Goal: Task Accomplishment & Management: Use online tool/utility

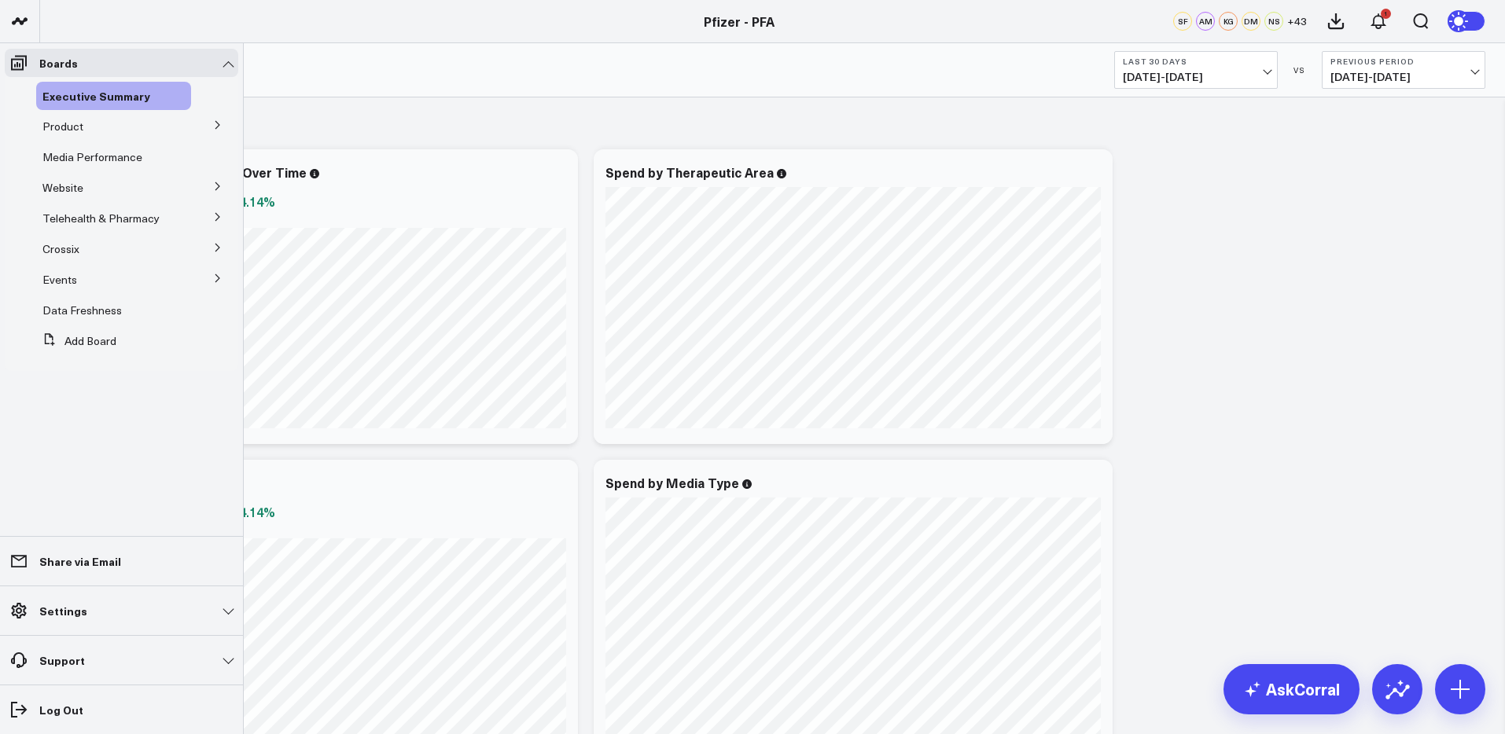
click at [213, 124] on icon at bounding box center [217, 124] width 9 height 9
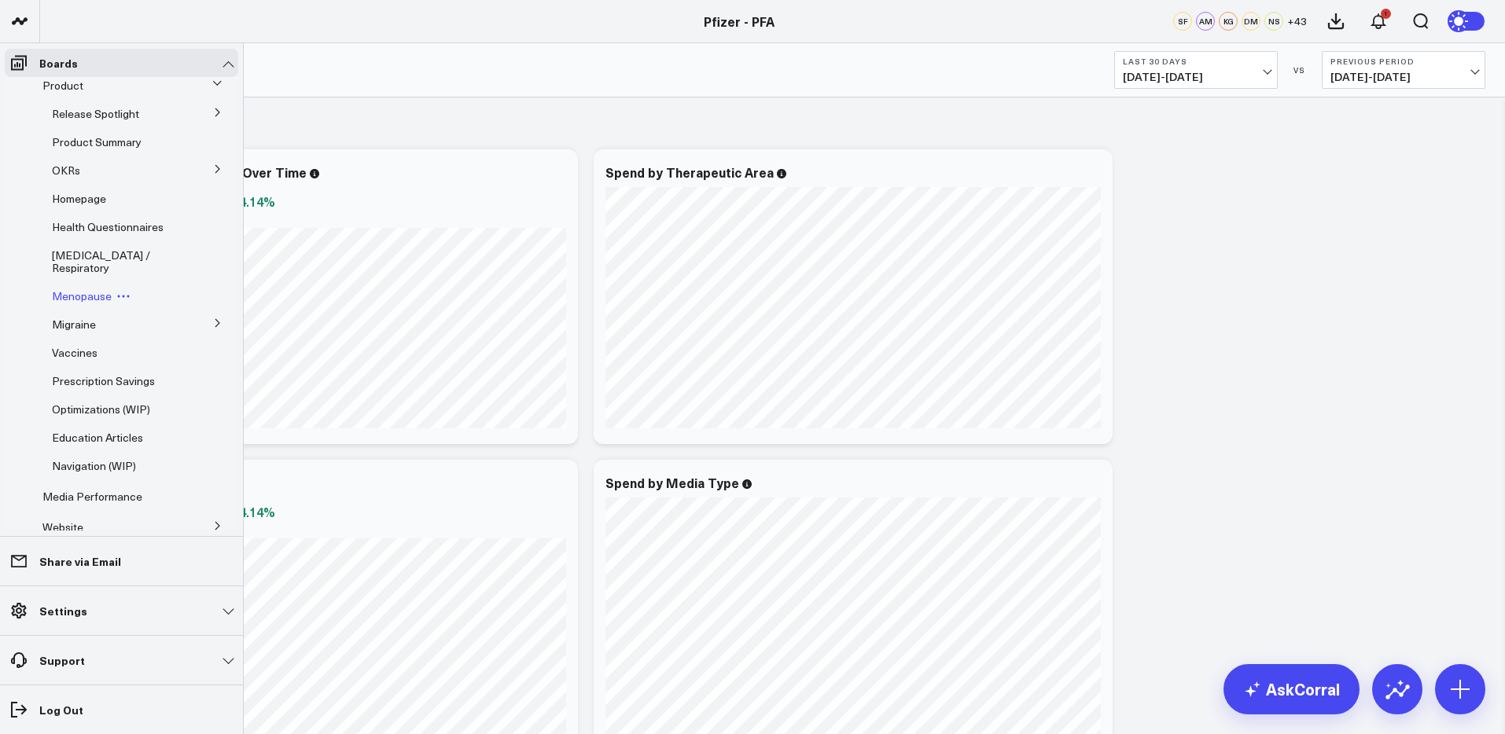
scroll to position [42, 0]
click at [213, 167] on icon at bounding box center [217, 167] width 9 height 9
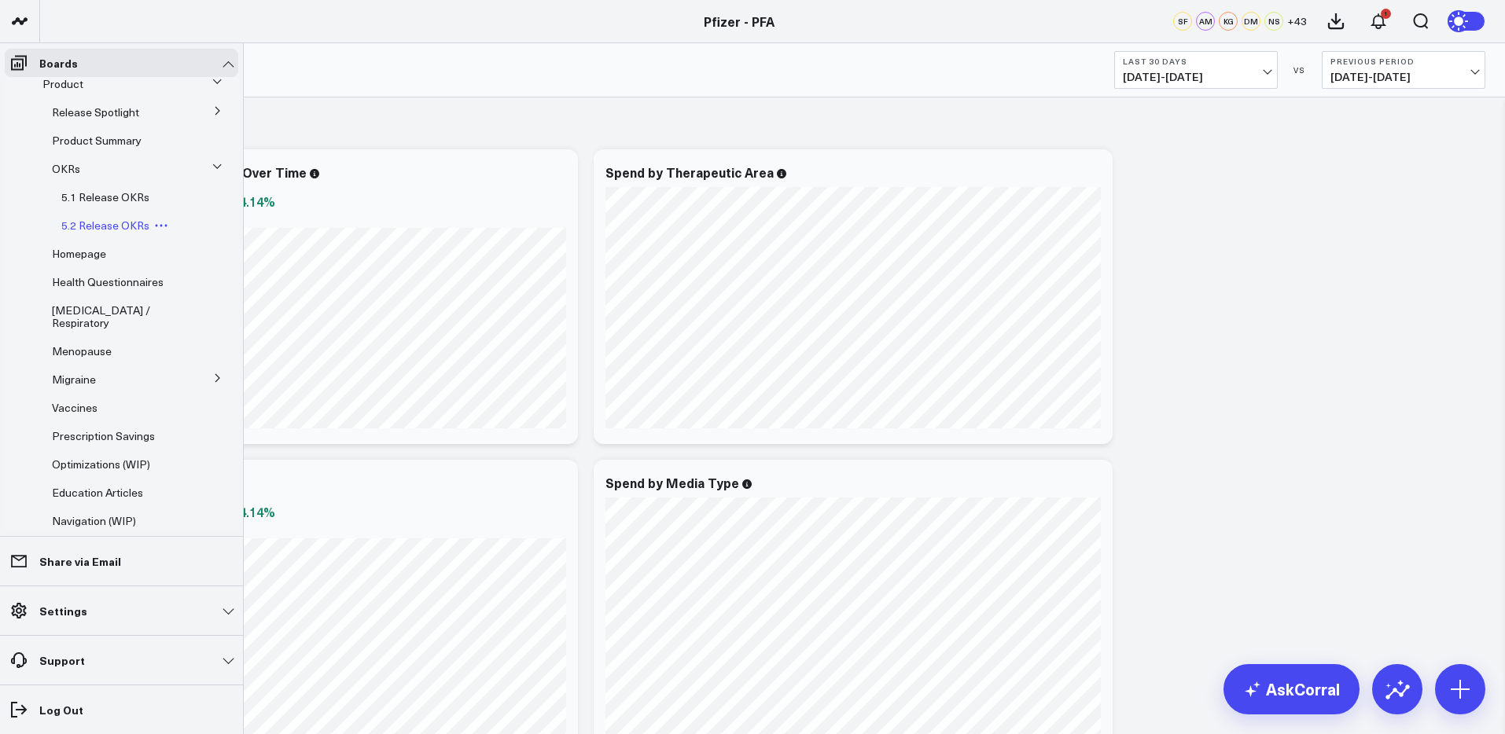
click at [112, 226] on span "5.2 Release OKRs" at bounding box center [105, 225] width 88 height 15
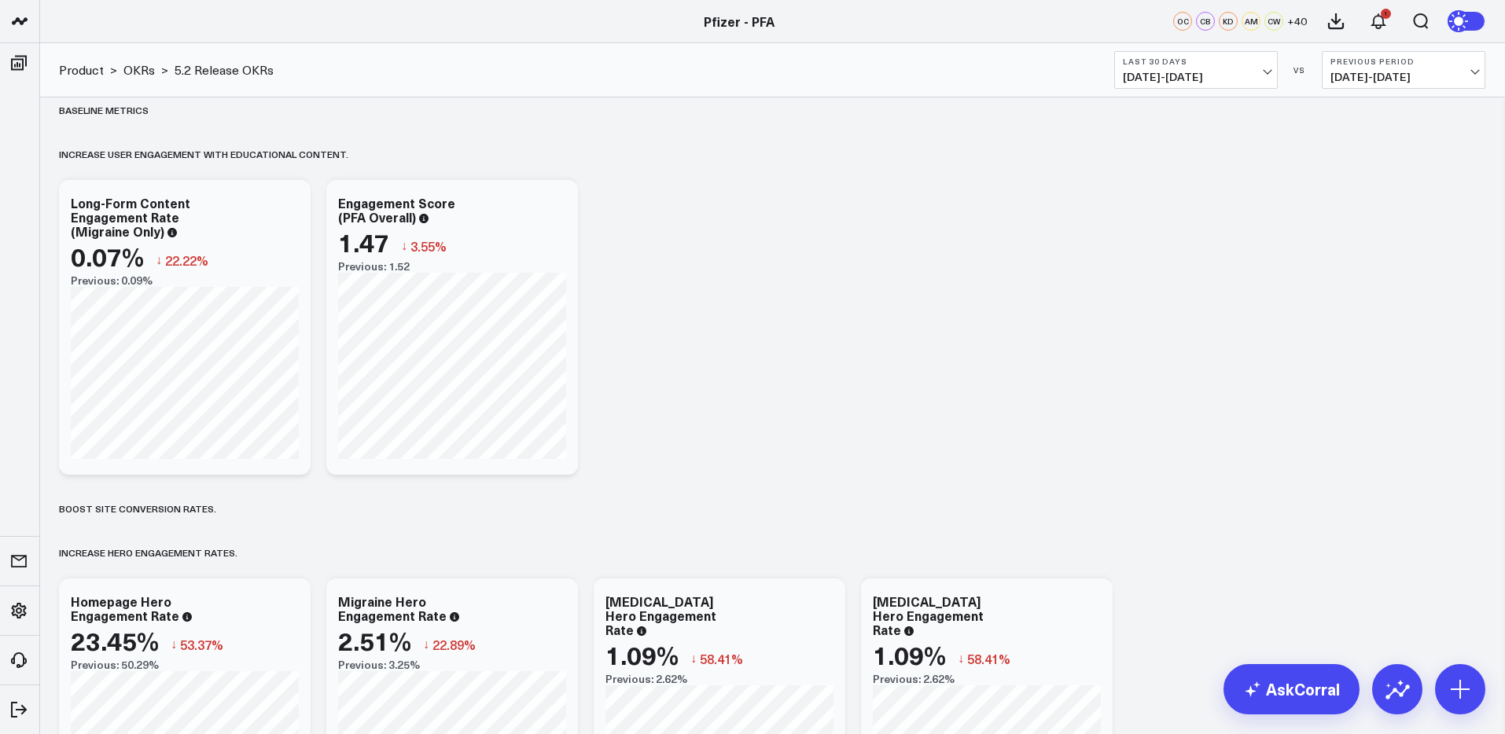
scroll to position [15, 0]
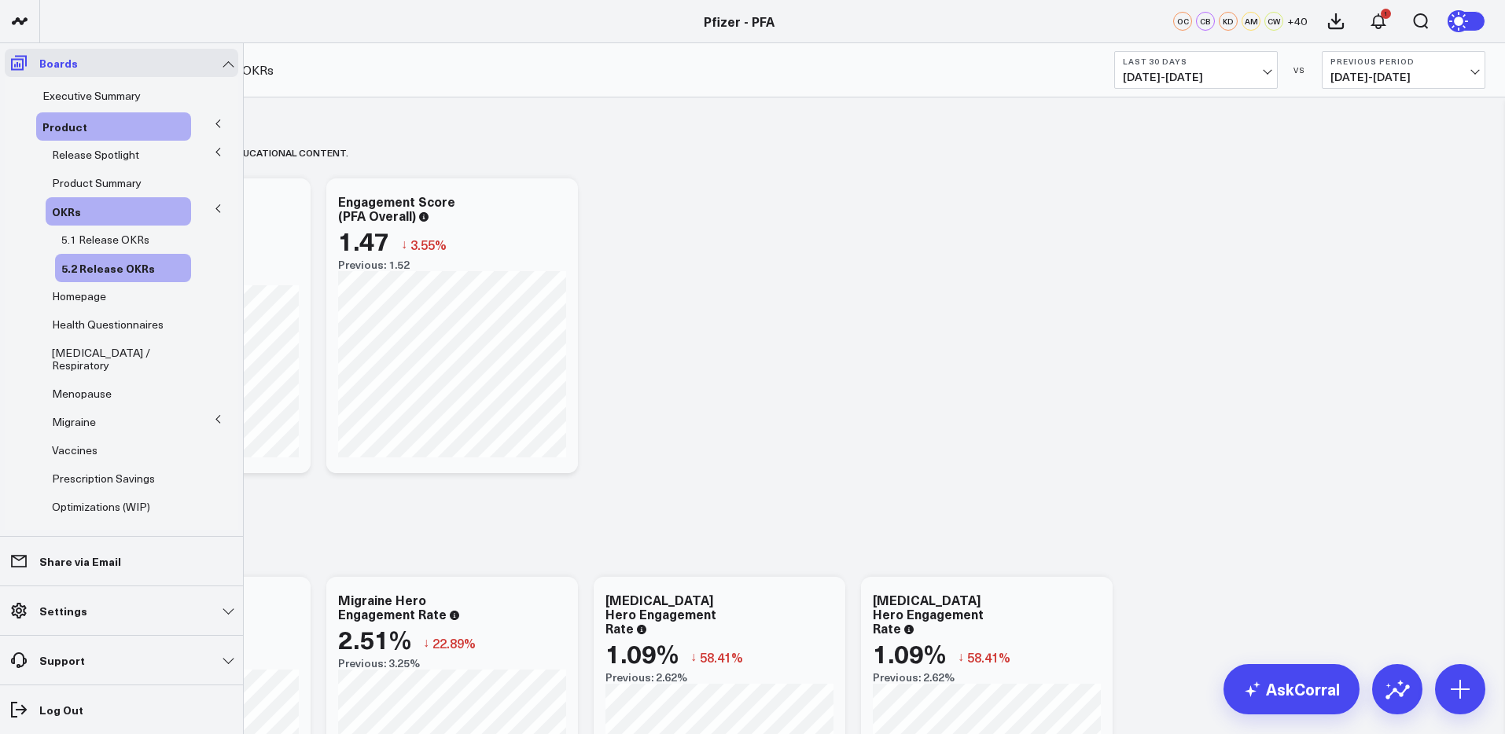
click at [11, 68] on icon at bounding box center [19, 63] width 16 height 15
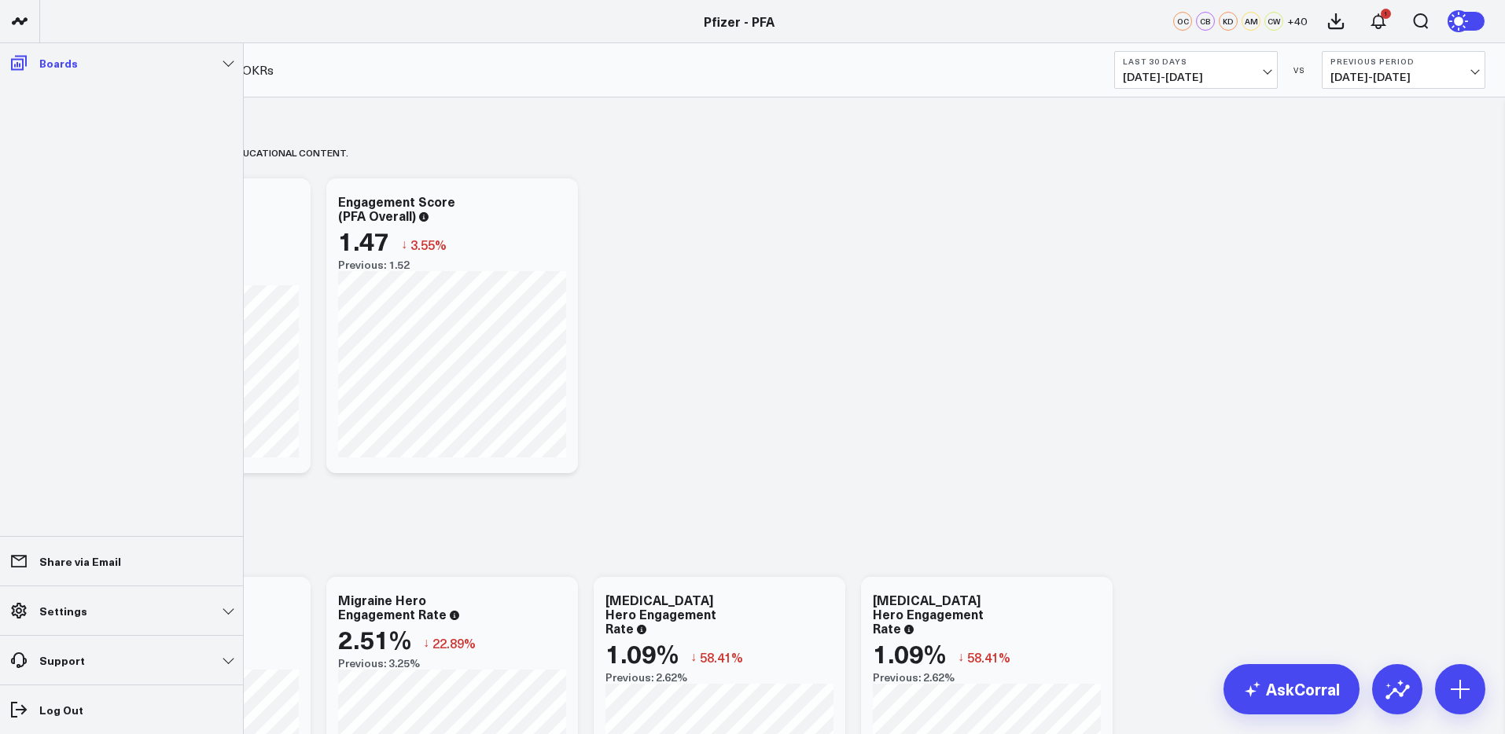
click at [20, 51] on span at bounding box center [19, 63] width 28 height 28
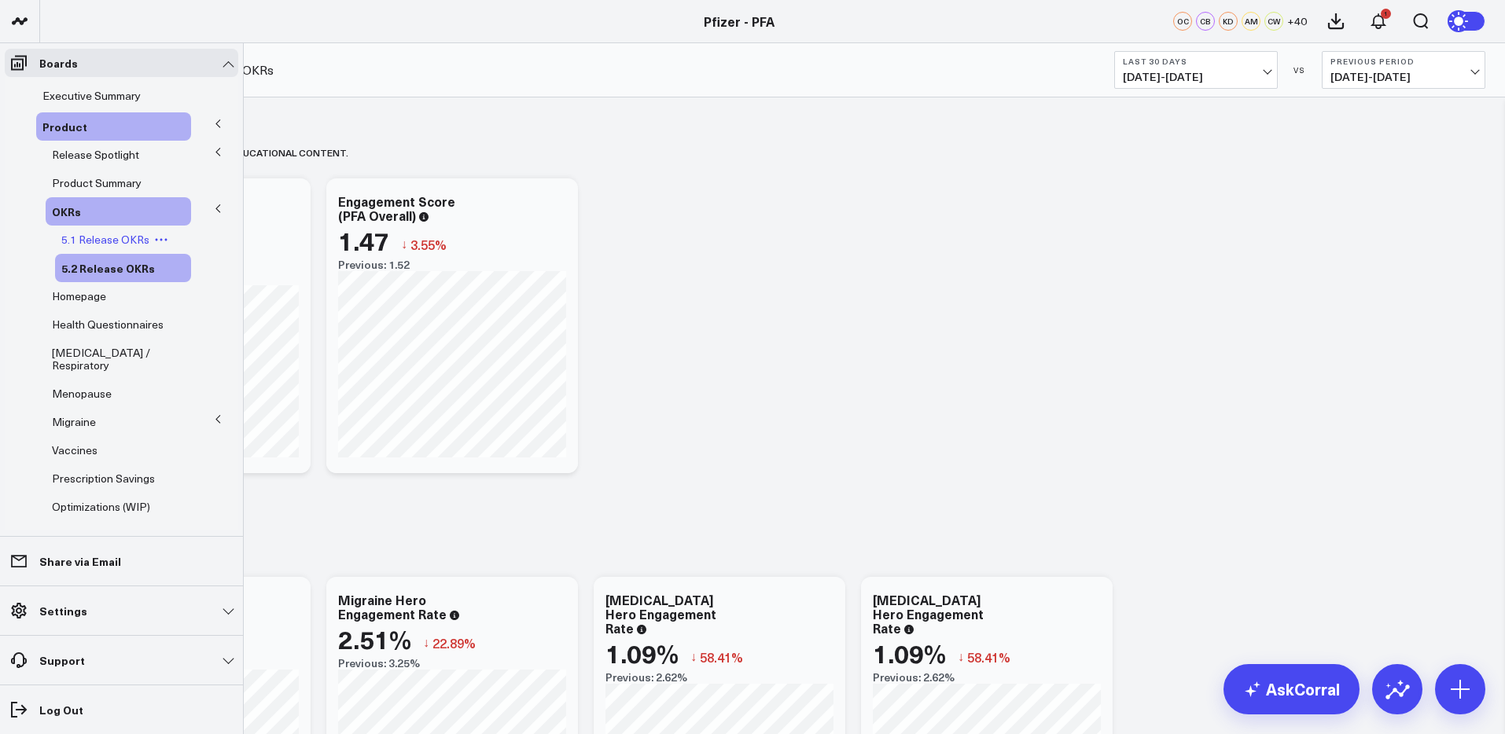
click at [83, 239] on span "5.1 Release OKRs" at bounding box center [105, 239] width 88 height 15
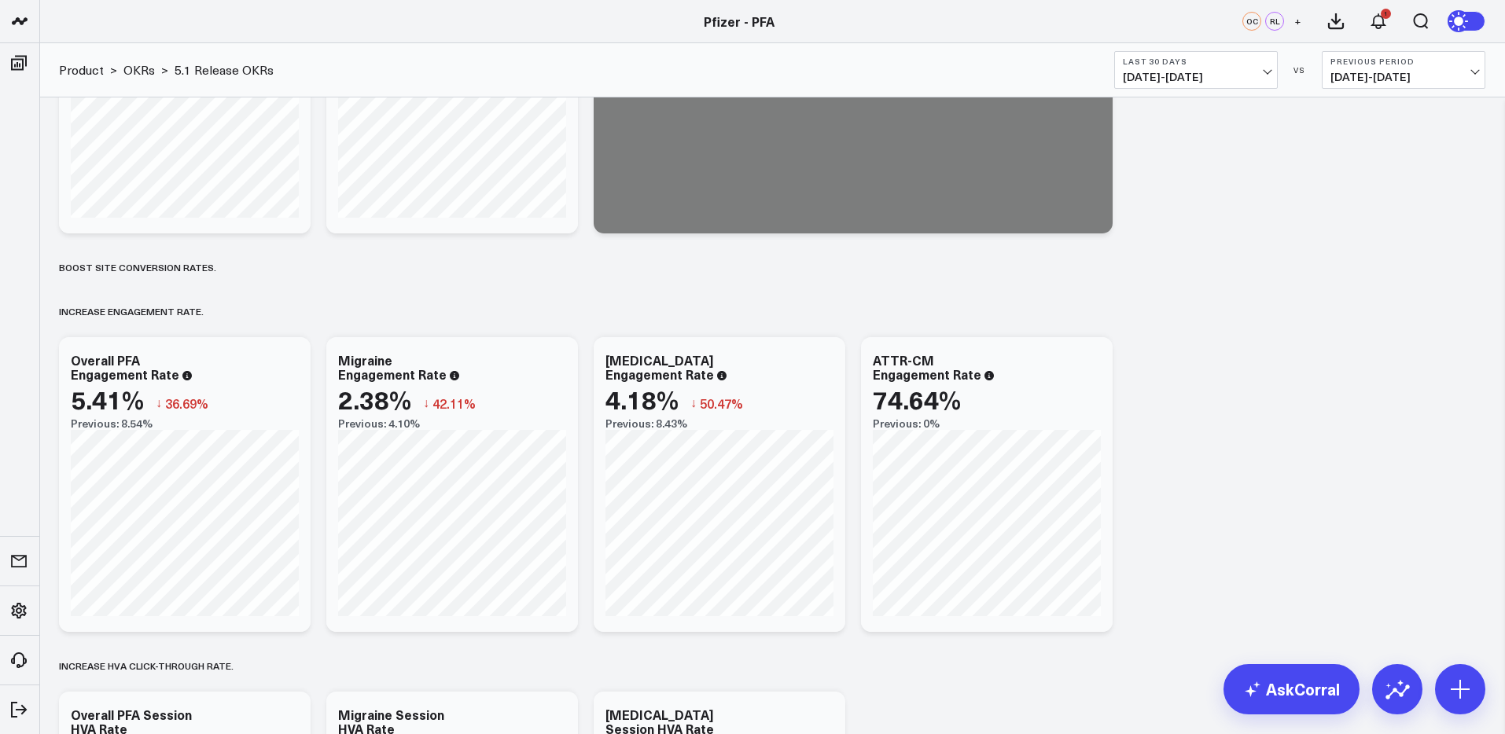
scroll to position [278, 0]
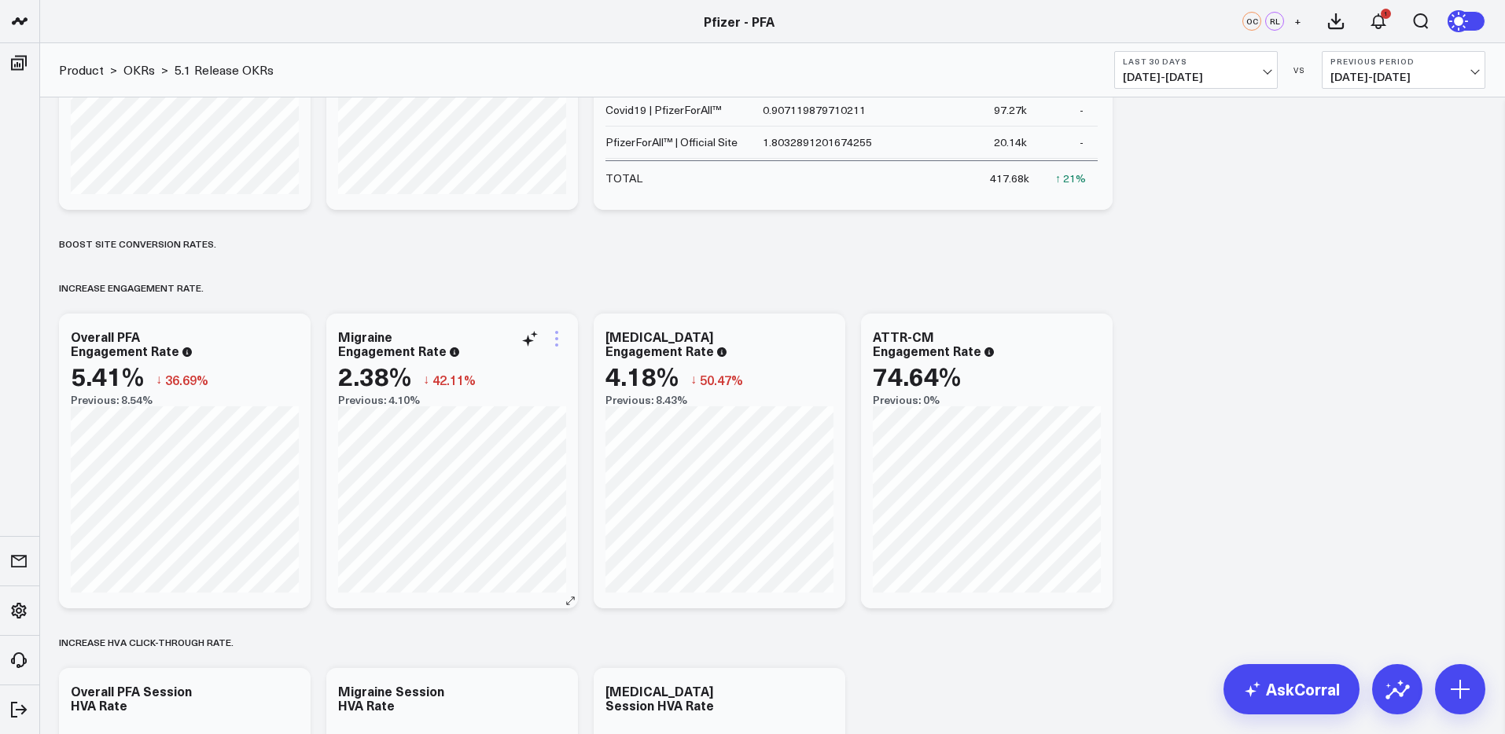
click at [553, 341] on icon at bounding box center [556, 338] width 19 height 19
click at [571, 265] on div "Baseline metrics Increase user engagement with educational content.​ Modify via…" at bounding box center [772, 705] width 1442 height 1773
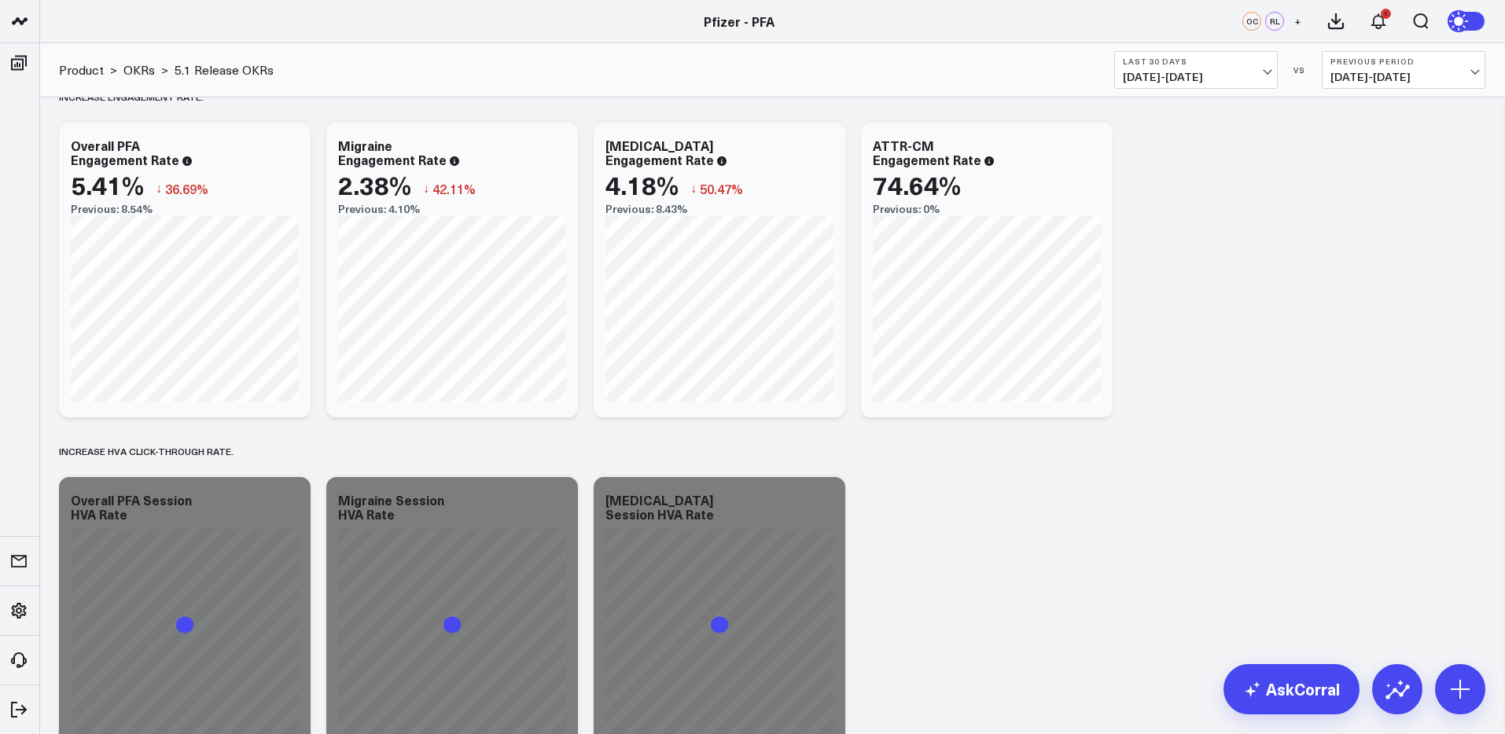
scroll to position [600, 0]
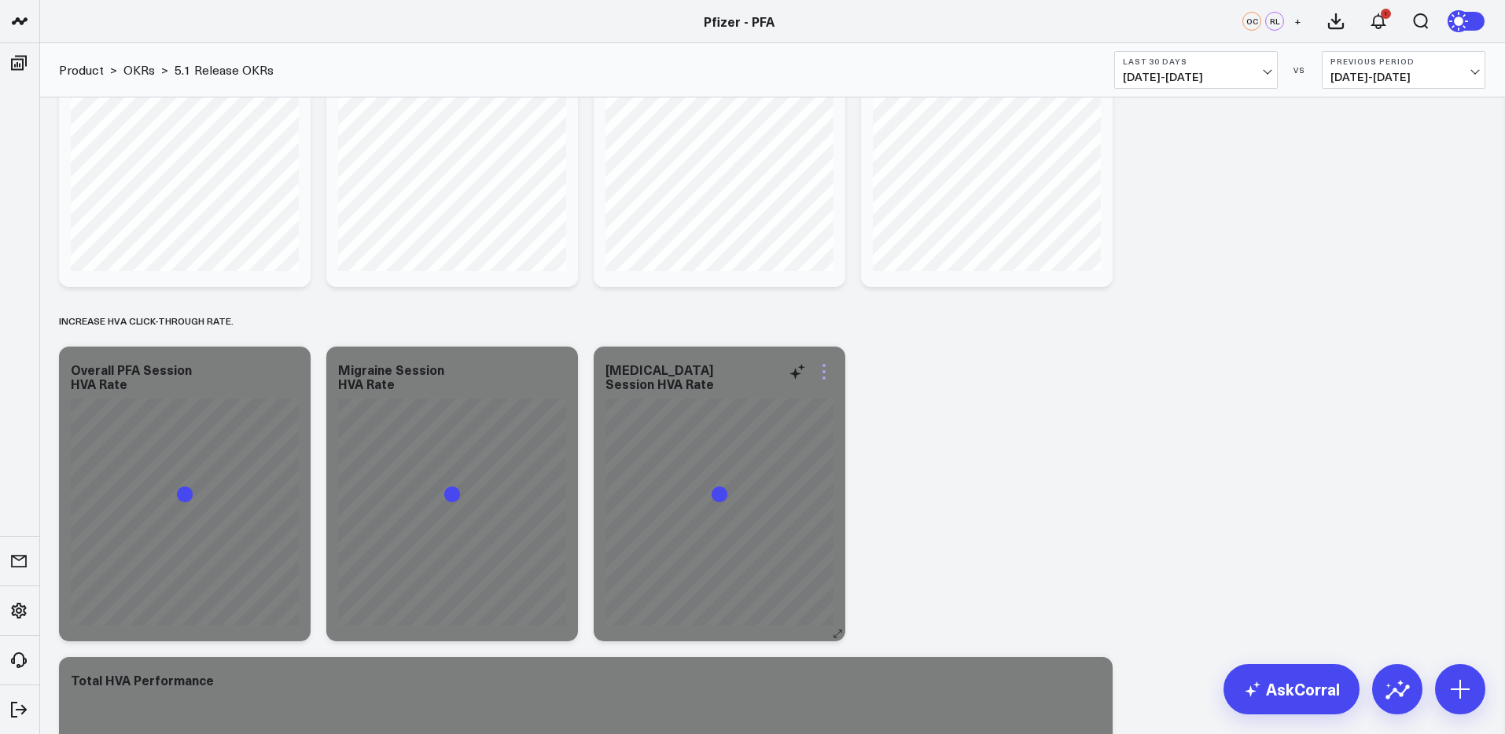
click at [828, 370] on icon at bounding box center [823, 371] width 19 height 19
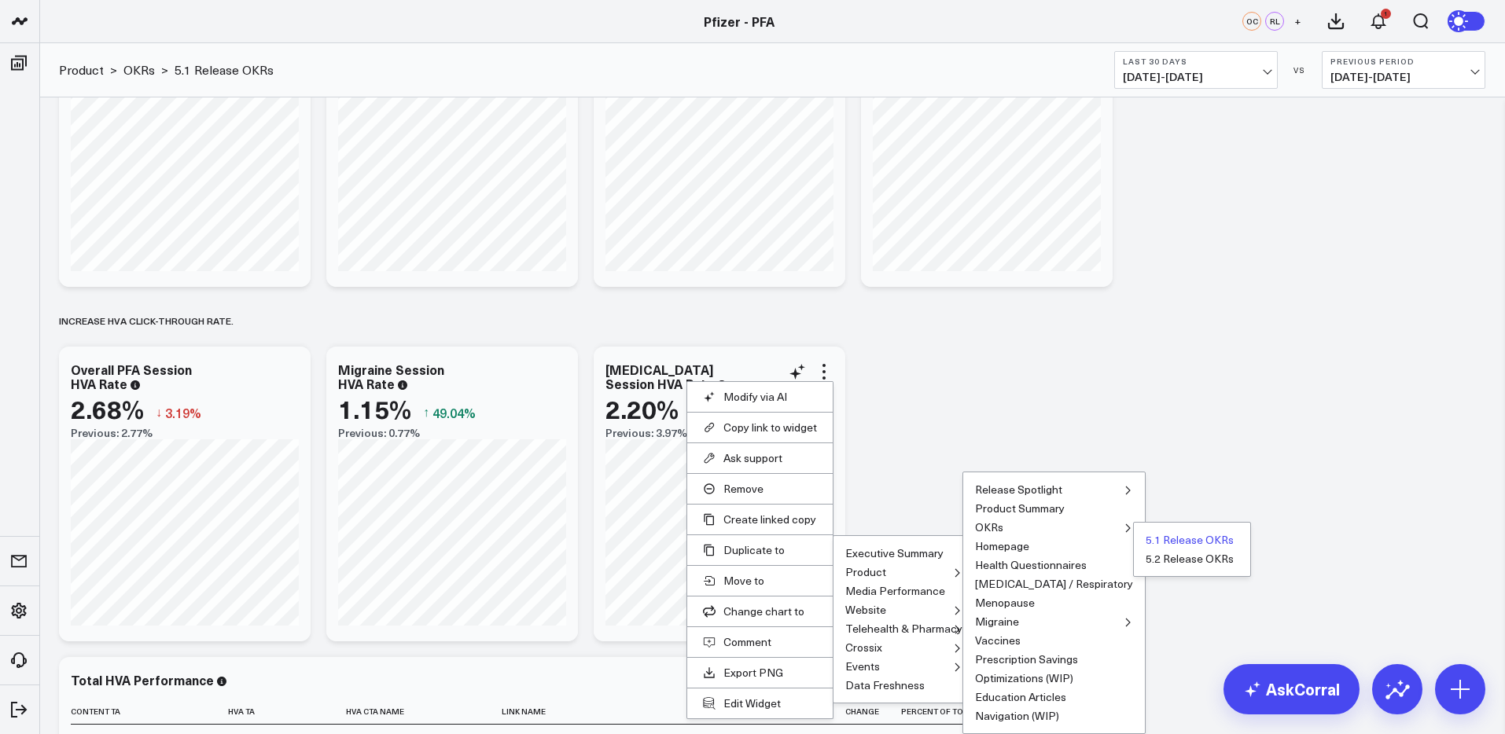
click at [1145, 539] on button "5.1 Release OKRs" at bounding box center [1189, 540] width 88 height 11
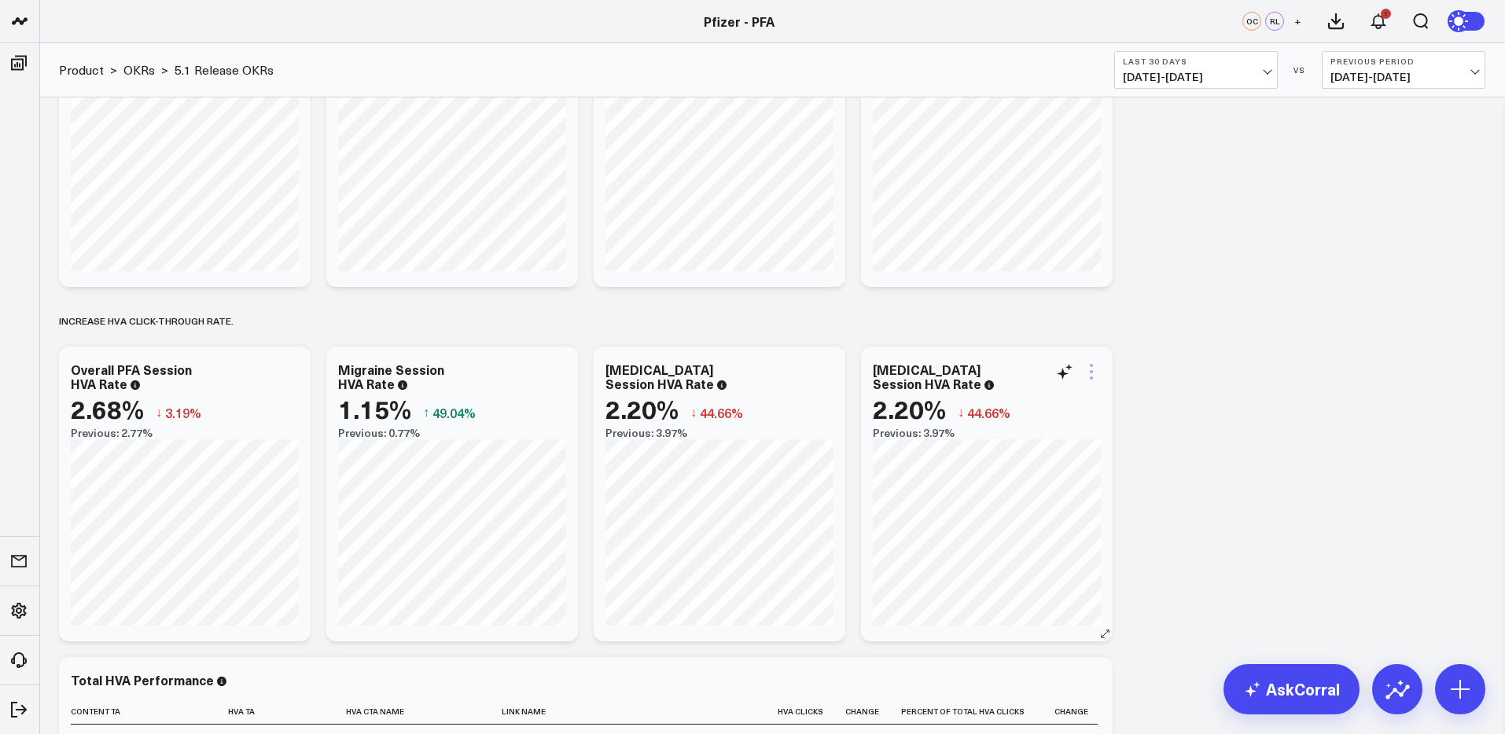
click at [1088, 373] on icon at bounding box center [1091, 371] width 19 height 19
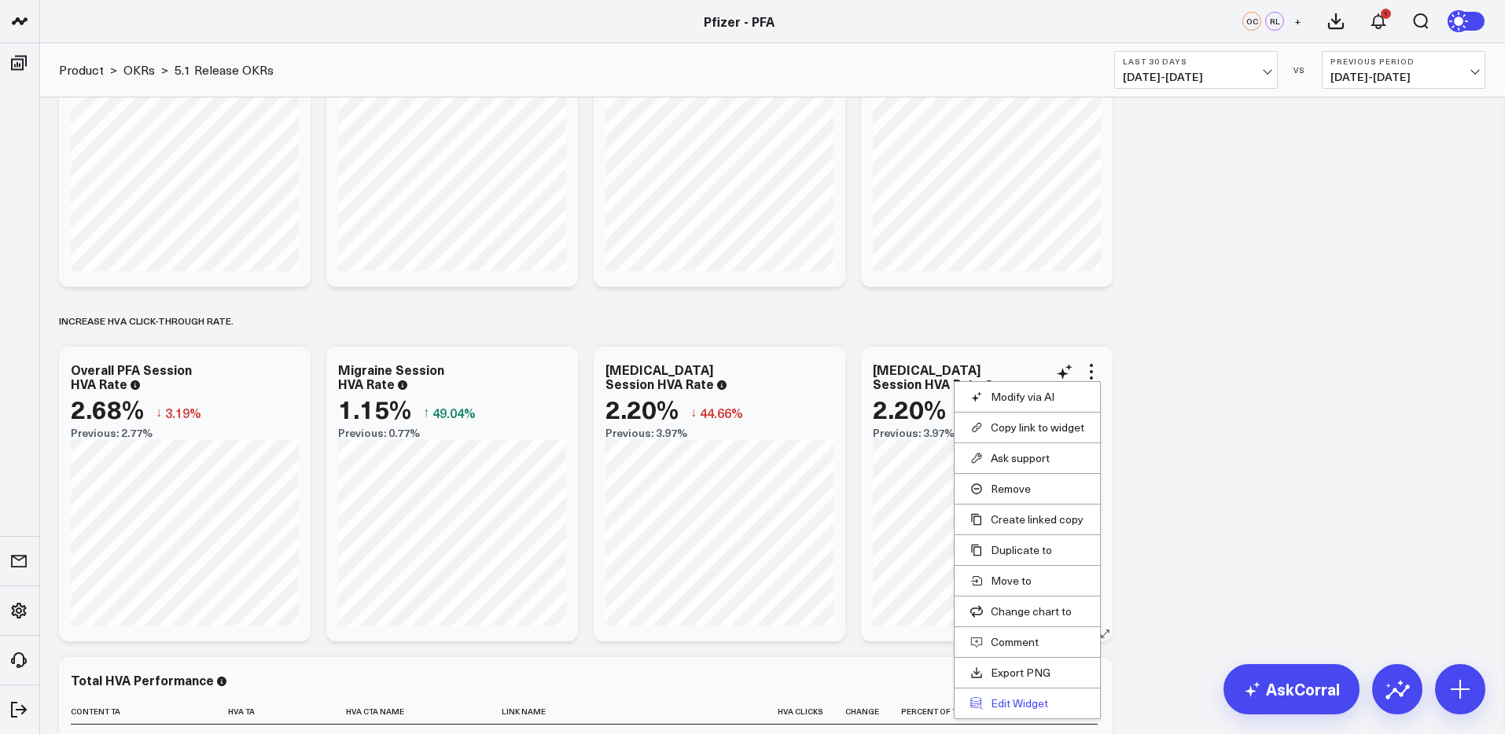
click at [1012, 703] on button "Edit Widget" at bounding box center [1027, 704] width 114 height 14
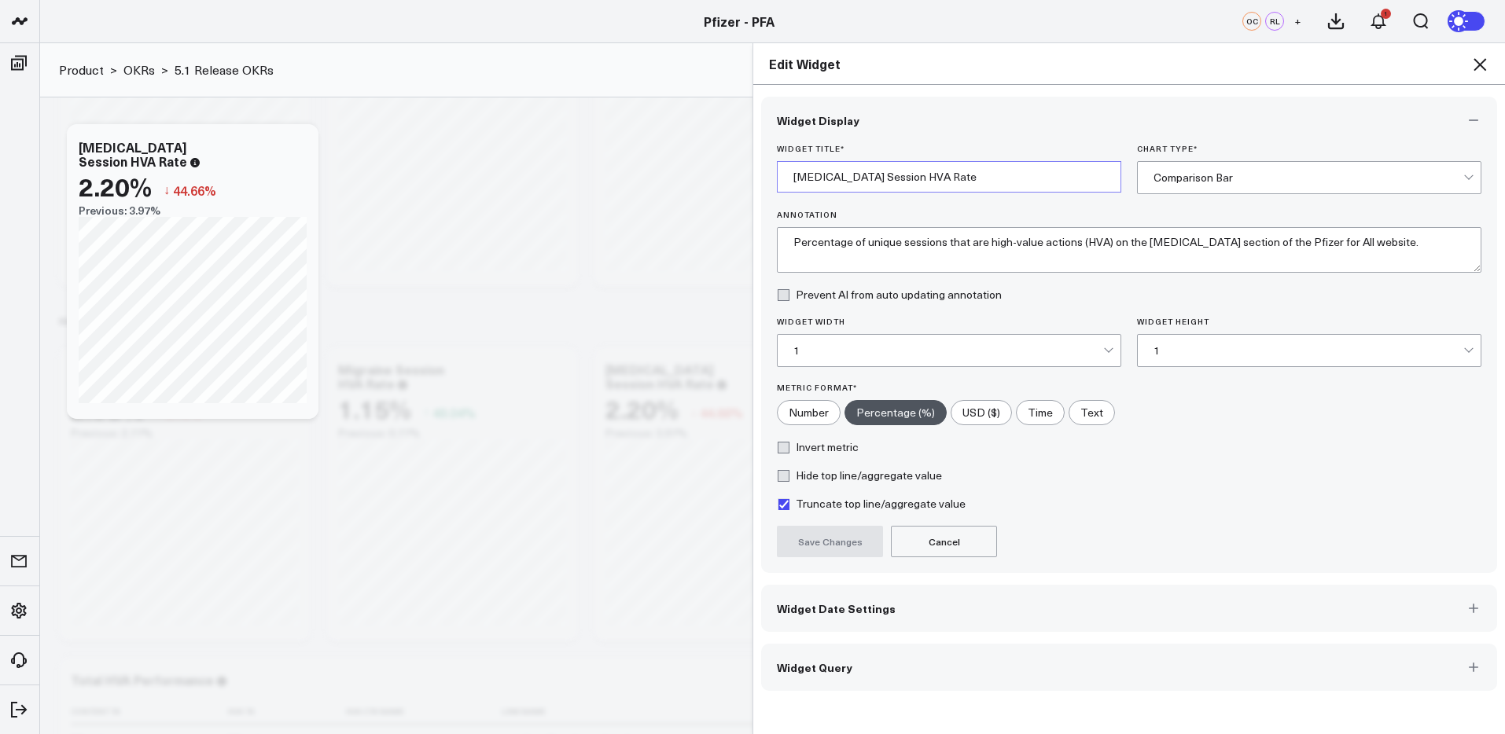
drag, startPoint x: 843, startPoint y: 178, endPoint x: 772, endPoint y: 179, distance: 70.8
click at [772, 179] on div "Widget Title * COVID-19 Session HVA Rate Chart Type * Comparison Bar Annotation…" at bounding box center [1129, 358] width 736 height 429
type input "Vaccines Session HVA Rate"
click at [1121, 245] on textarea "Percentage of unique sessions that are high-value actions (HVA) on the COVID-19…" at bounding box center [1129, 250] width 704 height 46
drag, startPoint x: 1179, startPoint y: 244, endPoint x: 1144, endPoint y: 246, distance: 35.5
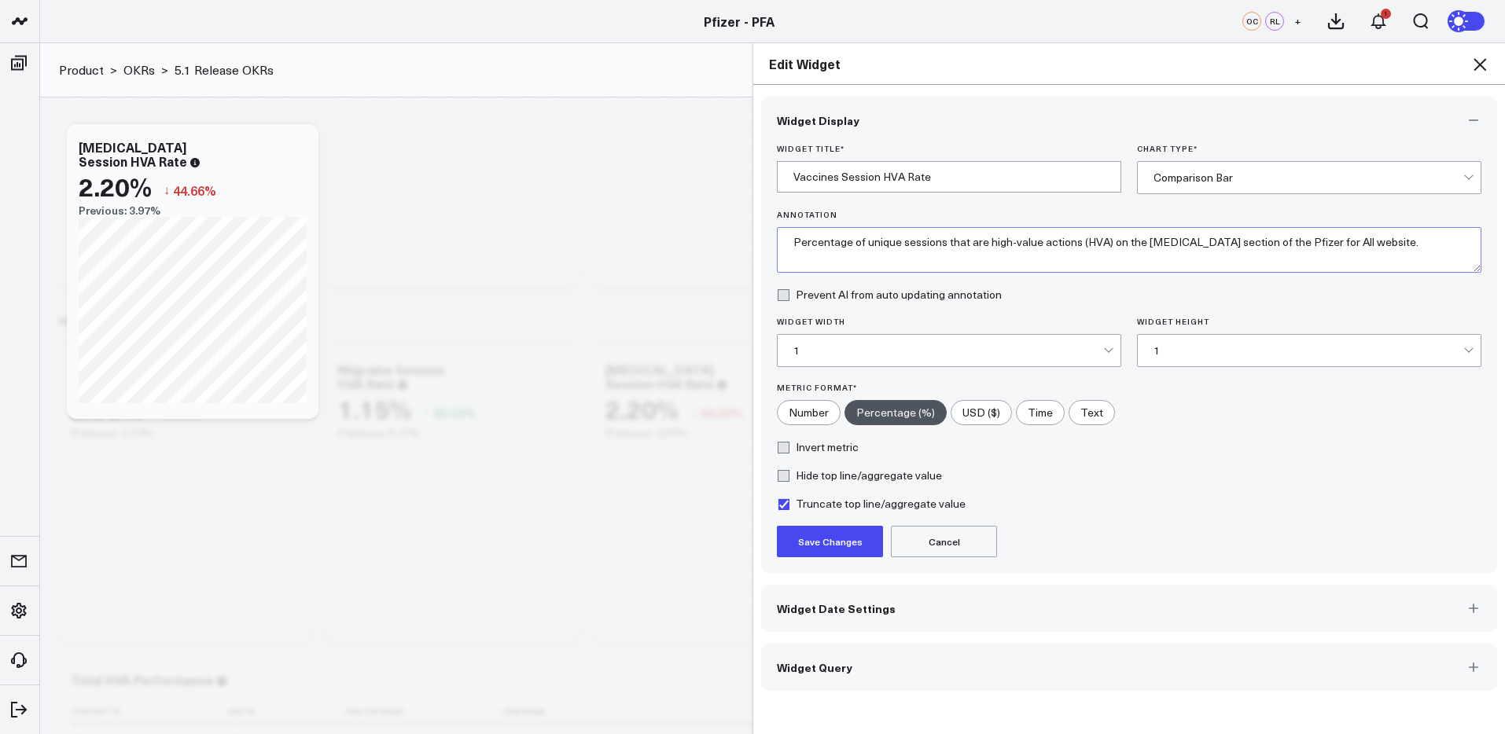
click at [1144, 246] on textarea "Percentage of unique sessions that are high-value actions (HVA) on the COVID-19…" at bounding box center [1129, 250] width 704 height 46
type textarea "Percentage of unique sessions that are high-value actions (HVA) on the Vaccines…"
click at [800, 544] on button "Save Changes" at bounding box center [830, 541] width 106 height 31
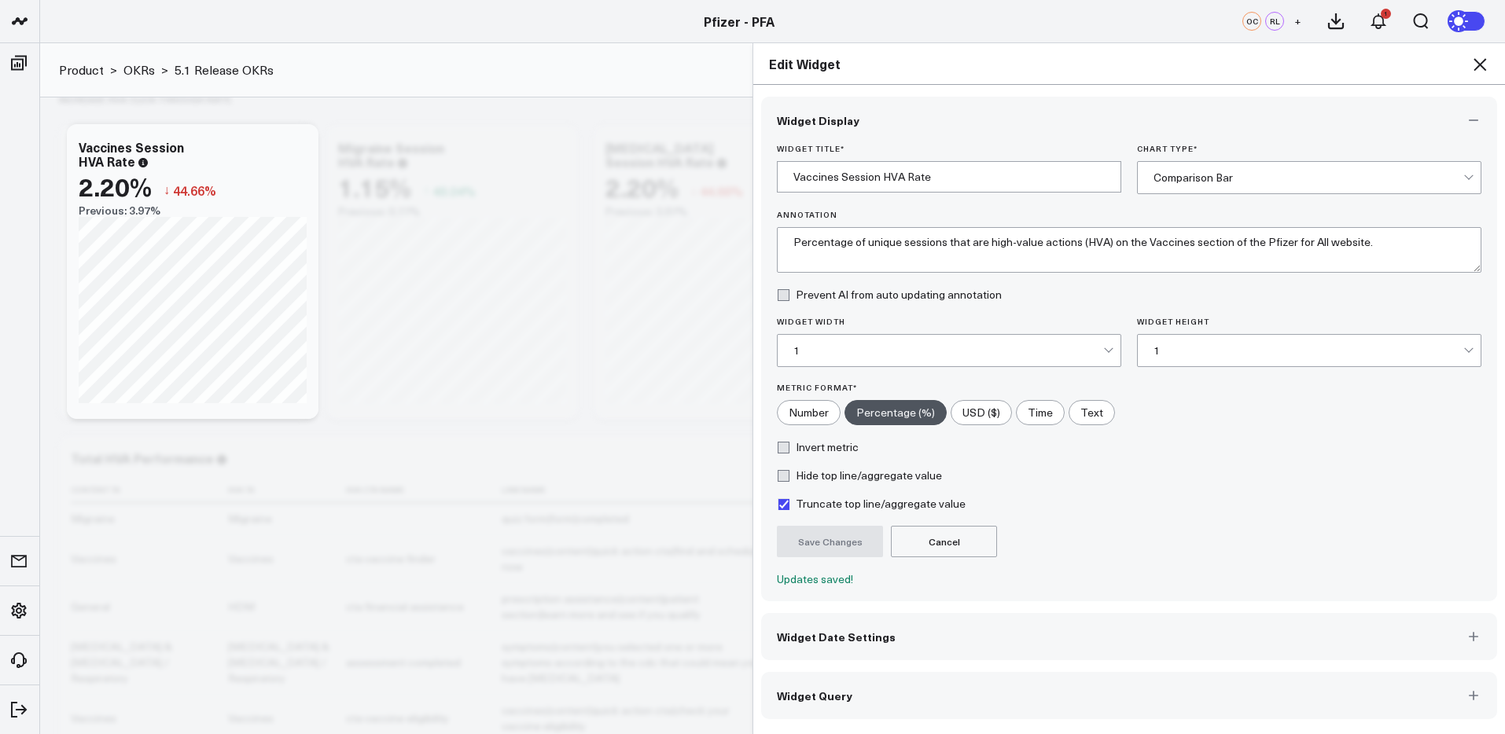
click at [921, 692] on button "Widget Query" at bounding box center [1129, 695] width 736 height 47
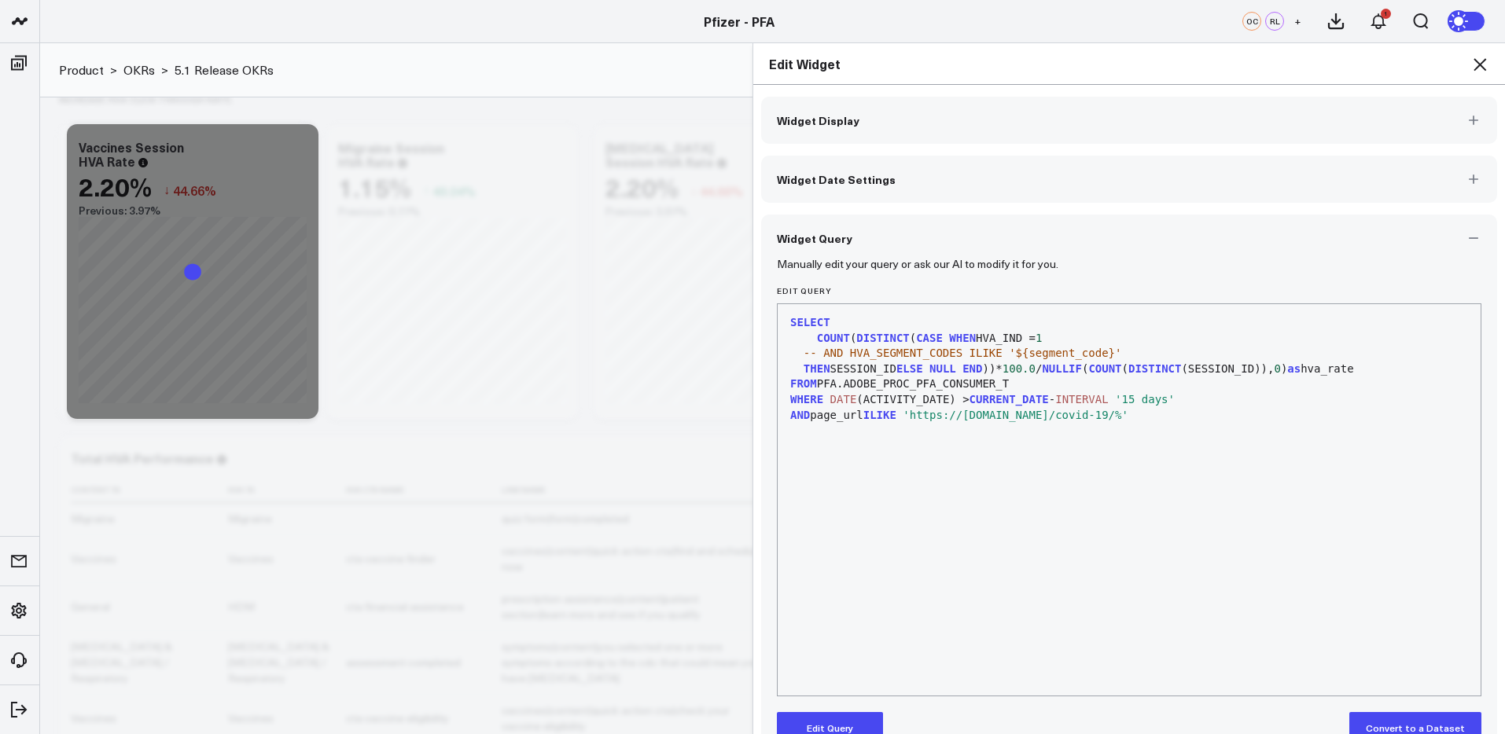
scroll to position [36, 0]
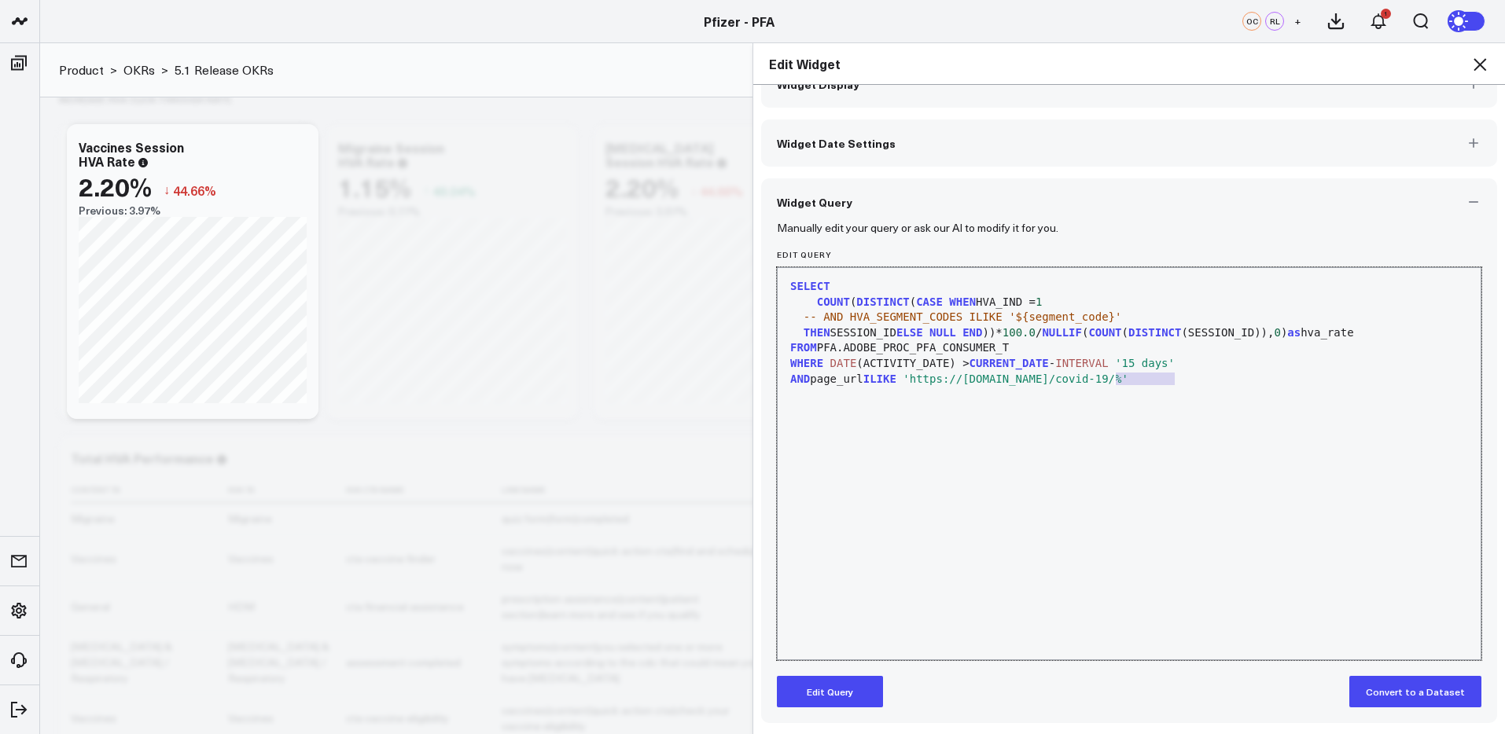
drag, startPoint x: 1172, startPoint y: 378, endPoint x: 1052, endPoint y: 476, distance: 155.3
click at [1114, 383] on span "'https://www.pfizerforall.com/covid-19/%'" at bounding box center [1015, 379] width 226 height 13
drag, startPoint x: 825, startPoint y: 695, endPoint x: 1160, endPoint y: 419, distance: 433.9
click at [828, 689] on button "Edit Query" at bounding box center [830, 691] width 106 height 31
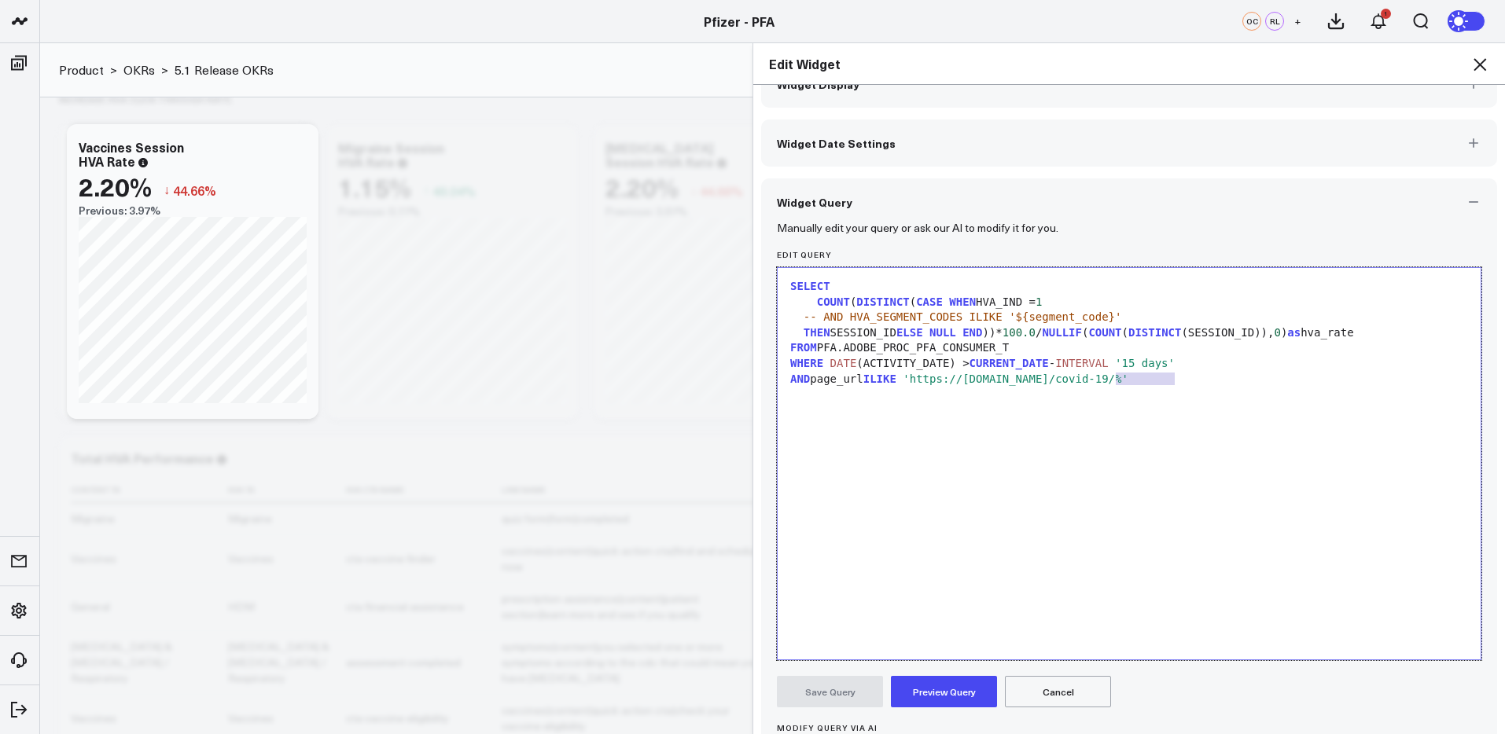
click at [1128, 383] on span "'https://www.pfizerforall.com/covid-19/%'" at bounding box center [1015, 379] width 226 height 13
drag, startPoint x: 1172, startPoint y: 379, endPoint x: 1116, endPoint y: 384, distance: 56.0
click at [1116, 384] on span "'https://www.pfizerforall.com/covid-19/%'" at bounding box center [1015, 379] width 226 height 13
click at [953, 686] on button "Preview Query" at bounding box center [944, 691] width 106 height 31
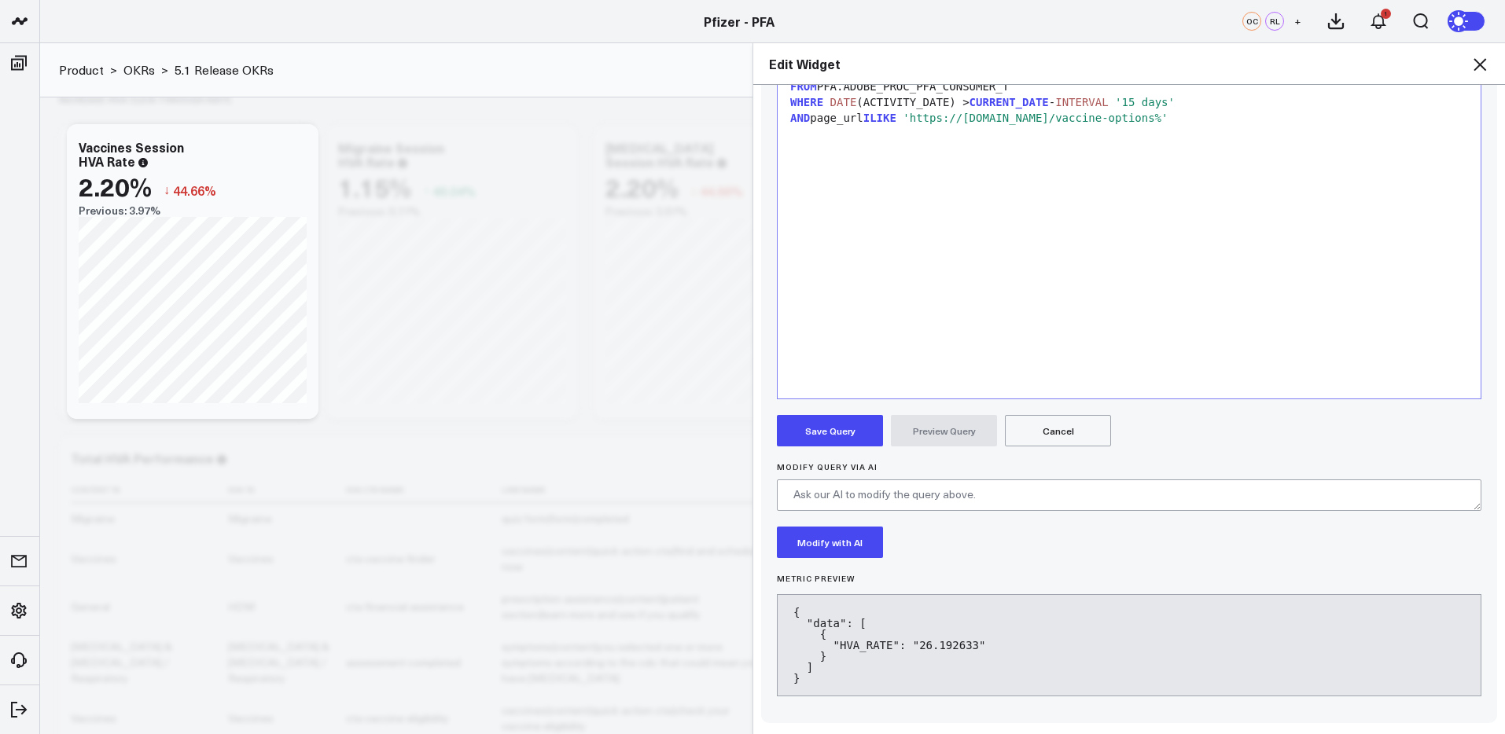
click at [831, 427] on button "Save Query" at bounding box center [830, 430] width 106 height 31
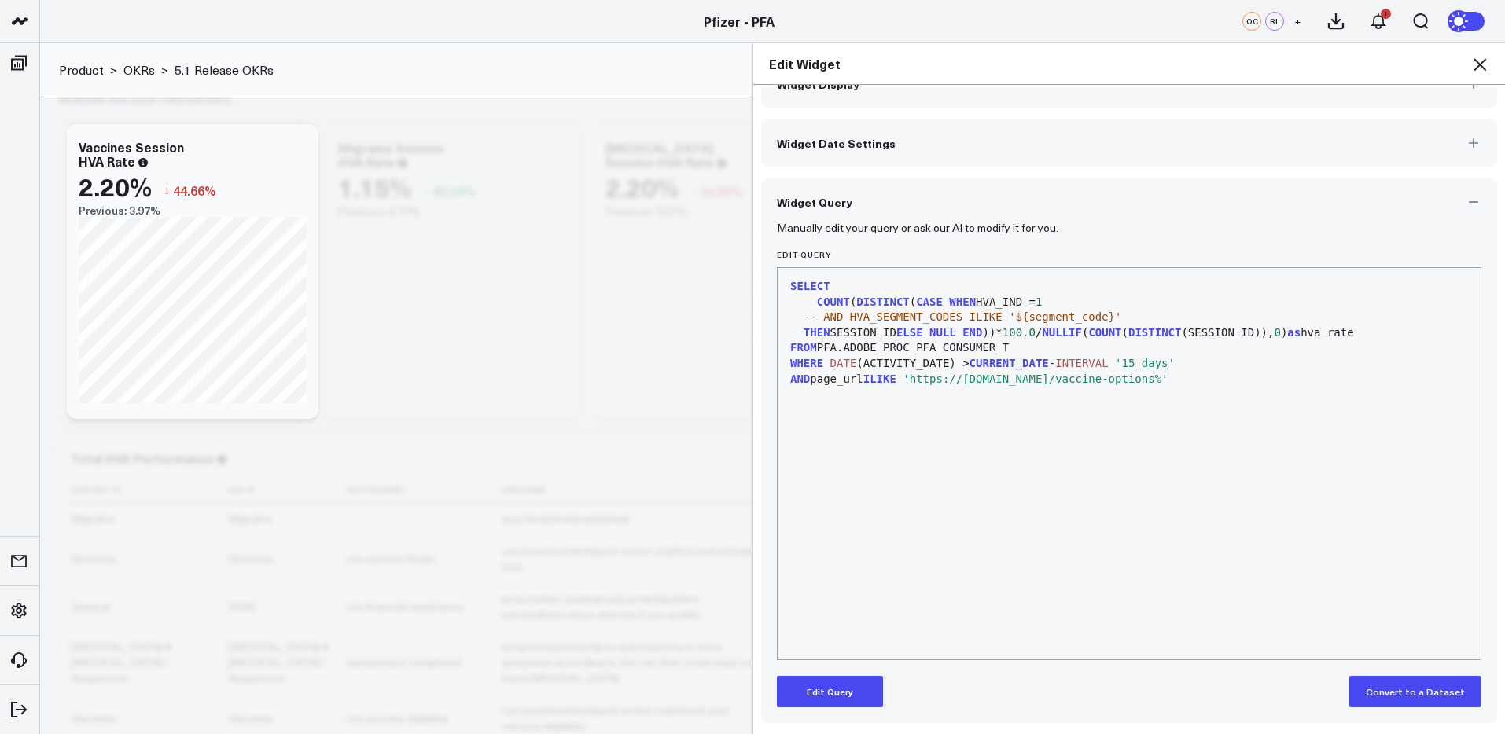
scroll to position [36, 0]
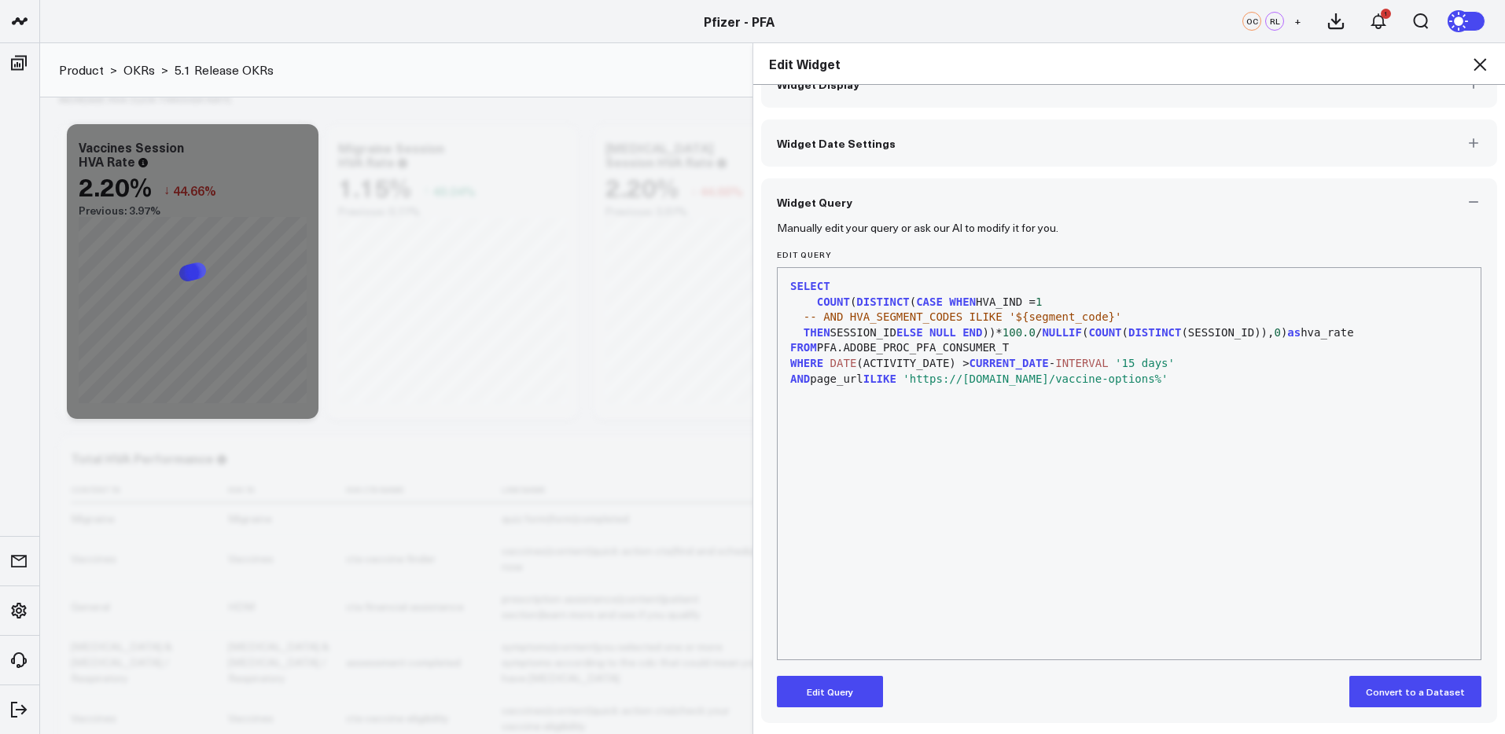
click at [1479, 57] on icon at bounding box center [1479, 64] width 19 height 19
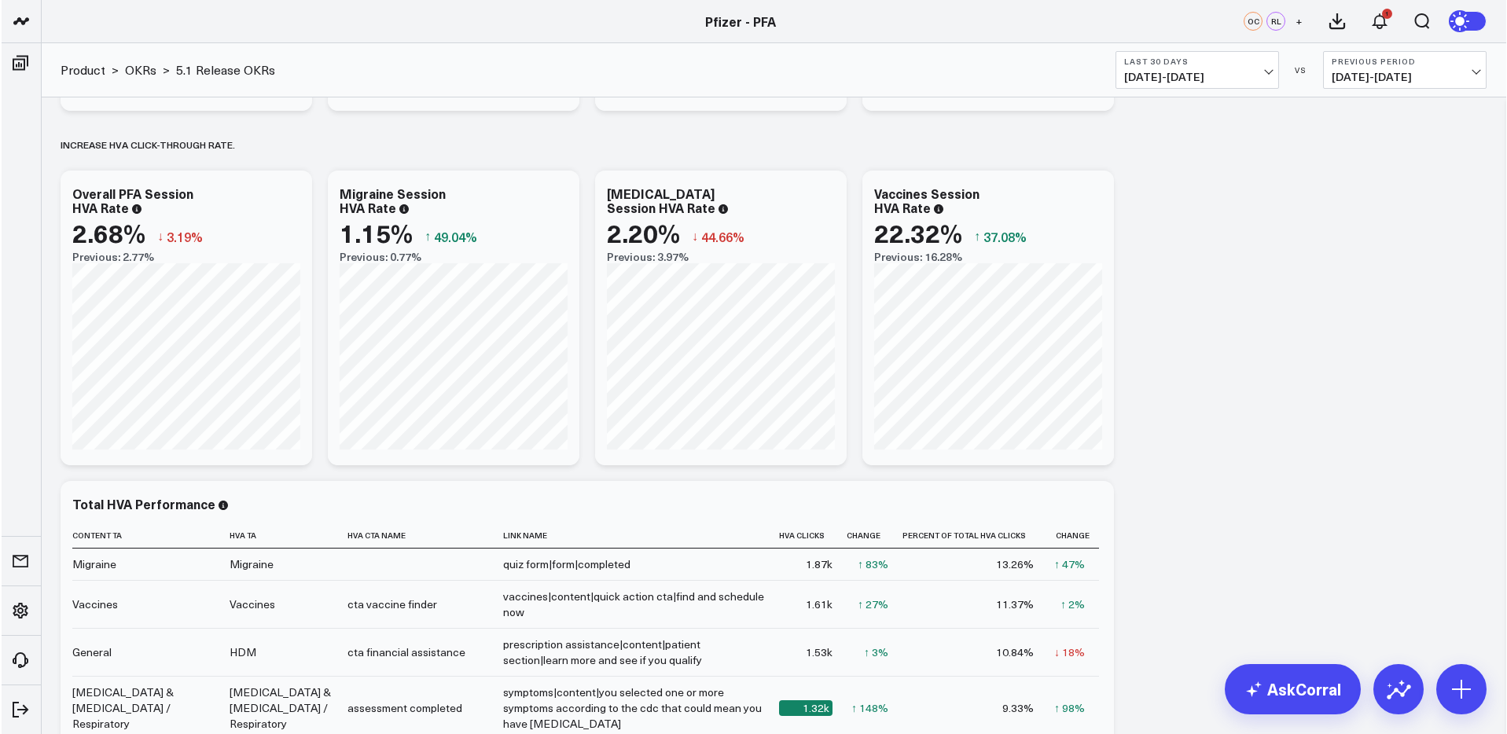
scroll to position [774, 0]
click at [1283, 350] on div "Baseline metrics Increase user engagement with educational content.​ Modify via…" at bounding box center [773, 209] width 1444 height 1773
click at [1200, 74] on span "07/13/25 - 08/11/25" at bounding box center [1198, 77] width 146 height 13
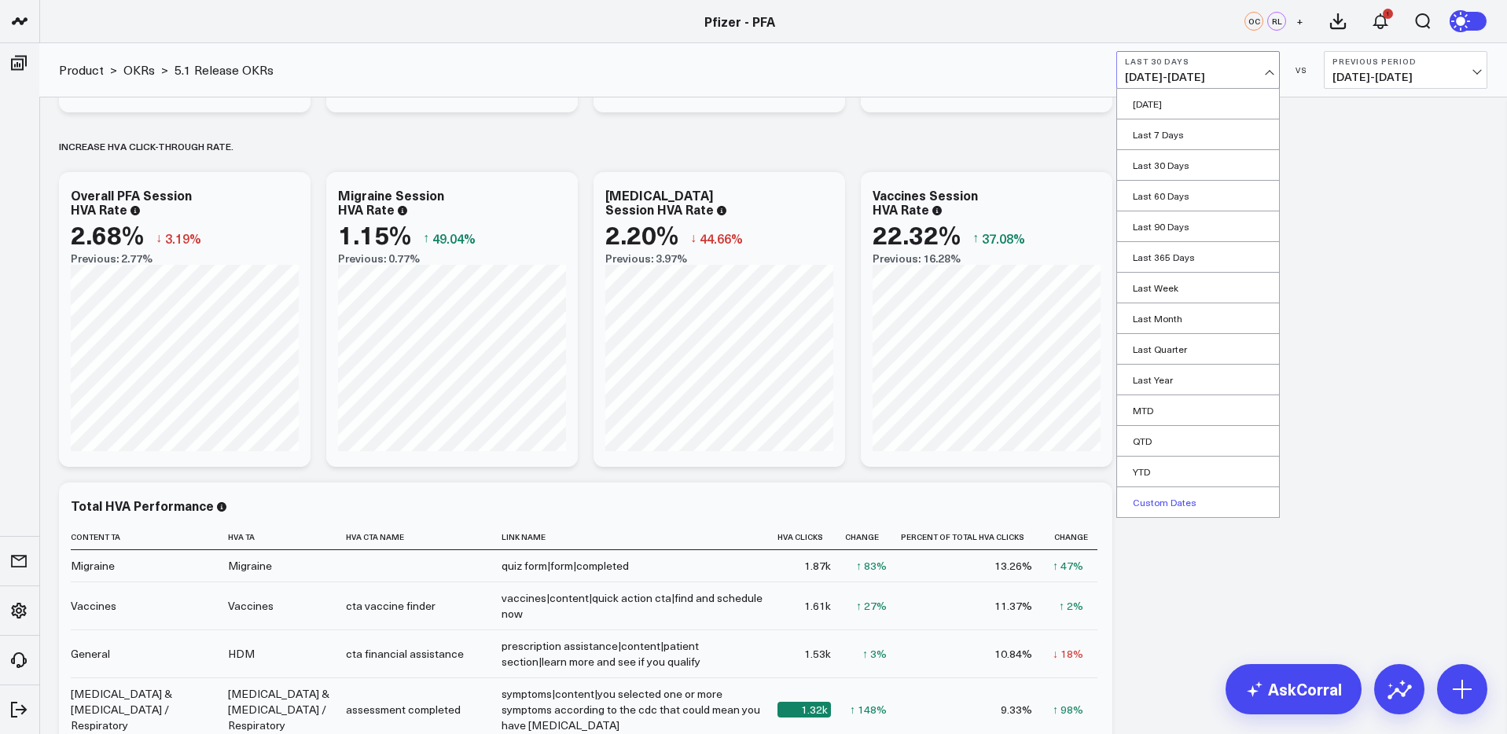
click at [1155, 501] on link "Custom Dates" at bounding box center [1198, 502] width 162 height 30
select select "7"
select select "2025"
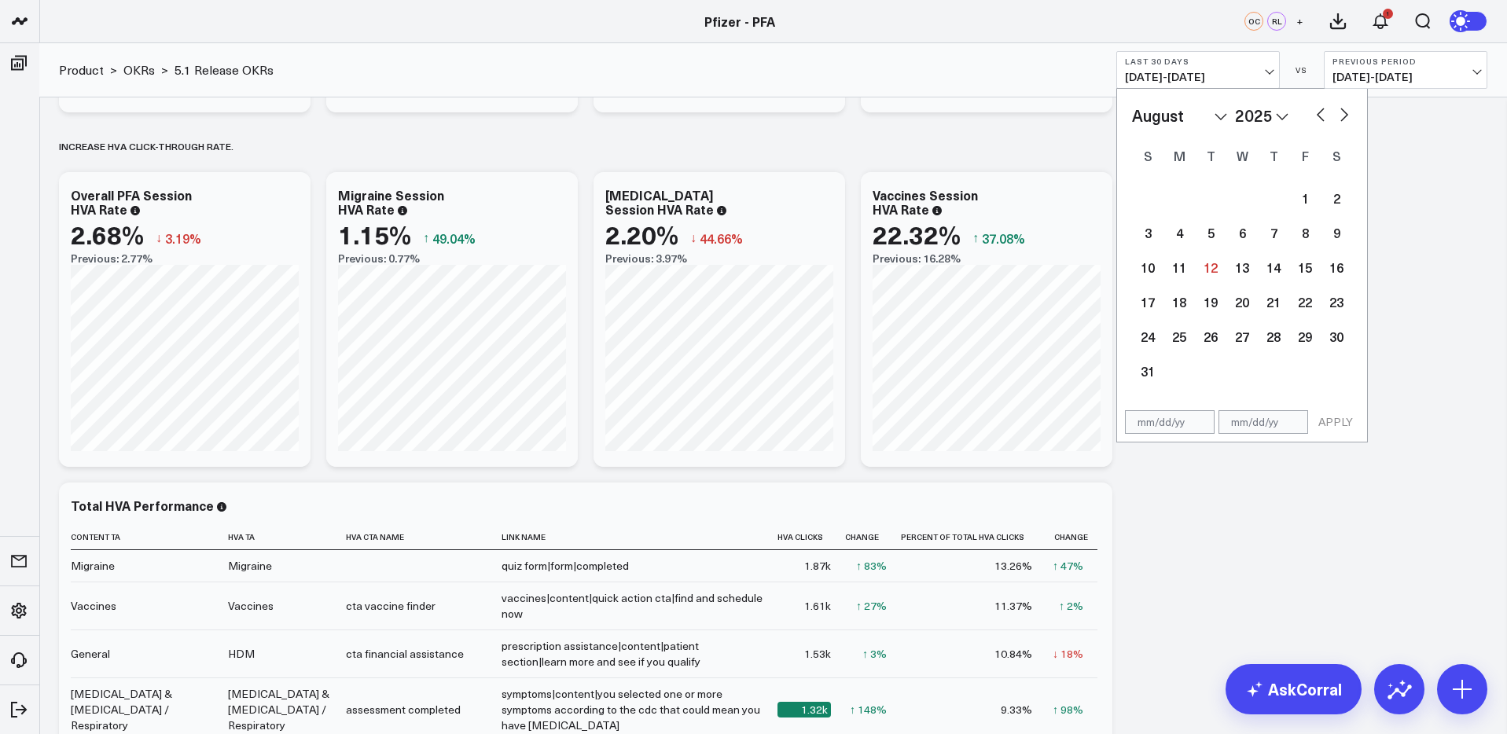
click at [1318, 111] on button "button" at bounding box center [1321, 113] width 16 height 19
select select "6"
select select "2025"
click at [1318, 111] on button "button" at bounding box center [1321, 113] width 16 height 19
select select "5"
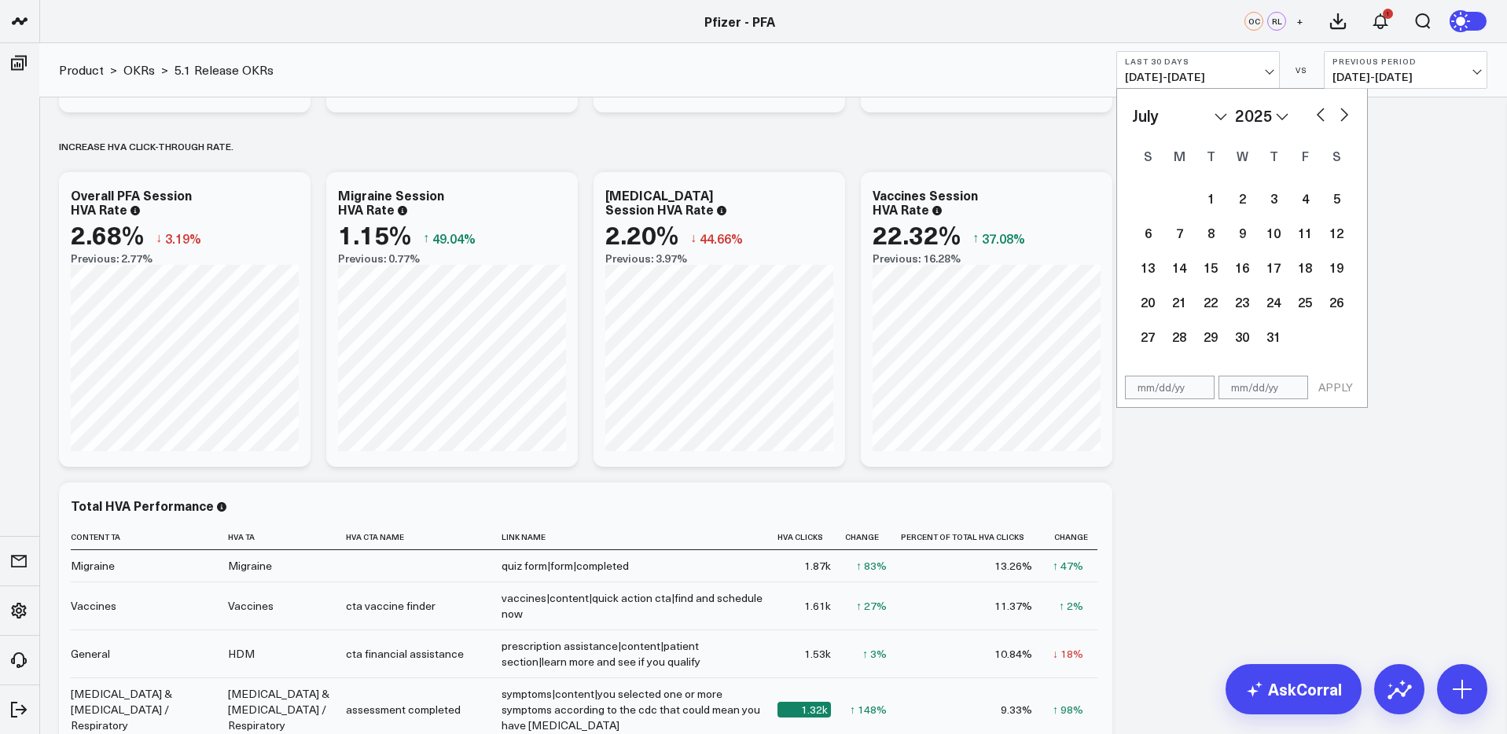
select select "2025"
click at [1318, 111] on button "button" at bounding box center [1321, 113] width 16 height 19
select select "4"
select select "2025"
click at [1179, 296] on div "19" at bounding box center [1178, 301] width 31 height 31
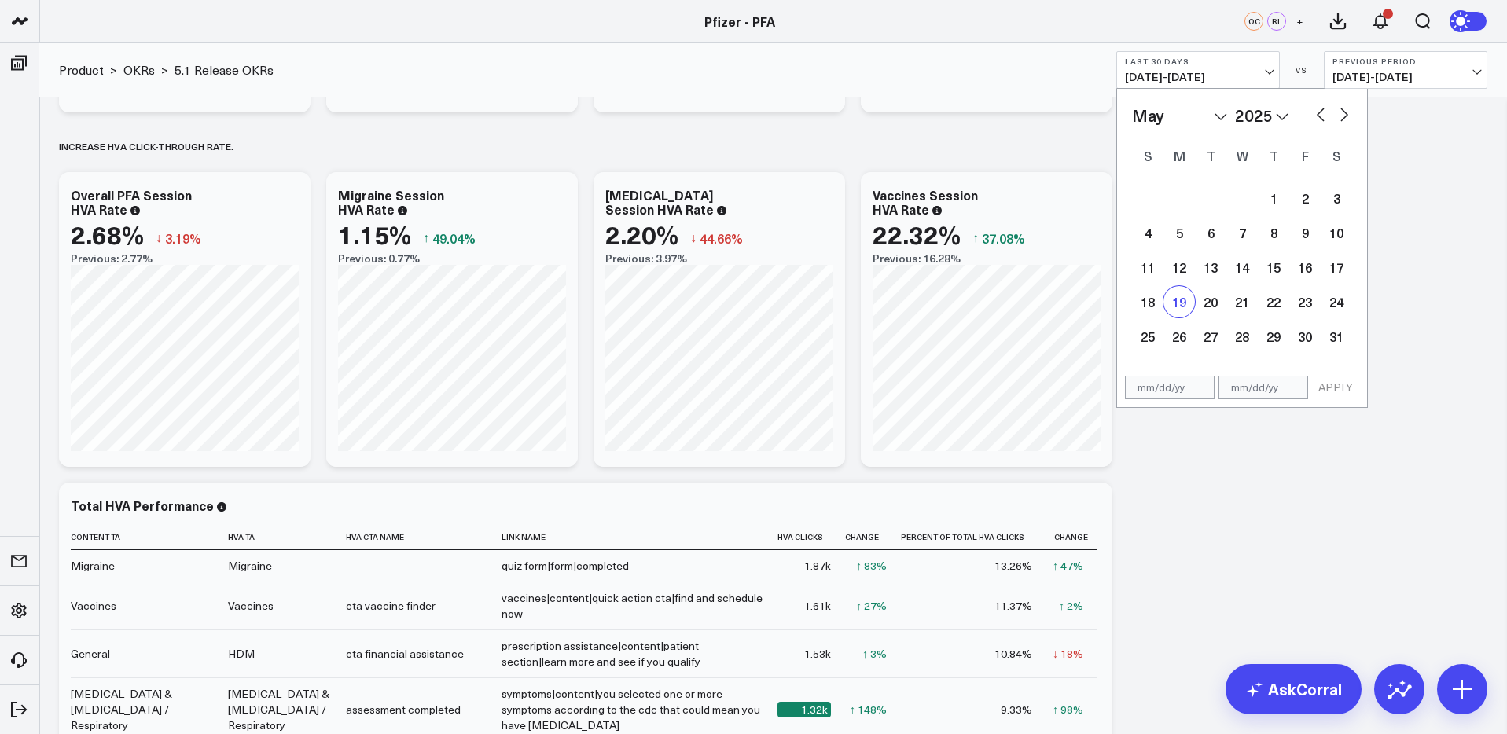
type input "05/19/25"
select select "4"
select select "2025"
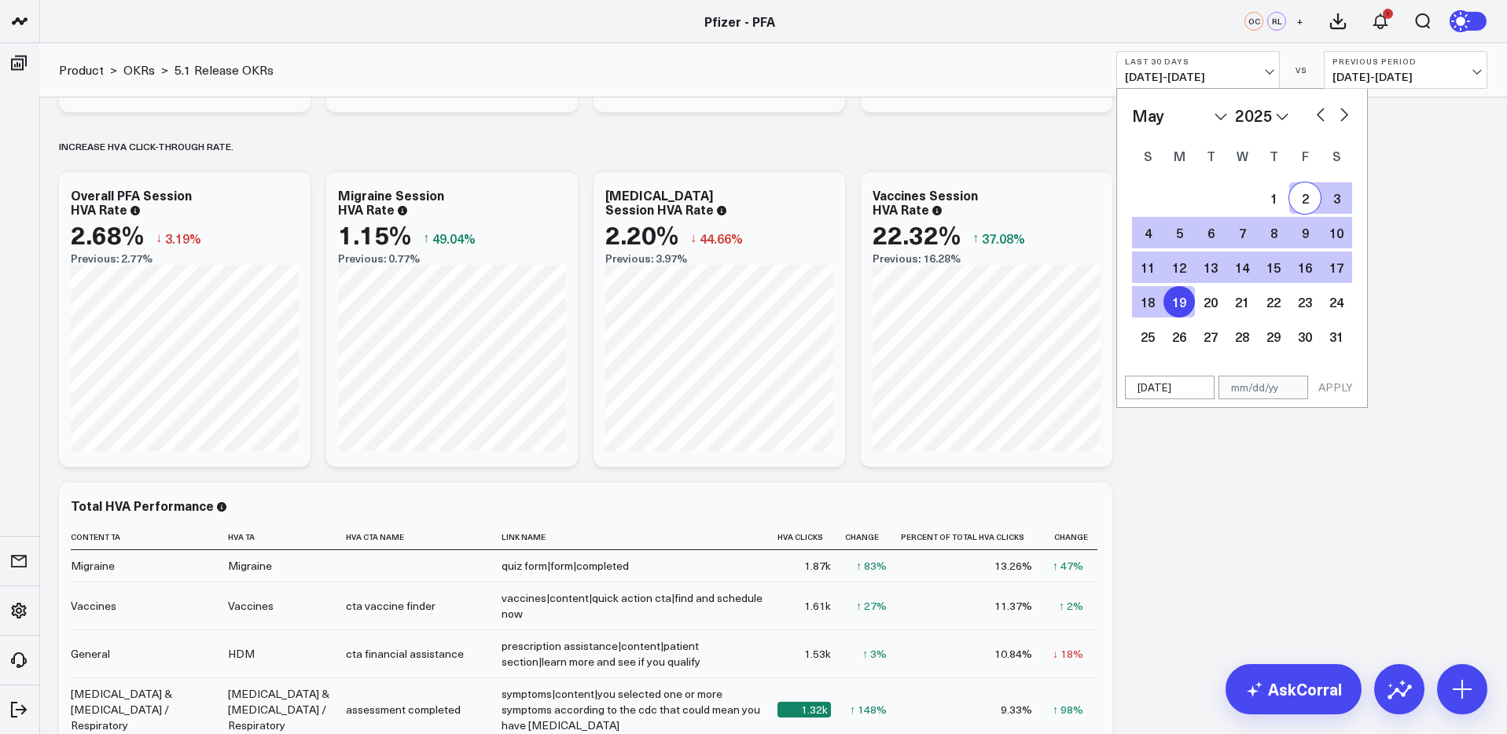
click at [1340, 119] on button "button" at bounding box center [1344, 113] width 16 height 19
select select "5"
select select "2025"
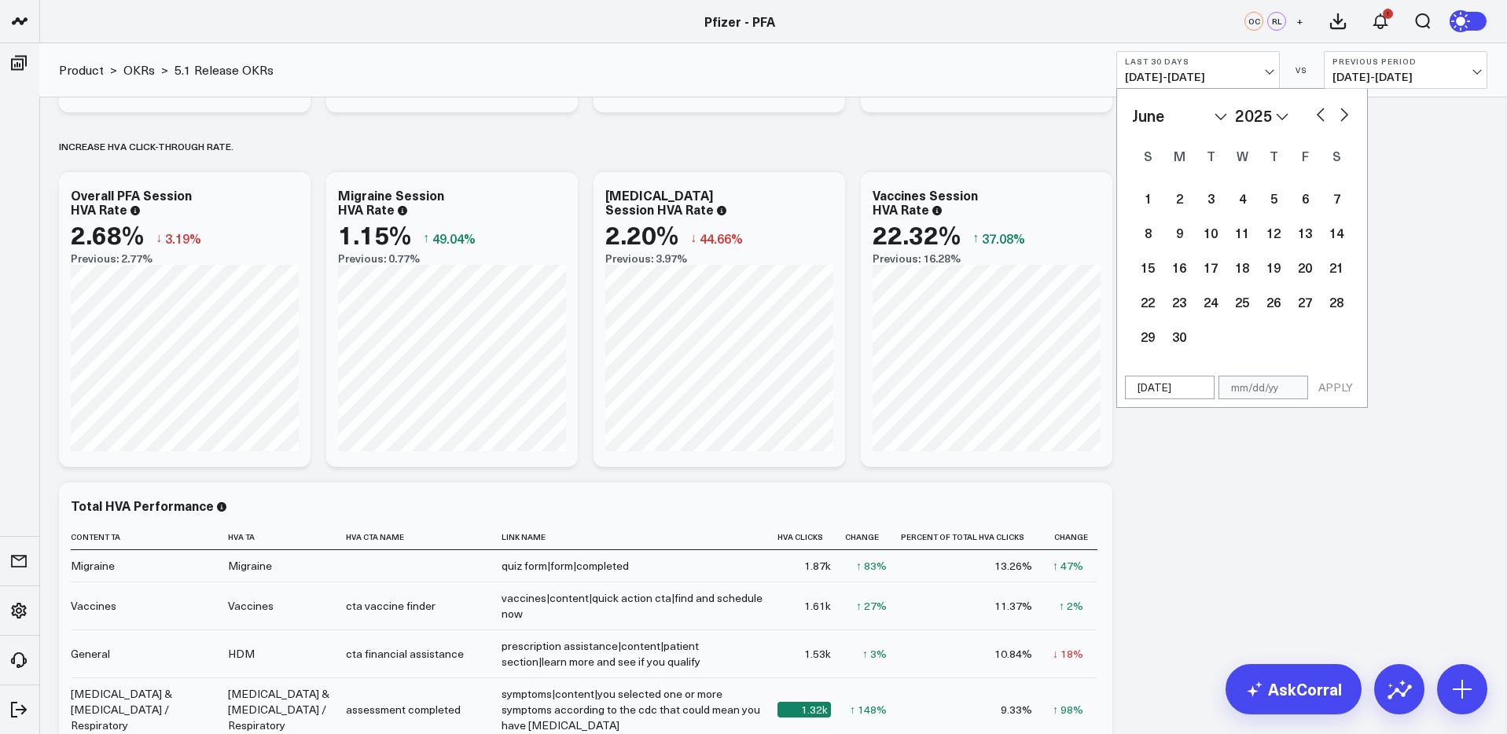
click at [1340, 119] on button "button" at bounding box center [1344, 113] width 16 height 19
select select "6"
select select "2025"
click at [1340, 119] on button "button" at bounding box center [1344, 113] width 16 height 19
select select "7"
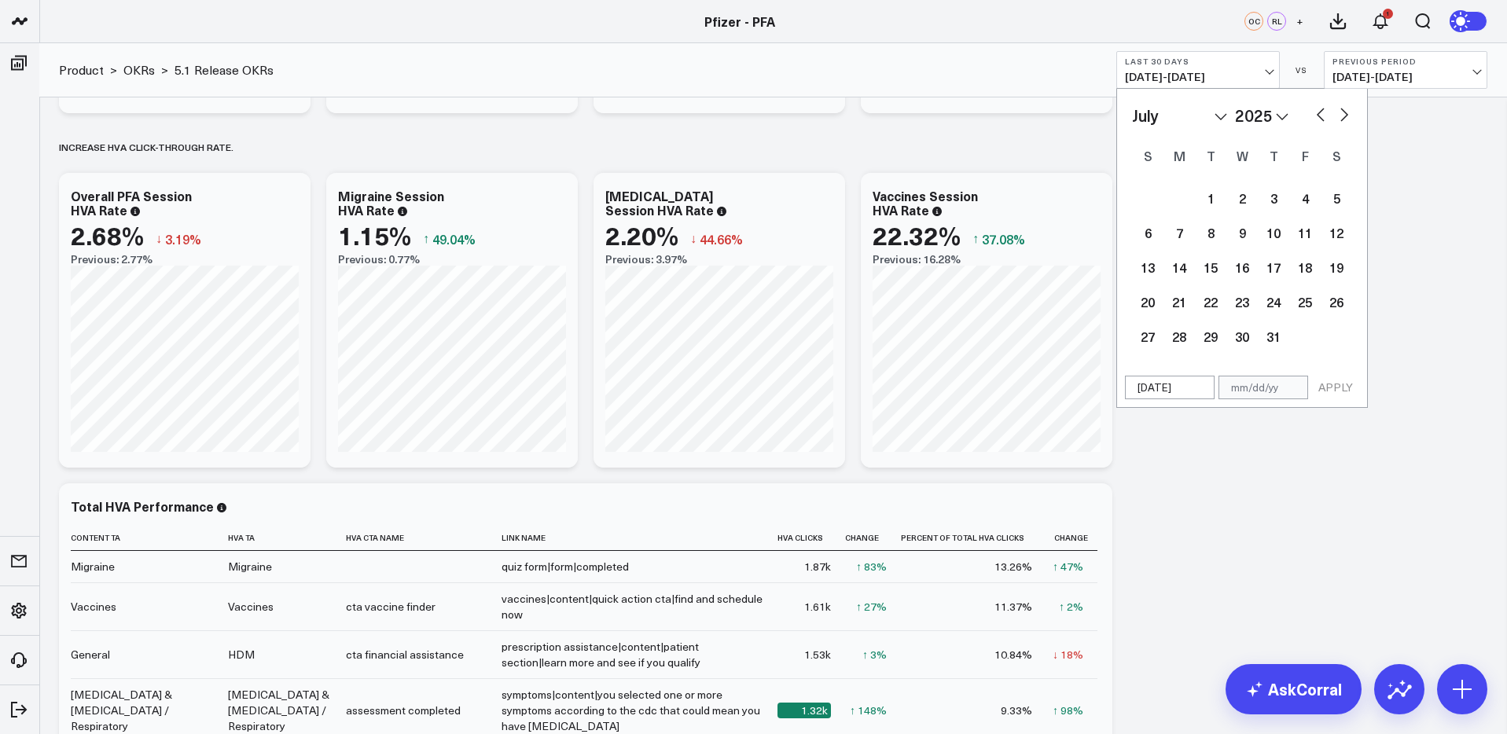
select select "2025"
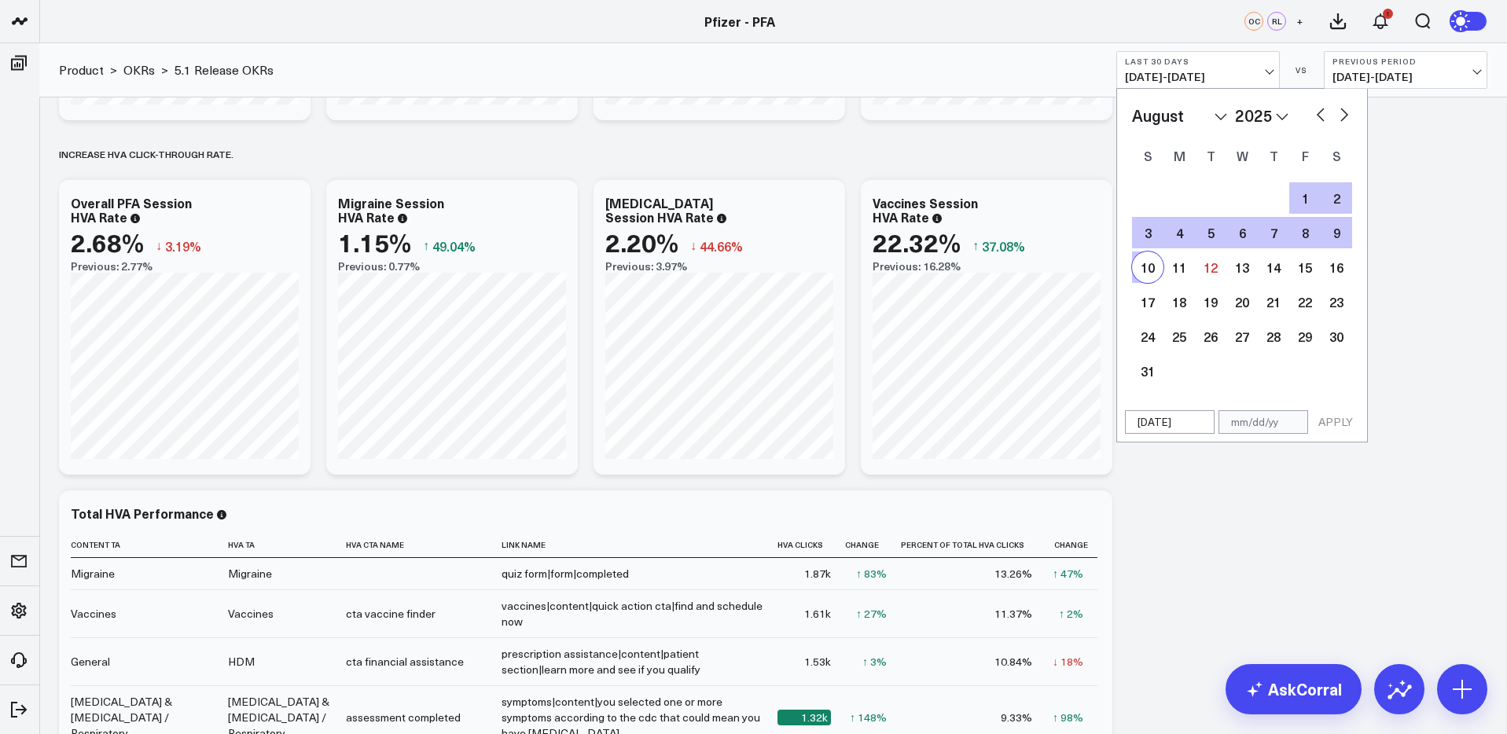
click at [1150, 269] on div "10" at bounding box center [1147, 267] width 31 height 31
type input "08/10/25"
select select "7"
select select "2025"
click at [1335, 425] on button "APPLY" at bounding box center [1335, 422] width 47 height 24
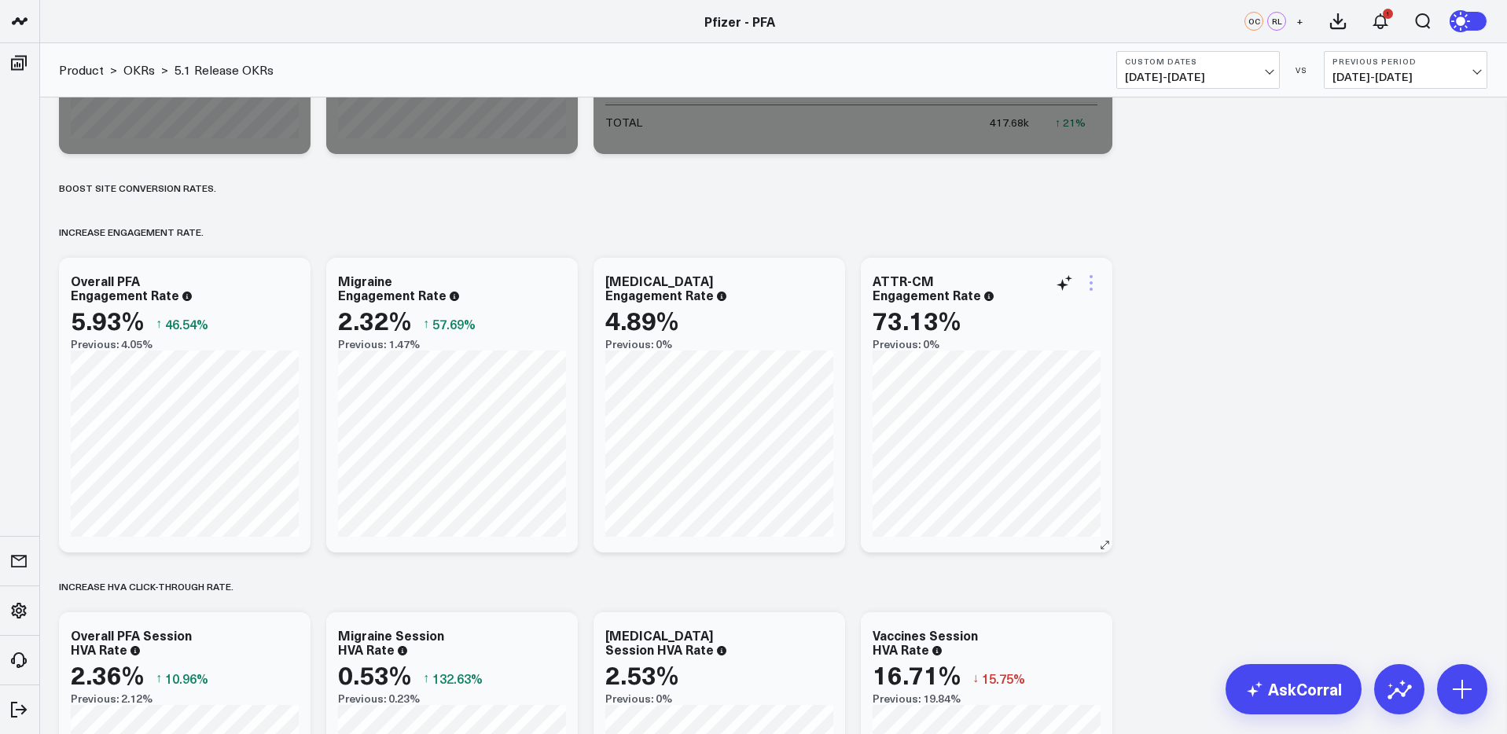
scroll to position [336, 0]
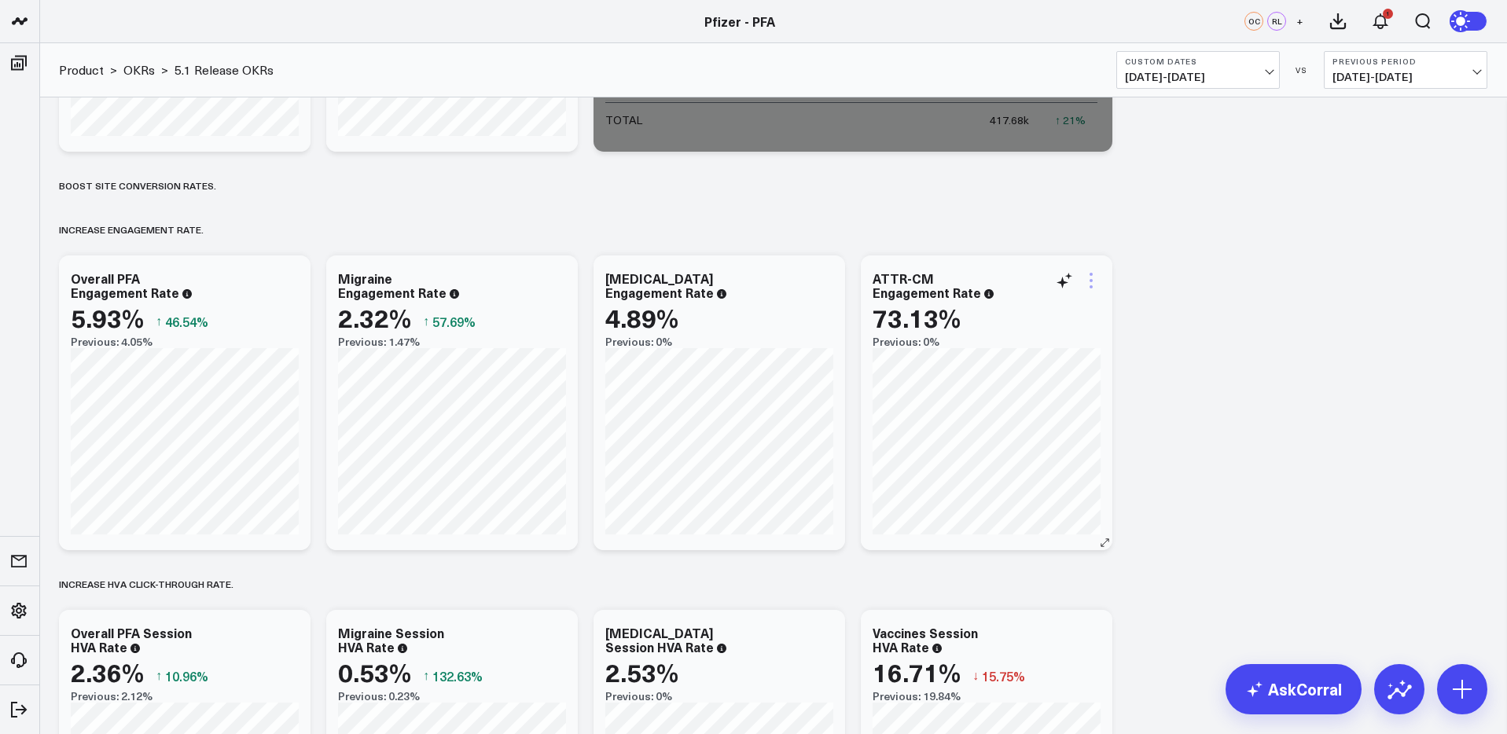
click at [1090, 282] on icon at bounding box center [1091, 280] width 19 height 19
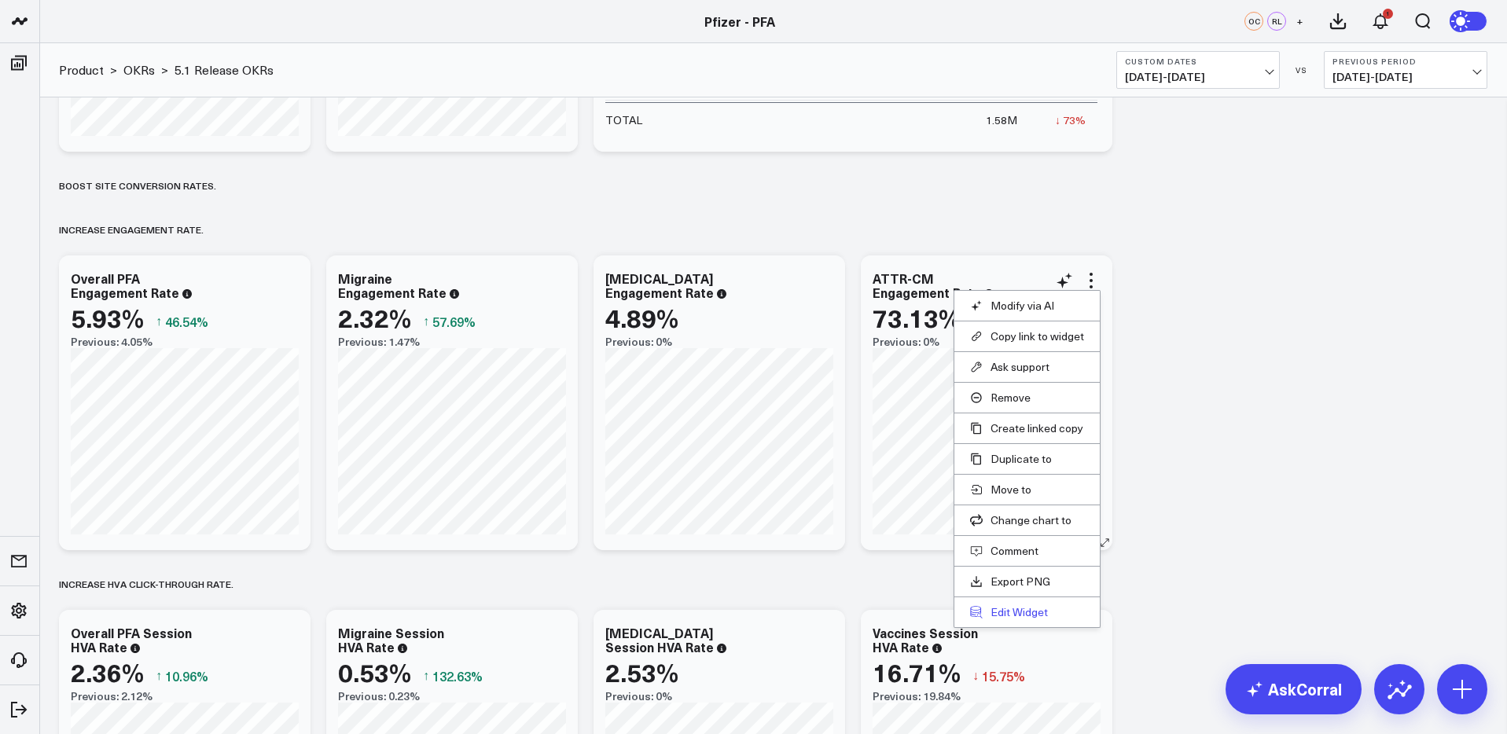
click at [1013, 613] on button "Edit Widget" at bounding box center [1027, 612] width 114 height 14
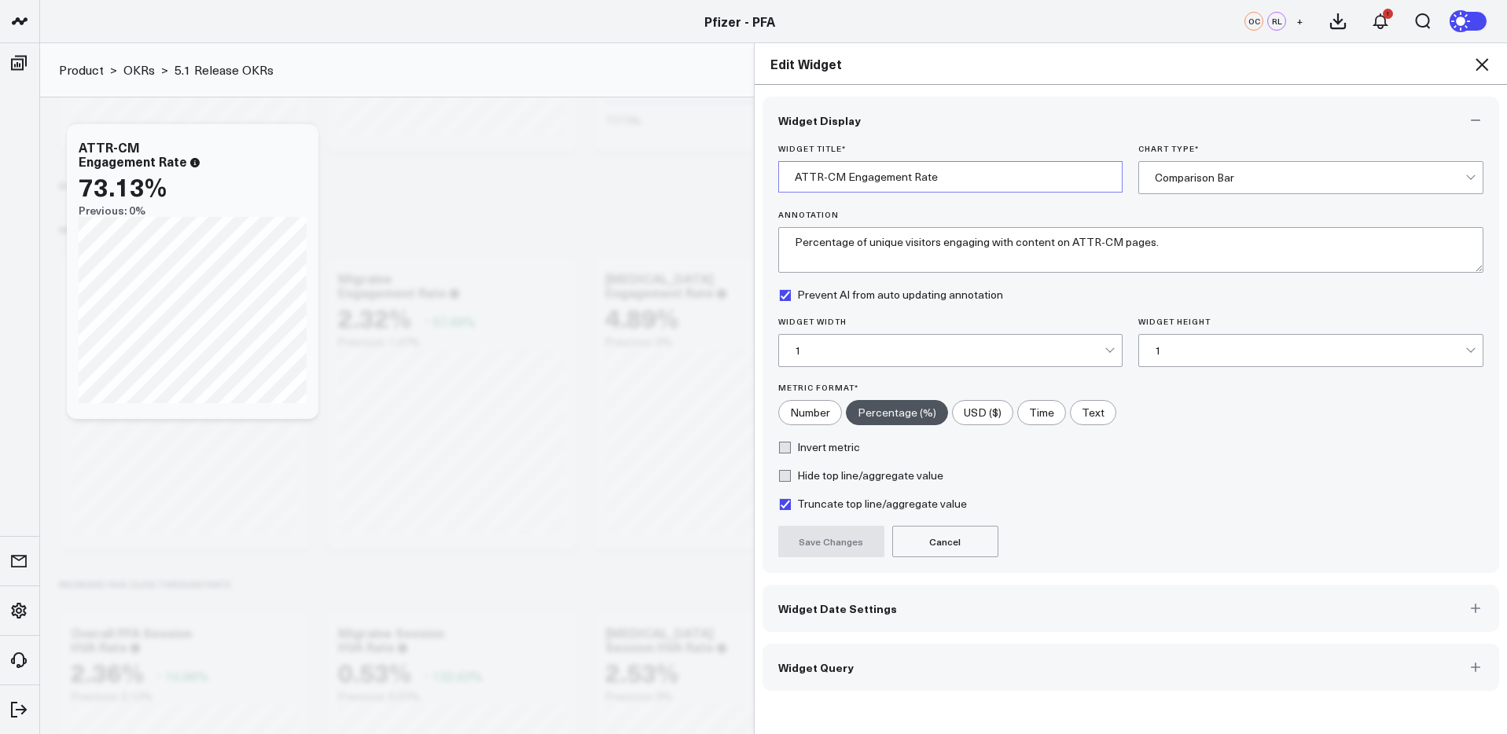
drag, startPoint x: 840, startPoint y: 179, endPoint x: 793, endPoint y: 178, distance: 47.2
click at [793, 178] on input "ATTR-CM Engagement Rate" at bounding box center [950, 176] width 345 height 31
type input "Vaccines Engagement Rate"
drag, startPoint x: 1114, startPoint y: 244, endPoint x: 1068, endPoint y: 248, distance: 45.8
click at [1068, 248] on textarea "Percentage of unique visitors engaging with content on ATTR-CM pages." at bounding box center [1131, 250] width 706 height 46
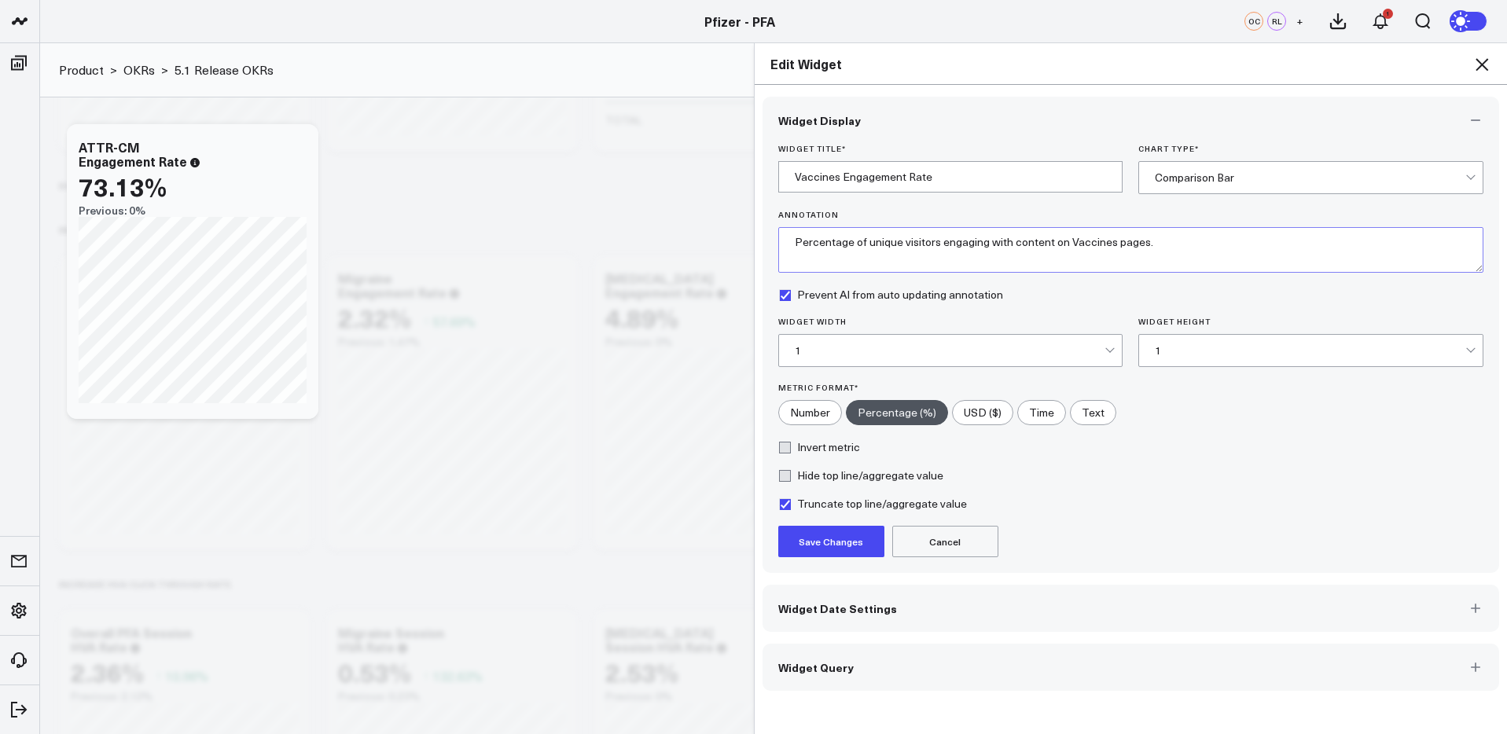
type textarea "Percentage of unique visitors engaging with content on Vaccines pages."
click at [841, 543] on button "Save Changes" at bounding box center [831, 541] width 106 height 31
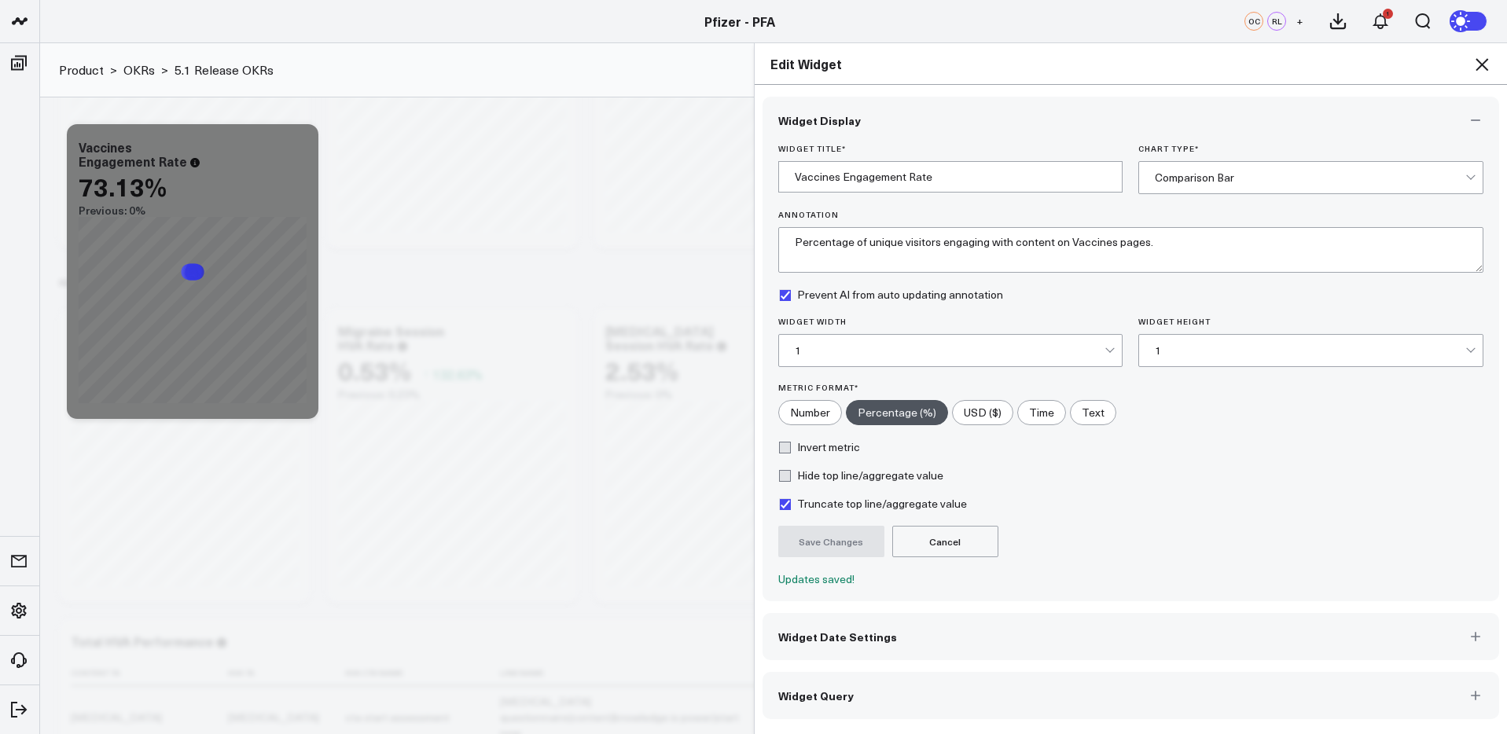
scroll to position [640, 0]
click at [1119, 684] on button "Widget Query" at bounding box center [1131, 695] width 737 height 47
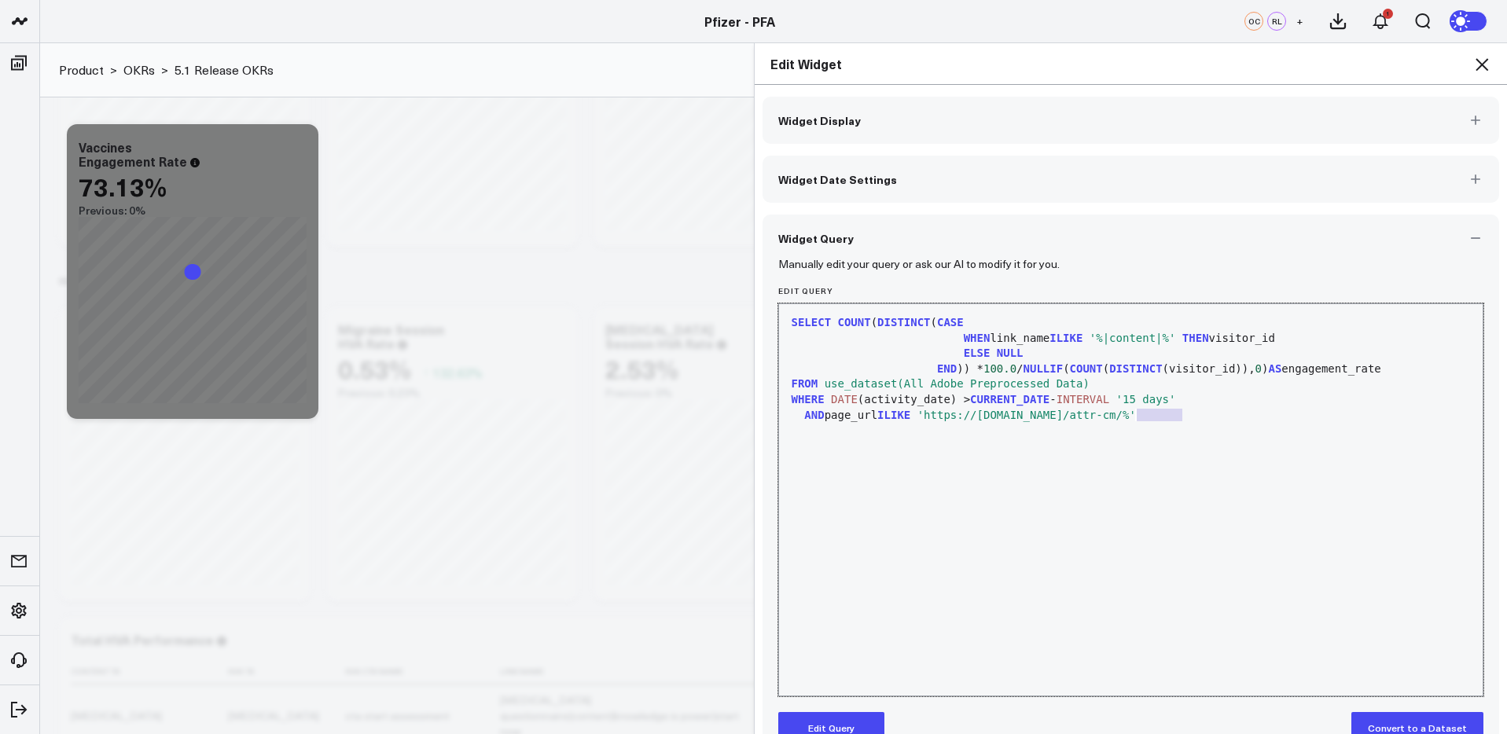
drag, startPoint x: 1181, startPoint y: 413, endPoint x: 971, endPoint y: 626, distance: 299.1
click at [1134, 421] on span "'https://www.pfizerforall.com/attr-cm/%'" at bounding box center [1026, 415] width 219 height 13
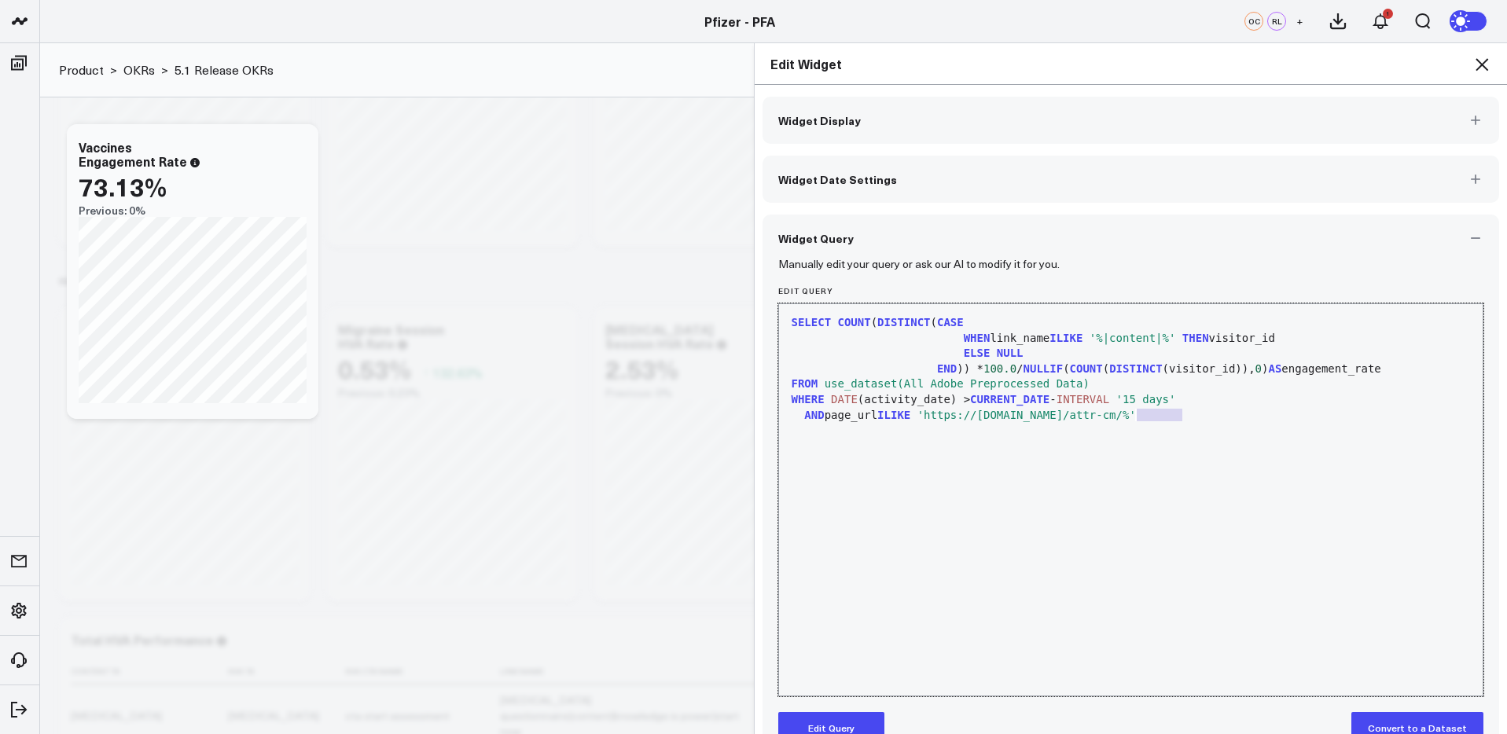
drag, startPoint x: 860, startPoint y: 724, endPoint x: 1097, endPoint y: 538, distance: 301.2
click at [862, 720] on button "Edit Query" at bounding box center [831, 727] width 106 height 31
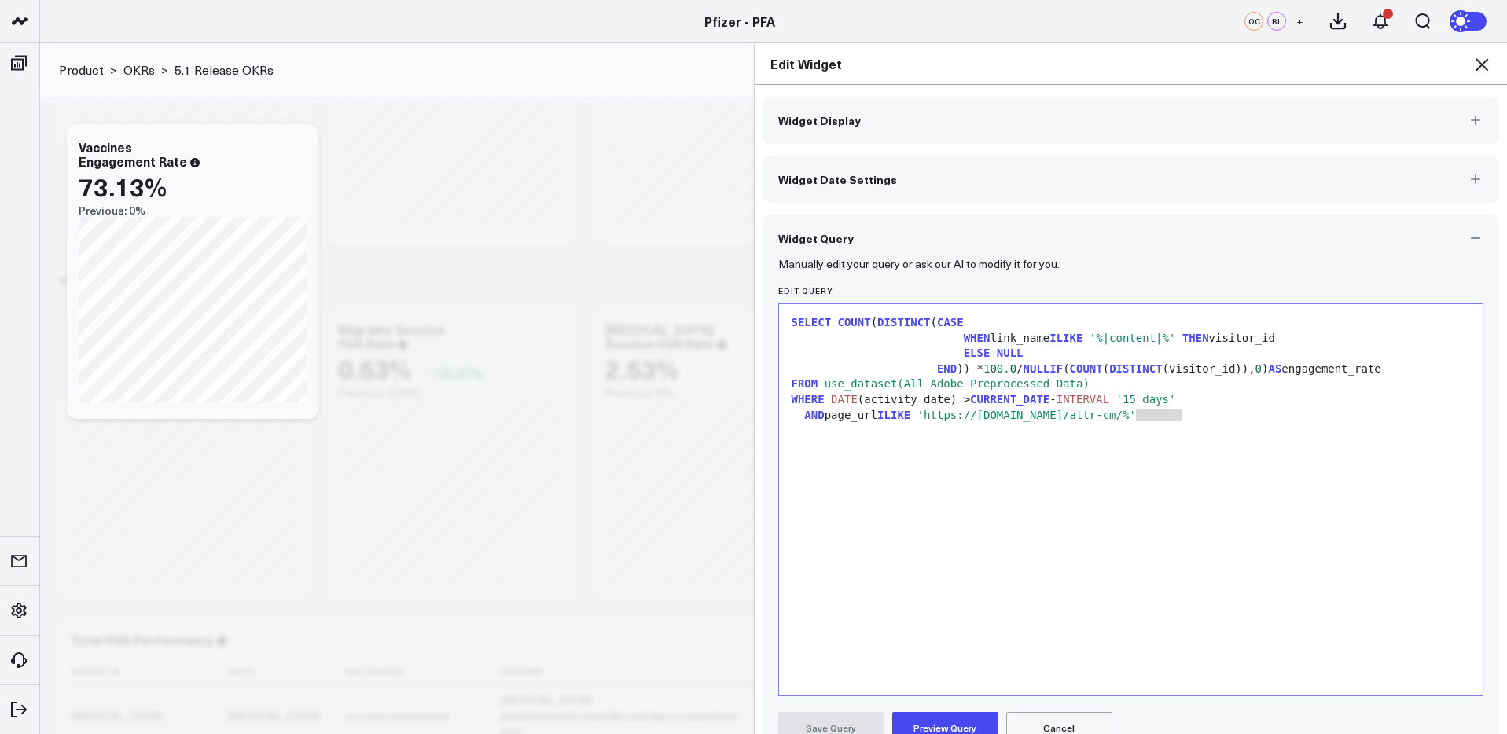
click at [1136, 414] on span "'https://www.pfizerforall.com/attr-cm/%'" at bounding box center [1026, 415] width 219 height 13
drag, startPoint x: 1182, startPoint y: 415, endPoint x: 1130, endPoint y: 417, distance: 51.9
click at [1130, 417] on span "'https://www.pfizerforall.com/attr-cm/%'" at bounding box center [1026, 415] width 219 height 13
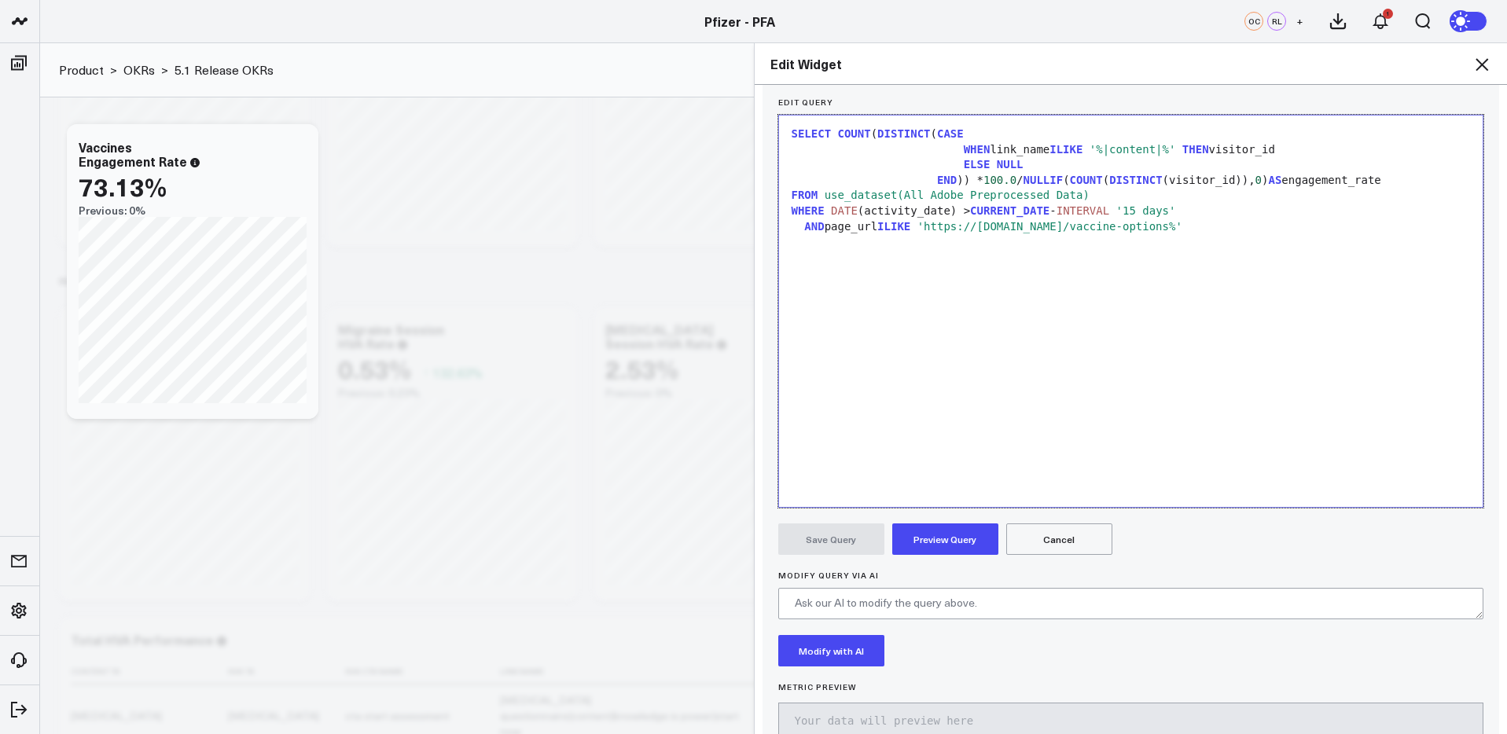
scroll to position [200, 0]
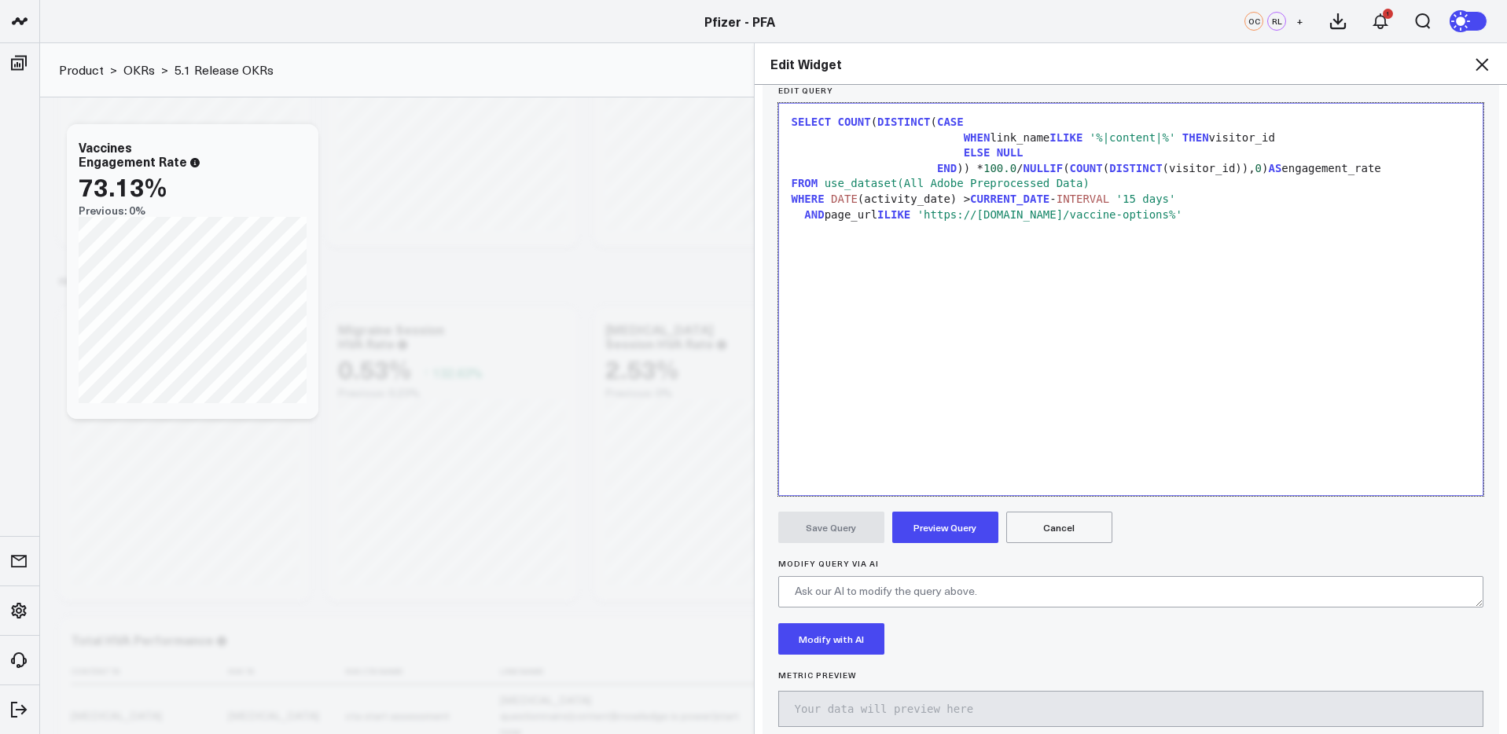
click at [958, 528] on button "Preview Query" at bounding box center [945, 527] width 106 height 31
click at [853, 526] on button "Save Query" at bounding box center [831, 527] width 106 height 31
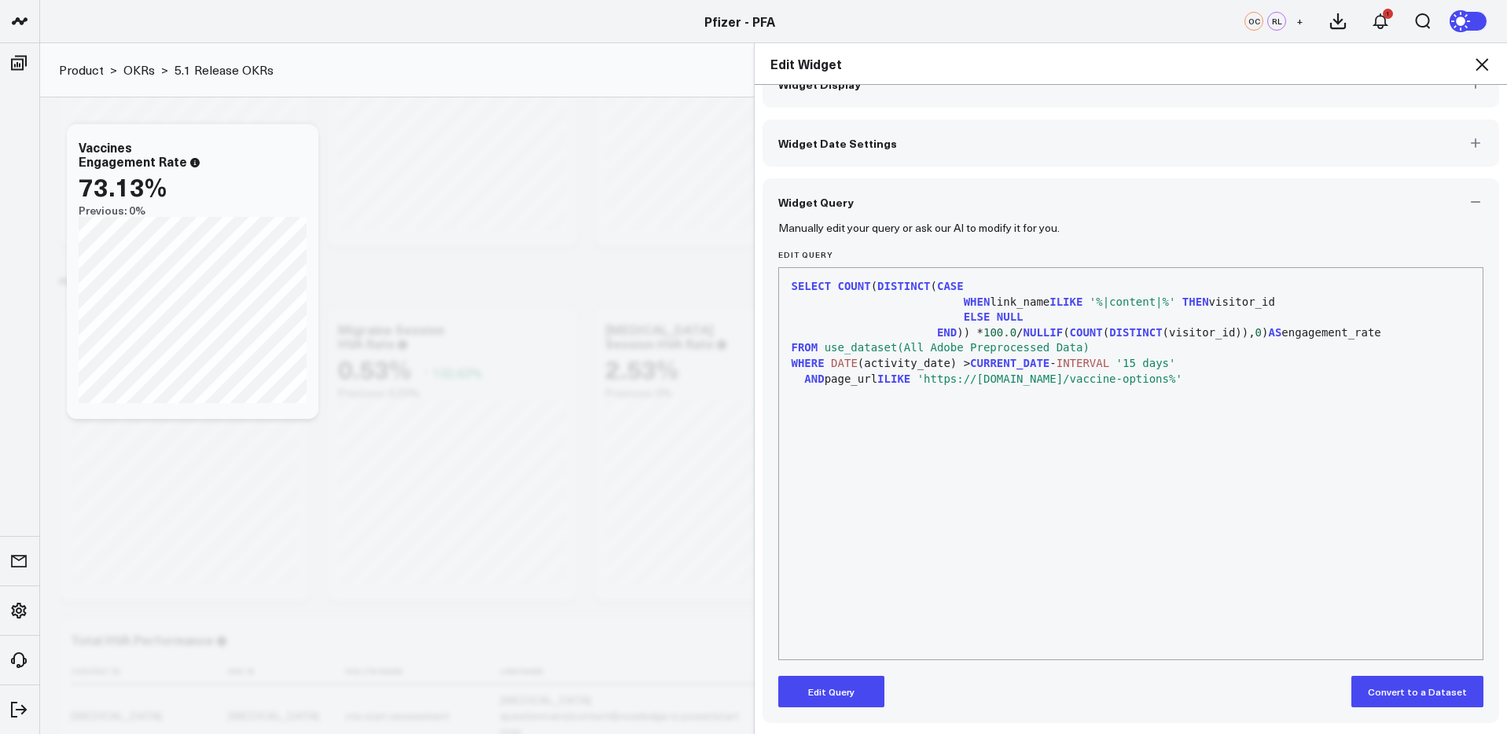
scroll to position [36, 0]
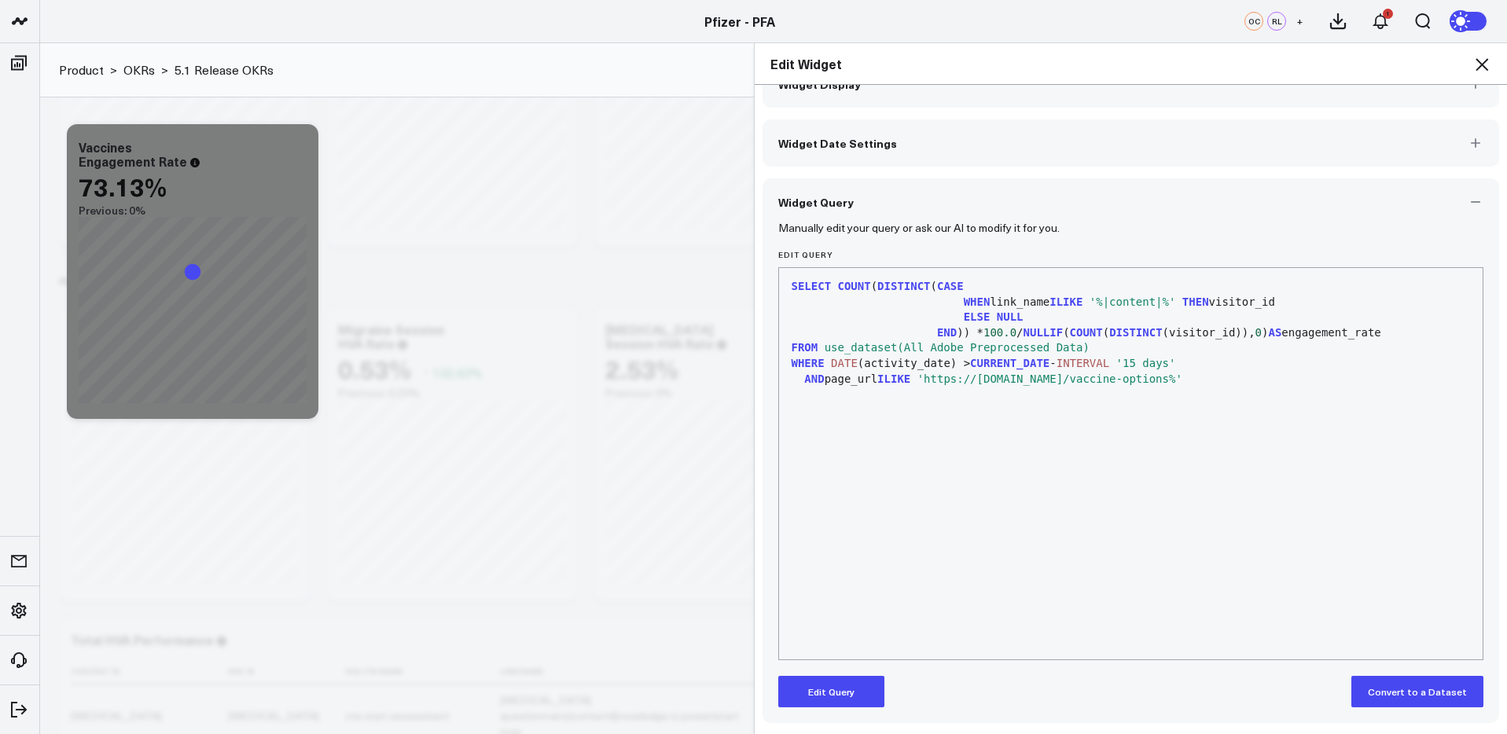
click at [1485, 64] on icon at bounding box center [1481, 64] width 19 height 19
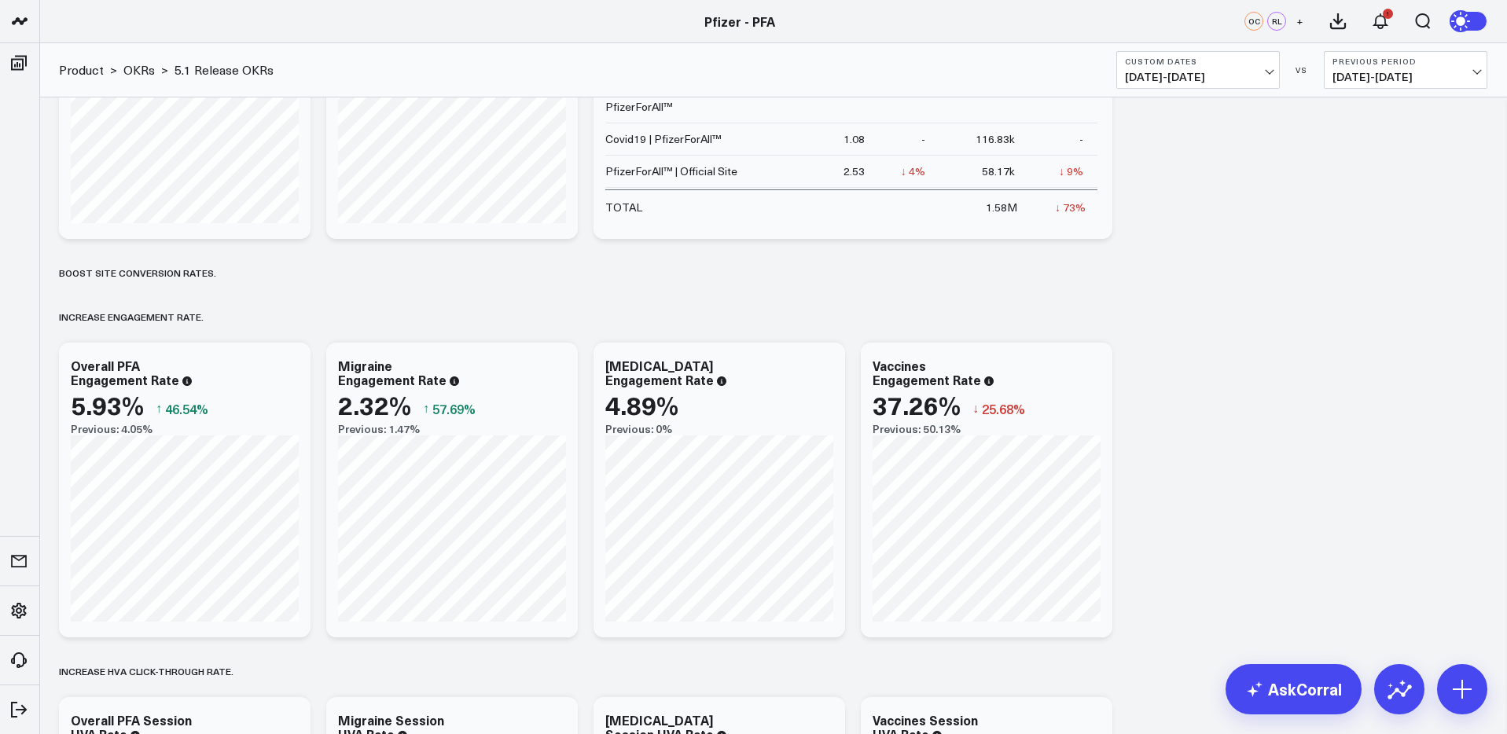
scroll to position [241, 0]
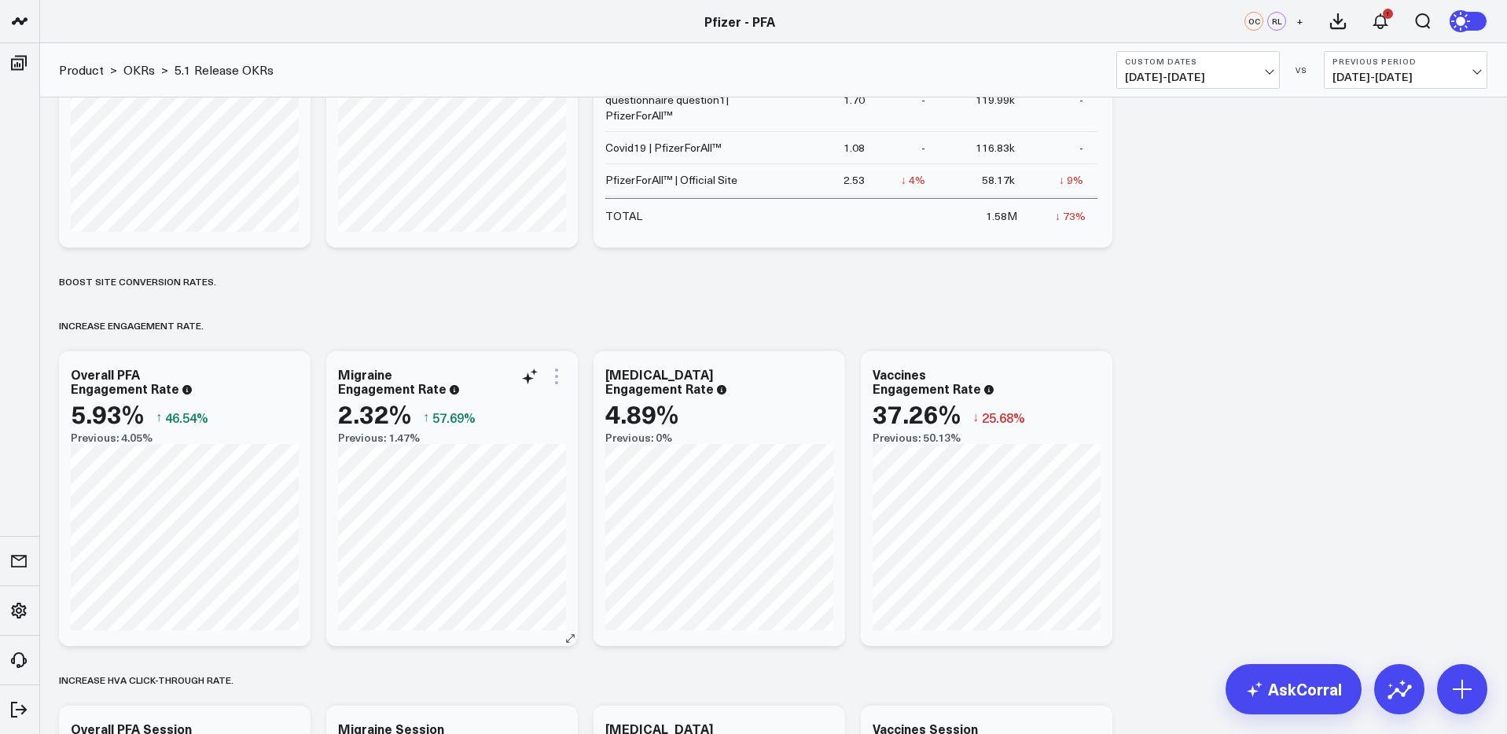
click at [559, 379] on icon at bounding box center [556, 376] width 19 height 19
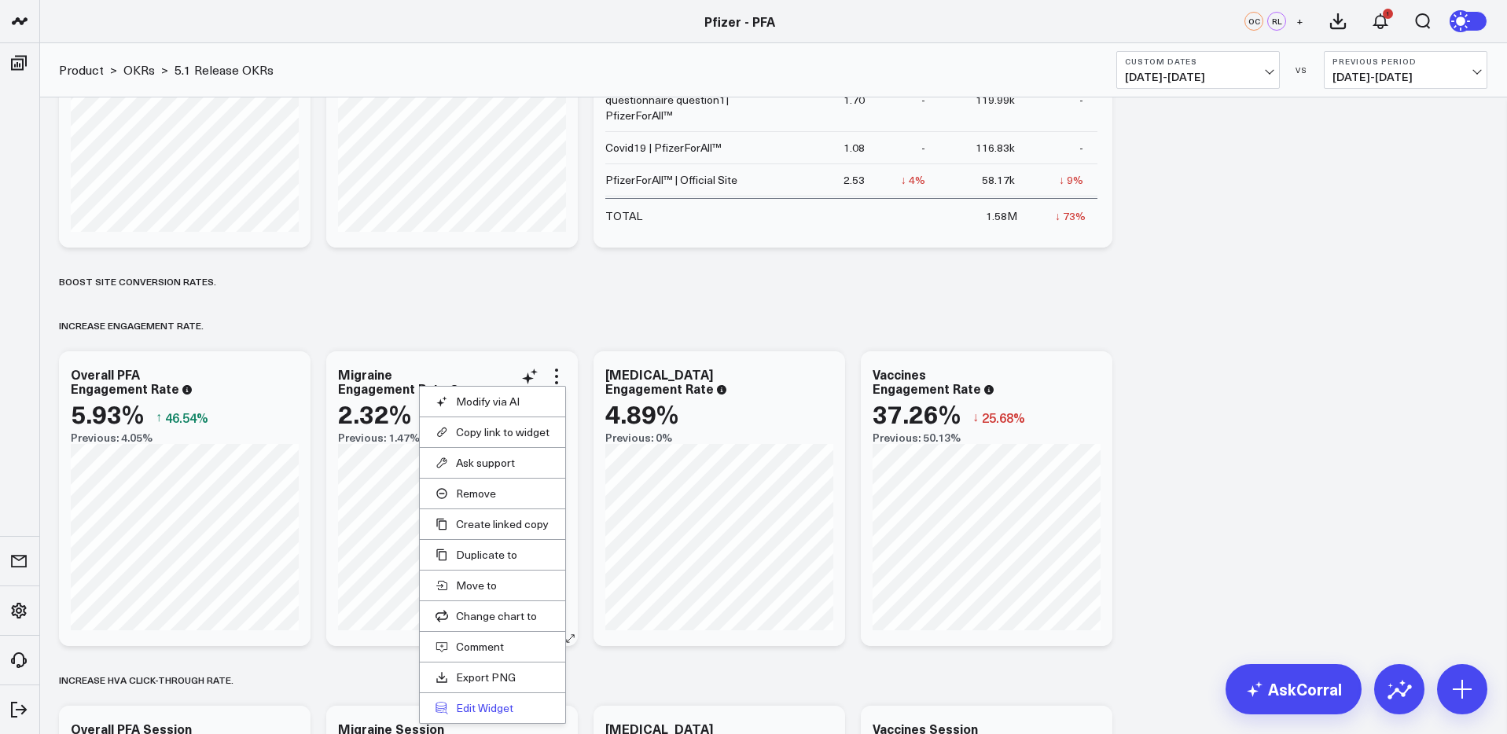
click at [472, 712] on button "Edit Widget" at bounding box center [493, 708] width 114 height 14
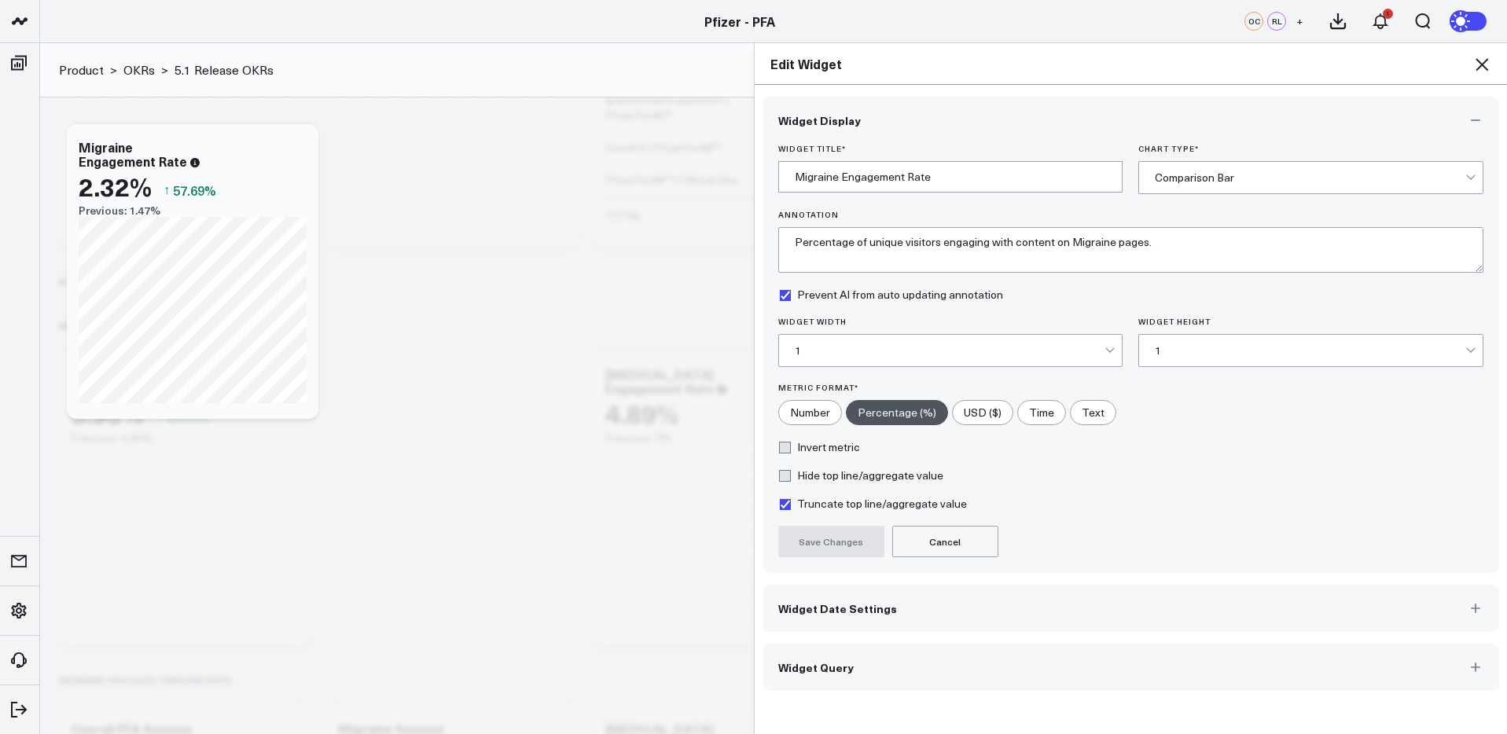
drag, startPoint x: 972, startPoint y: 665, endPoint x: 1022, endPoint y: 620, distance: 66.8
click at [972, 665] on button "Widget Query" at bounding box center [1131, 667] width 737 height 47
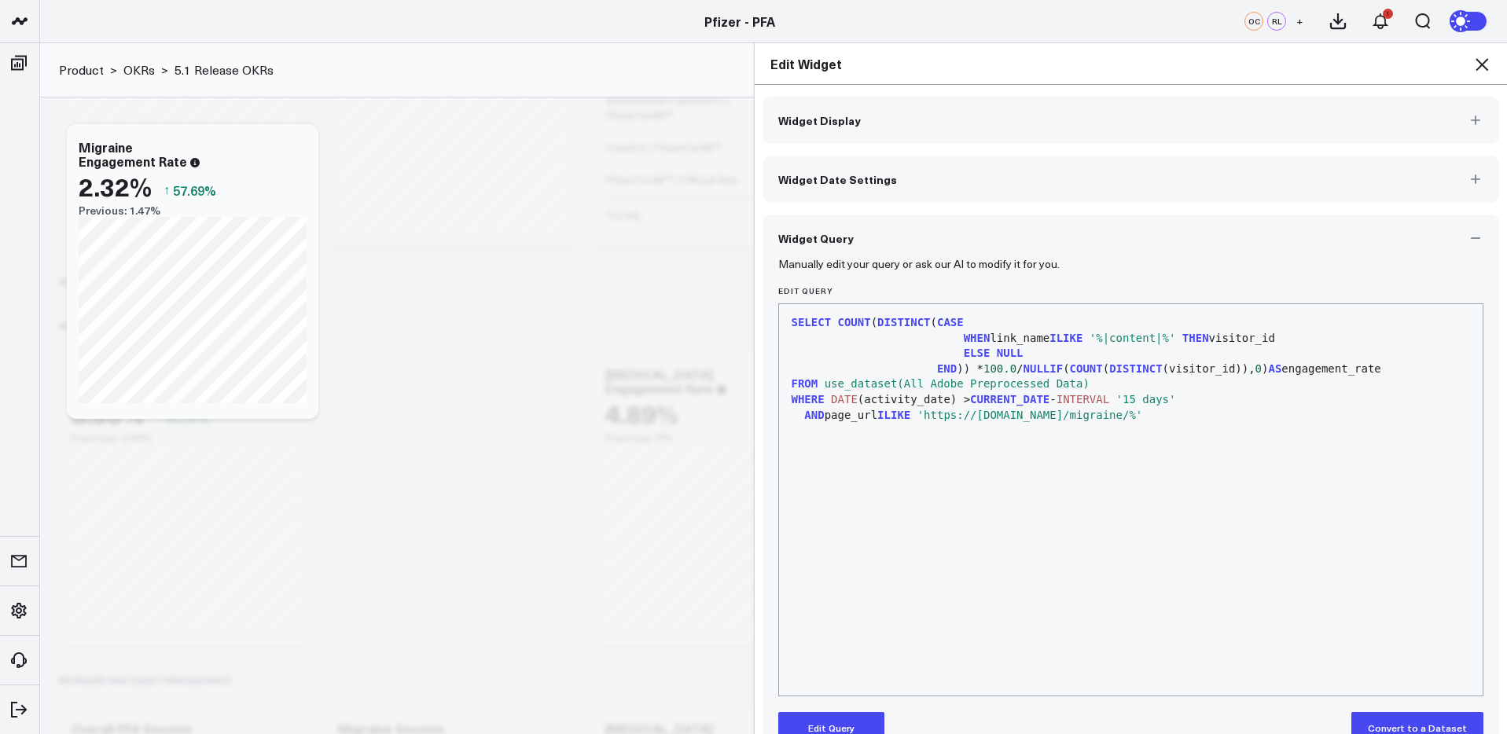
click at [1487, 62] on icon at bounding box center [1481, 64] width 19 height 19
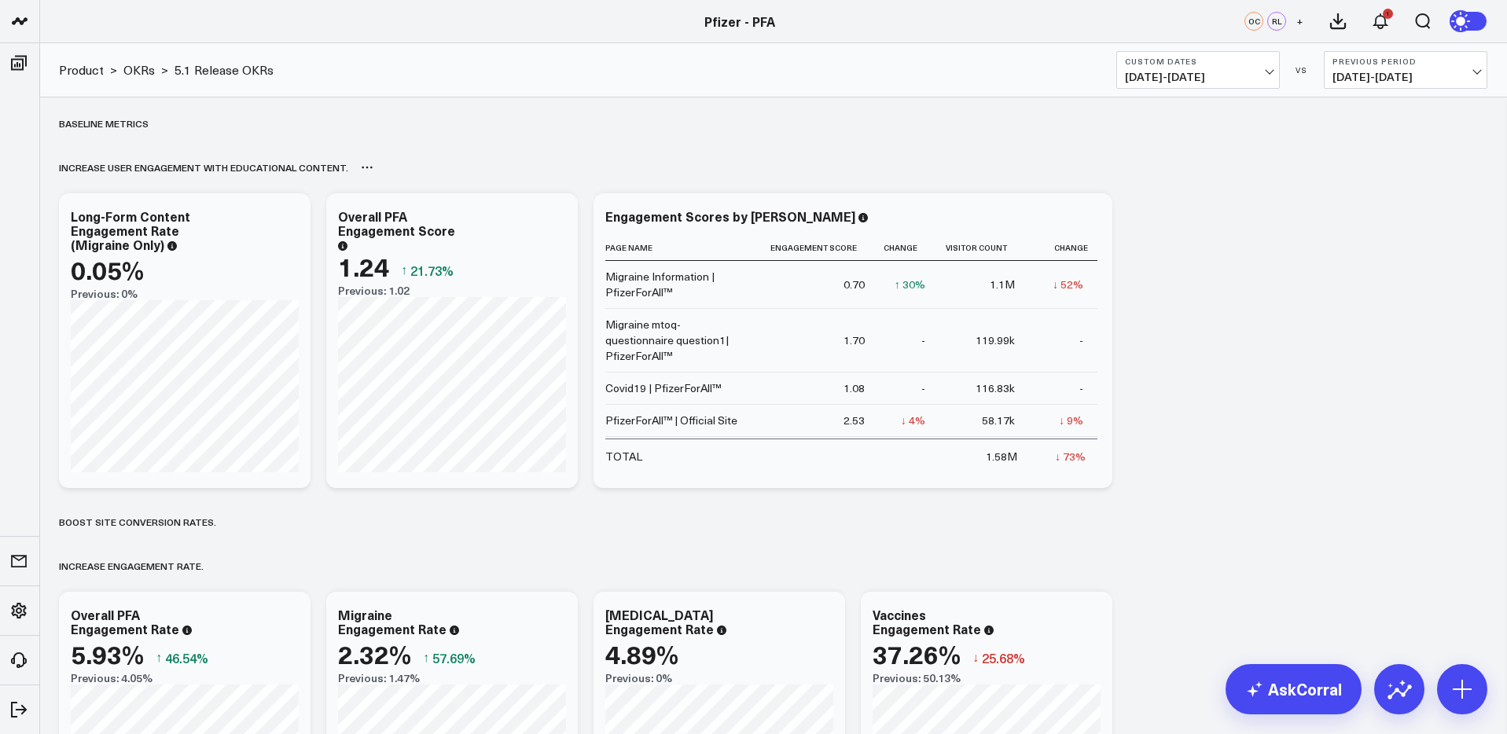
click at [1242, 149] on div "Increase user engagement with educational content.​" at bounding box center [773, 167] width 1428 height 36
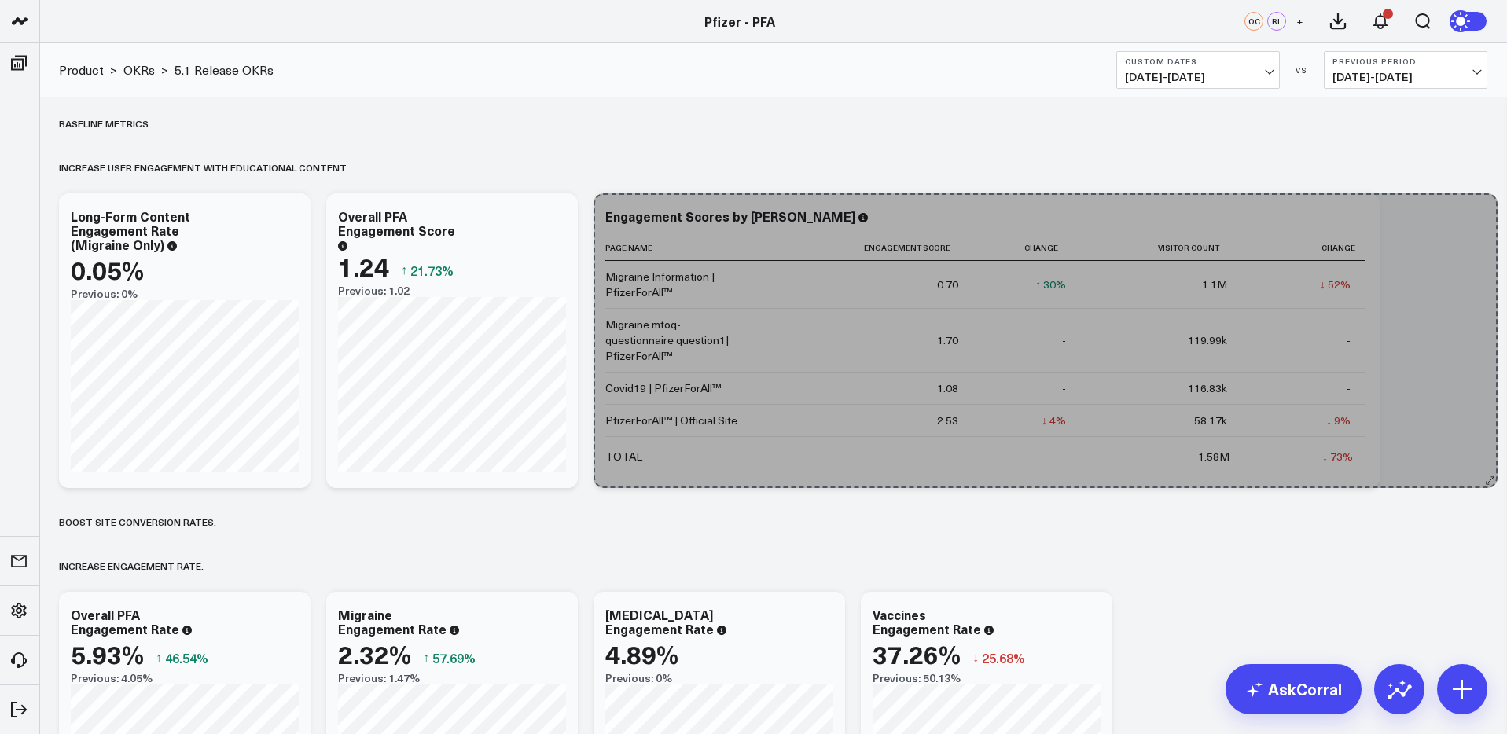
drag, startPoint x: 1106, startPoint y: 480, endPoint x: 1491, endPoint y: 460, distance: 385.8
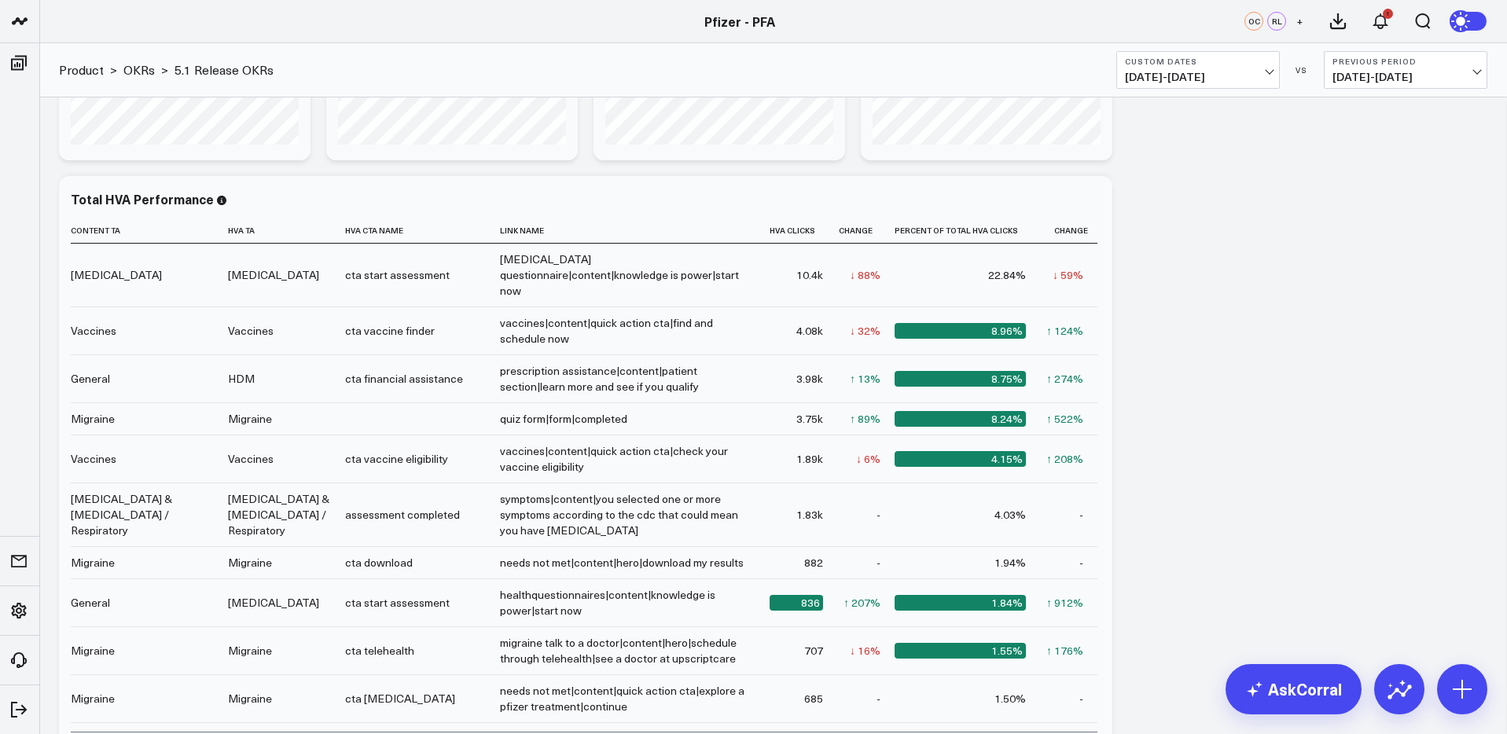
scroll to position [1060, 0]
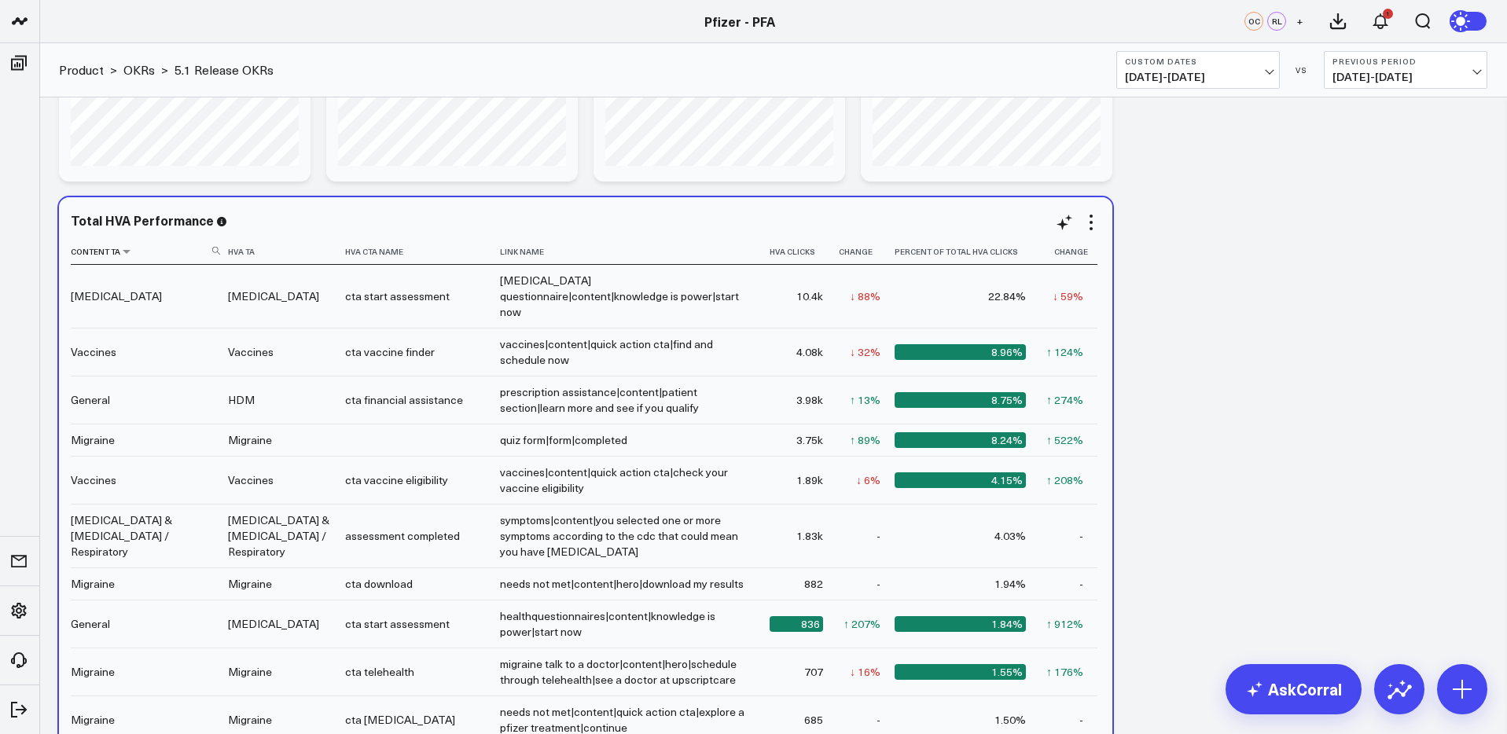
click at [212, 252] on icon at bounding box center [216, 251] width 8 height 8
click at [211, 252] on input at bounding box center [147, 251] width 153 height 28
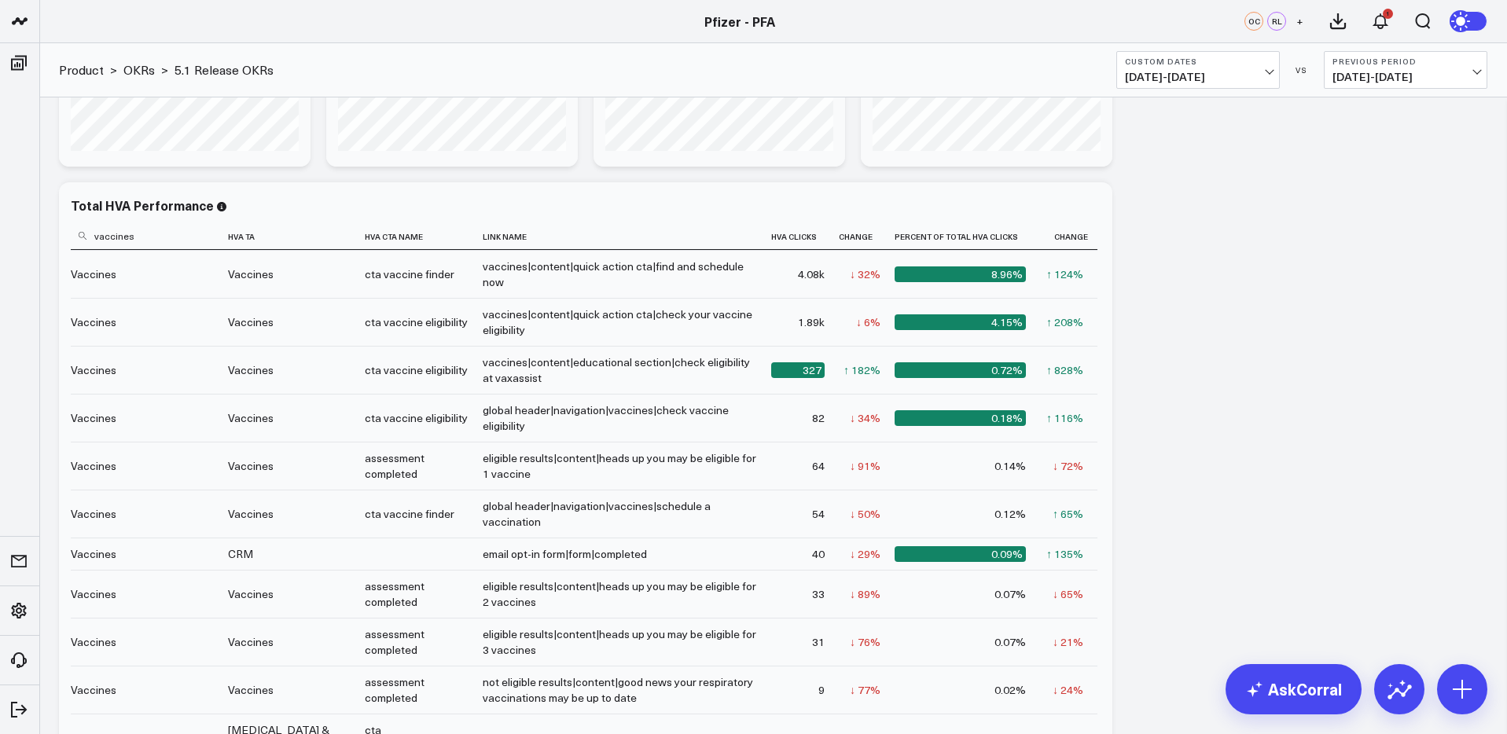
scroll to position [1072, 0]
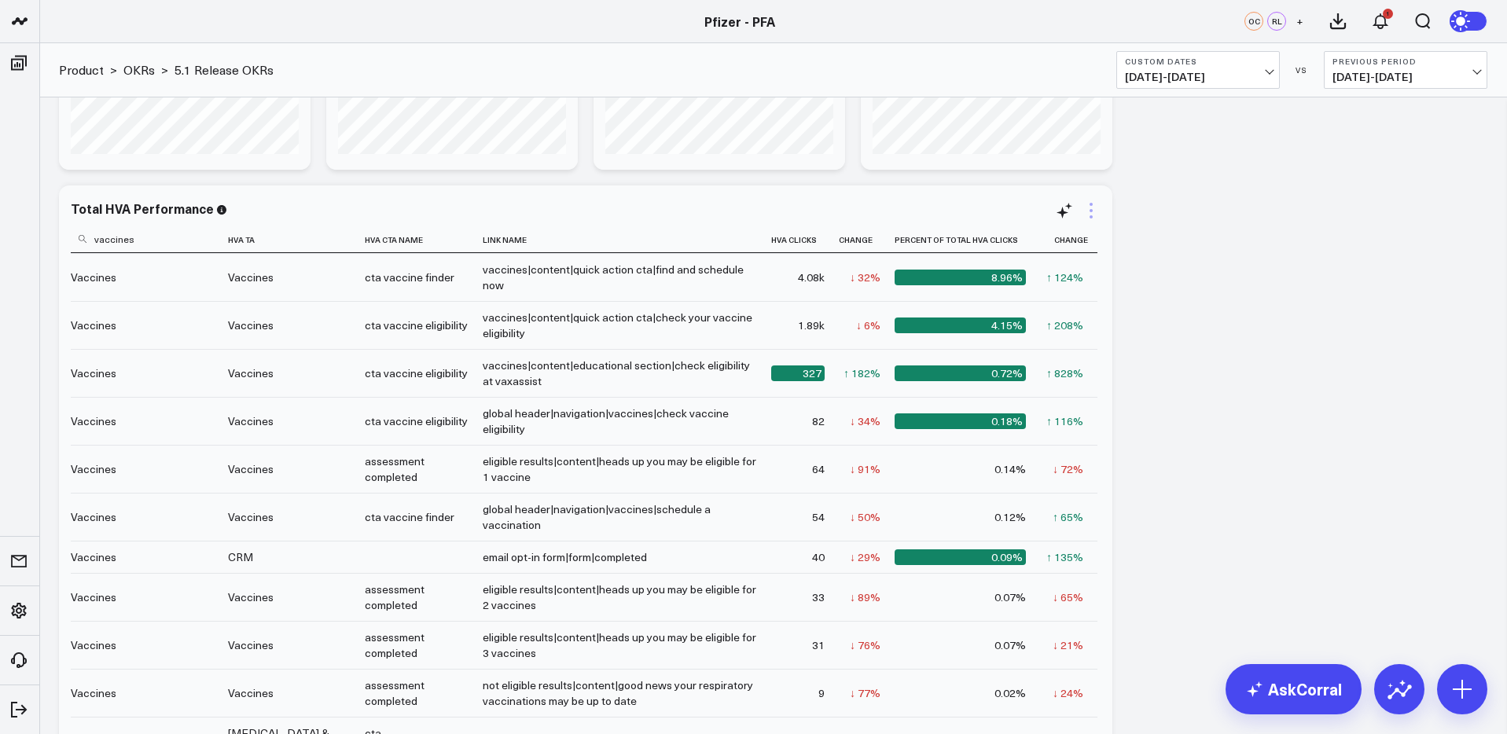
type input "vaccines"
click at [1090, 216] on icon at bounding box center [1091, 216] width 3 height 3
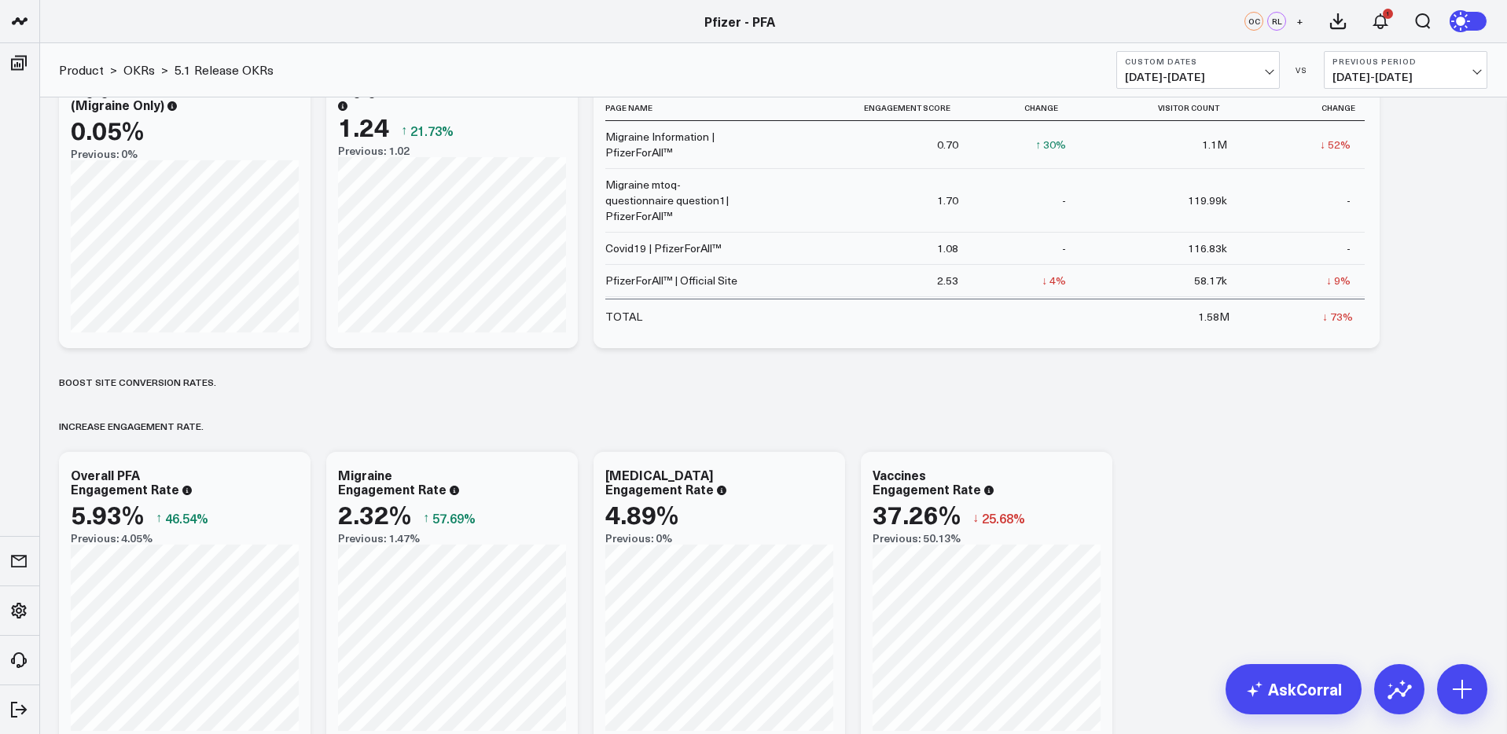
scroll to position [0, 0]
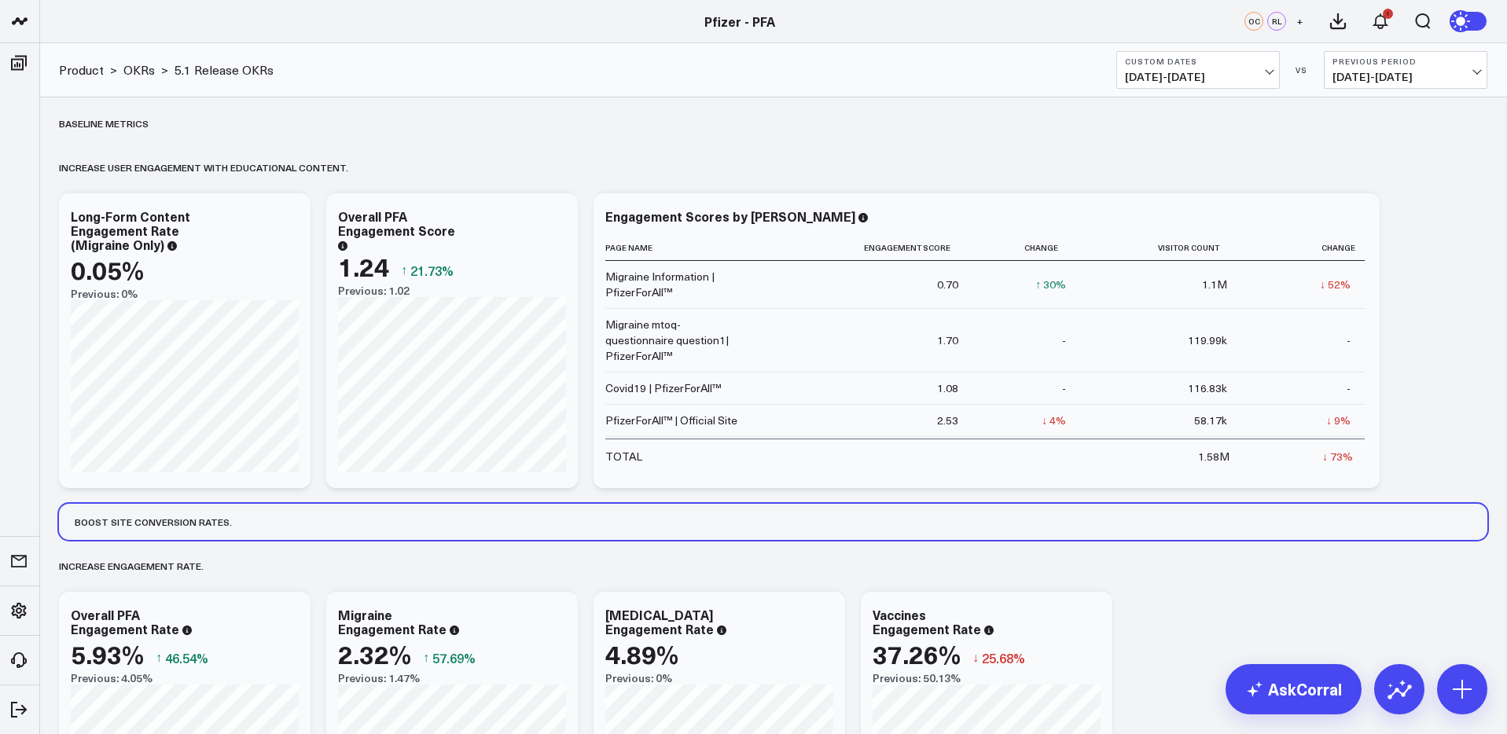
click at [1179, 510] on div "Boost site conversion rates. ​" at bounding box center [773, 522] width 1428 height 36
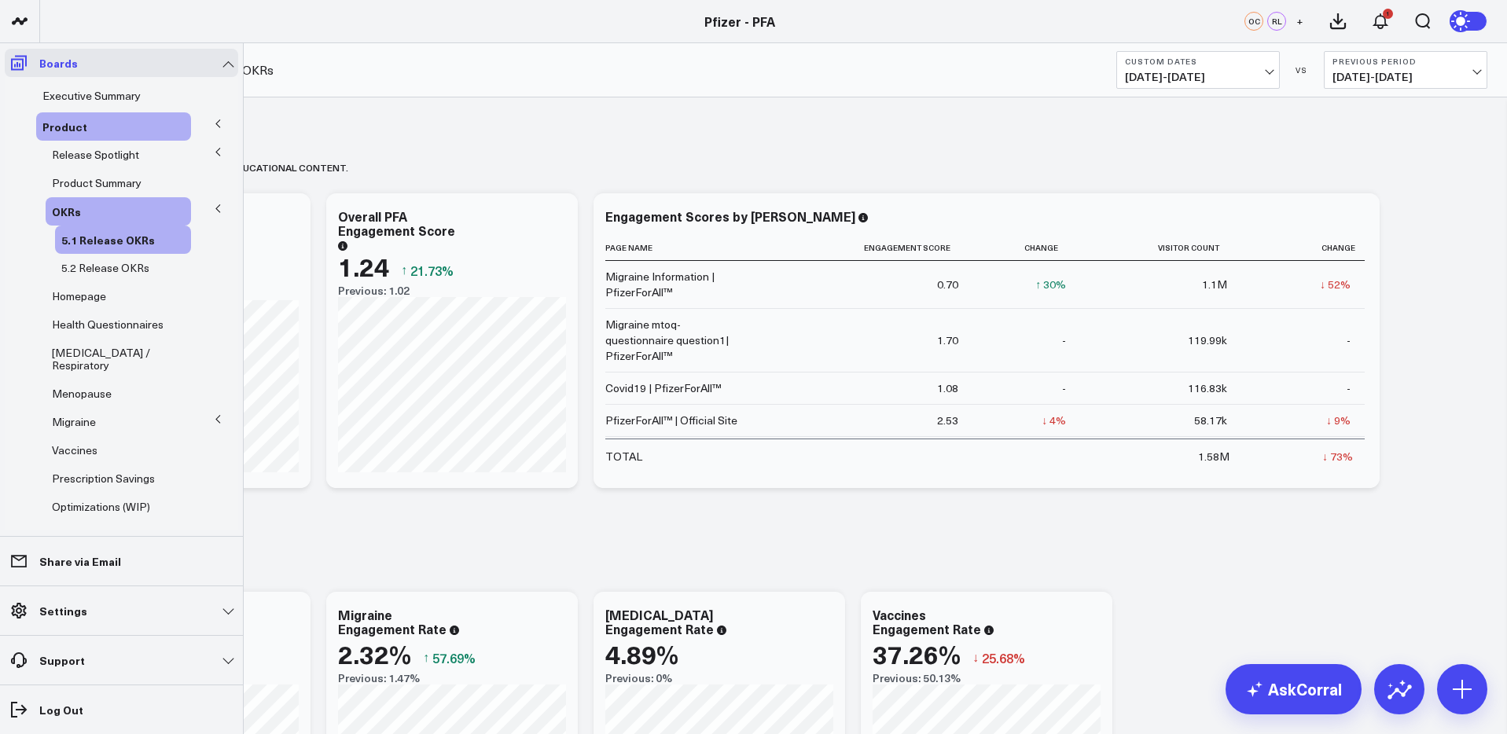
click at [23, 61] on icon at bounding box center [19, 63] width 16 height 15
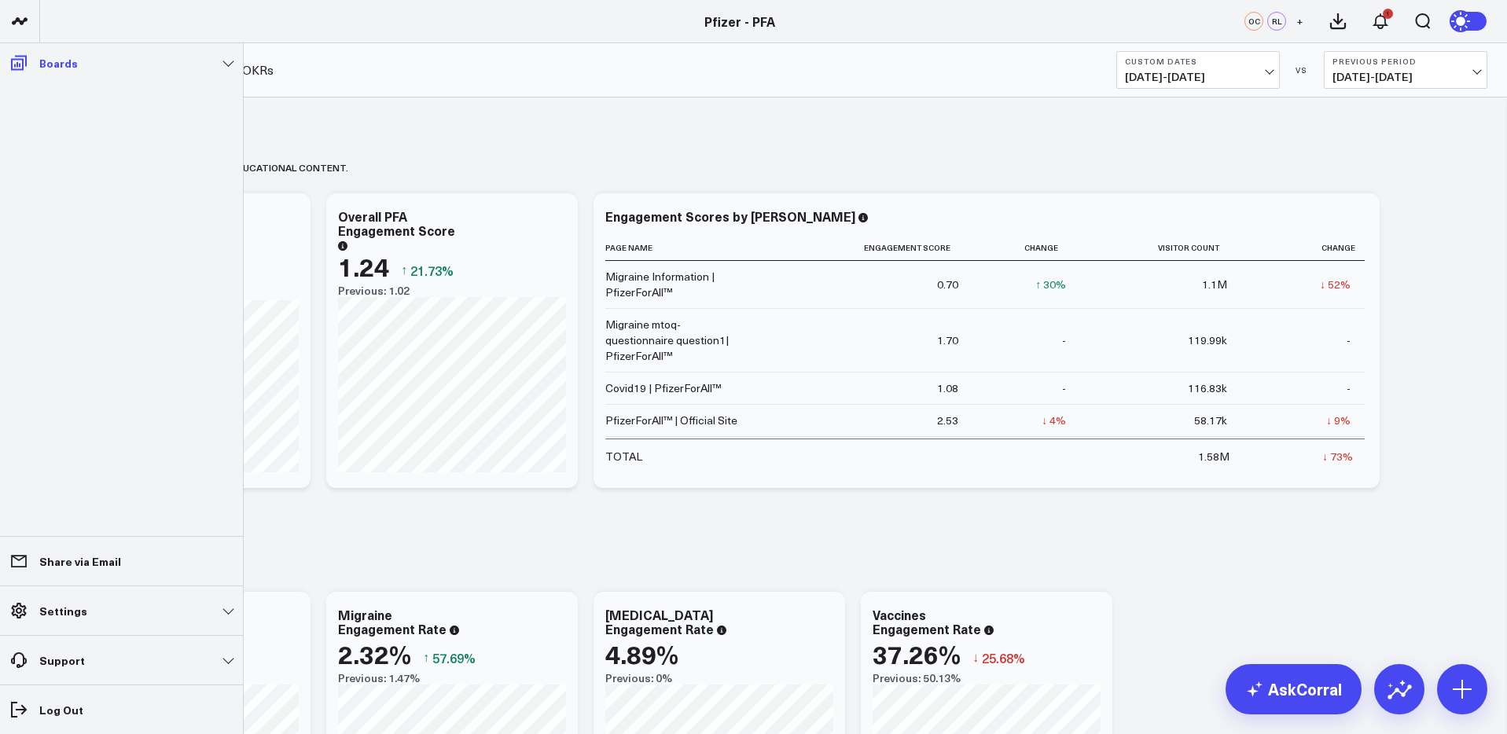
click at [25, 62] on icon at bounding box center [19, 63] width 16 height 15
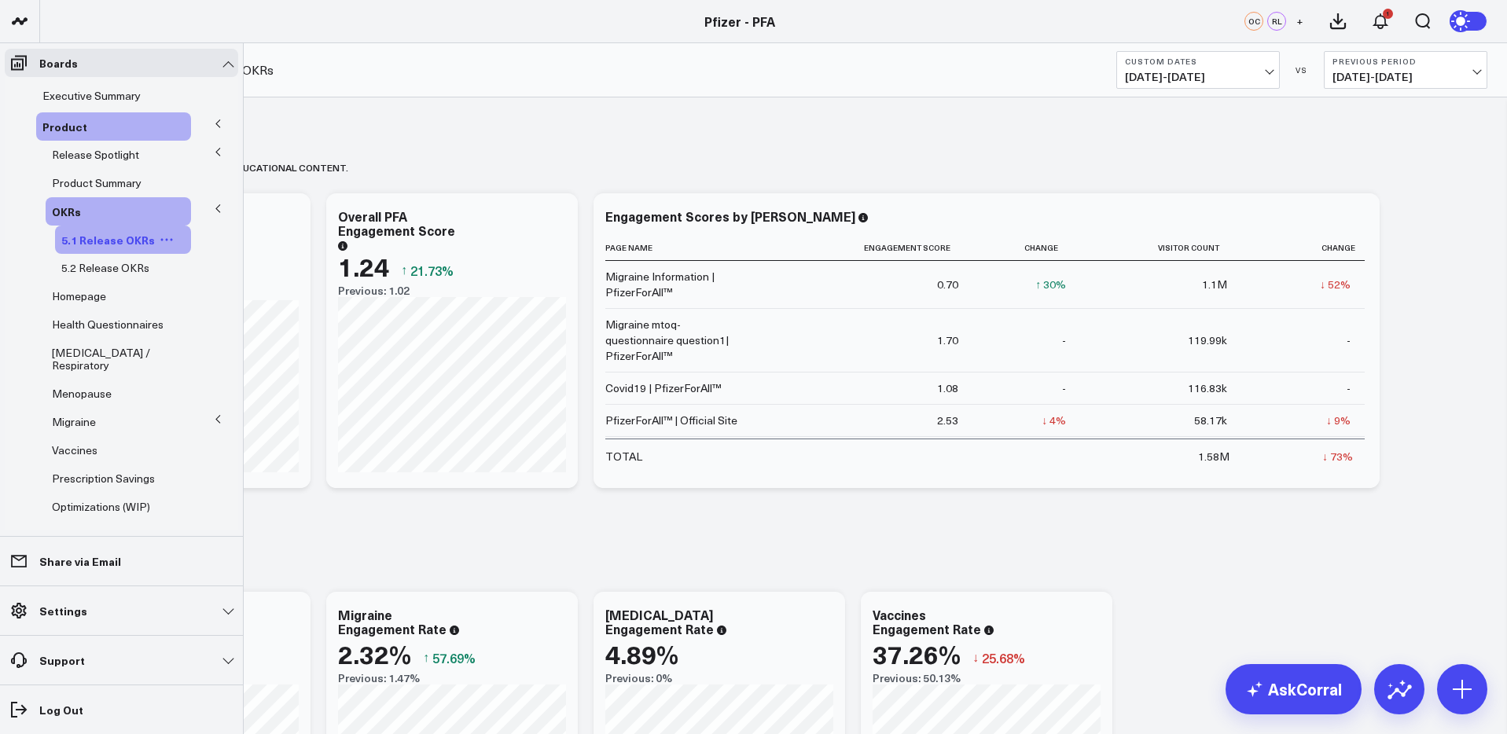
click at [166, 240] on icon at bounding box center [167, 240] width 2 height 2
click at [244, 289] on button "Edit Permissions" at bounding box center [236, 291] width 127 height 31
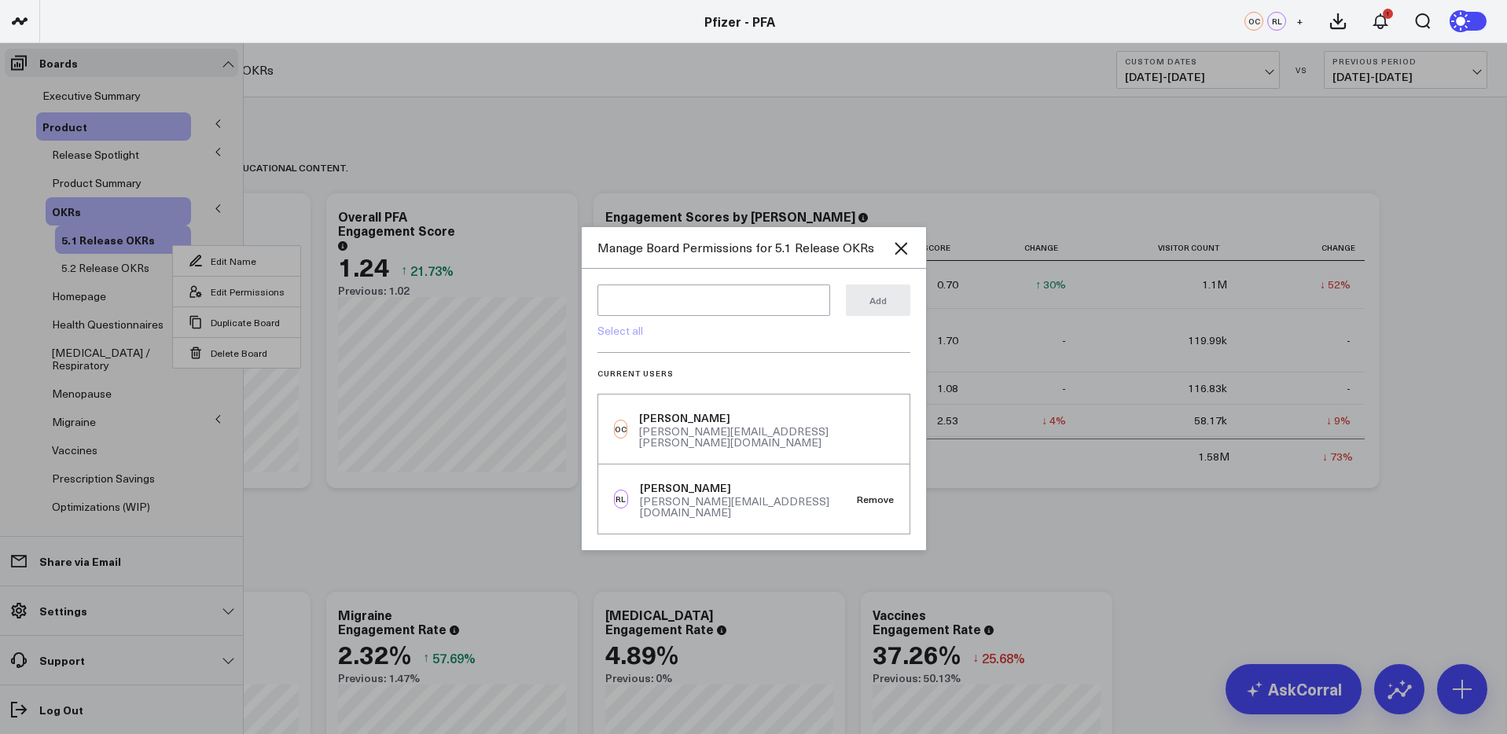
click at [617, 338] on link "Select all" at bounding box center [620, 330] width 46 height 15
type textarea "@Corral Support @Cam Burton @Katie Giesecke @Kendall Daly @Michael Phifer @Kate…"
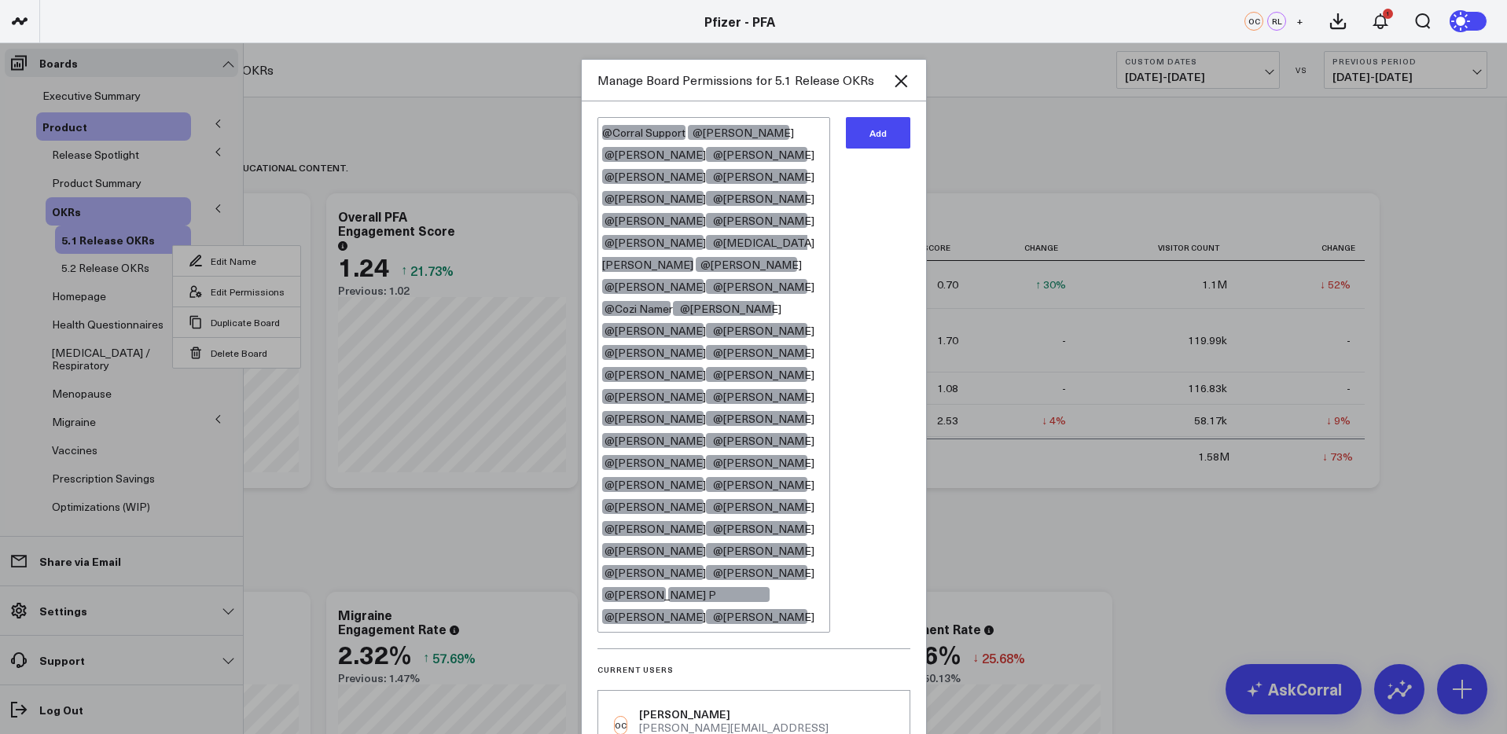
click at [880, 131] on button "Add" at bounding box center [878, 132] width 64 height 31
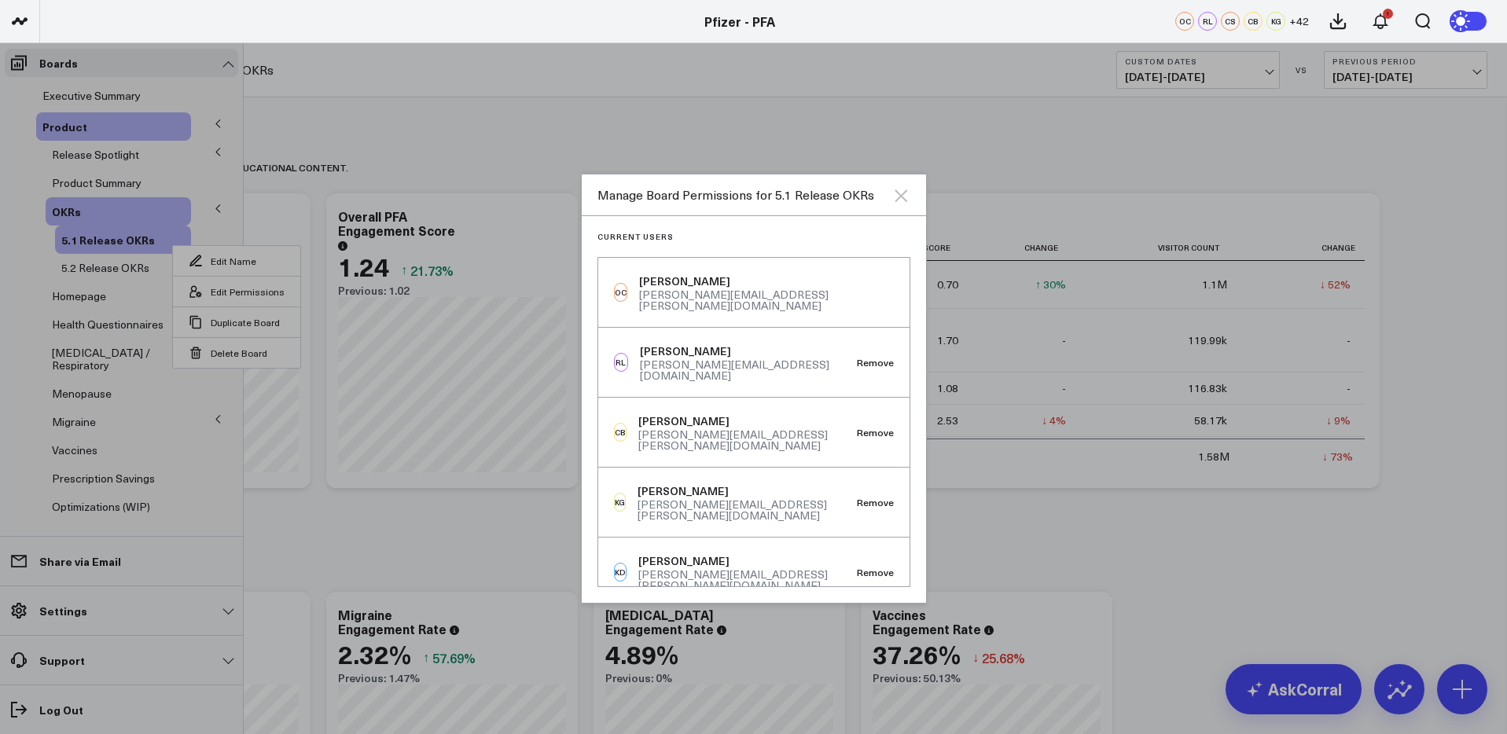
click at [893, 200] on icon at bounding box center [900, 195] width 19 height 19
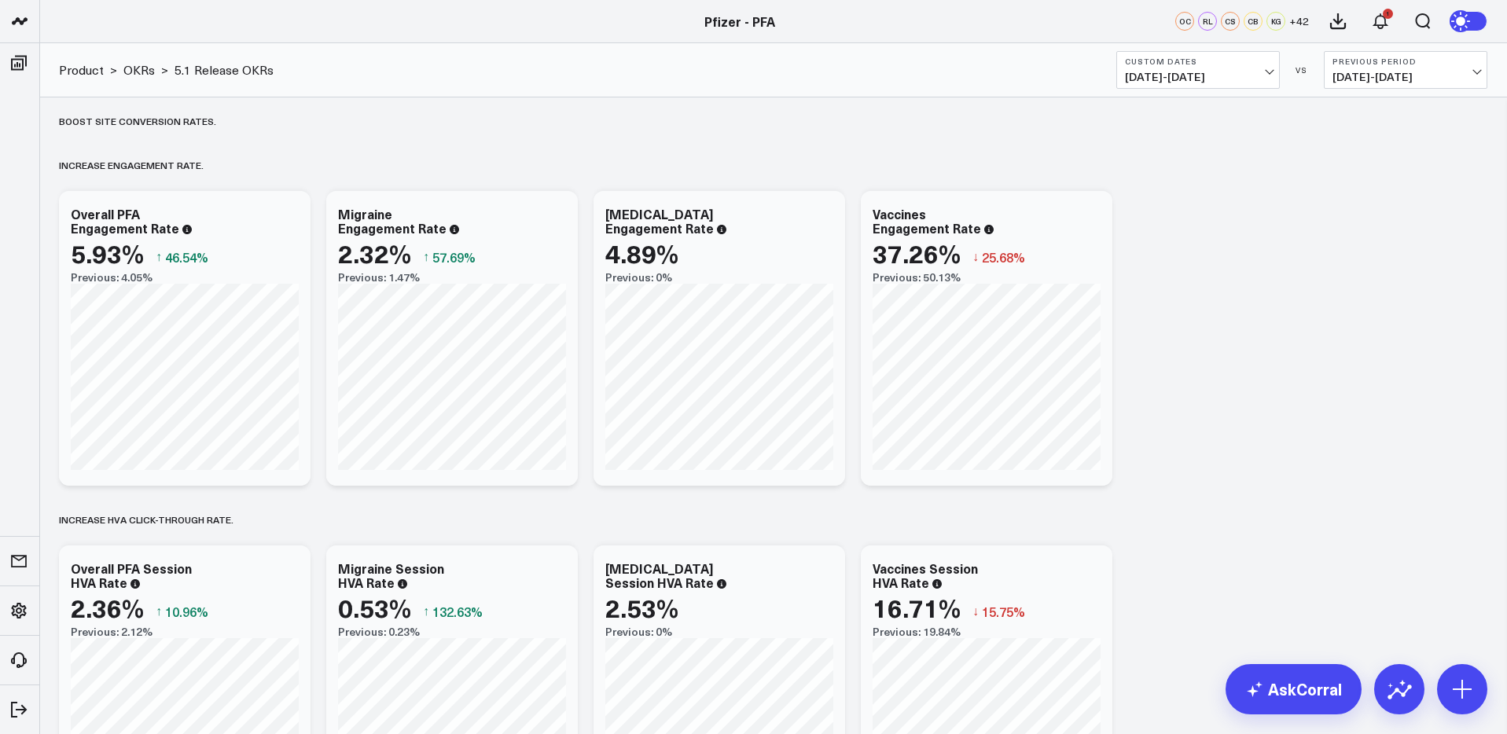
scroll to position [386, 0]
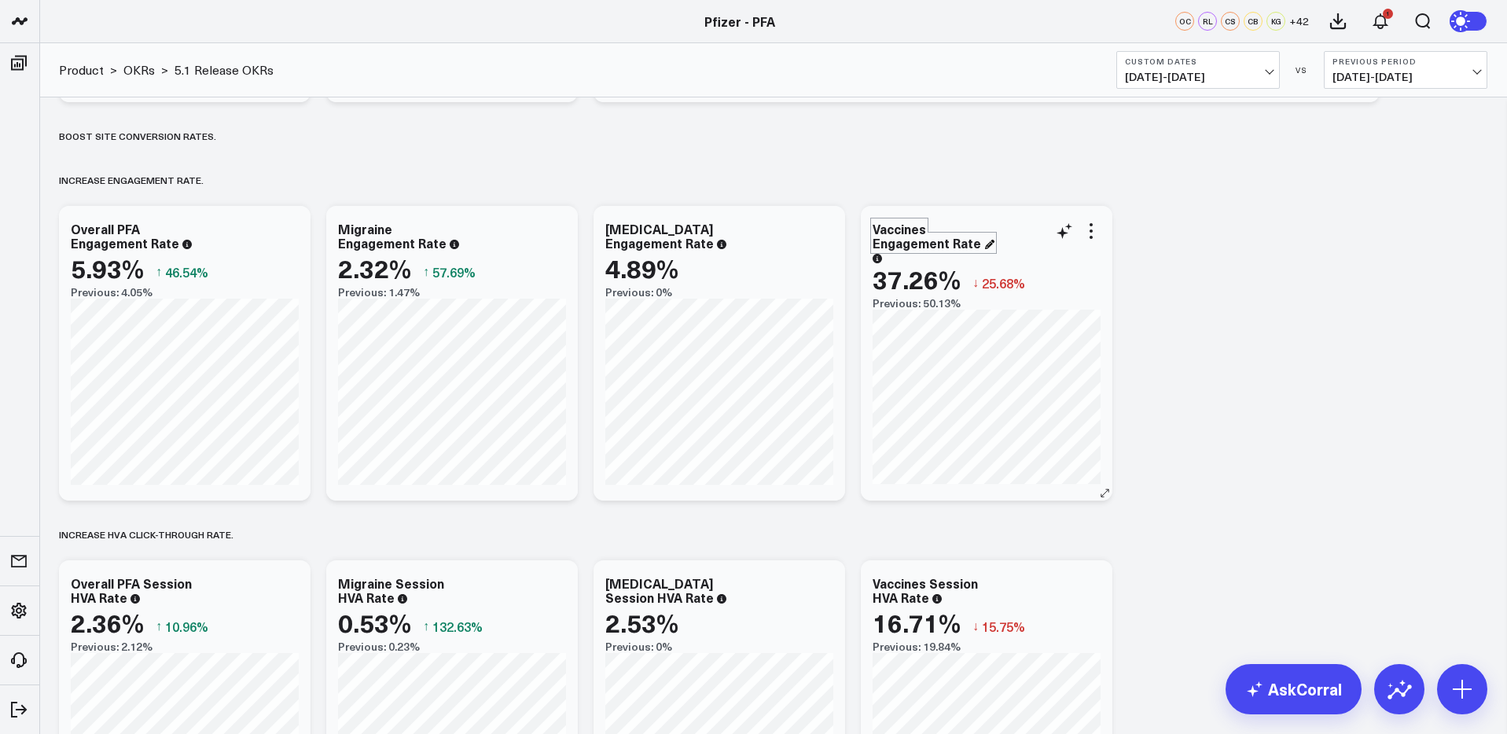
click at [934, 235] on div "Vaccines Engagement Rate" at bounding box center [934, 235] width 122 height 31
click at [877, 230] on div "Vaccines Engagement Rate" at bounding box center [934, 235] width 122 height 31
click at [1349, 248] on div "Baseline metrics Increase user engagement with educational content.​ Modify via…" at bounding box center [773, 597] width 1444 height 1773
click at [920, 235] on div "Vaccines Engagement Rate" at bounding box center [934, 235] width 122 height 31
click at [925, 232] on div "Vaccines Engagement Rate" at bounding box center [934, 235] width 122 height 31
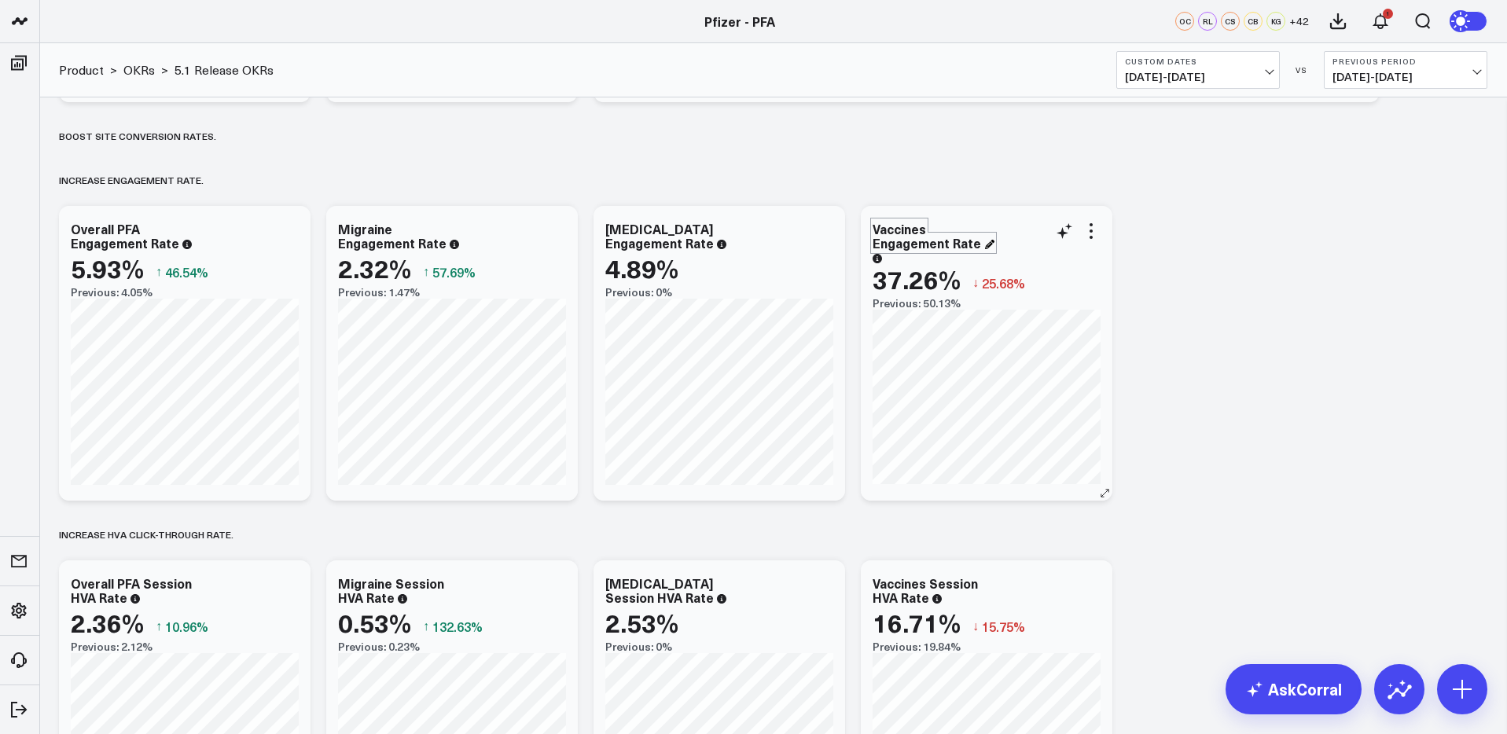
click at [874, 229] on div "Vaccines Engagement Rate" at bounding box center [934, 235] width 122 height 31
click at [1383, 238] on div "Baseline metrics Increase user engagement with educational content.​ Modify via…" at bounding box center [773, 597] width 1444 height 1773
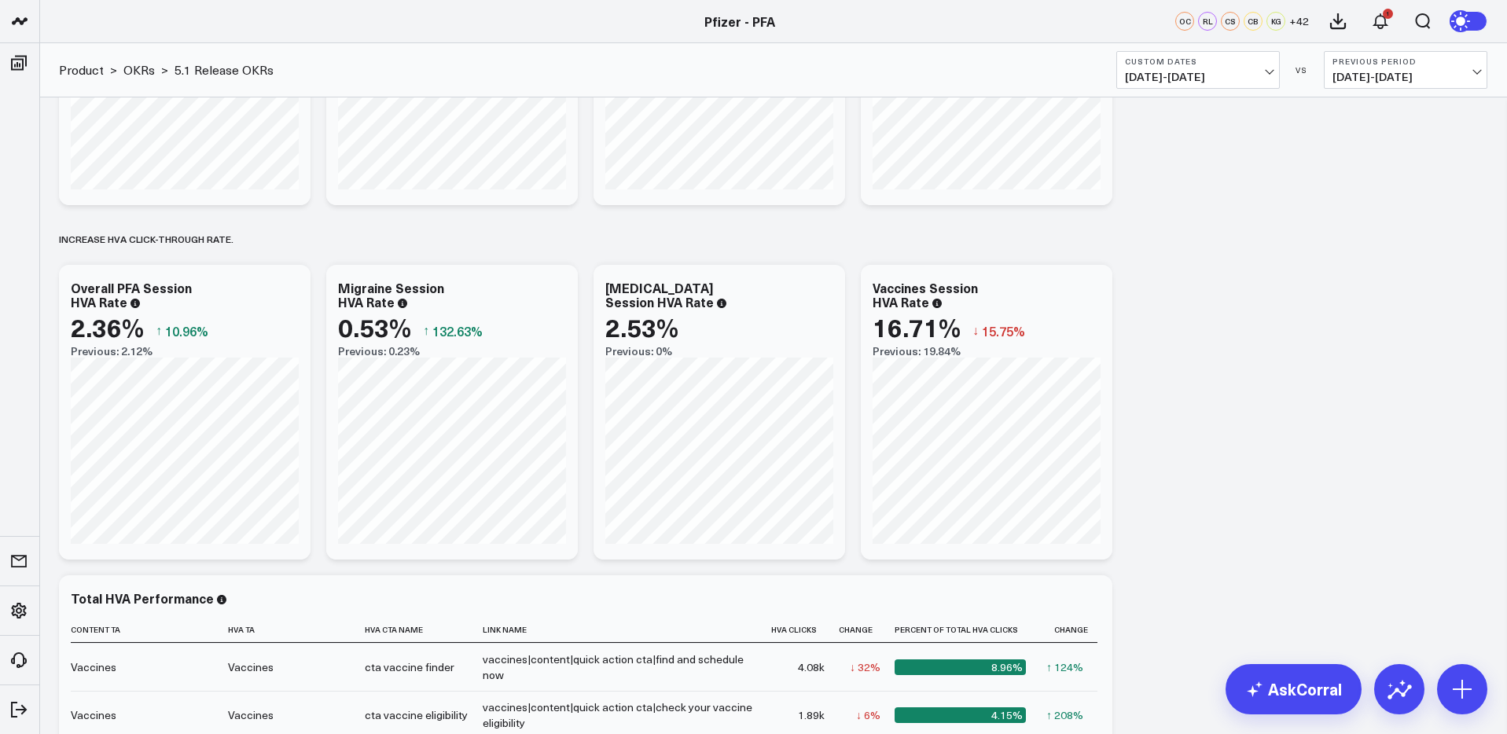
scroll to position [678, 0]
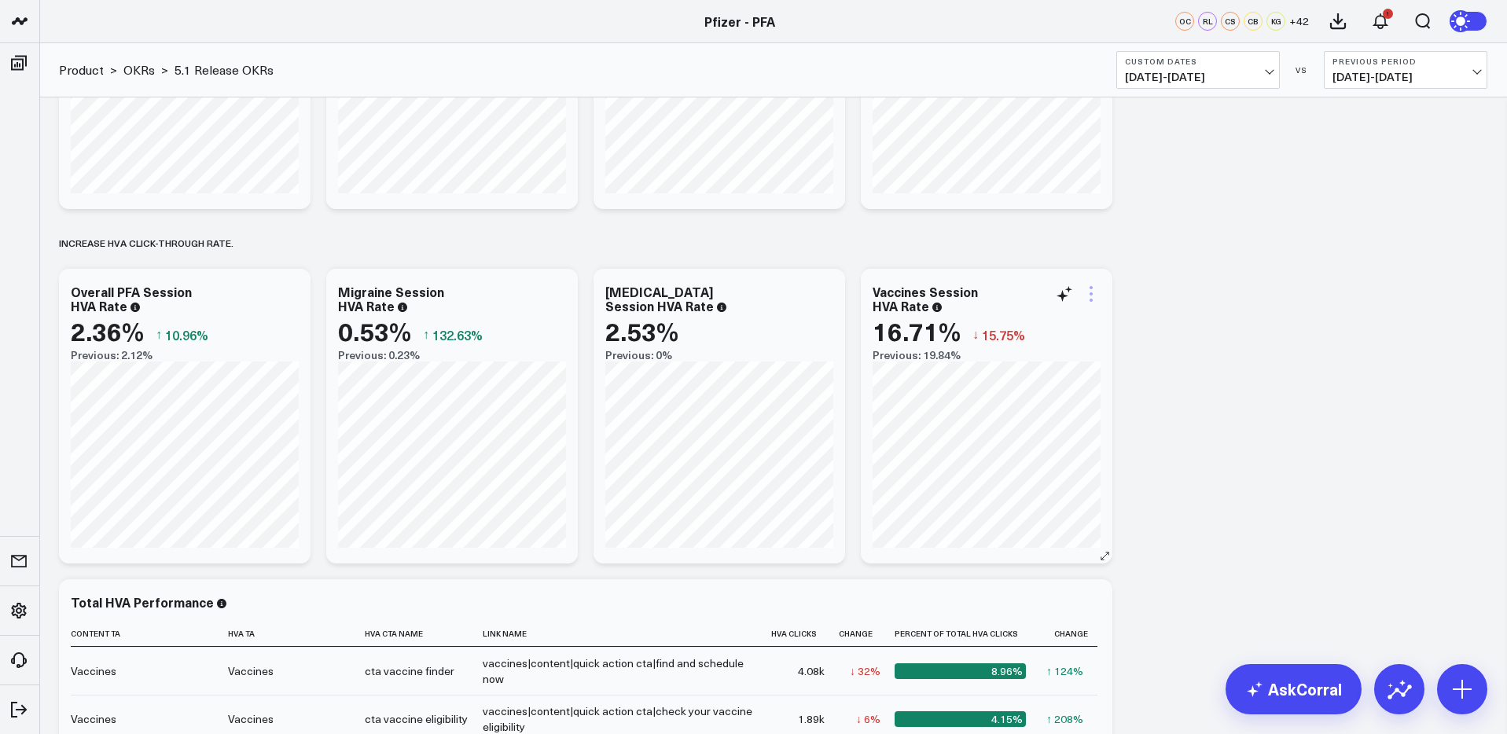
click at [1086, 292] on icon at bounding box center [1091, 294] width 19 height 19
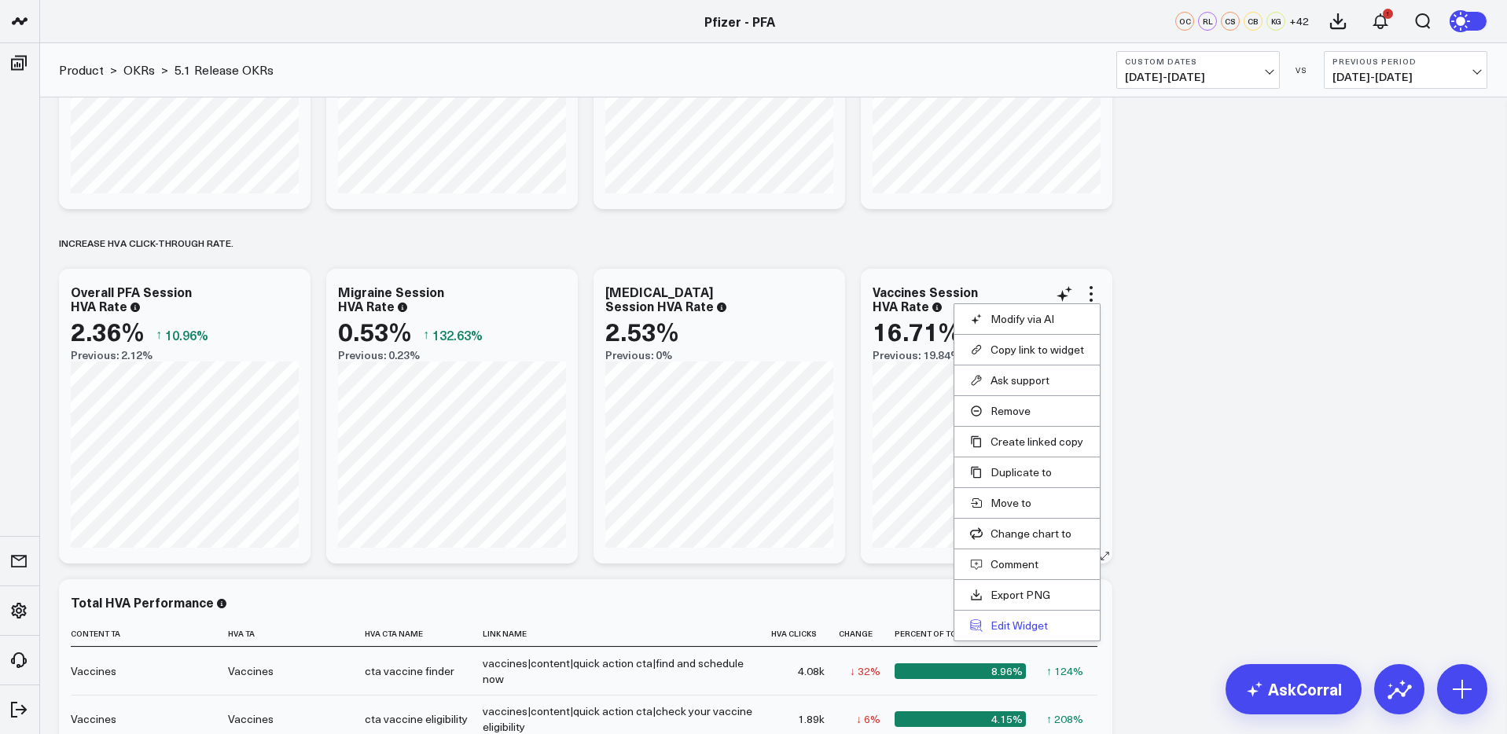
click at [1014, 623] on button "Edit Widget" at bounding box center [1027, 626] width 114 height 14
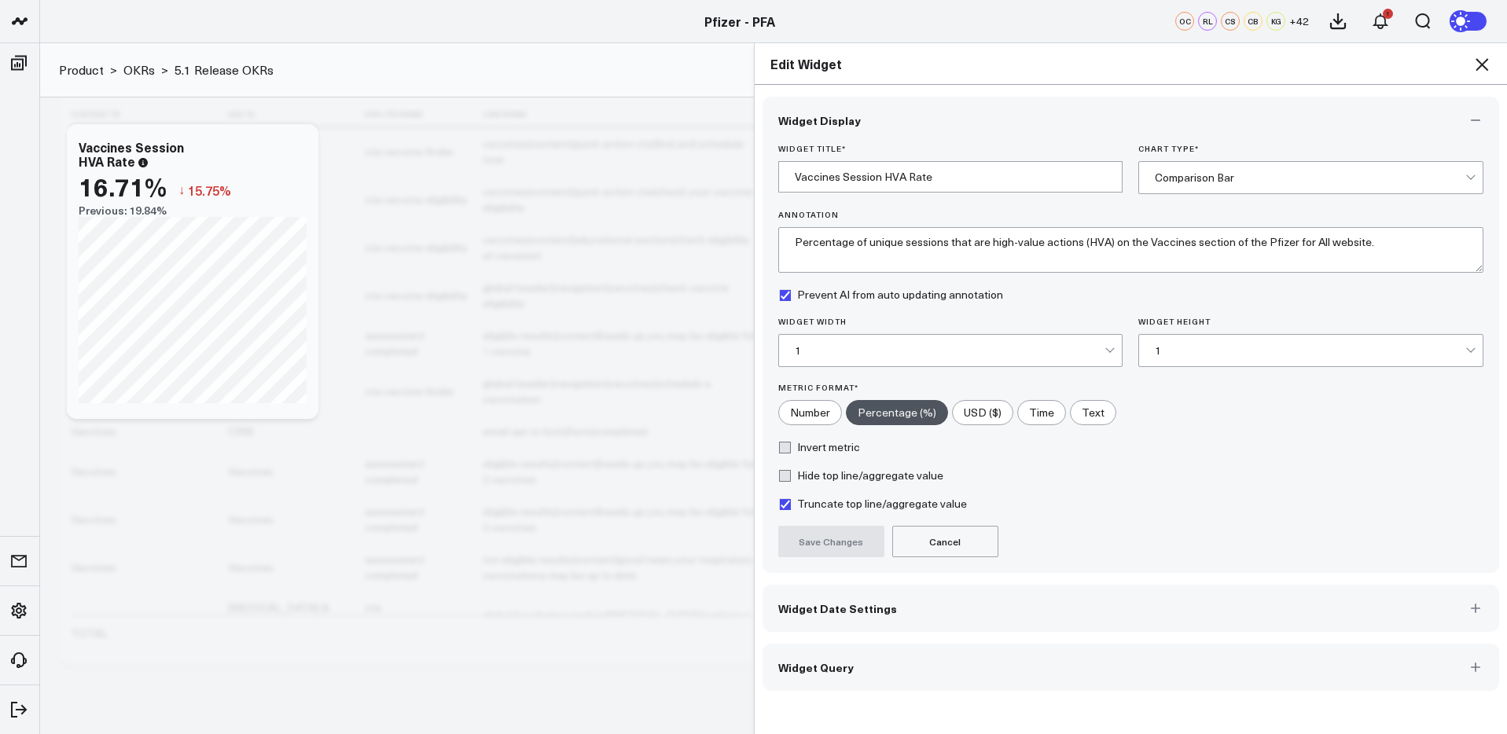
scroll to position [1230, 0]
drag, startPoint x: 1038, startPoint y: 671, endPoint x: 1108, endPoint y: 596, distance: 102.9
click at [1038, 670] on button "Widget Query" at bounding box center [1131, 667] width 737 height 47
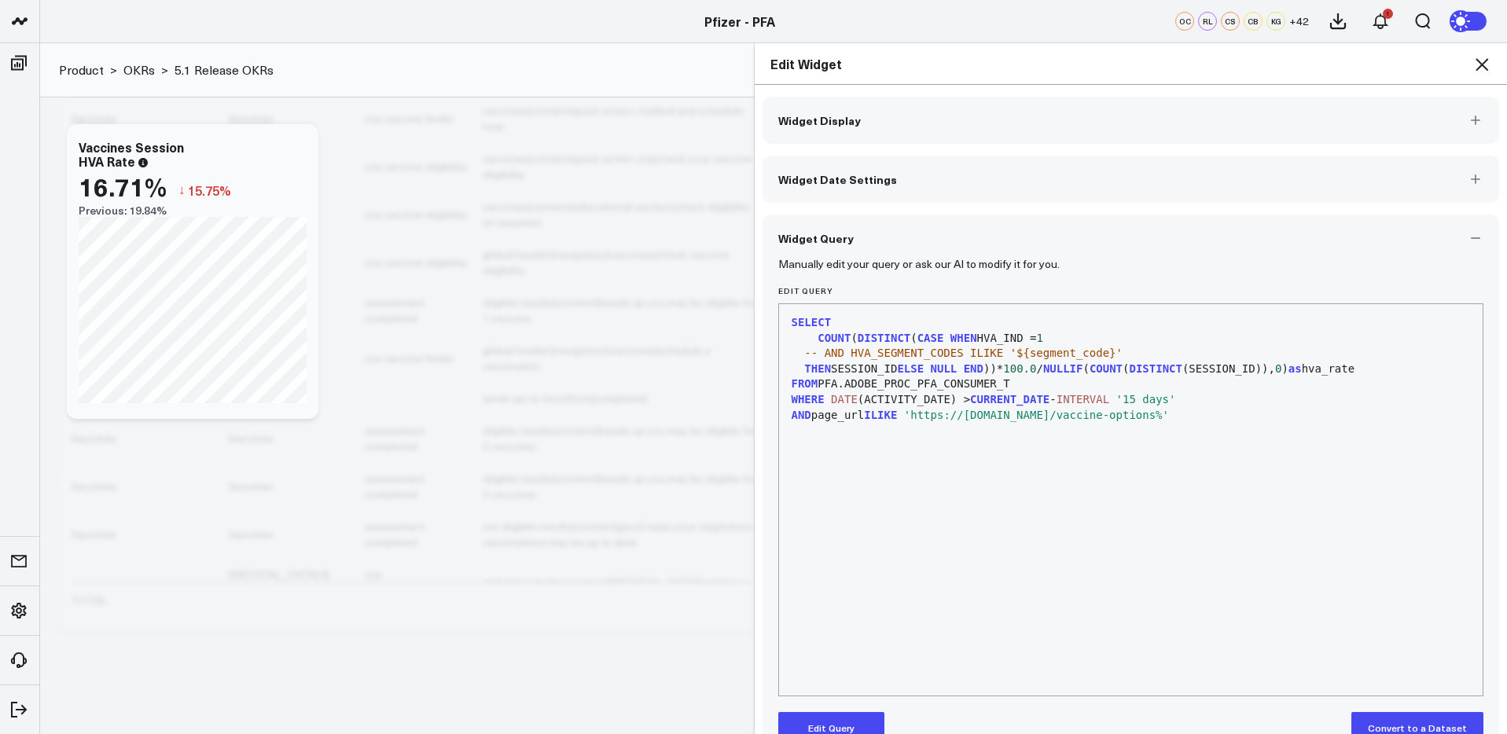
scroll to position [36, 0]
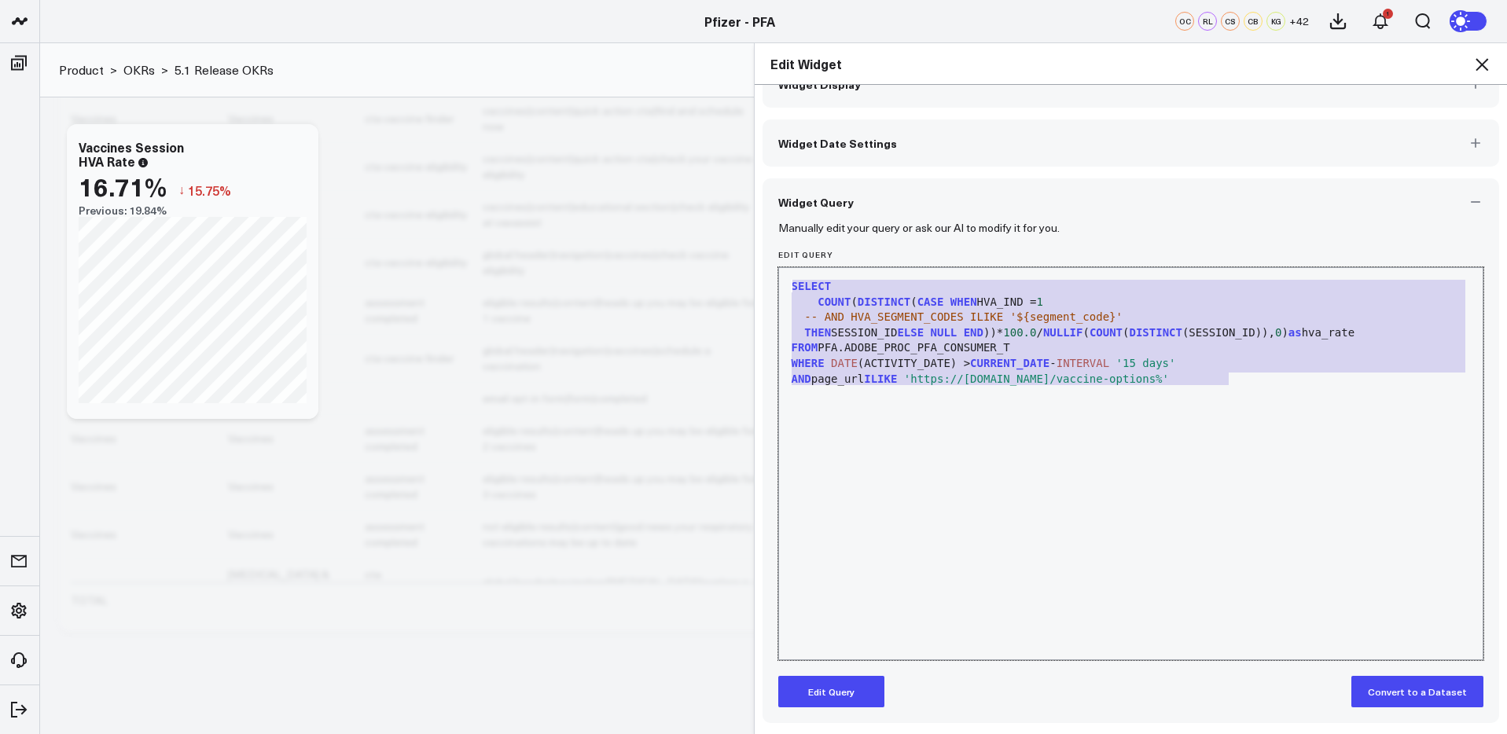
drag, startPoint x: 1252, startPoint y: 376, endPoint x: 756, endPoint y: 268, distance: 506.8
click at [756, 268] on div "Widget Display Widget Date Settings Widget Query Manually edit your query or as…" at bounding box center [1131, 410] width 753 height 650
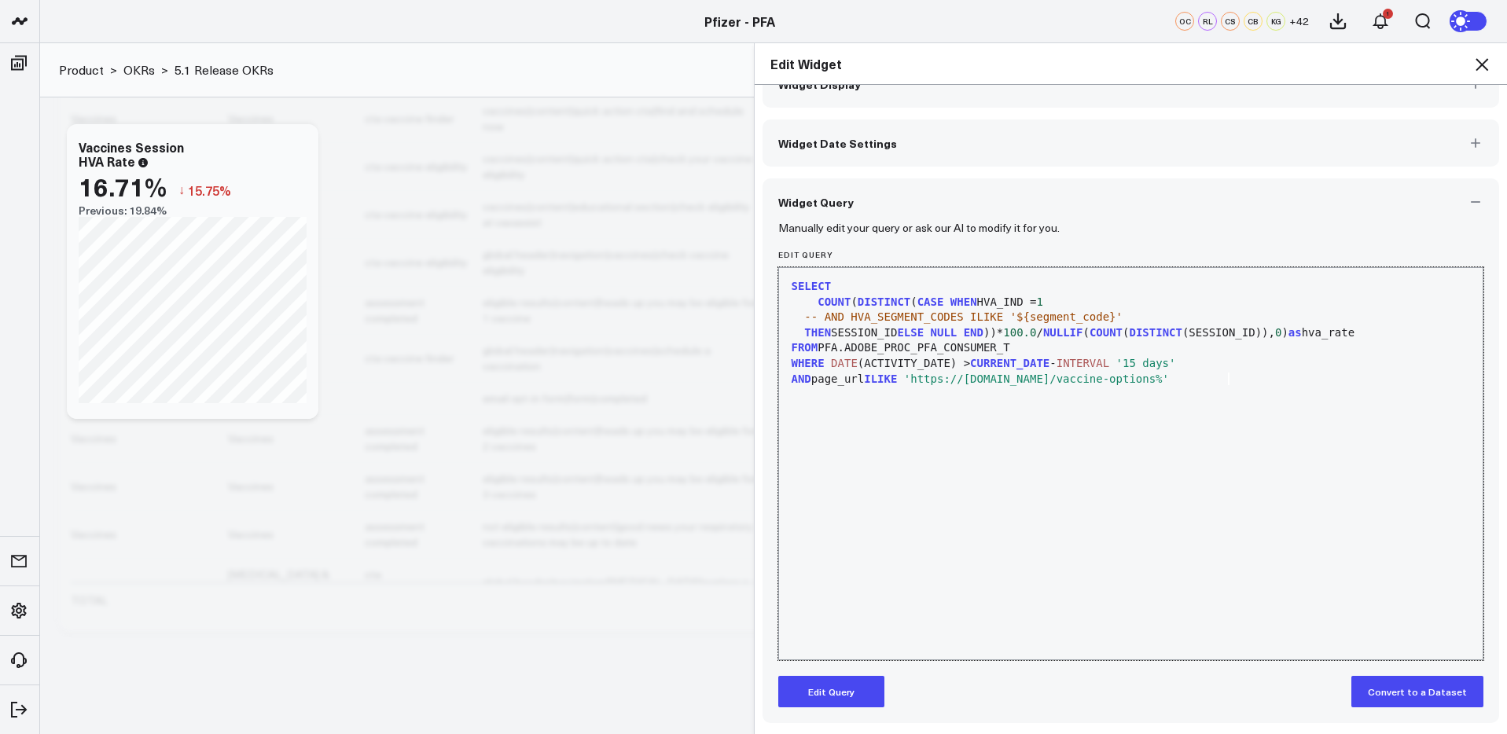
click at [1284, 372] on div "AND page_url ILIKE 'https://www.pfizerforall.com/vaccine-options%'" at bounding box center [1131, 380] width 689 height 16
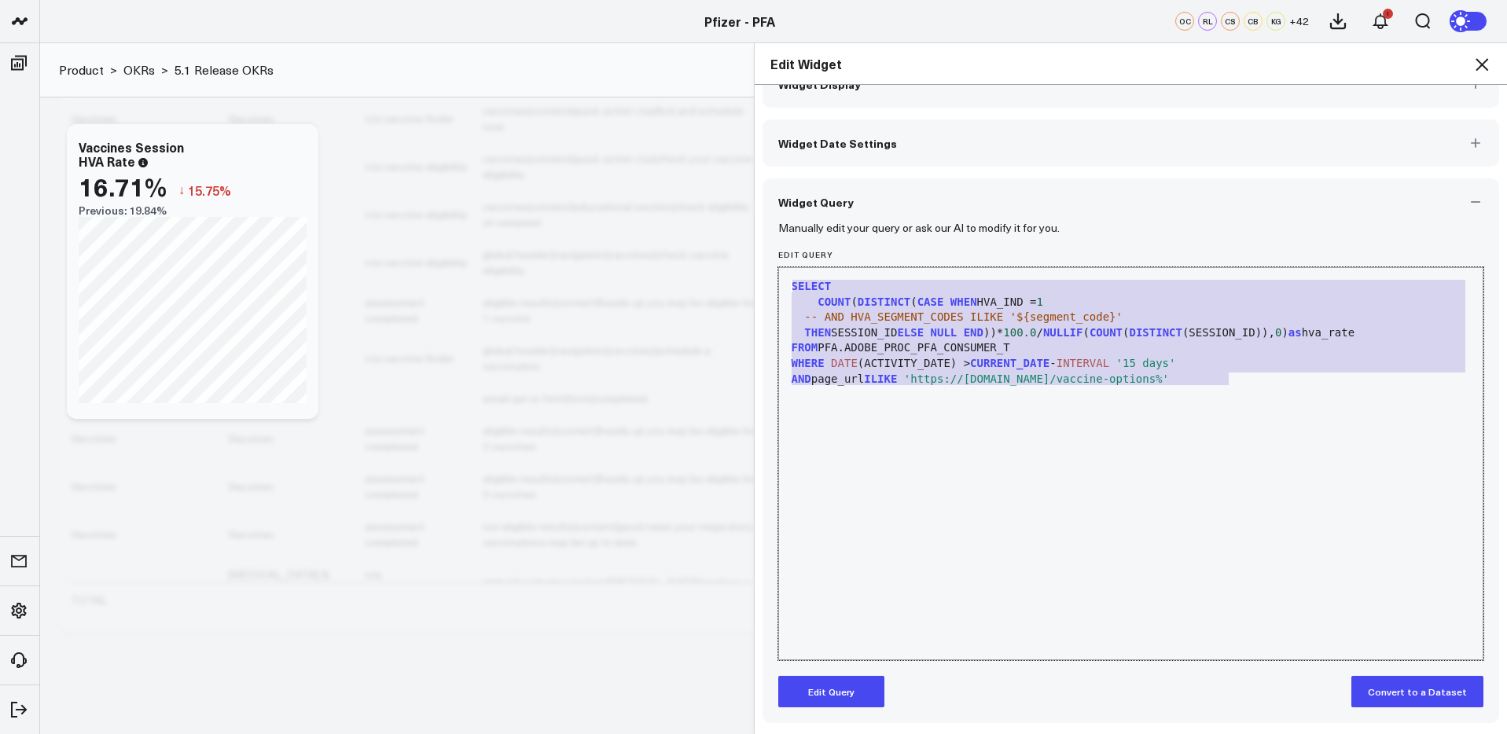
drag, startPoint x: 1087, startPoint y: 359, endPoint x: 751, endPoint y: 271, distance: 347.8
click at [751, 271] on div "Edit Widget Widget Display Widget Date Settings Widget Query Manually edit your…" at bounding box center [753, 388] width 1507 height 692
copy div "SELECT COUNT ( DISTINCT ( CASE WHEN HVA_IND = 1 -- AND HVA_SEGMENT_CODES ILIKE …"
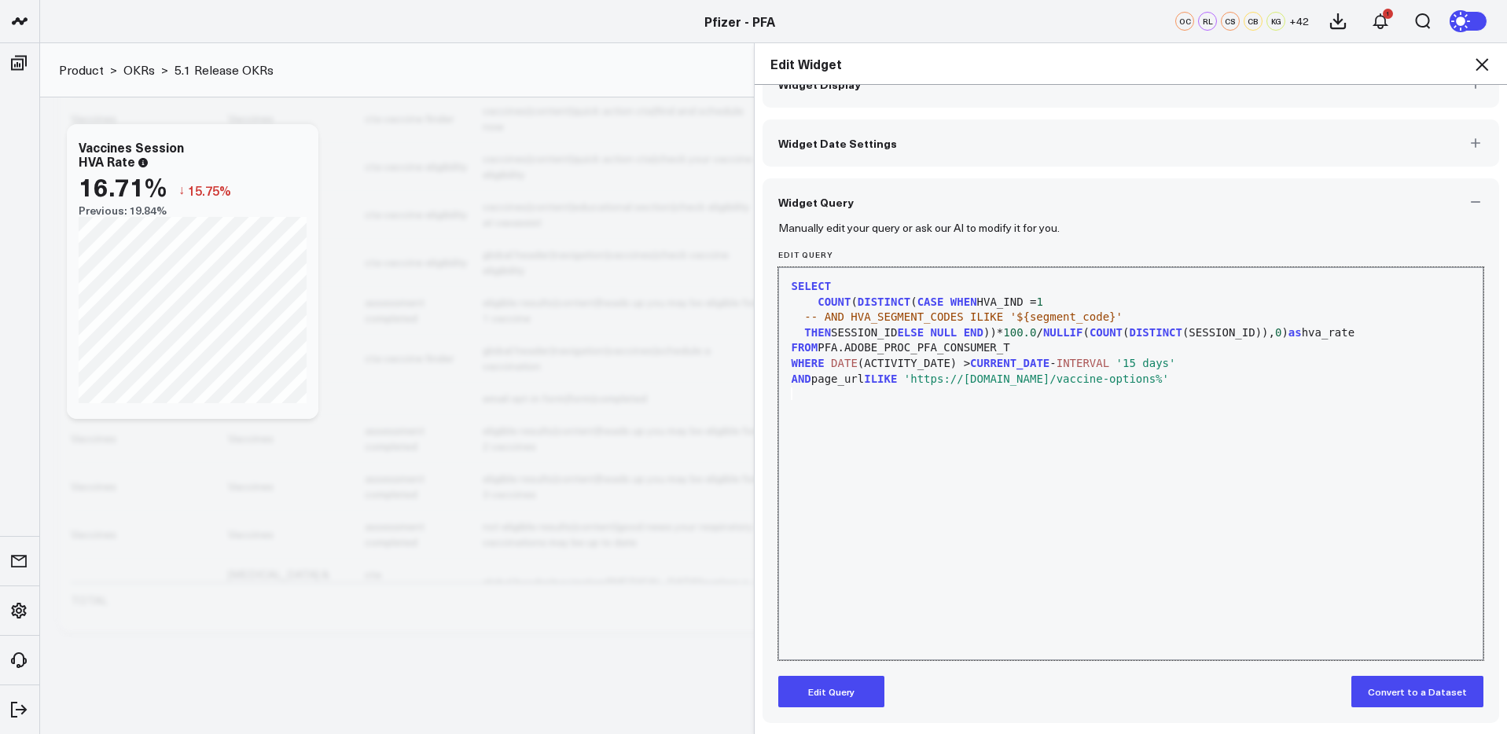
click at [1279, 395] on div at bounding box center [1131, 395] width 689 height 16
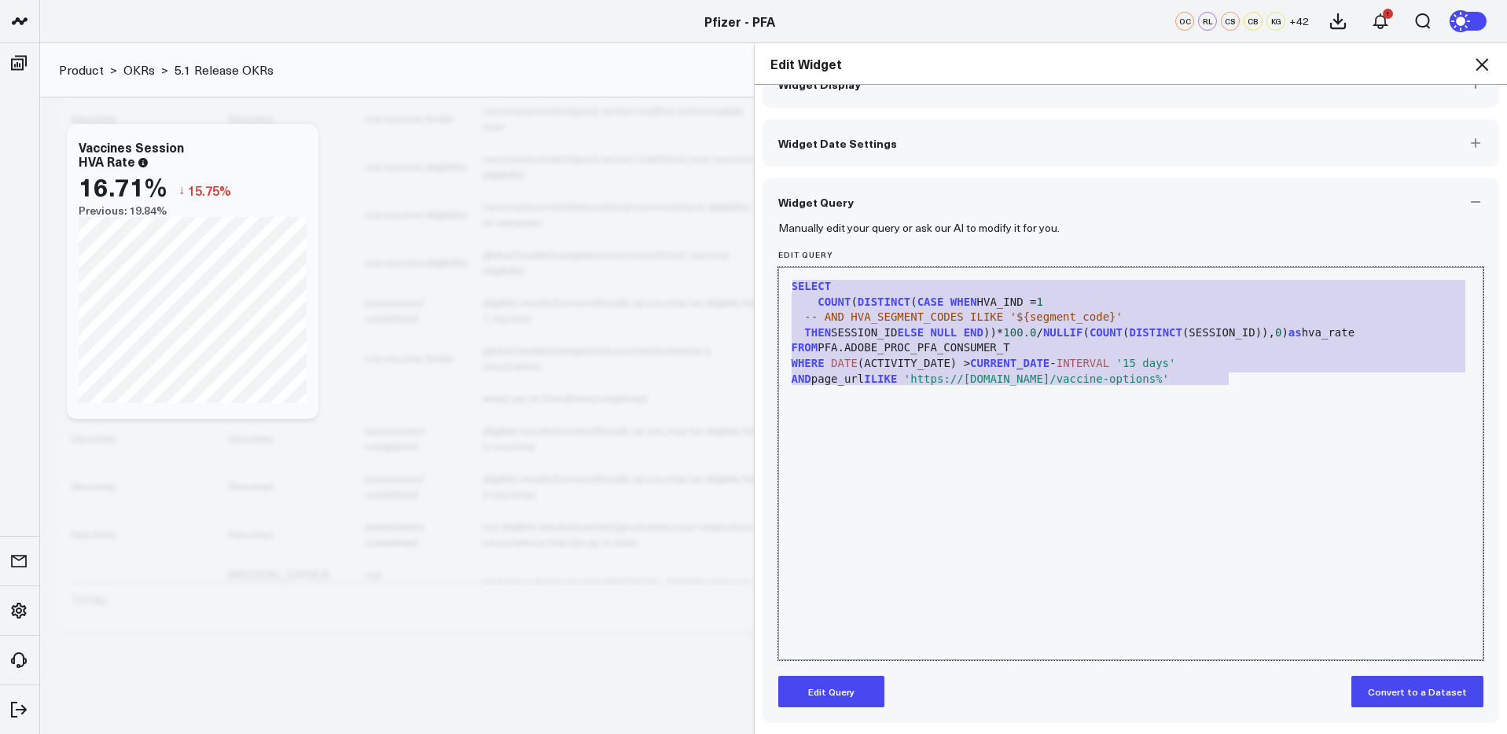
drag, startPoint x: 1068, startPoint y: 373, endPoint x: 737, endPoint y: 265, distance: 347.3
click at [737, 265] on div "Edit Widget Widget Display Widget Date Settings Widget Query Manually edit your…" at bounding box center [753, 388] width 1507 height 692
copy div "SELECT COUNT ( DISTINCT ( CASE WHEN HVA_IND = 1 -- AND HVA_SEGMENT_CODES ILIKE …"
click at [1483, 65] on icon at bounding box center [1482, 64] width 13 height 13
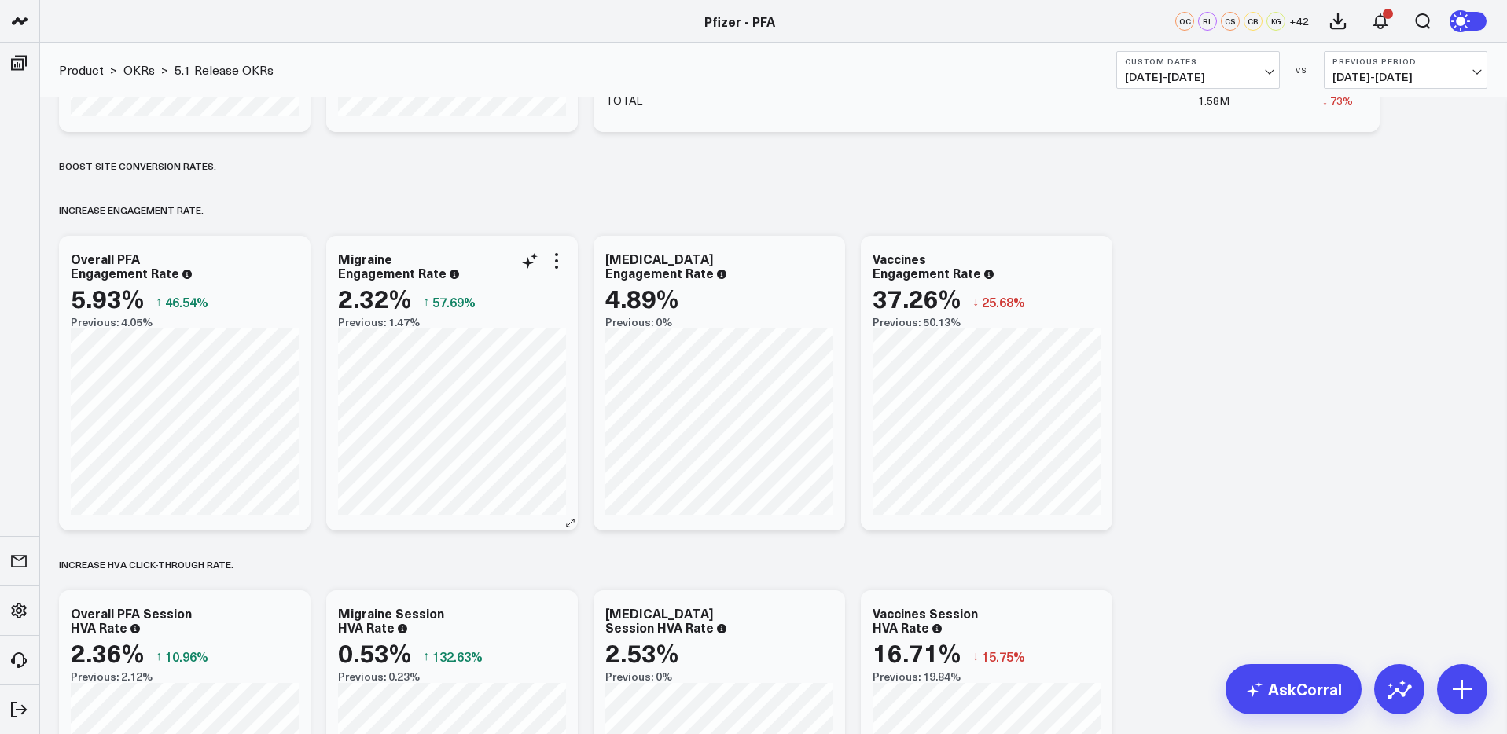
scroll to position [354, 0]
click at [289, 263] on icon at bounding box center [289, 263] width 3 height 3
click at [1336, 295] on div "Baseline metrics Increase user engagement with educational content.​ Modify via…" at bounding box center [773, 630] width 1444 height 1773
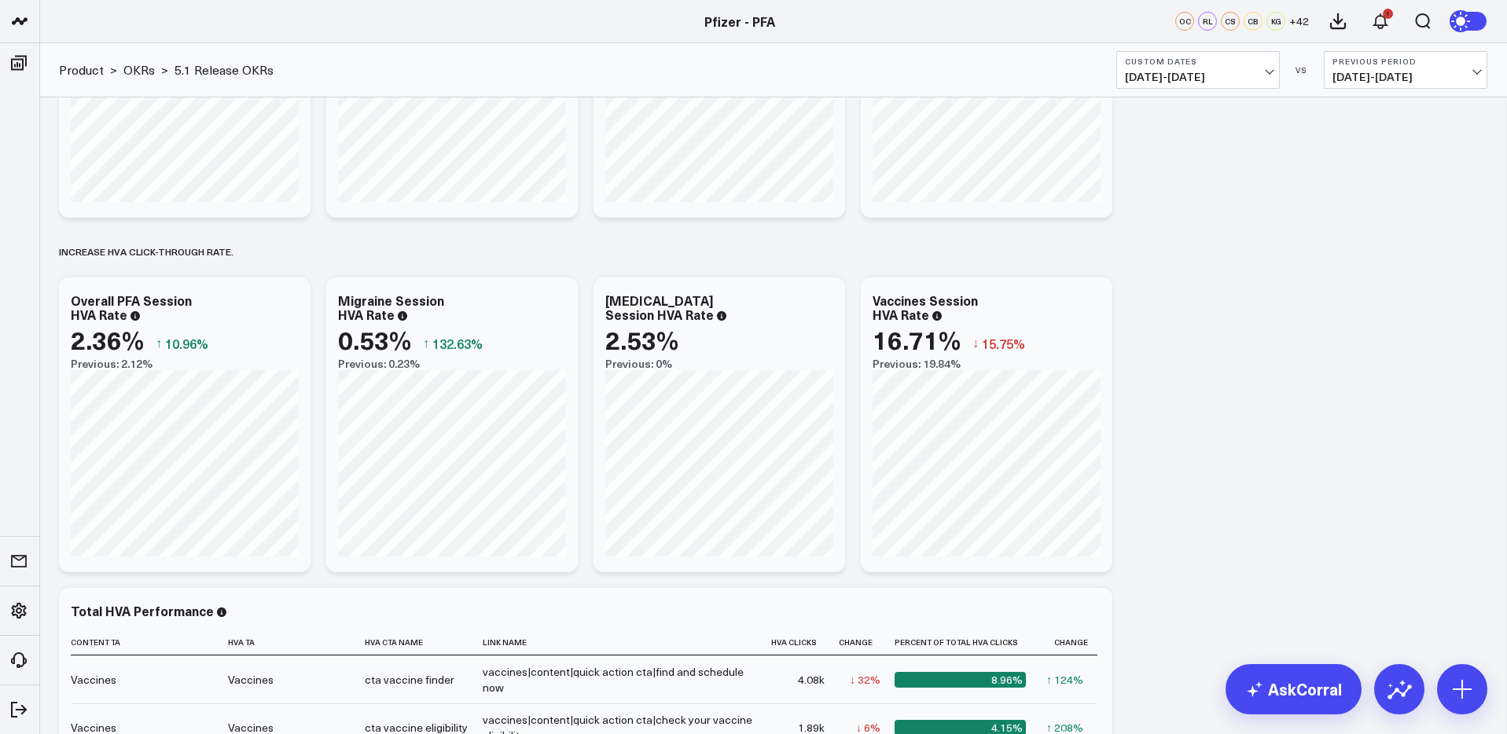
scroll to position [670, 0]
click at [289, 299] on icon at bounding box center [289, 301] width 19 height 19
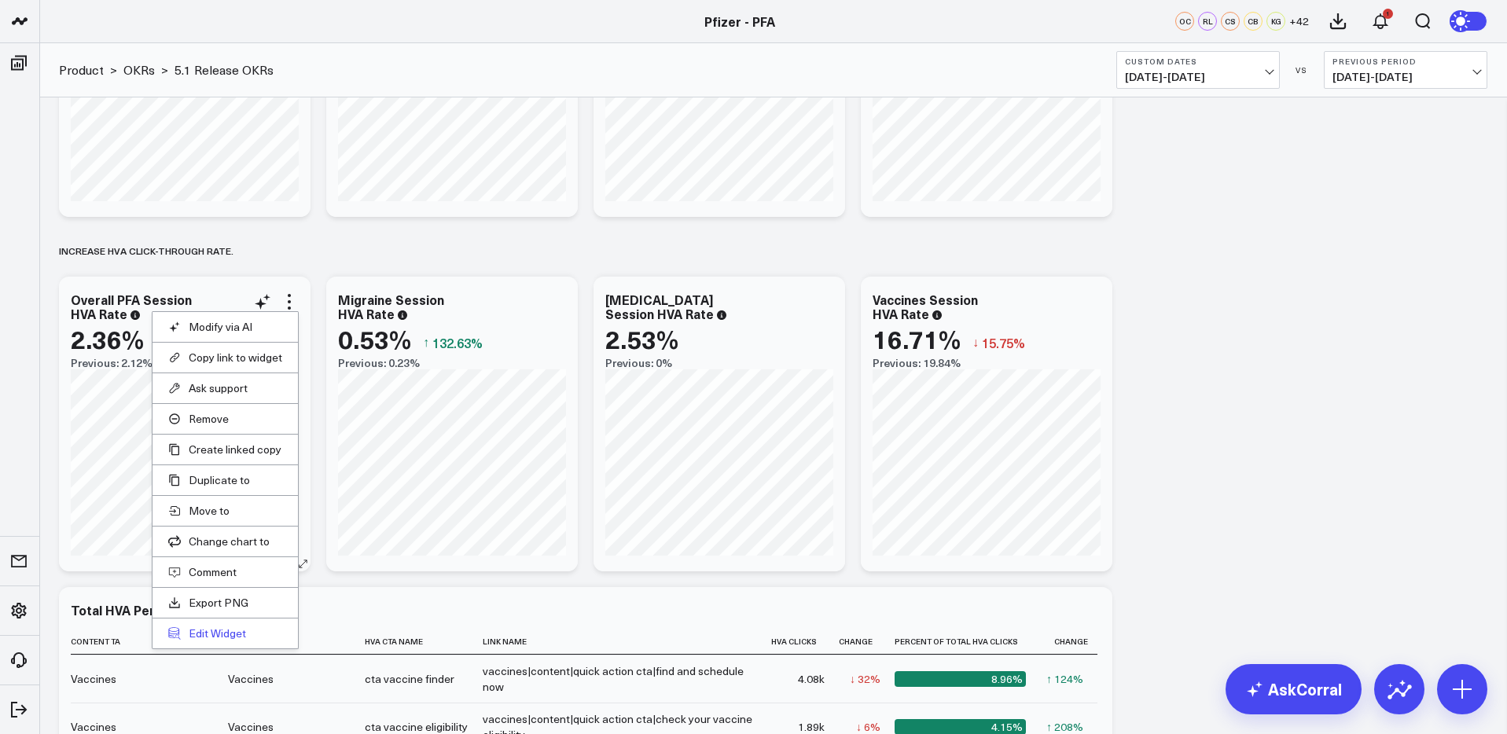
click at [212, 631] on button "Edit Widget" at bounding box center [225, 634] width 114 height 14
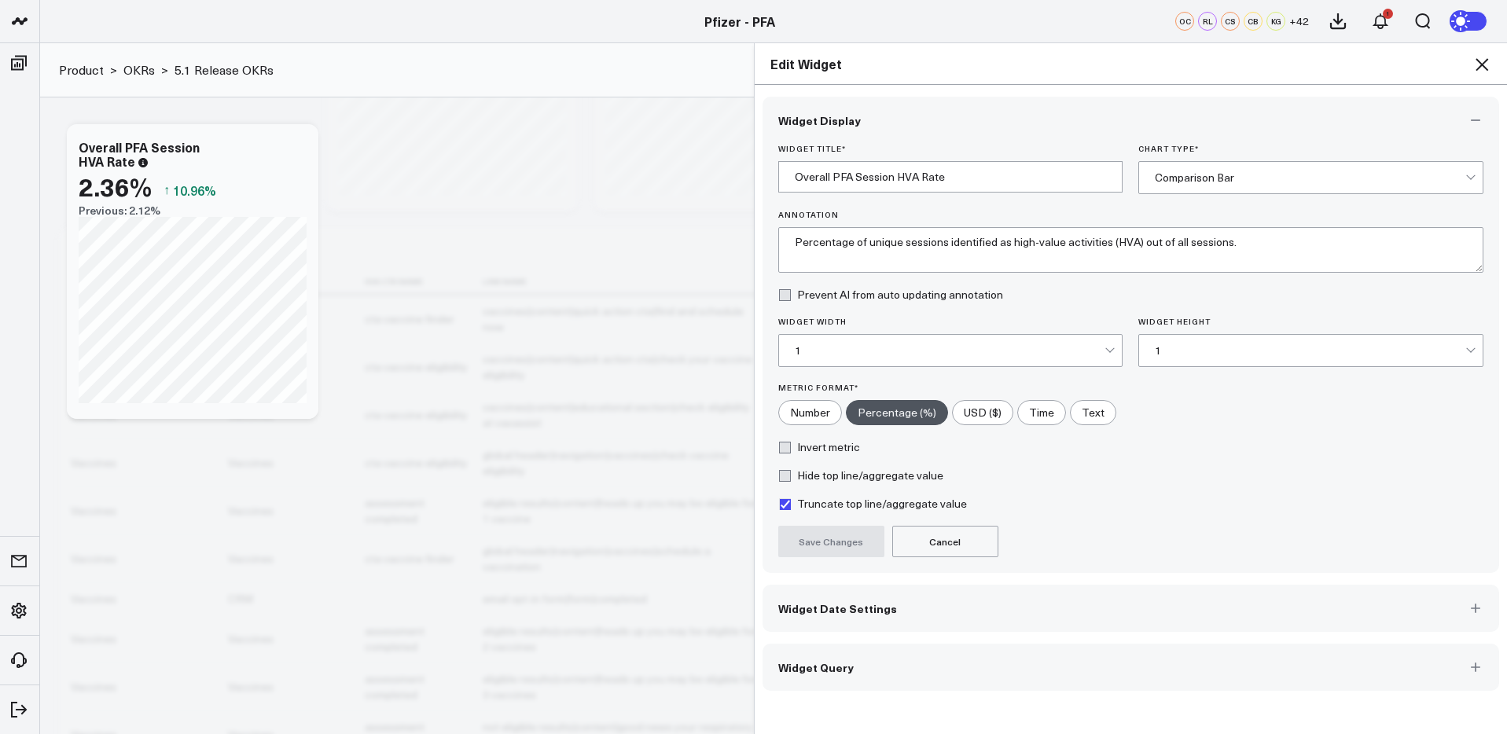
scroll to position [1035, 0]
click at [1006, 664] on button "Widget Query" at bounding box center [1131, 667] width 737 height 47
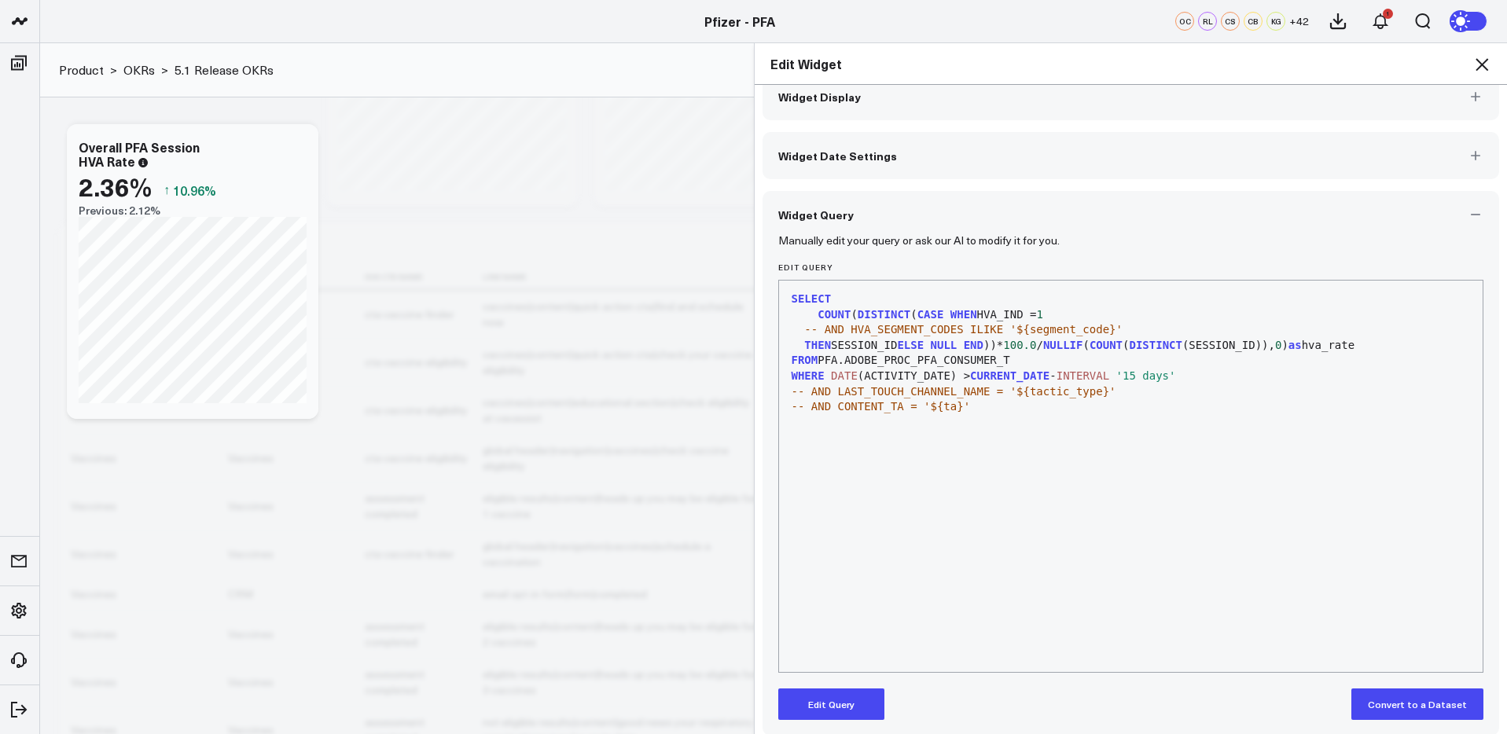
scroll to position [36, 0]
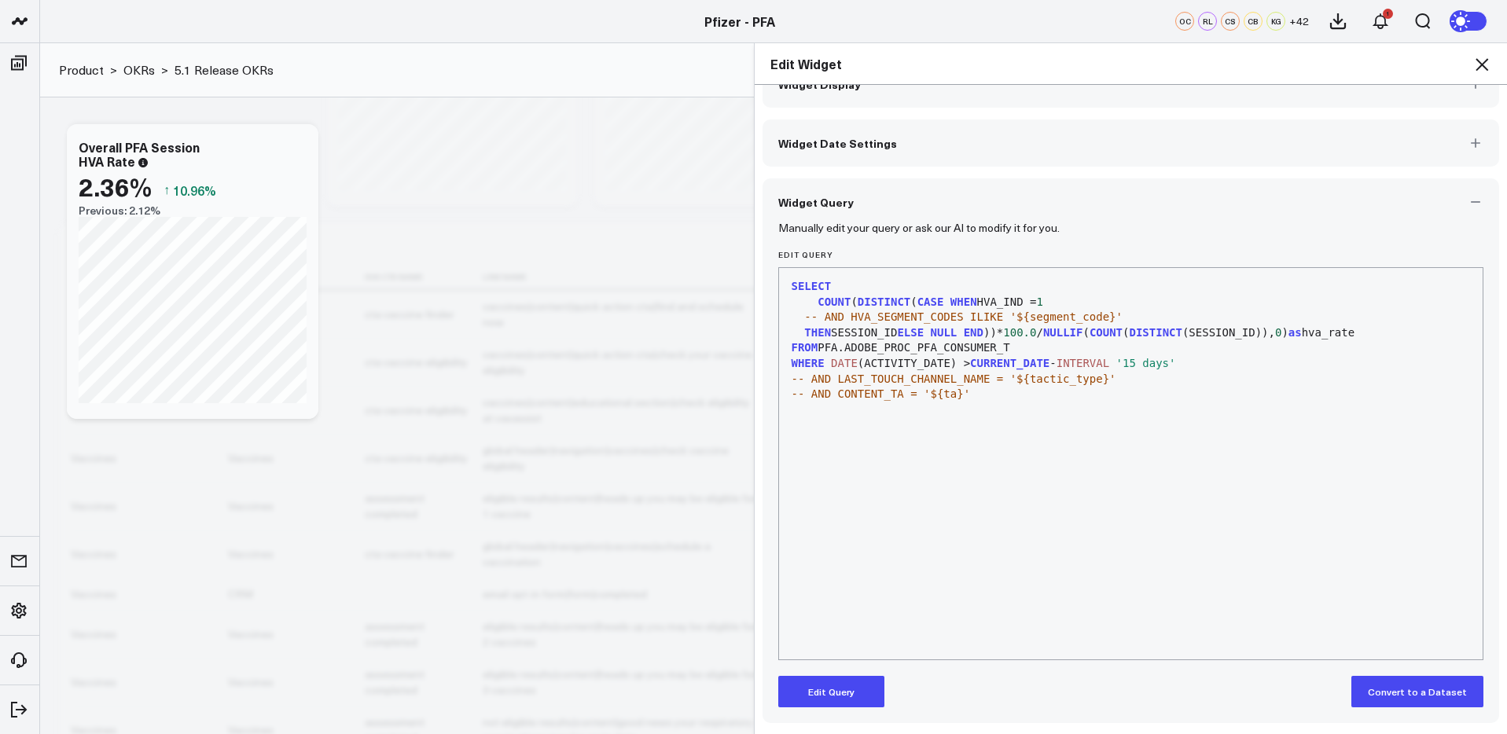
click at [1470, 64] on h2 "Edit Widget" at bounding box center [1131, 63] width 722 height 17
click at [1482, 64] on icon at bounding box center [1482, 64] width 13 height 13
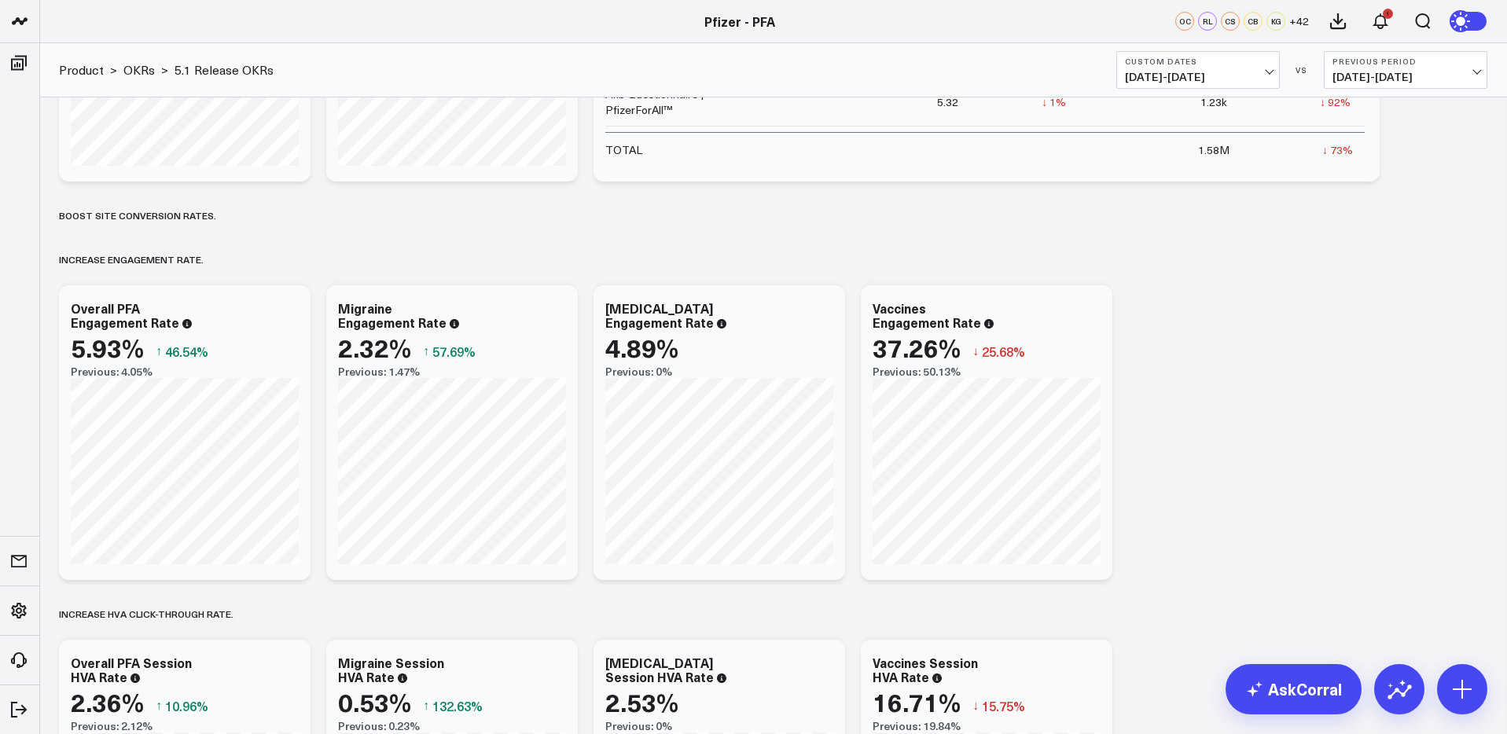
scroll to position [305, 0]
click at [561, 308] on icon at bounding box center [556, 312] width 19 height 19
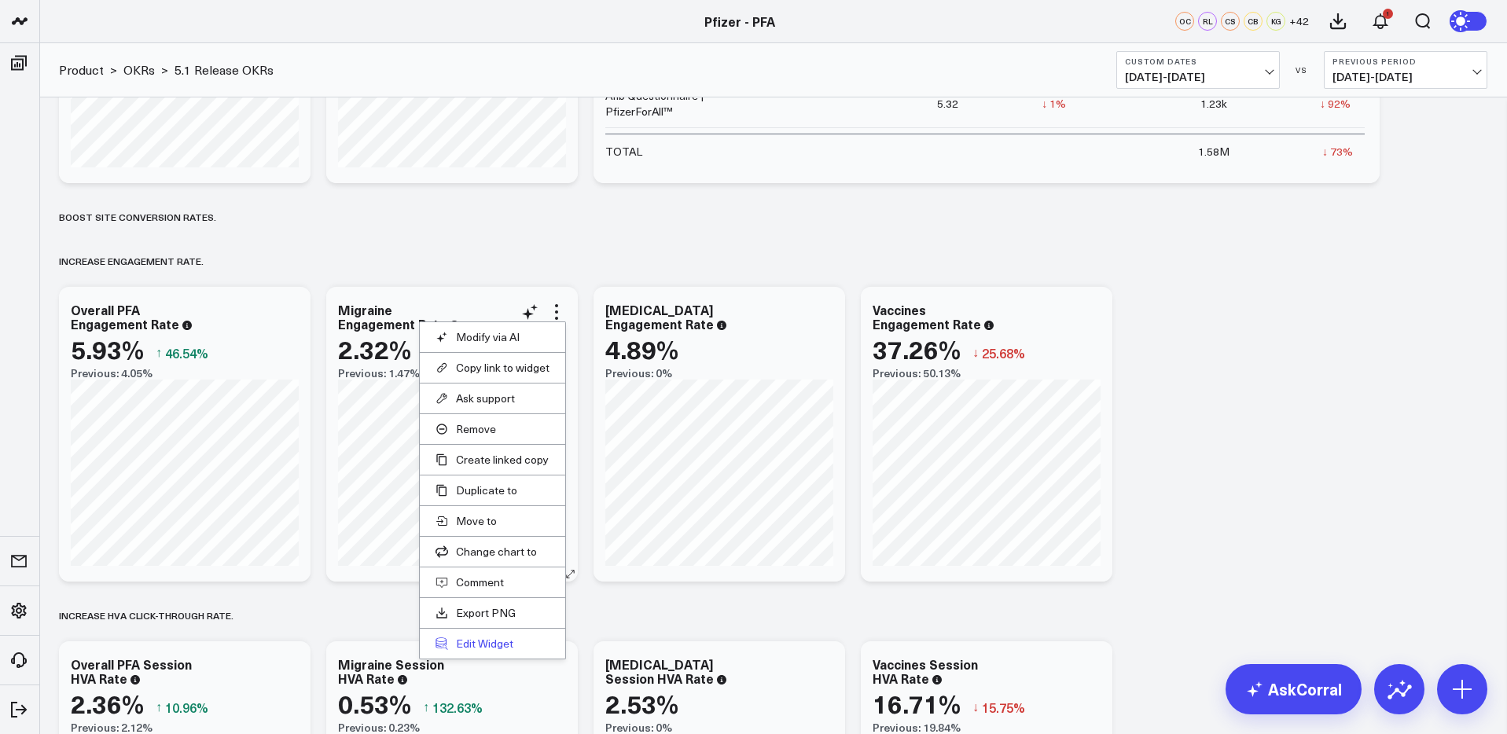
click at [481, 649] on button "Edit Widget" at bounding box center [493, 644] width 114 height 14
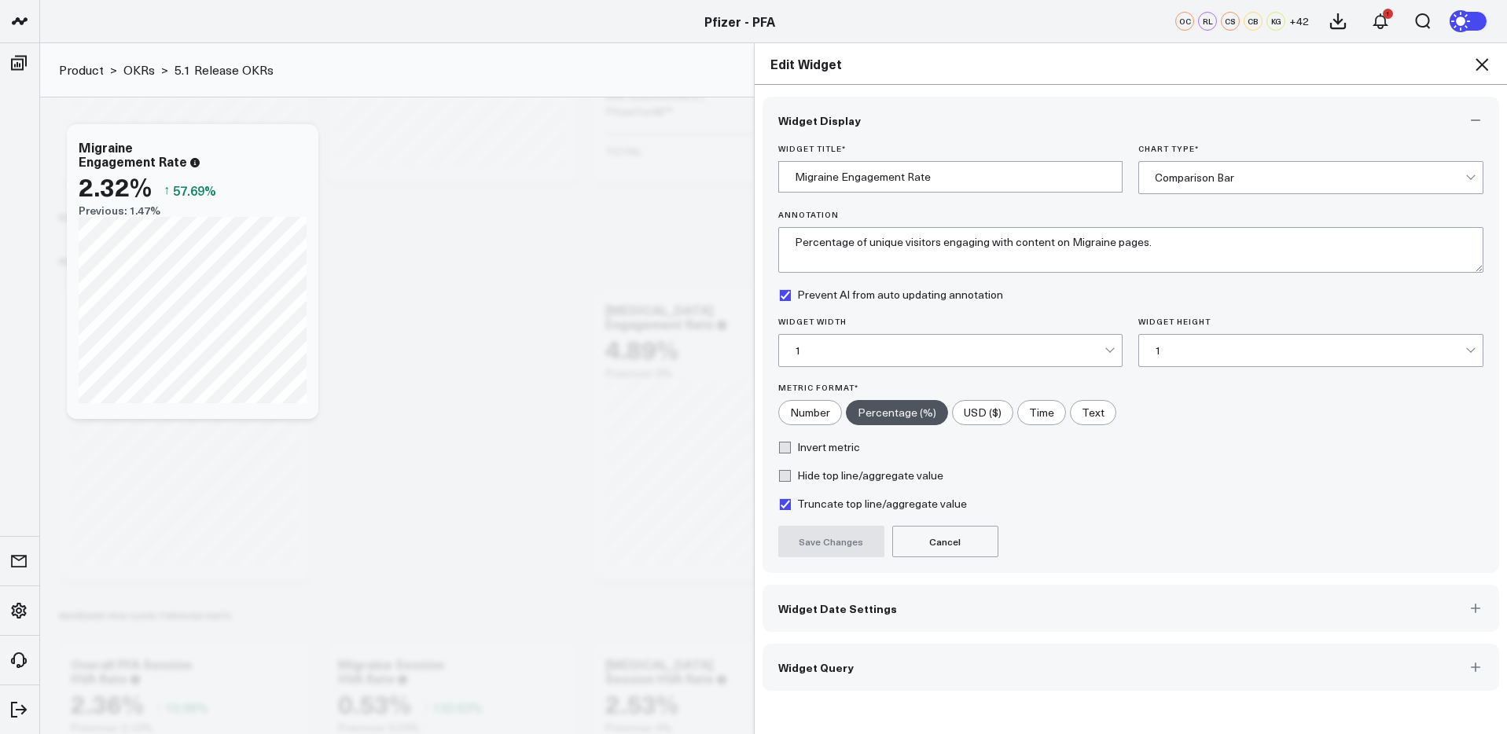
click at [833, 661] on span "Widget Query" at bounding box center [815, 667] width 75 height 13
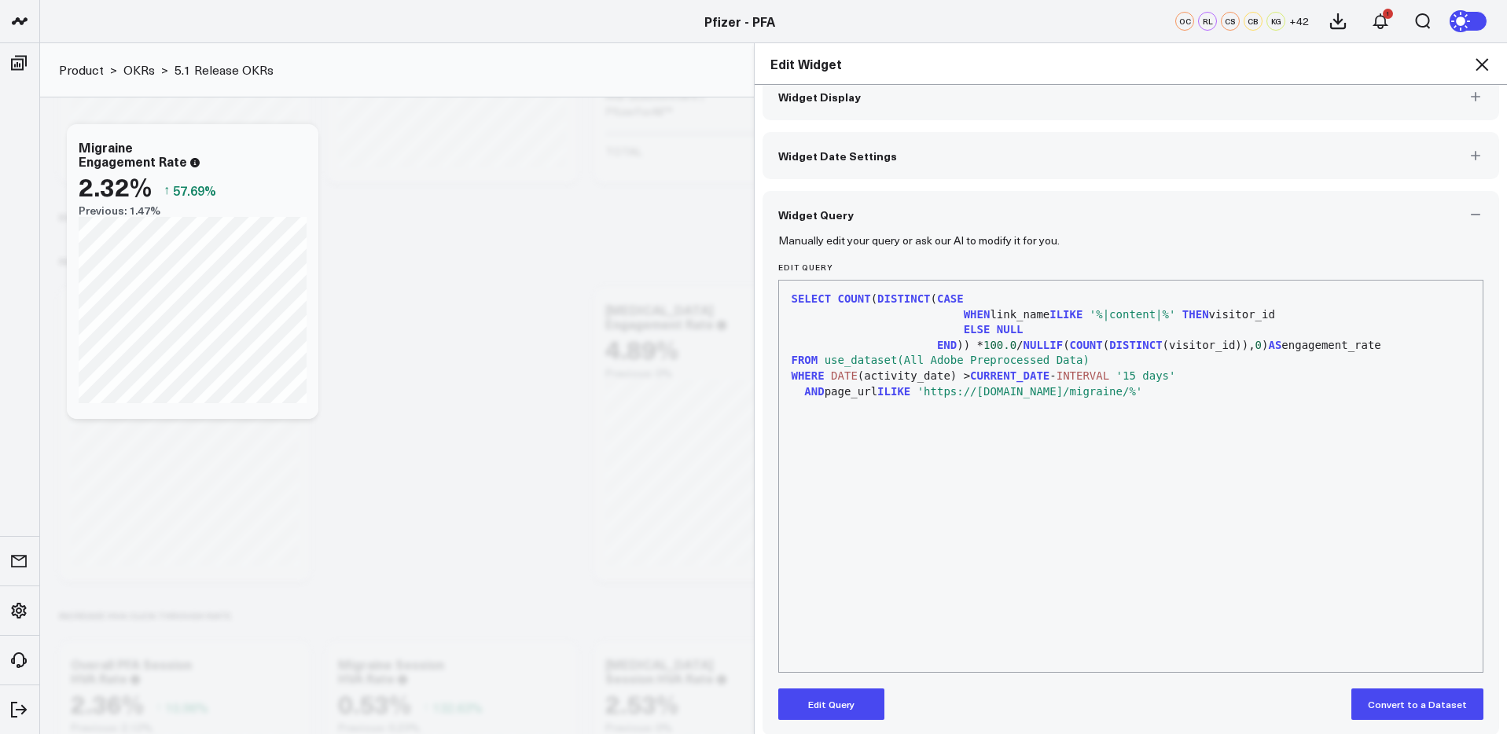
scroll to position [36, 0]
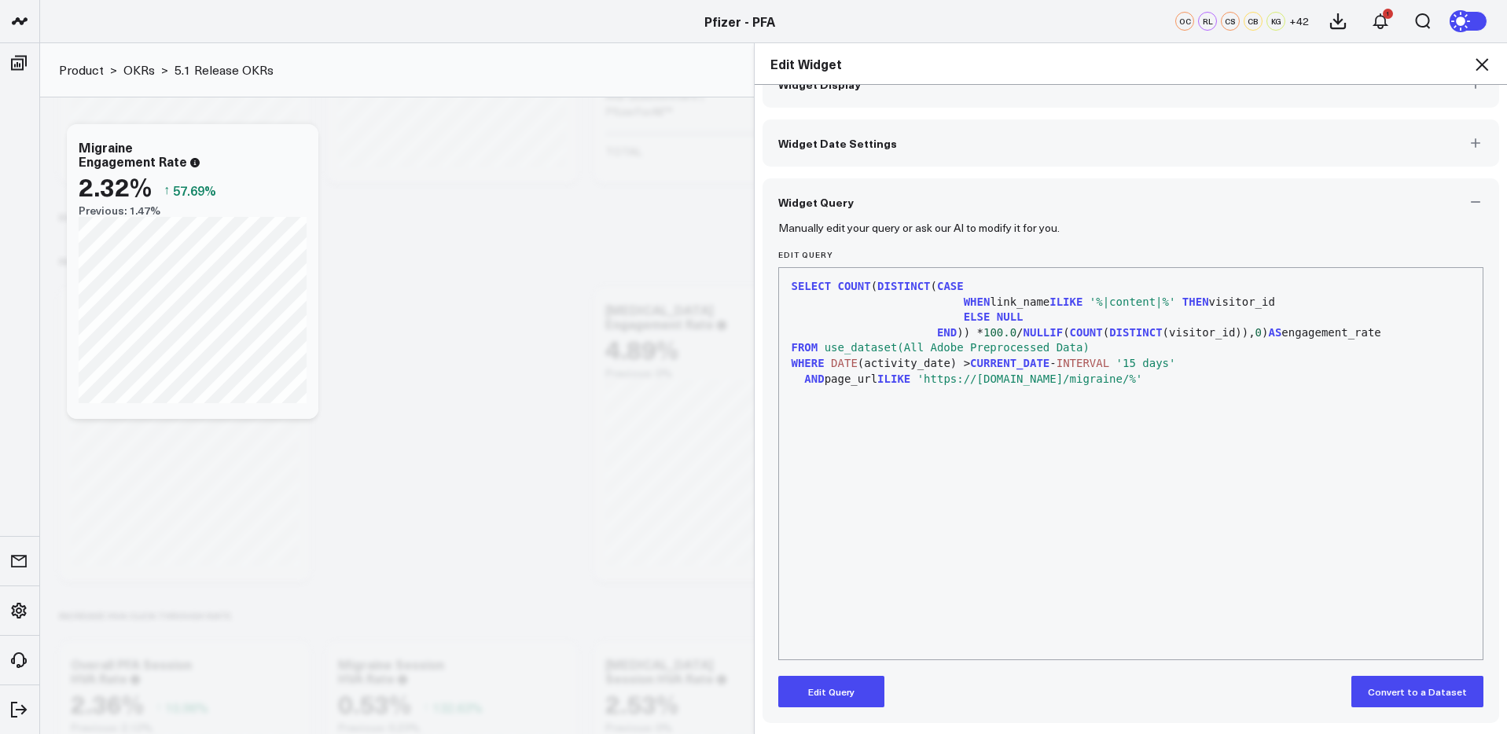
click at [1484, 64] on icon at bounding box center [1481, 64] width 19 height 19
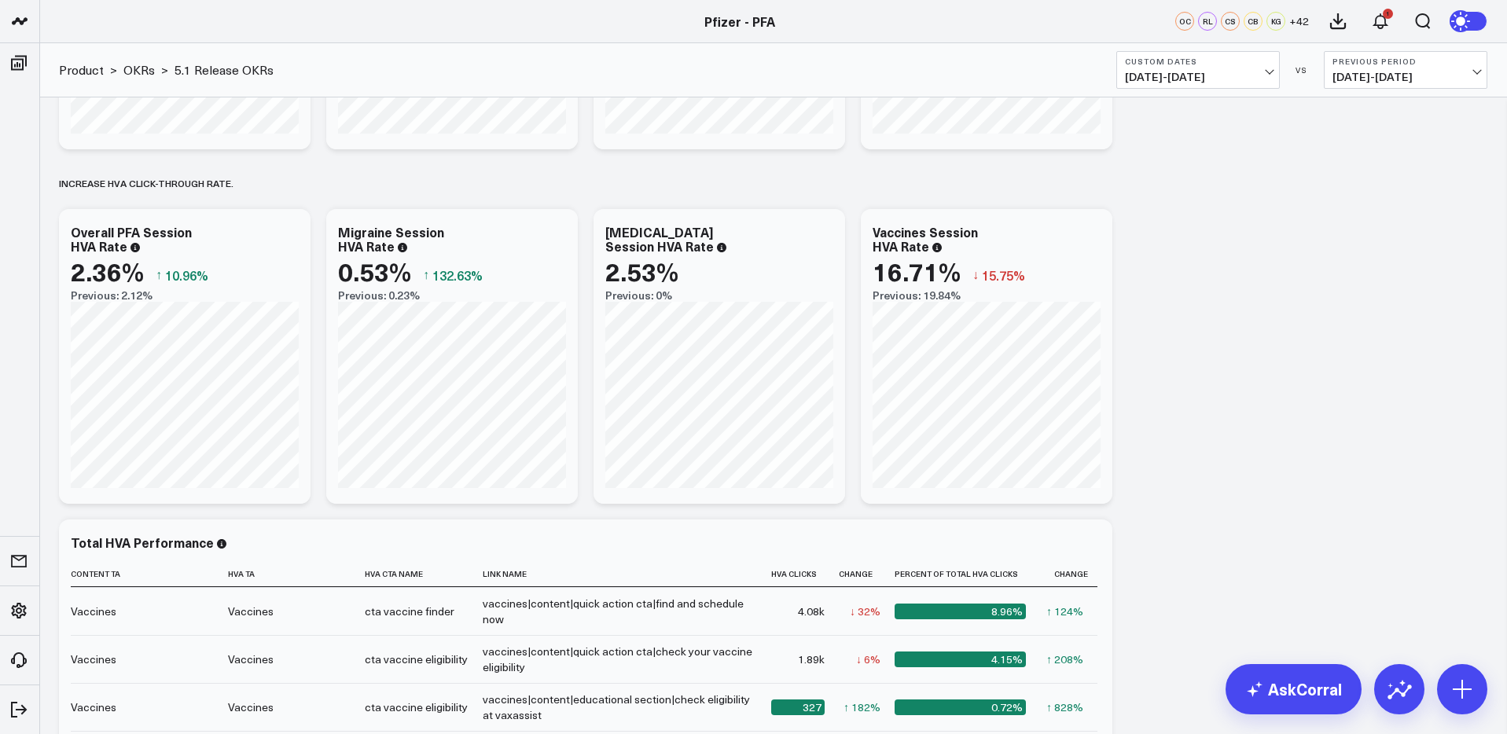
scroll to position [753, 0]
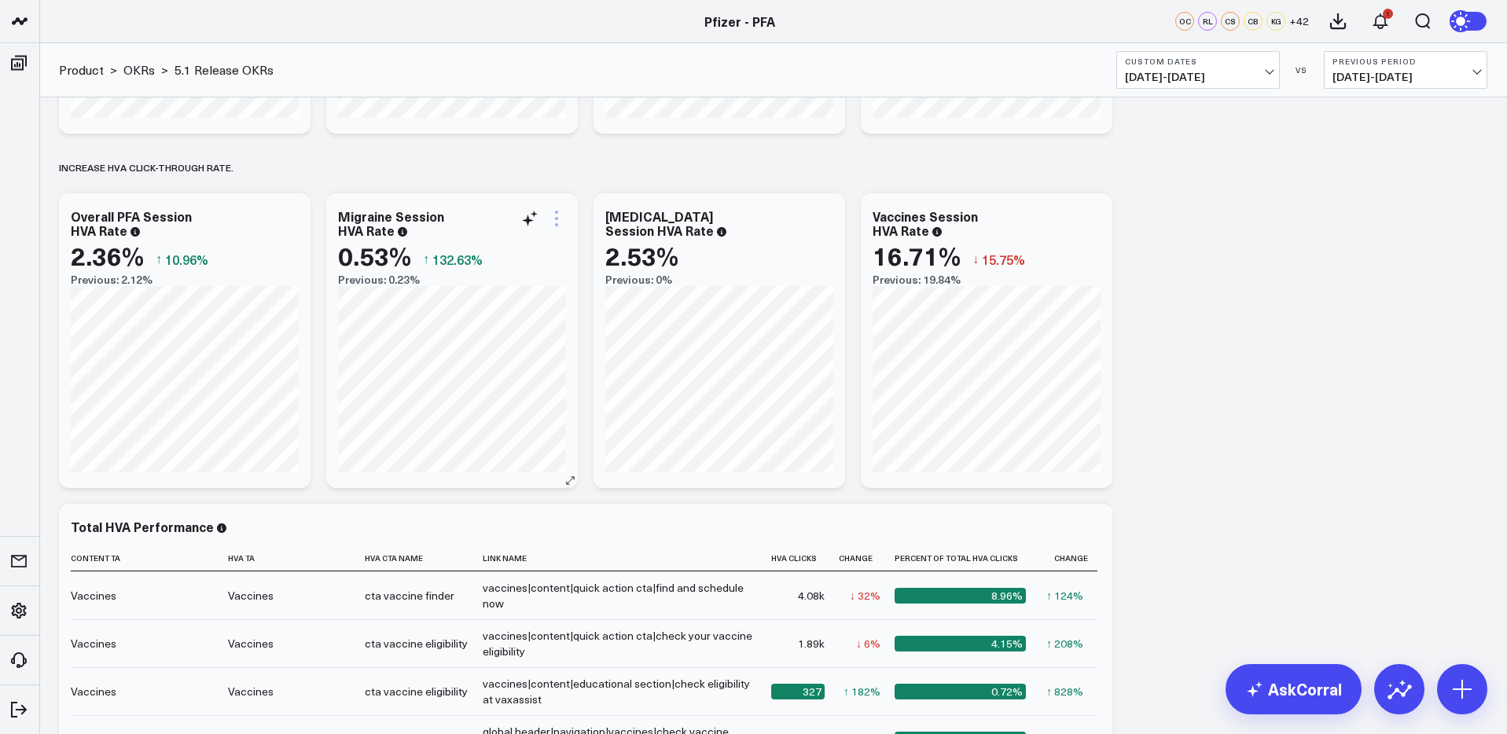
click at [550, 218] on icon at bounding box center [556, 218] width 19 height 19
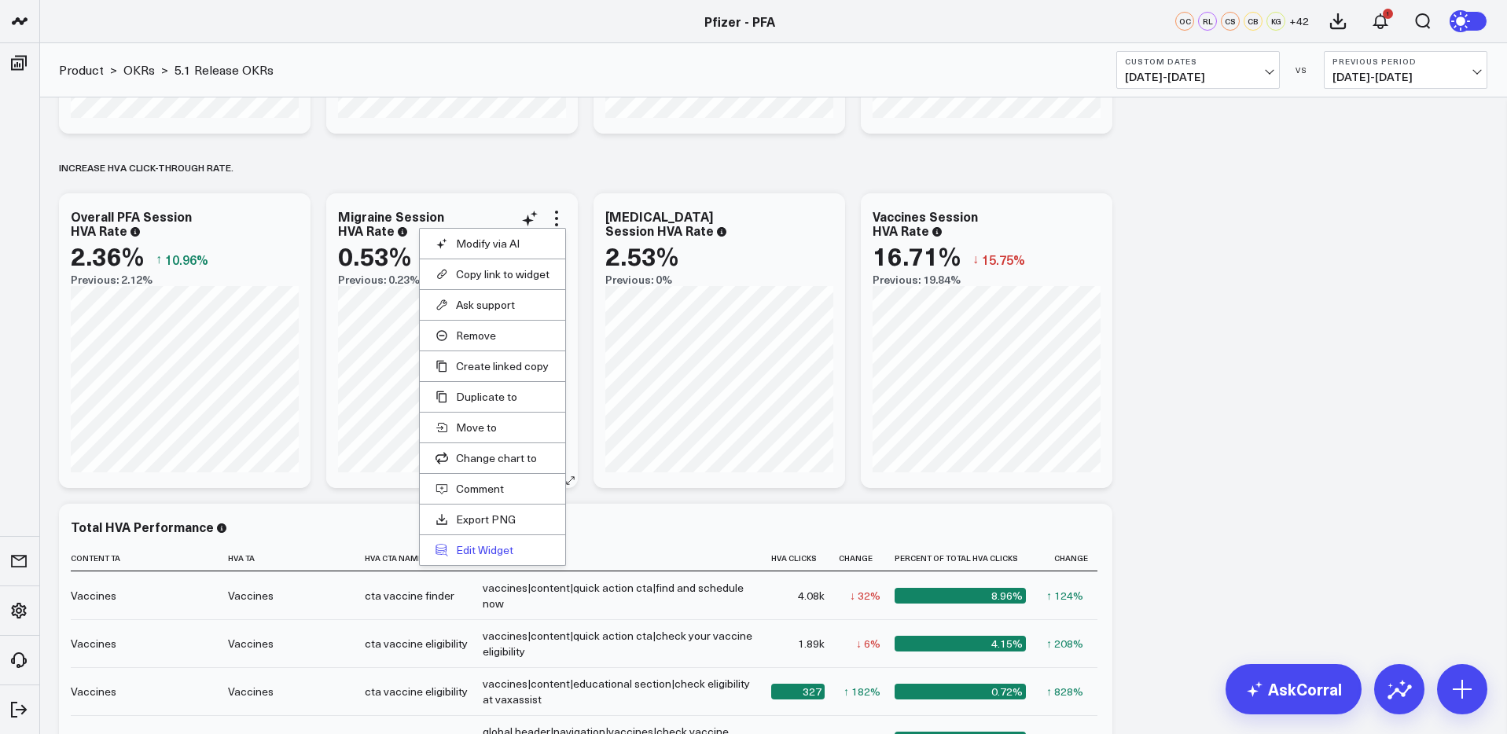
click at [474, 550] on button "Edit Widget" at bounding box center [493, 550] width 114 height 14
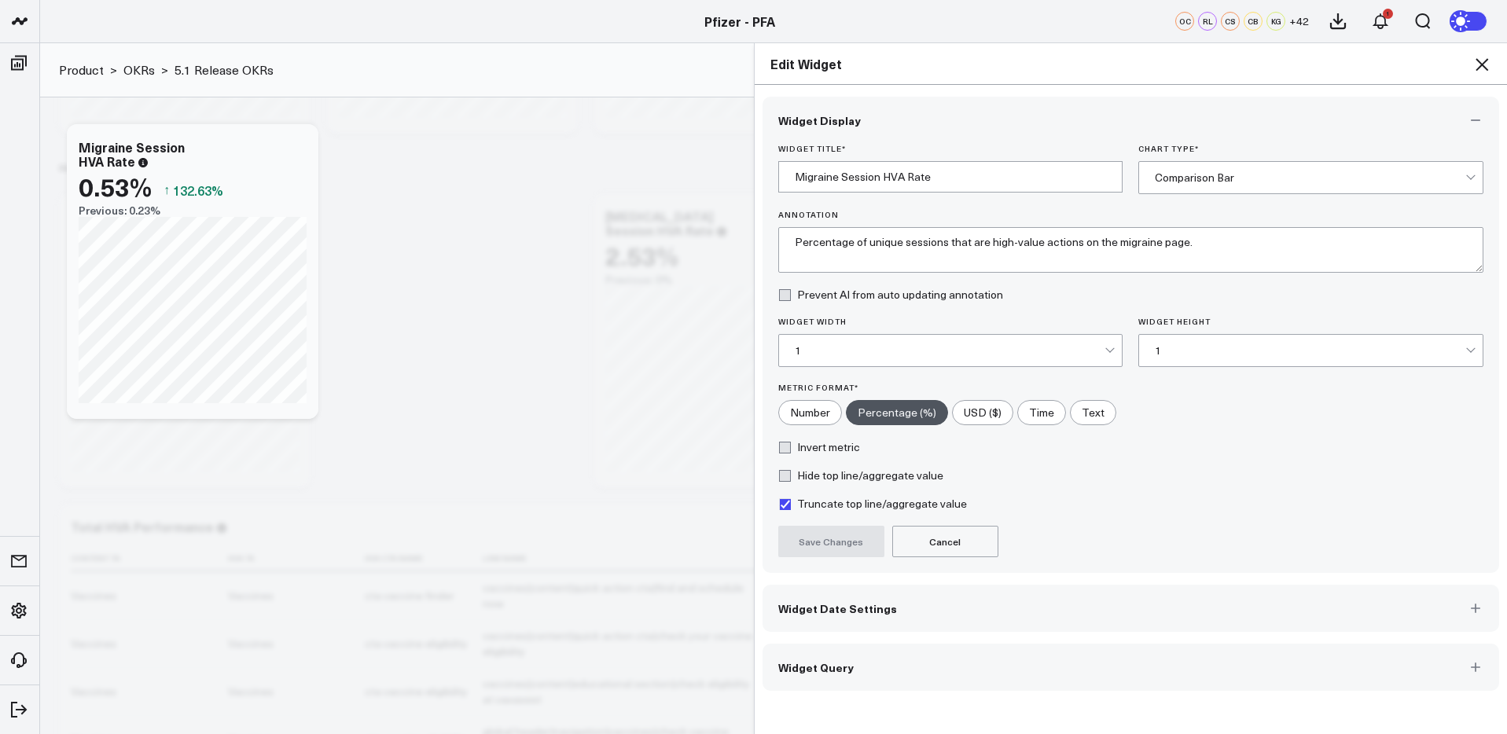
drag, startPoint x: 991, startPoint y: 675, endPoint x: 1013, endPoint y: 660, distance: 26.8
click at [991, 674] on button "Widget Query" at bounding box center [1131, 667] width 737 height 47
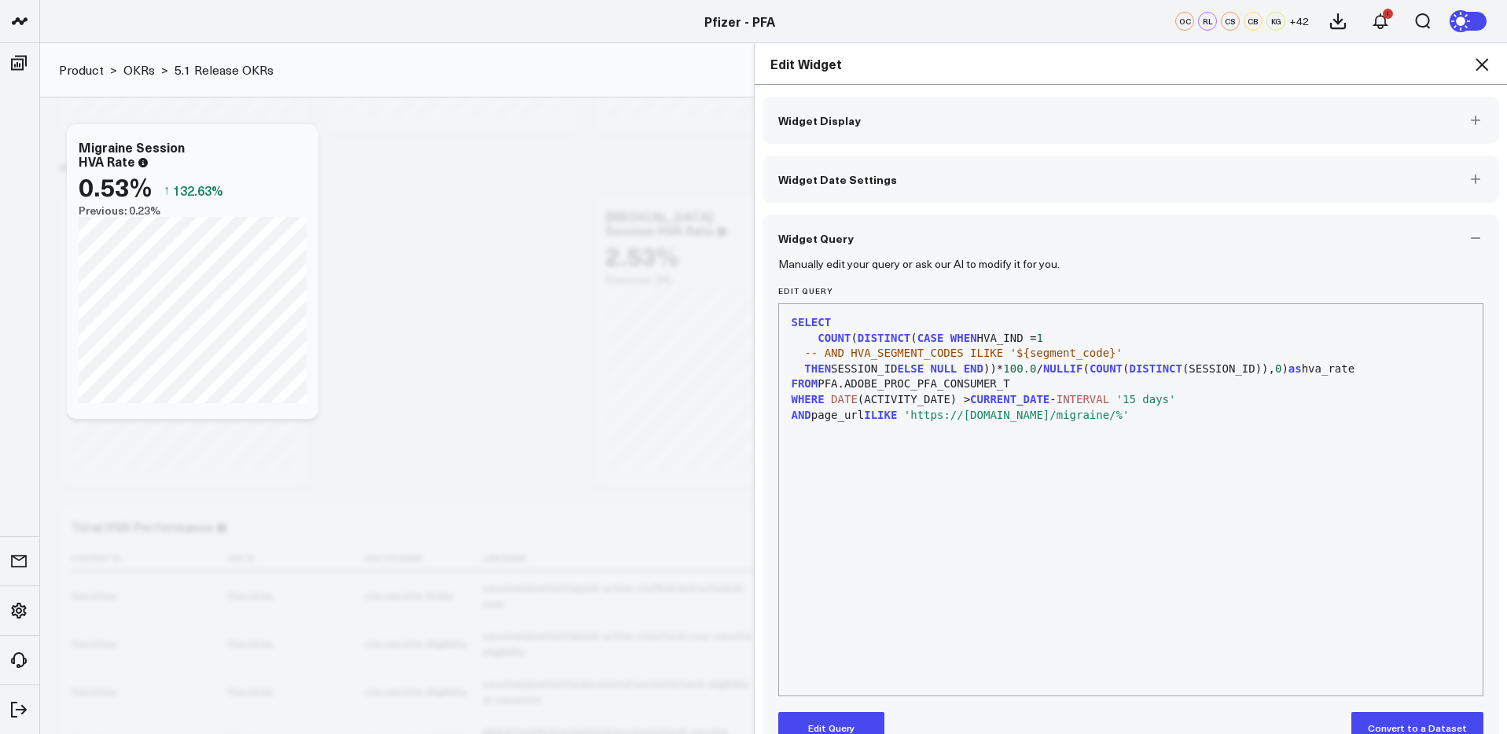
click at [1483, 62] on icon at bounding box center [1482, 64] width 13 height 13
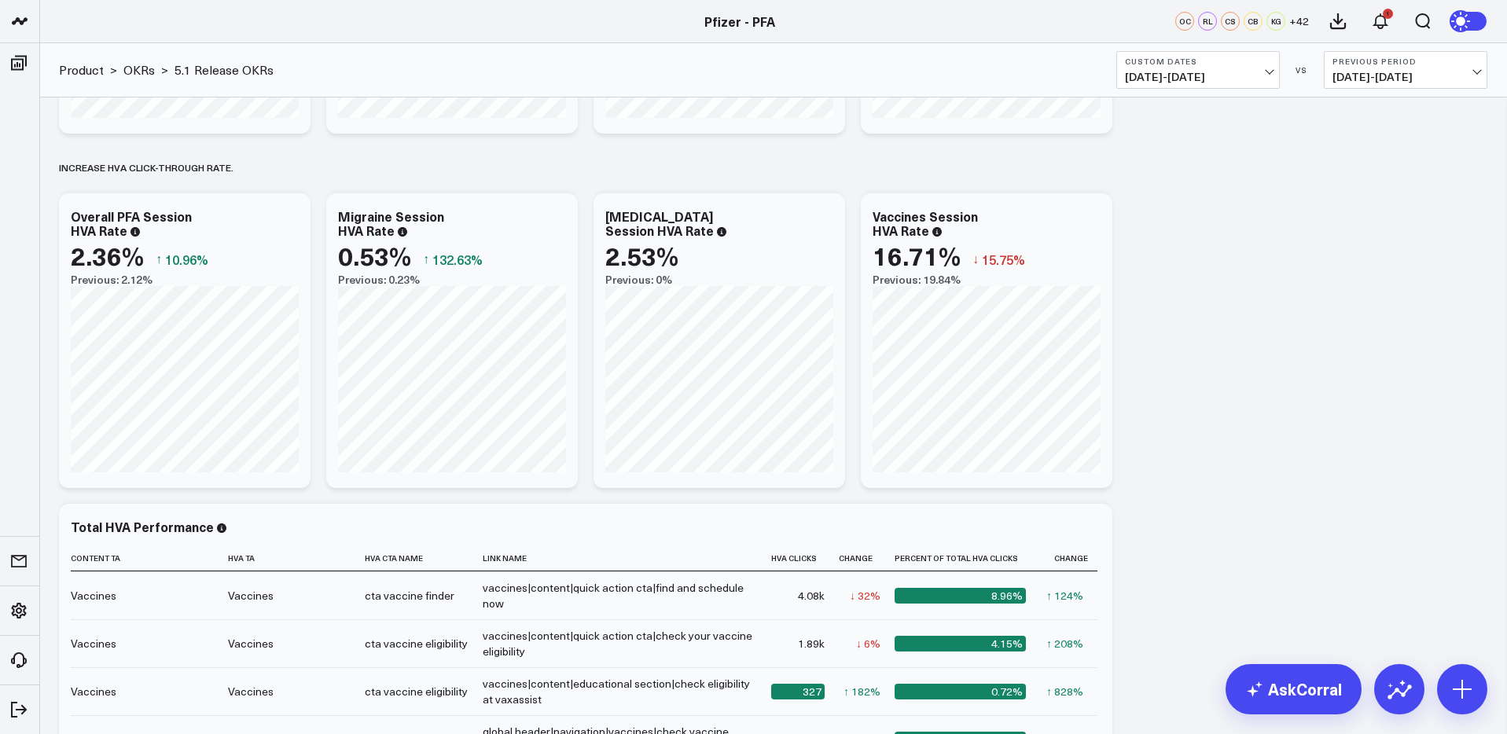
click at [1270, 270] on div "Baseline metrics Increase user engagement with educational content.​ Modify via…" at bounding box center [773, 230] width 1444 height 1773
click at [1090, 222] on icon at bounding box center [1091, 218] width 19 height 19
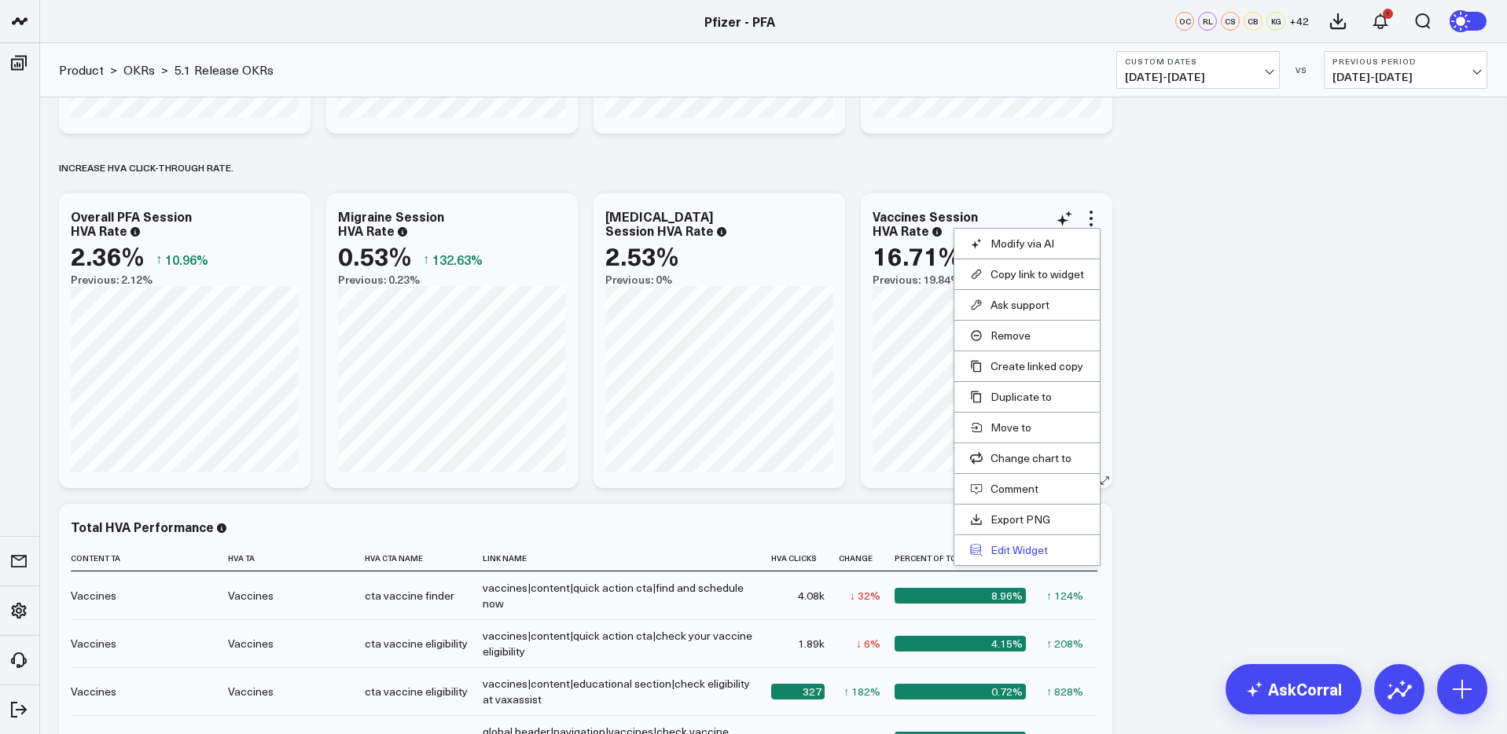
click at [1020, 550] on button "Edit Widget" at bounding box center [1027, 550] width 114 height 14
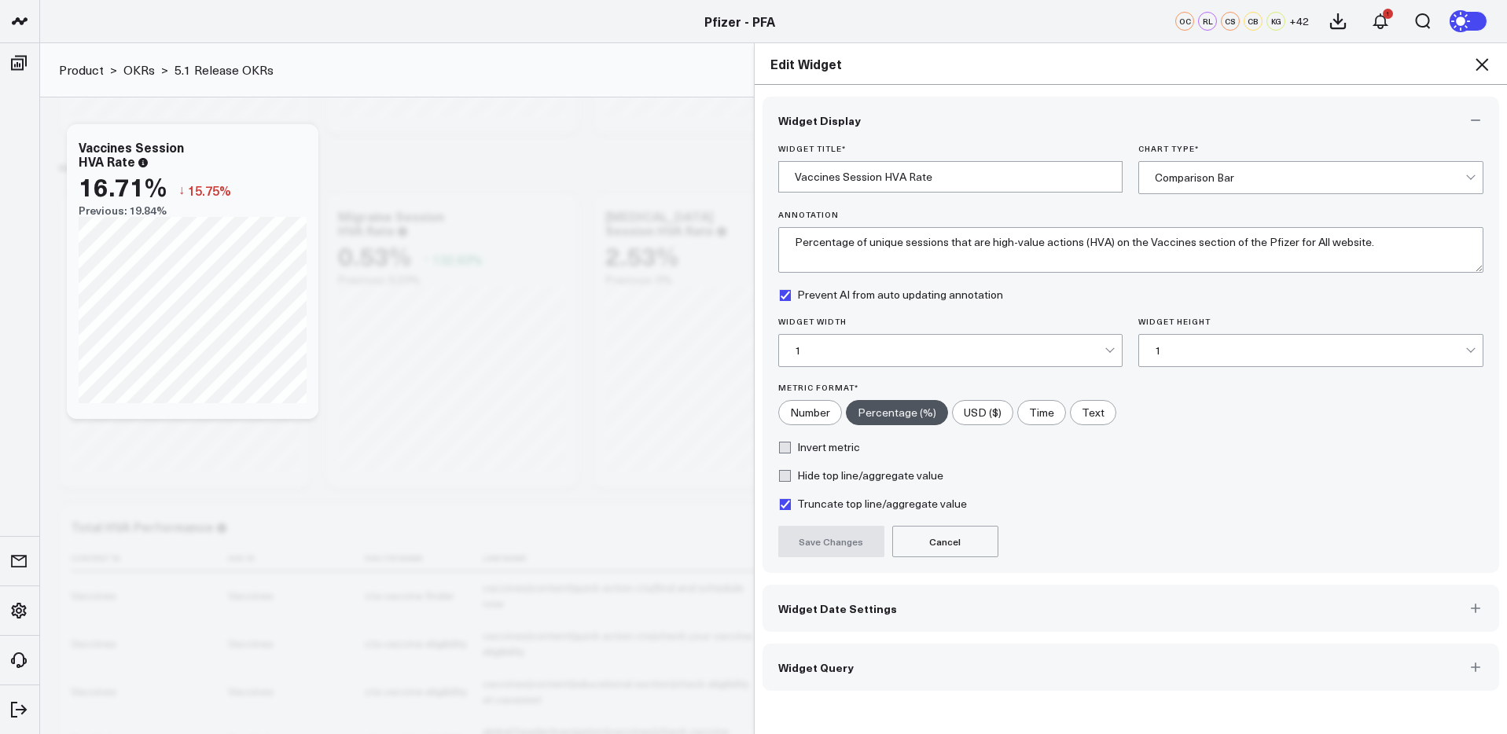
click at [1200, 672] on button "Widget Query" at bounding box center [1131, 667] width 737 height 47
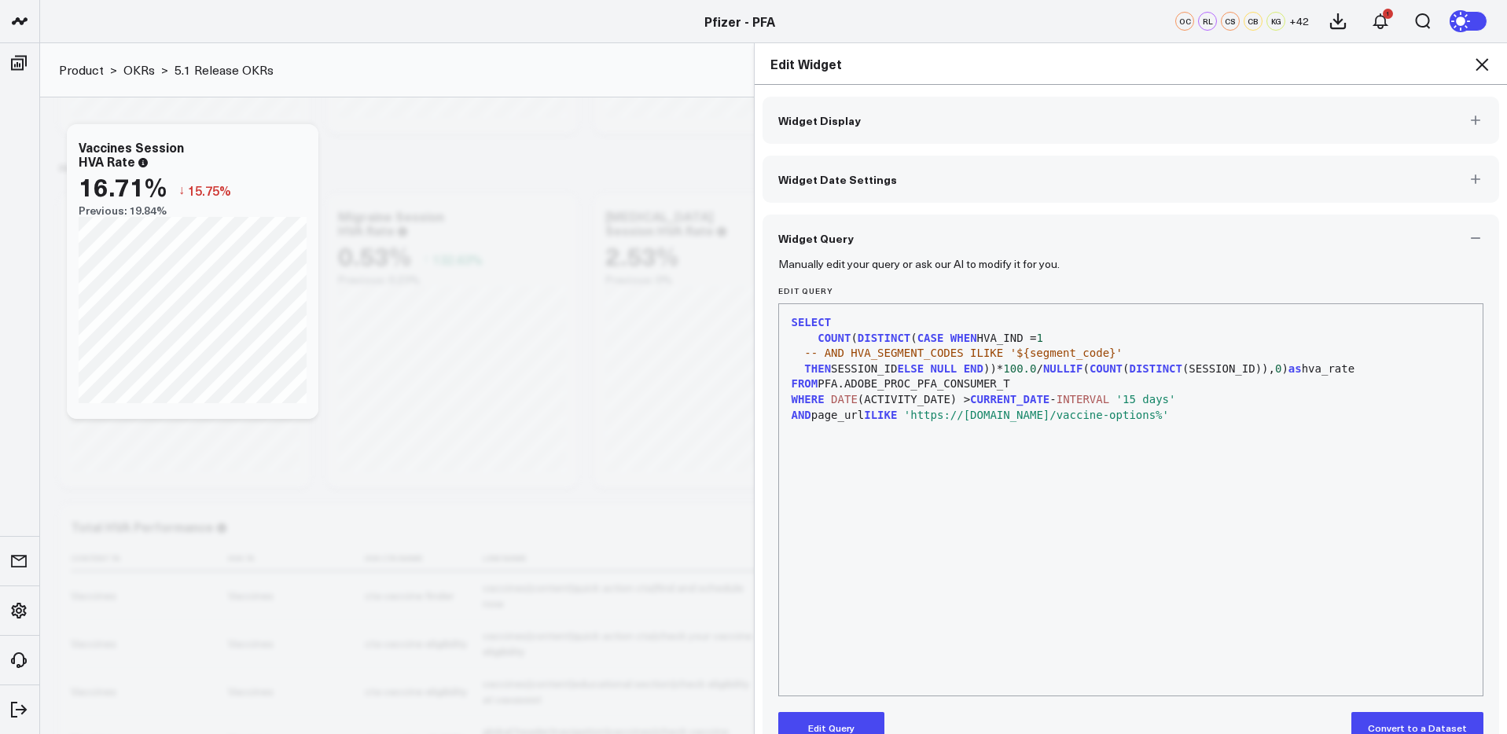
click at [1481, 67] on icon at bounding box center [1481, 64] width 19 height 19
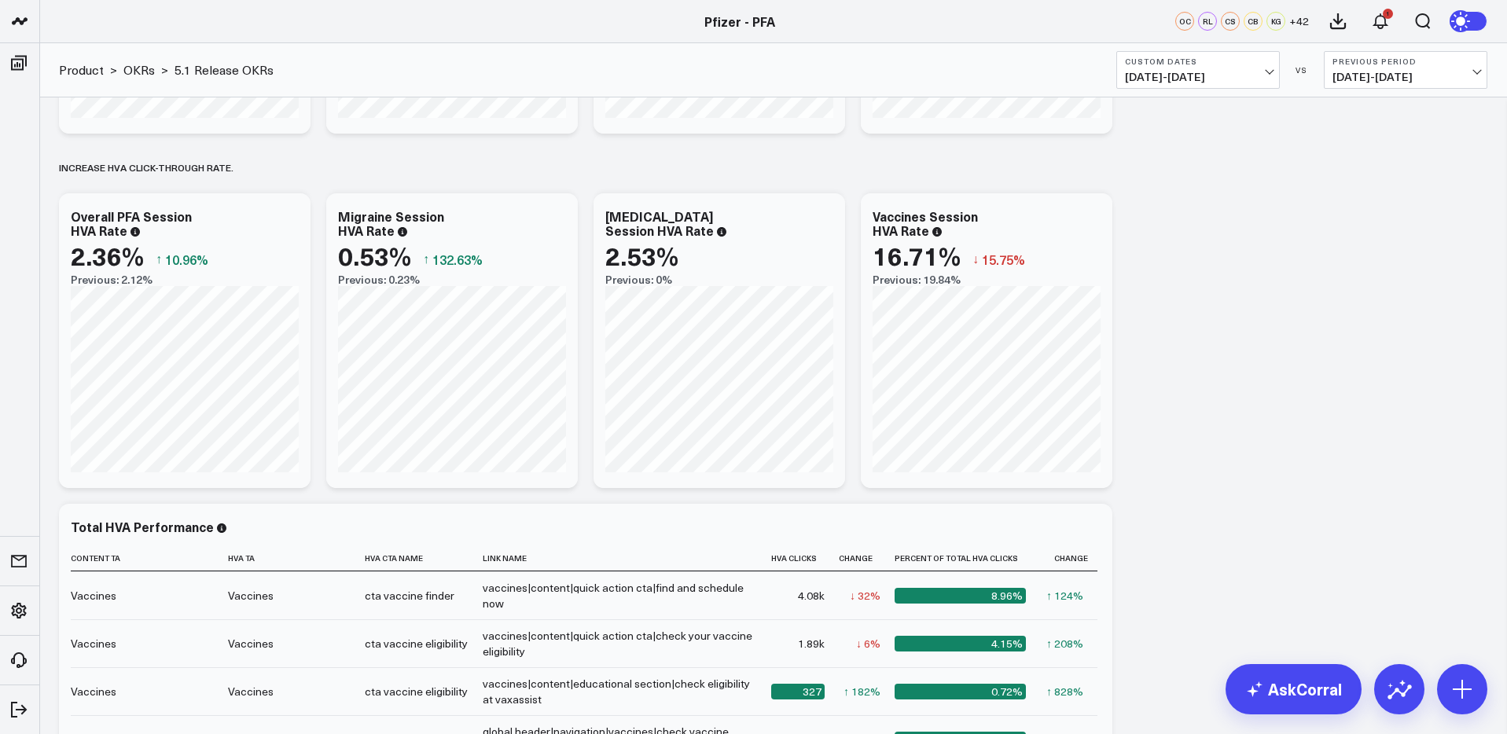
click at [1226, 76] on span "05/19/25 - 08/10/25" at bounding box center [1198, 77] width 146 height 13
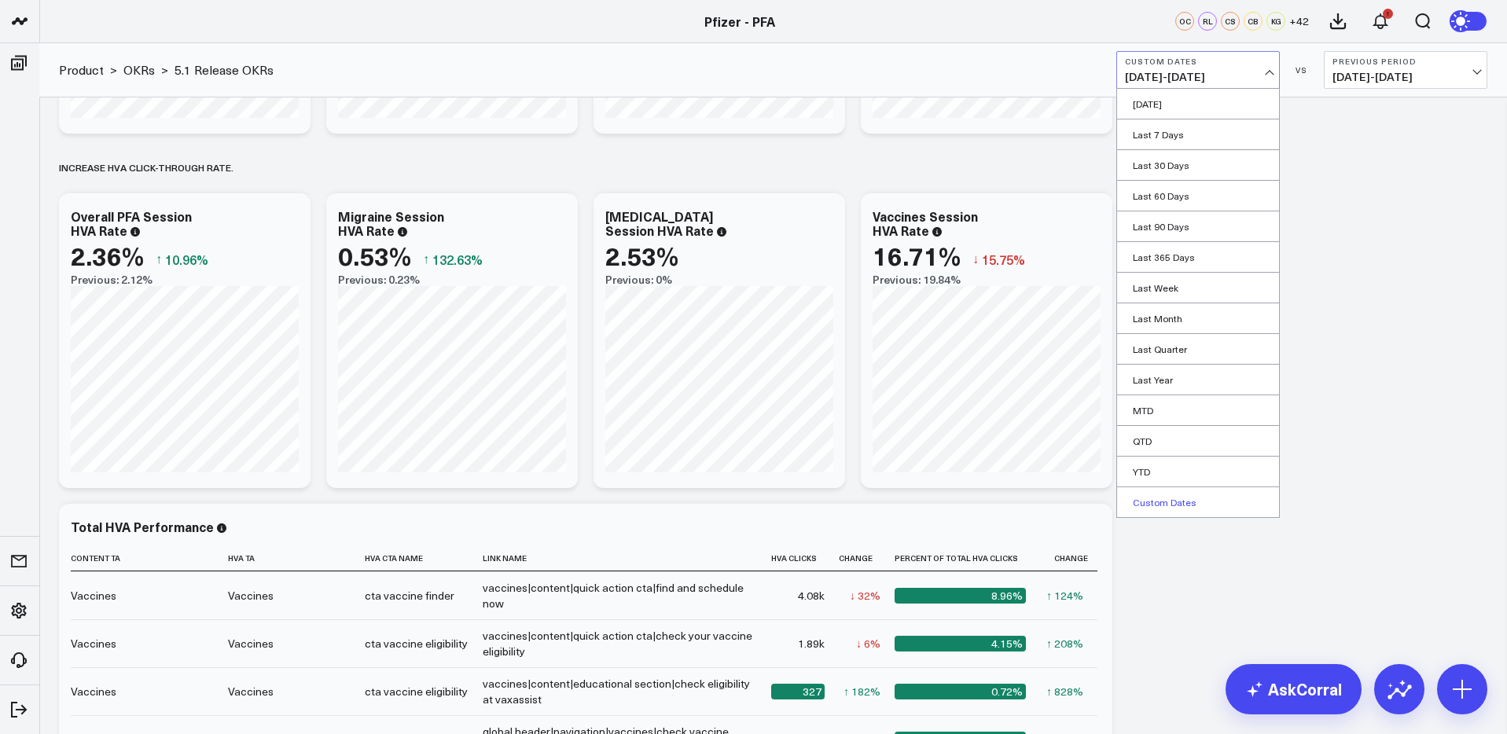
click at [1170, 504] on link "Custom Dates" at bounding box center [1198, 502] width 162 height 30
select select "7"
select select "2025"
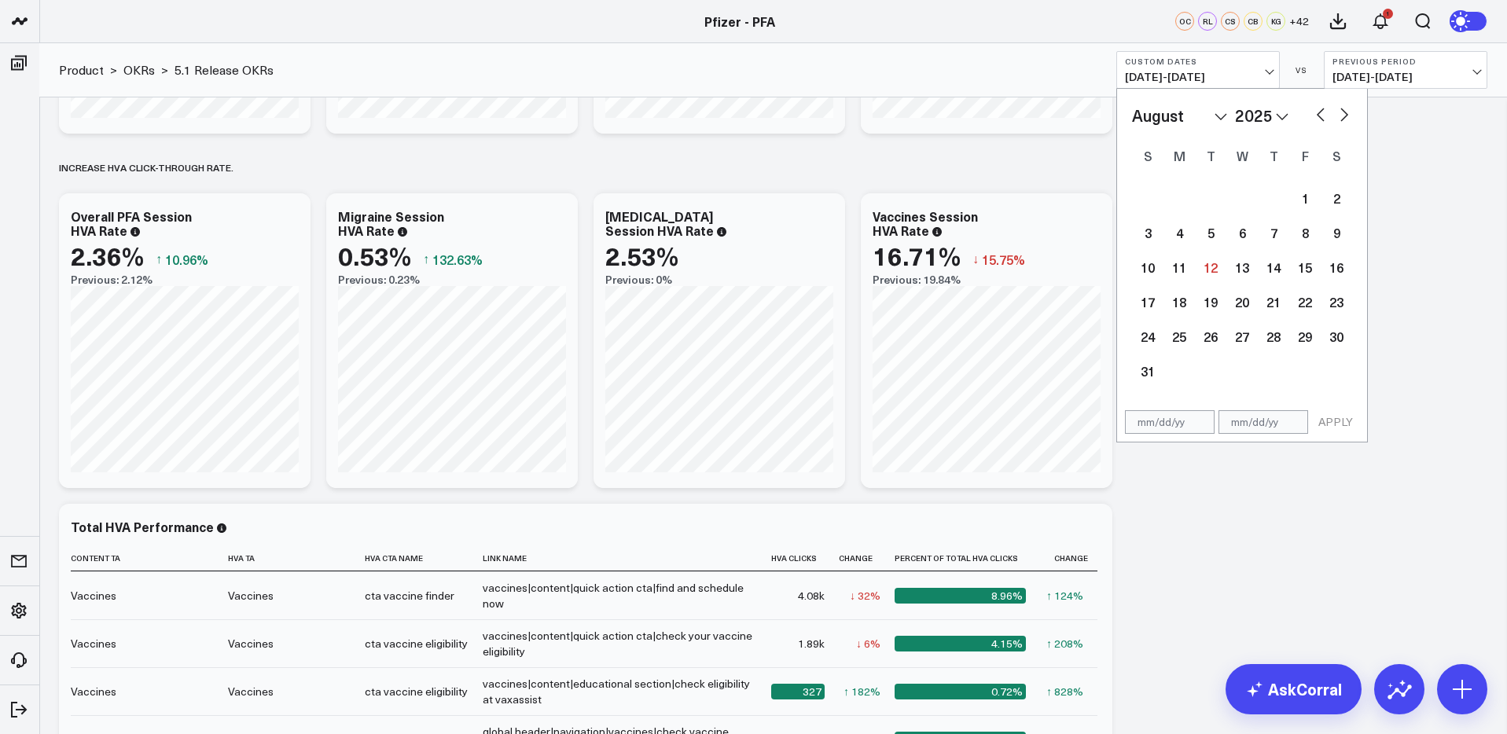
click at [1319, 116] on button "button" at bounding box center [1321, 113] width 16 height 19
select select "6"
select select "2025"
click at [1319, 116] on button "button" at bounding box center [1321, 113] width 16 height 19
select select "5"
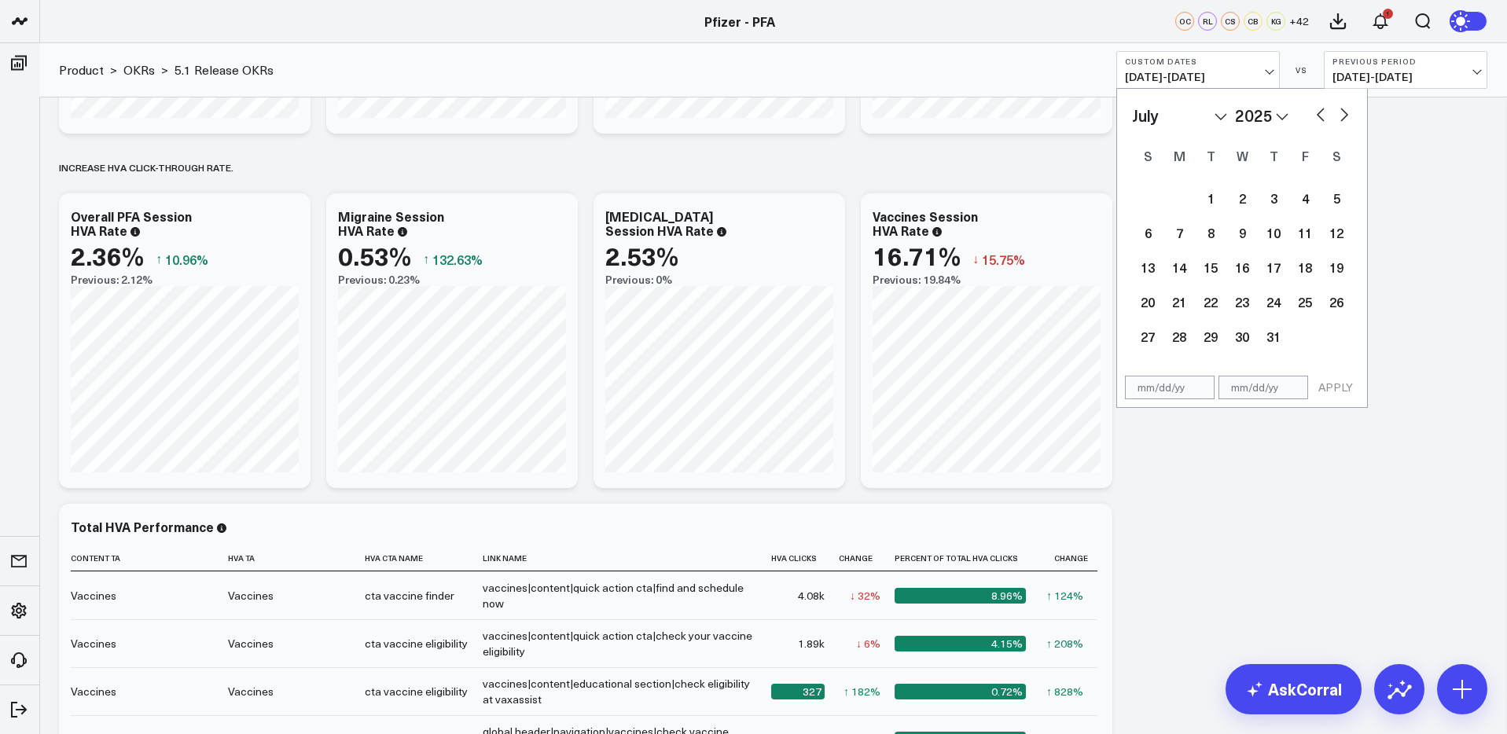
select select "2025"
click at [1319, 116] on button "button" at bounding box center [1321, 113] width 16 height 19
select select "4"
select select "2025"
click at [1319, 116] on button "button" at bounding box center [1321, 113] width 16 height 19
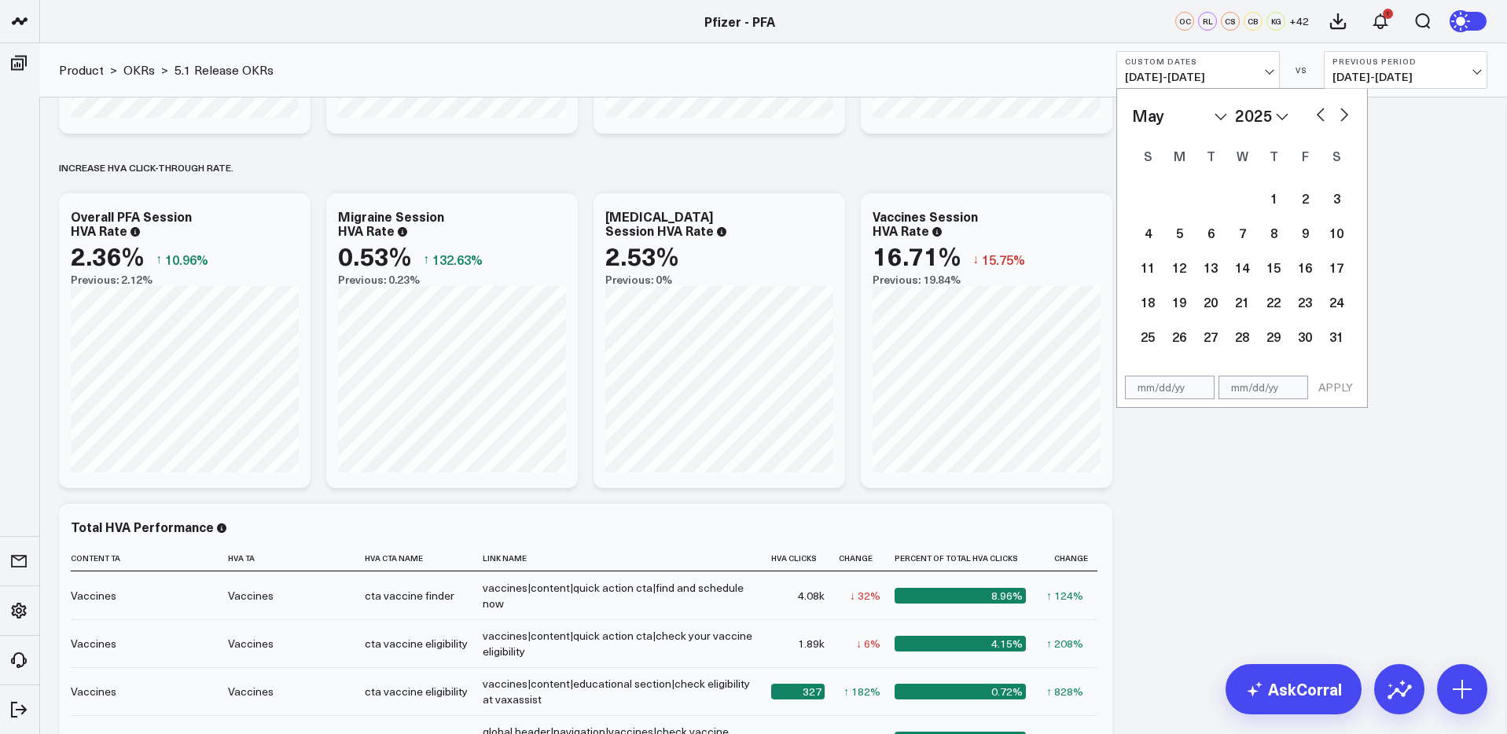
select select "2"
select select "2025"
click at [1319, 116] on button "button" at bounding box center [1321, 113] width 16 height 19
select select "1"
select select "2025"
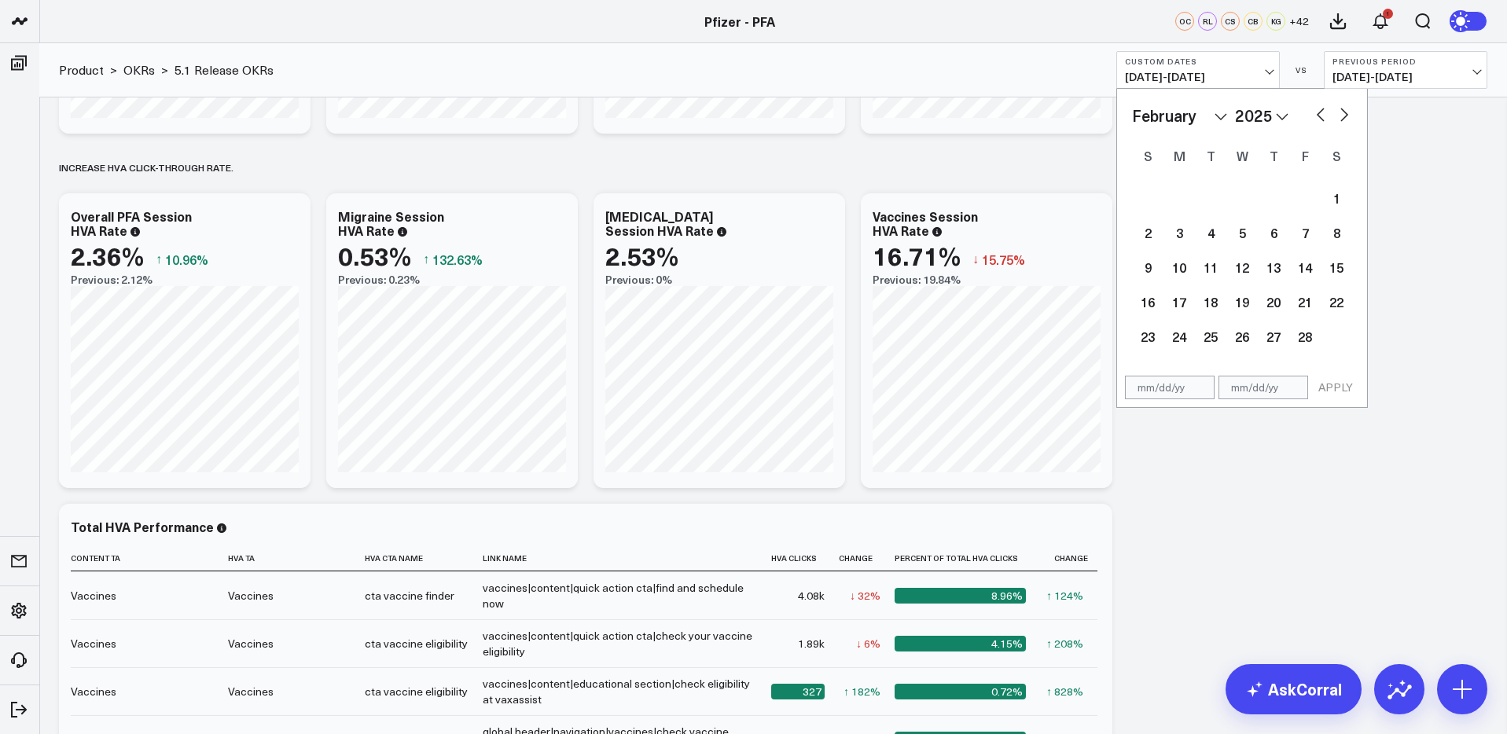
click at [1319, 116] on button "button" at bounding box center [1321, 113] width 16 height 19
select select "2025"
click at [1319, 116] on button "button" at bounding box center [1321, 113] width 16 height 19
select select "11"
select select "2024"
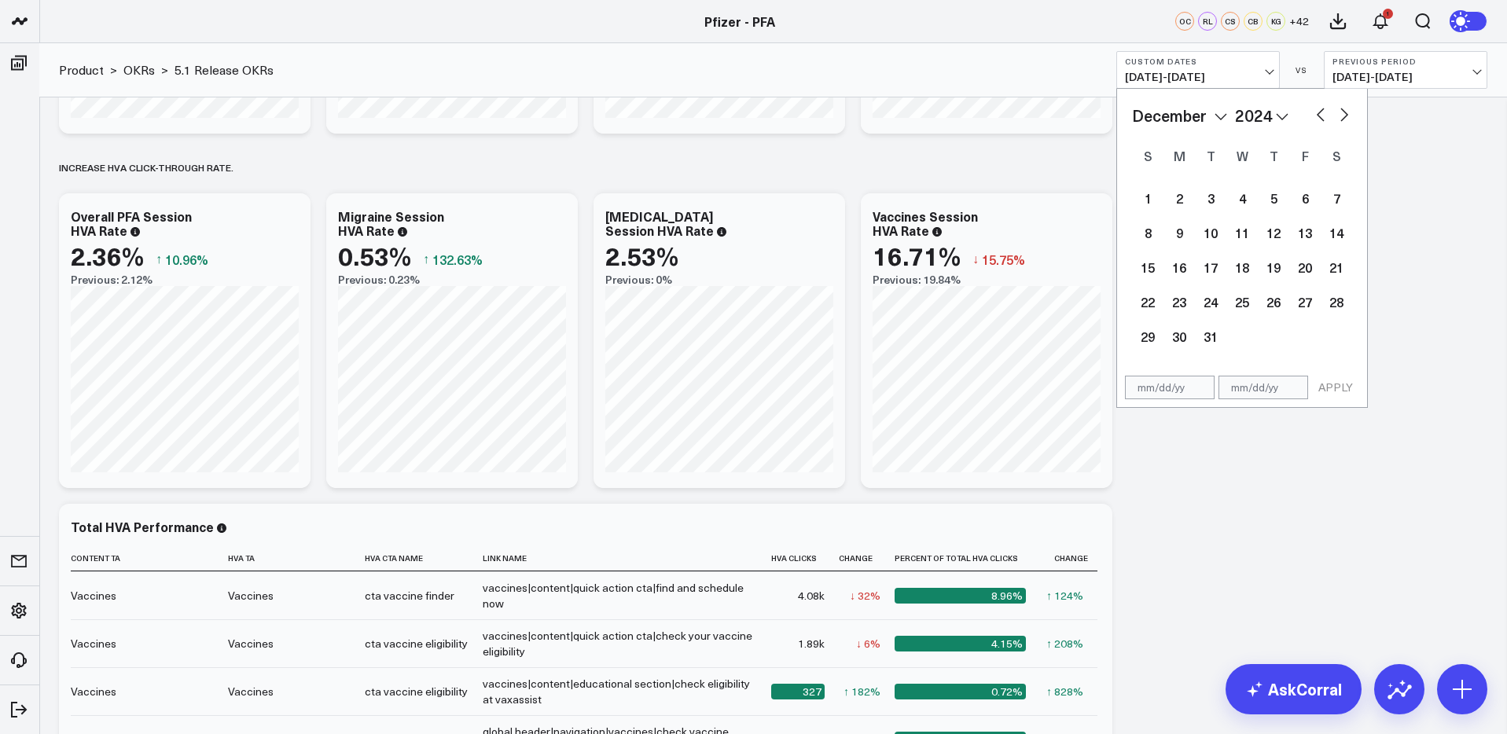
click at [1319, 116] on button "button" at bounding box center [1321, 113] width 16 height 19
select select "10"
select select "2024"
click at [1319, 116] on button "button" at bounding box center [1321, 113] width 16 height 19
select select "9"
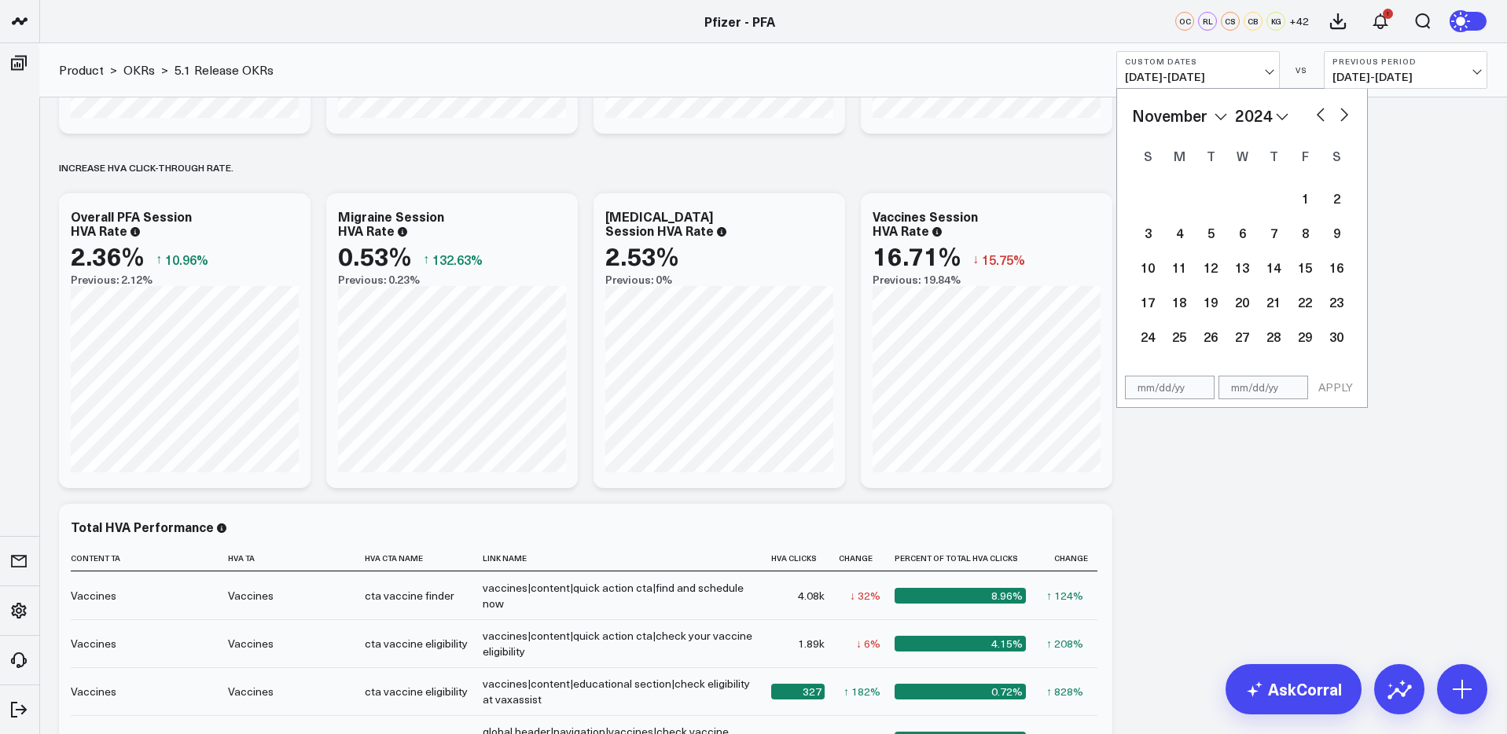
select select "2024"
click at [1319, 116] on button "button" at bounding box center [1321, 113] width 16 height 19
select select "8"
select select "2024"
drag, startPoint x: 1144, startPoint y: 193, endPoint x: 1152, endPoint y: 191, distance: 9.0
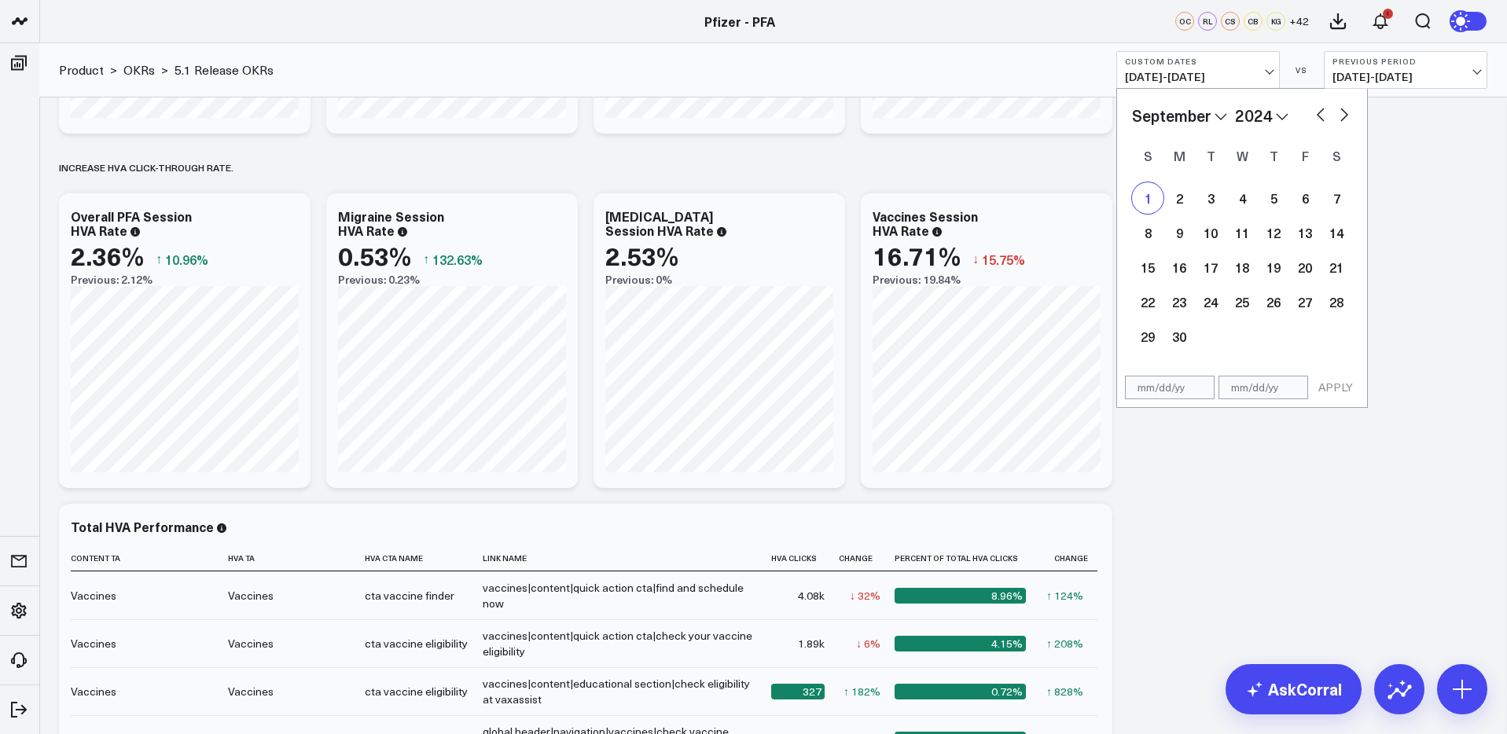
click at [1152, 191] on div "1" at bounding box center [1147, 197] width 31 height 31
type input "09/01/24"
select select "8"
select select "2024"
click at [1344, 116] on button "button" at bounding box center [1344, 113] width 16 height 19
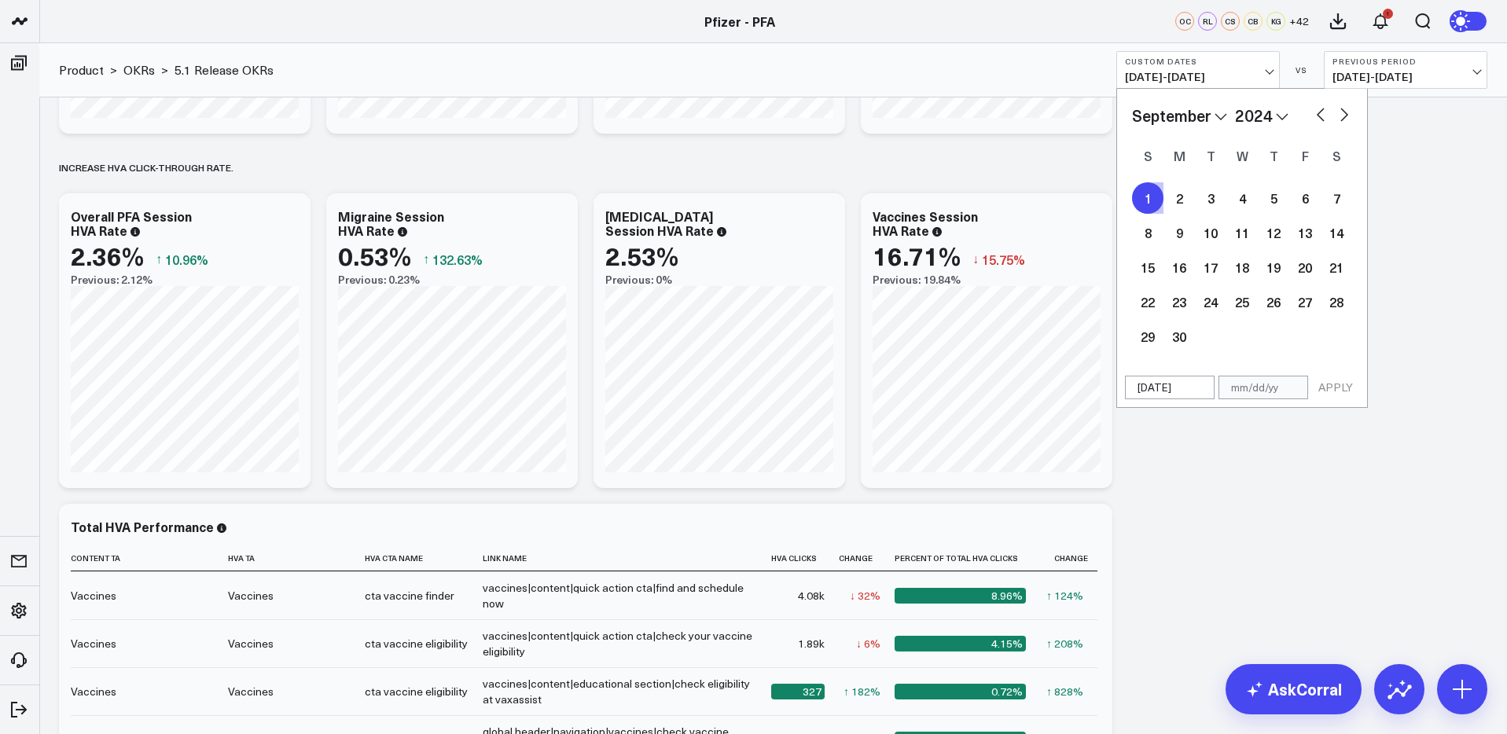
select select "9"
select select "2024"
click at [1344, 116] on button "button" at bounding box center [1344, 113] width 16 height 19
select select "10"
select select "2024"
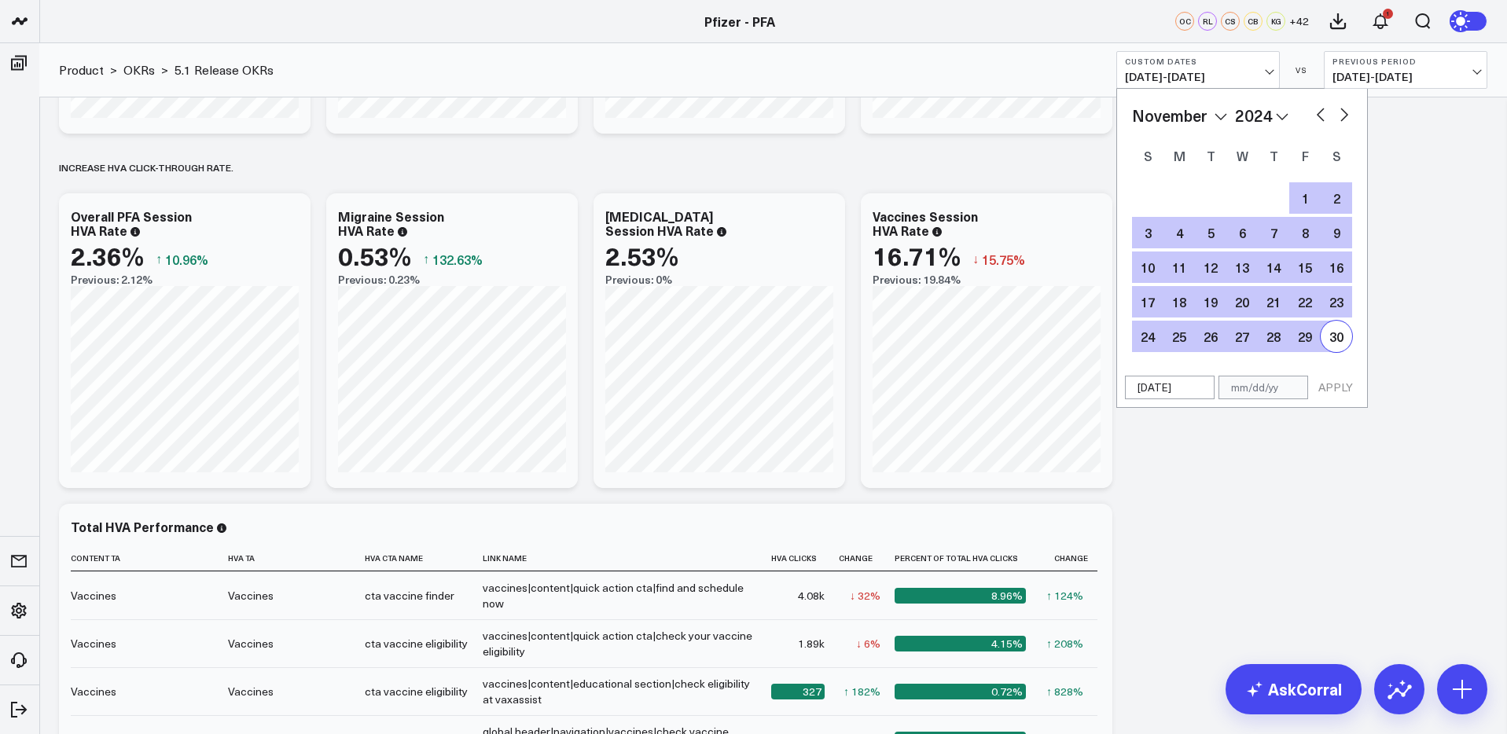
click at [1347, 340] on div "30" at bounding box center [1336, 336] width 31 height 31
type input "11/30/24"
select select "10"
select select "2024"
click at [1344, 384] on button "APPLY" at bounding box center [1335, 388] width 47 height 24
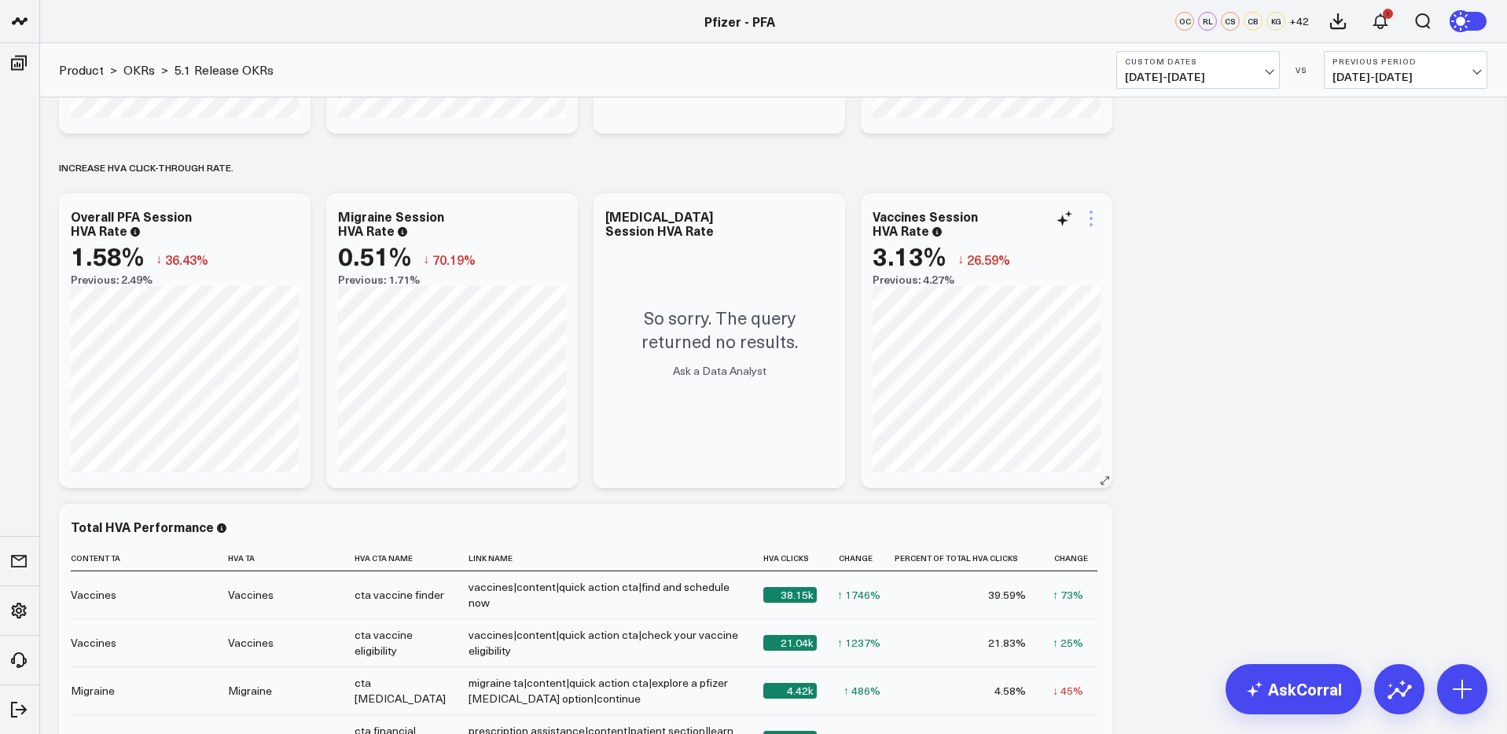
click at [1088, 218] on icon at bounding box center [1091, 218] width 19 height 19
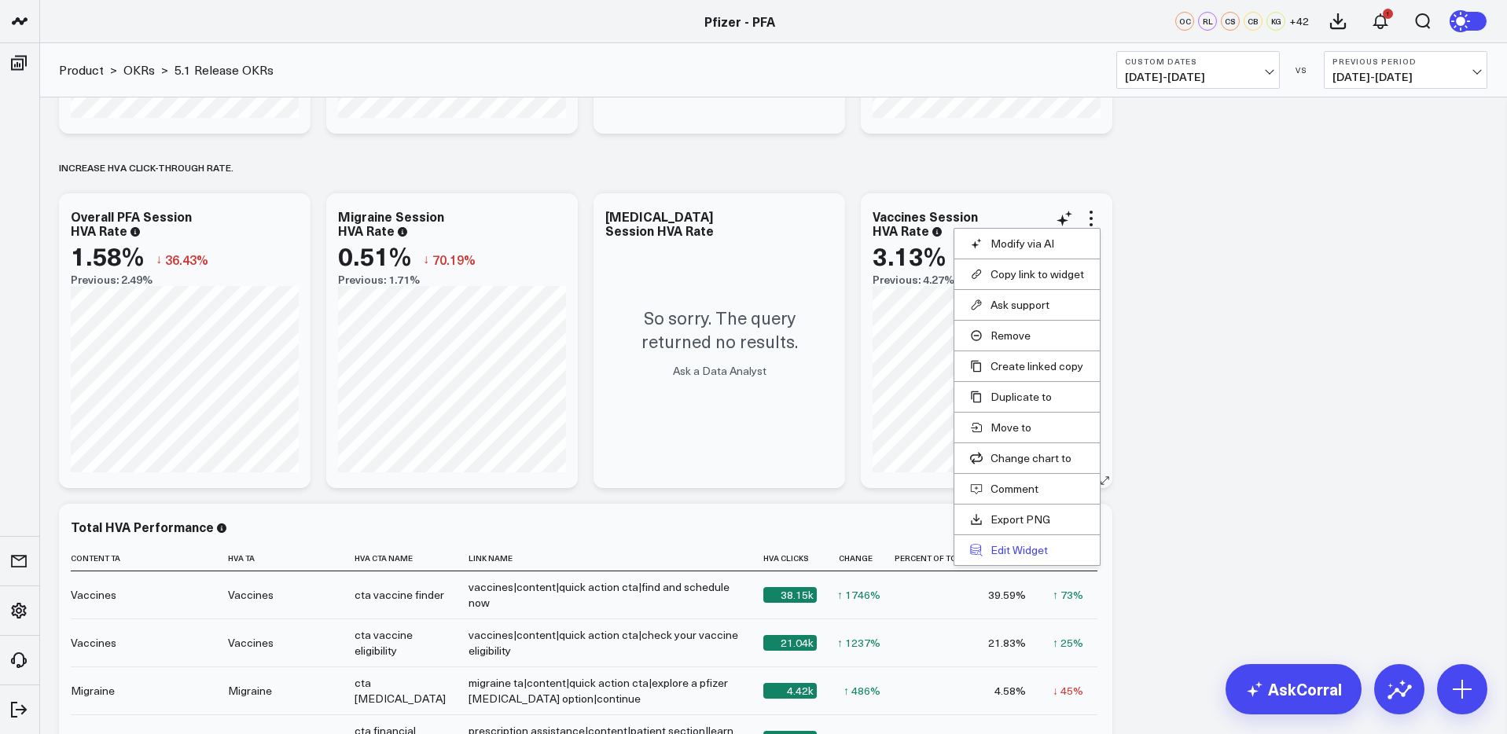
click at [1015, 545] on button "Edit Widget" at bounding box center [1027, 550] width 114 height 14
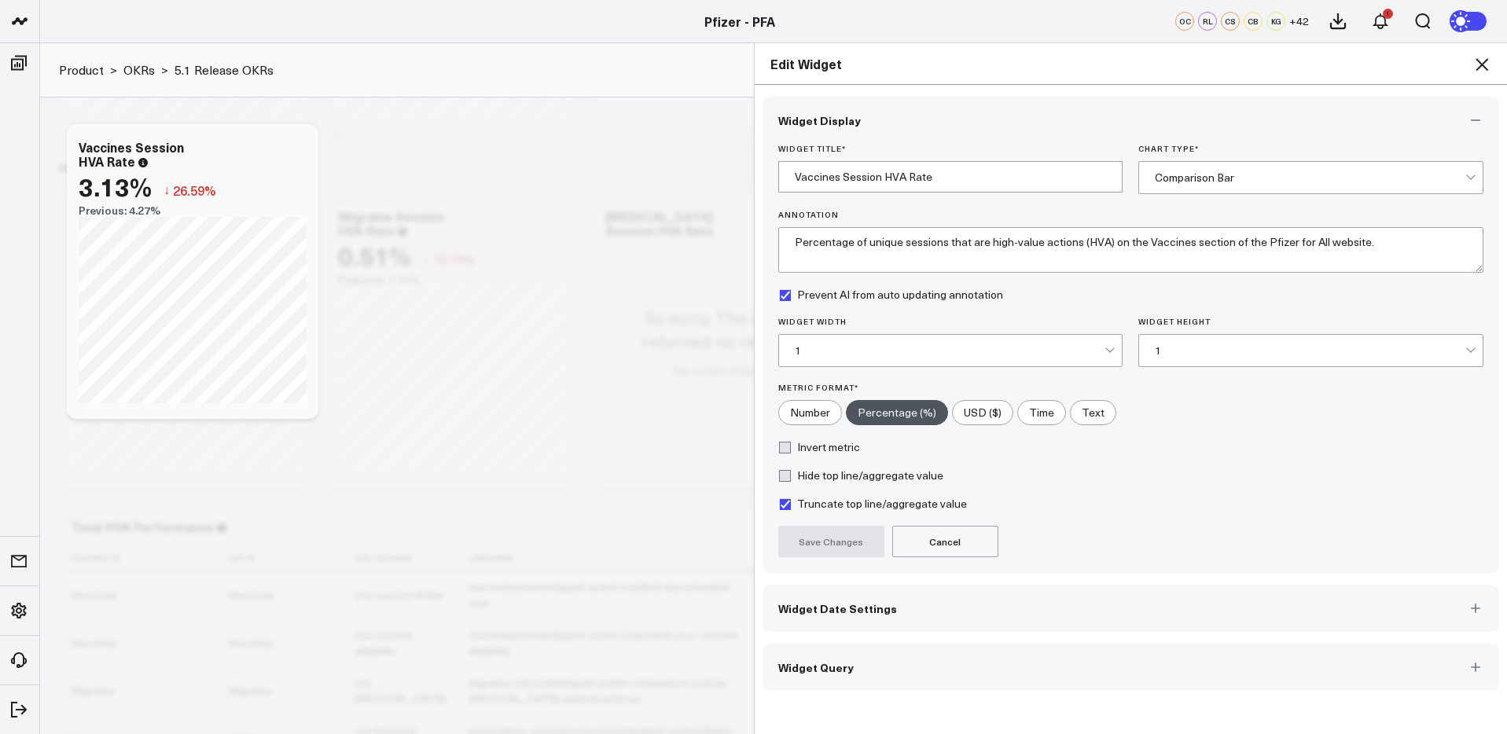
click at [991, 673] on button "Widget Query" at bounding box center [1131, 667] width 737 height 47
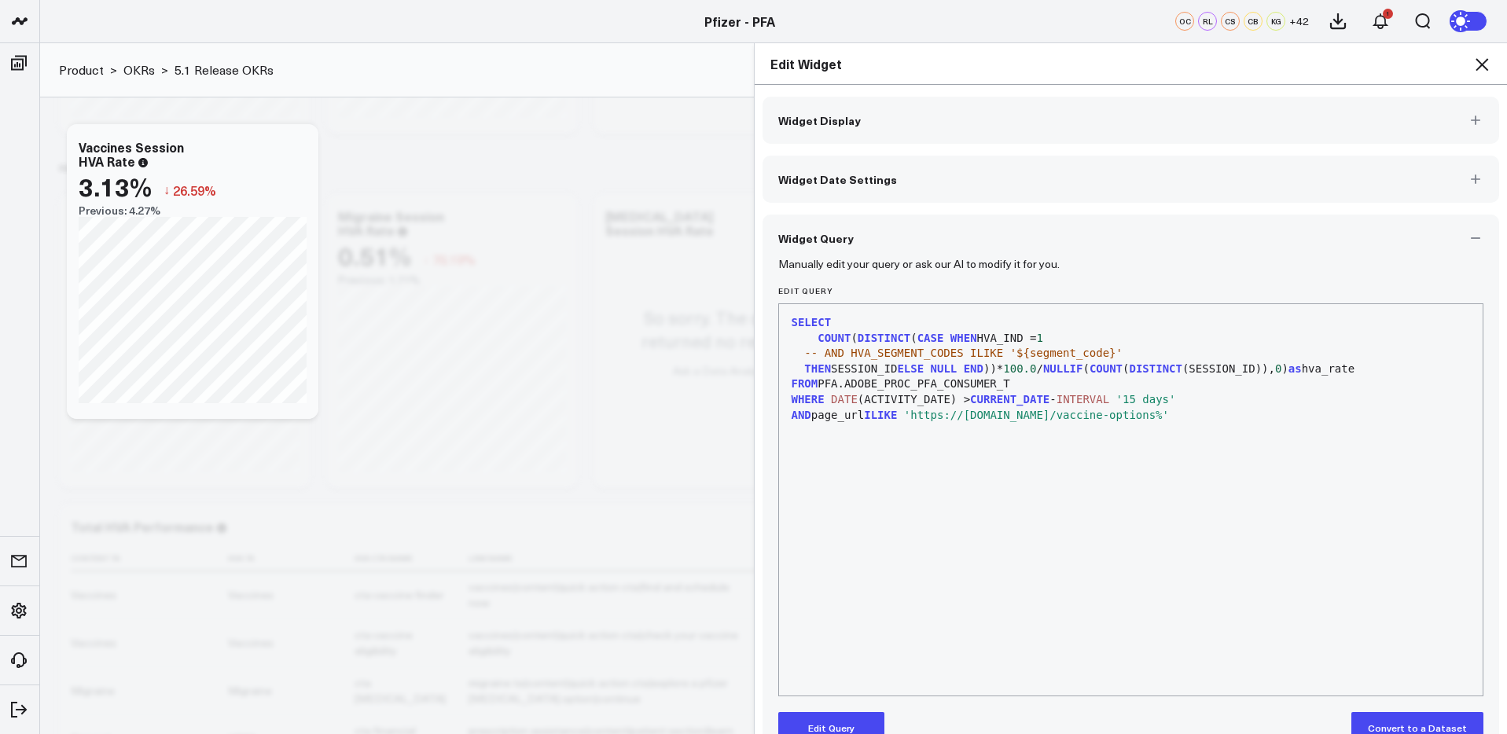
scroll to position [36, 0]
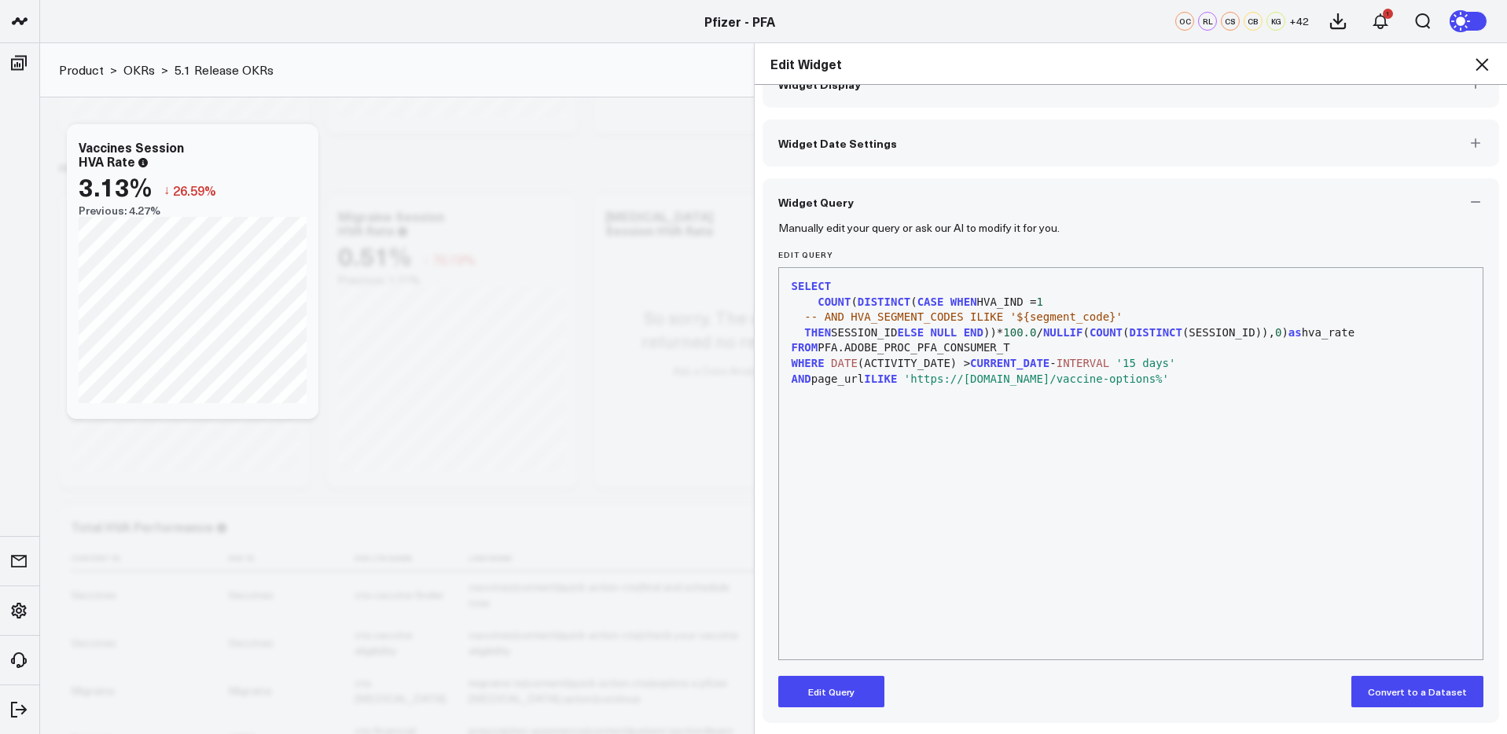
click at [1484, 59] on icon at bounding box center [1481, 64] width 19 height 19
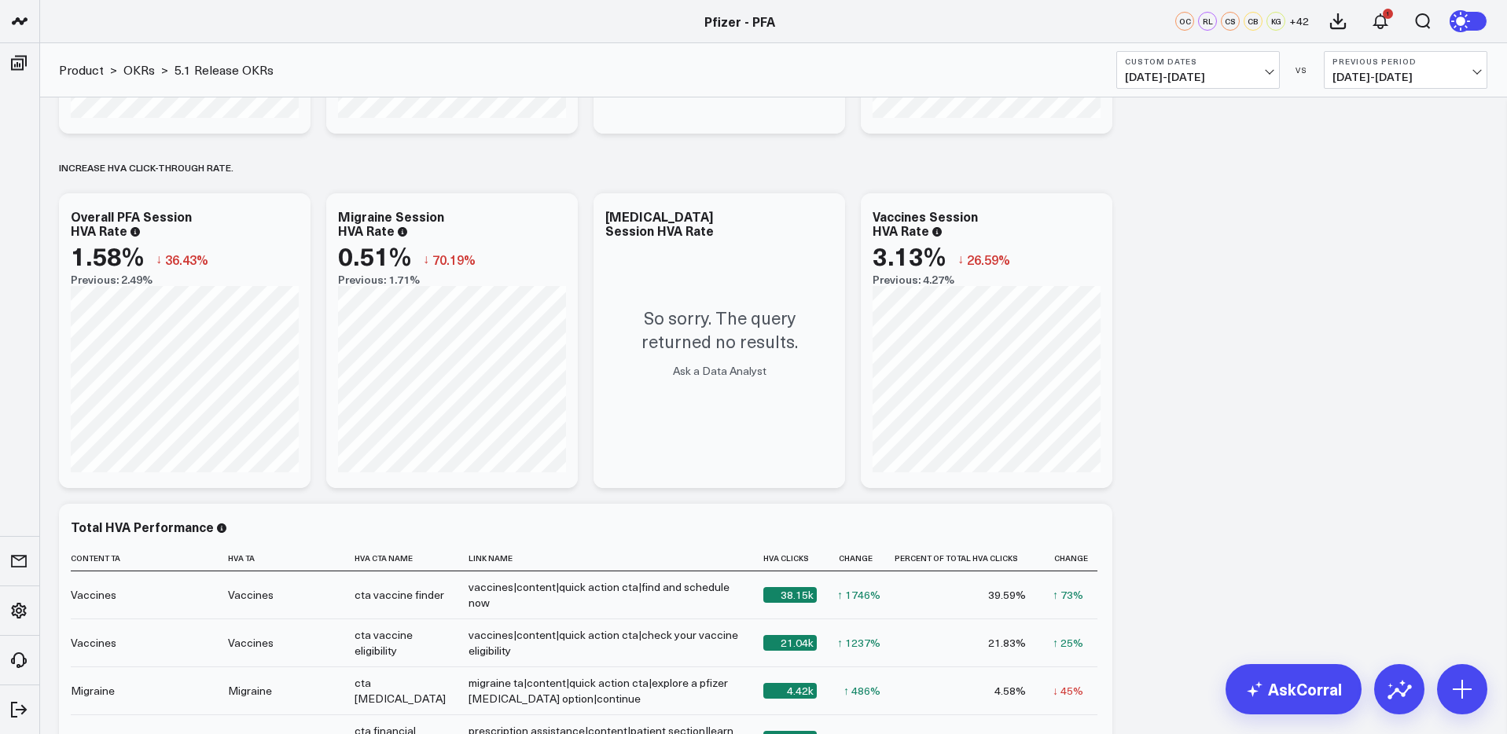
click at [1208, 82] on span "09/01/24 - 11/30/24" at bounding box center [1198, 77] width 146 height 13
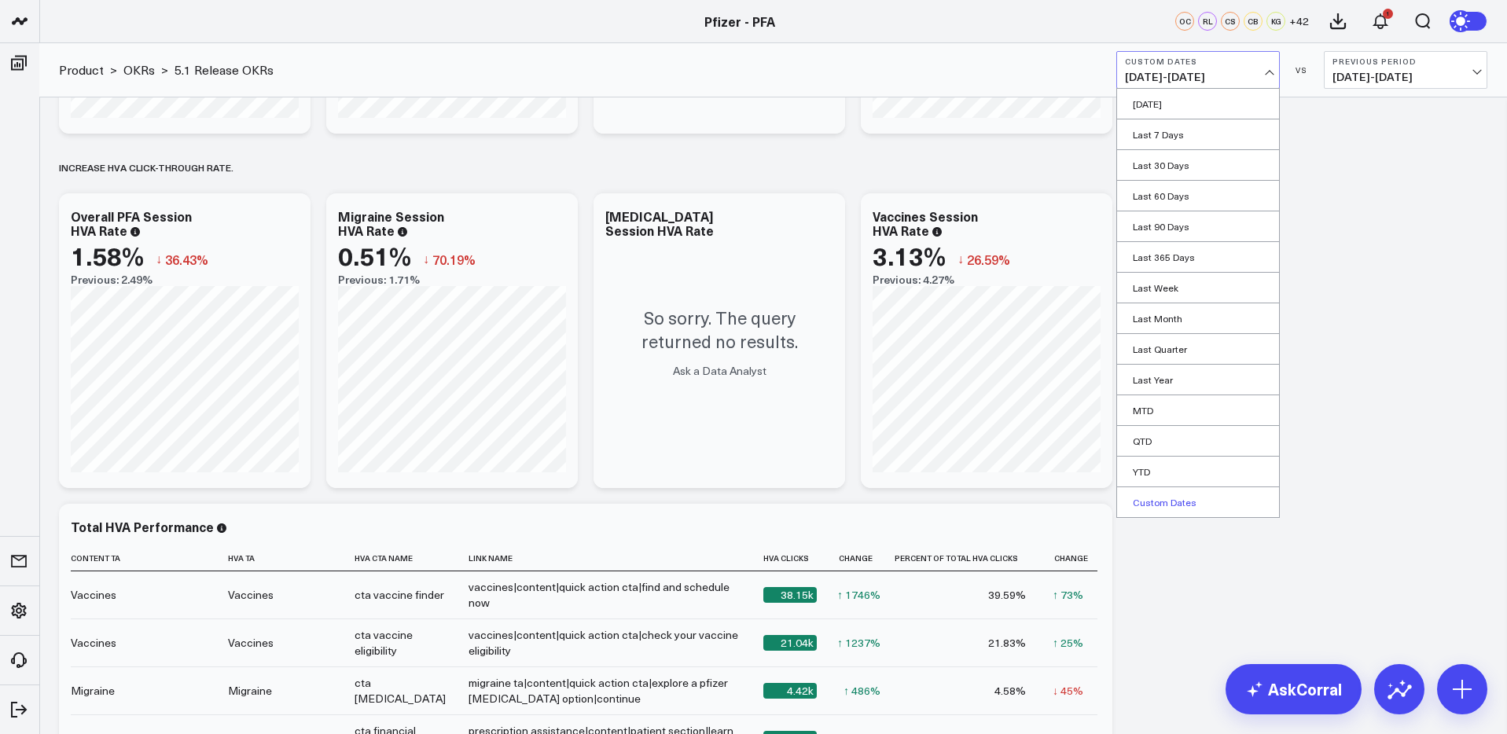
click at [1161, 502] on link "Custom Dates" at bounding box center [1198, 502] width 162 height 30
select select "7"
select select "2025"
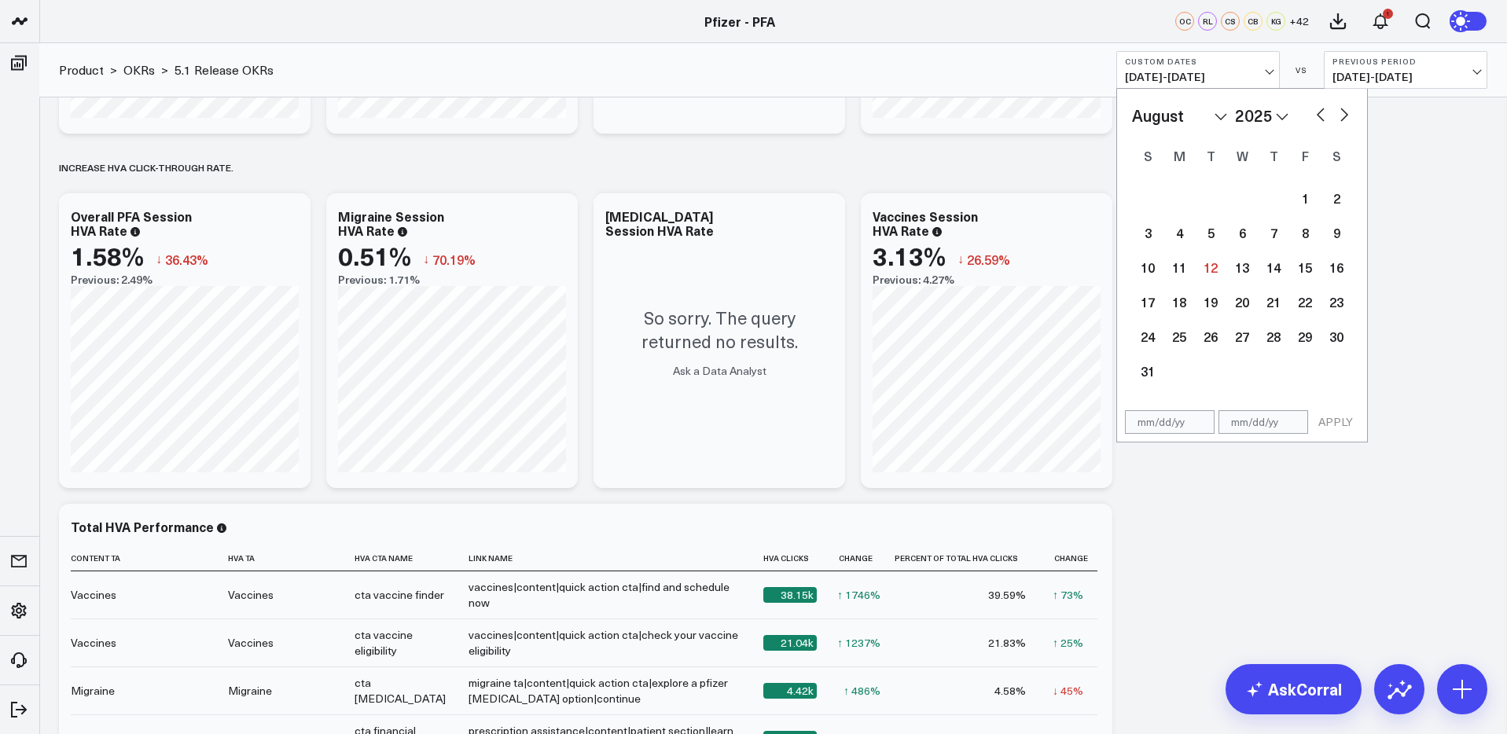
click at [1315, 111] on button "button" at bounding box center [1321, 113] width 16 height 19
select select "6"
select select "2025"
click at [1346, 112] on button "button" at bounding box center [1344, 113] width 16 height 19
select select "7"
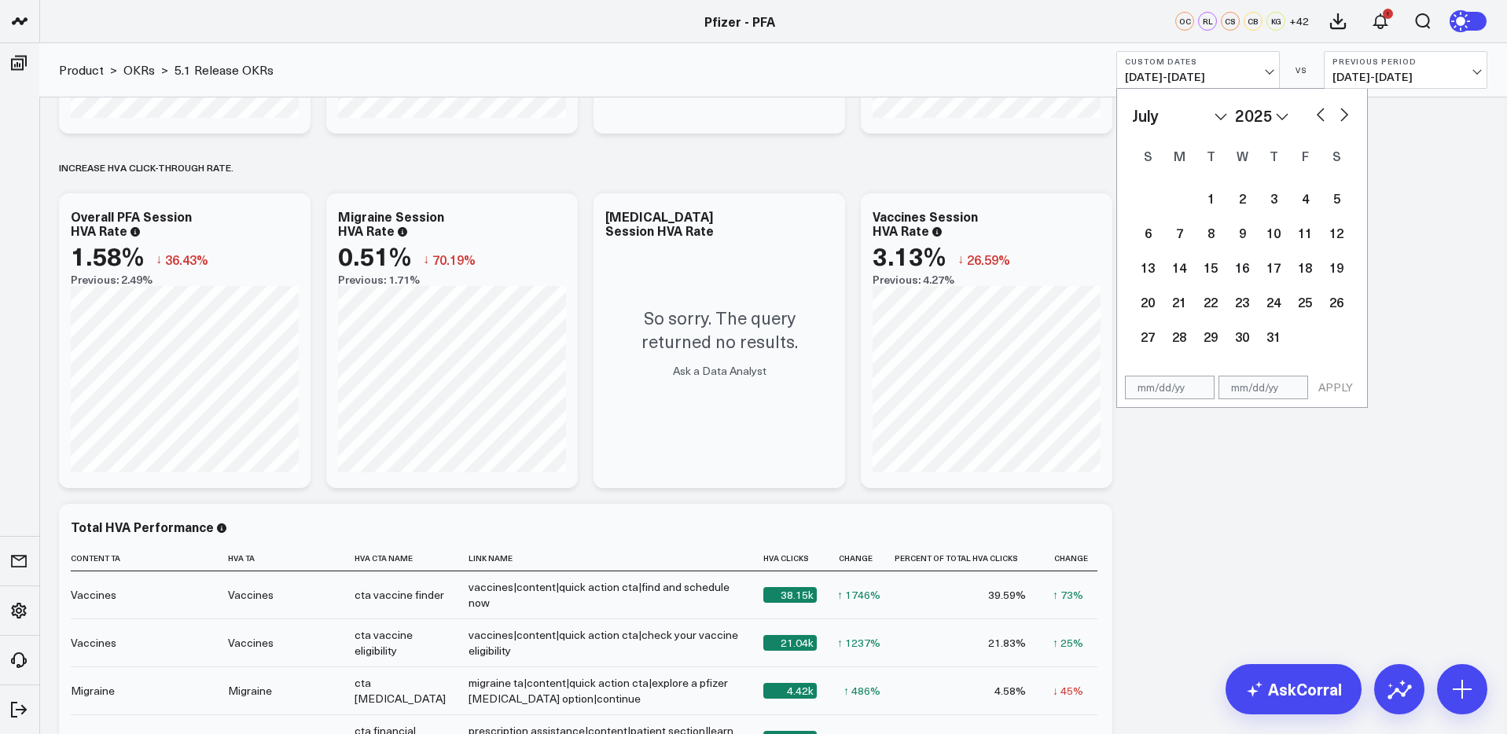
select select "2025"
click at [1276, 120] on select "2026 2025 2024 2023 2022 2021 2020 2019 2018 2017 2016 2015 2014 2013 2012 2011…" at bounding box center [1261, 116] width 53 height 24
select select "7"
select select "2024"
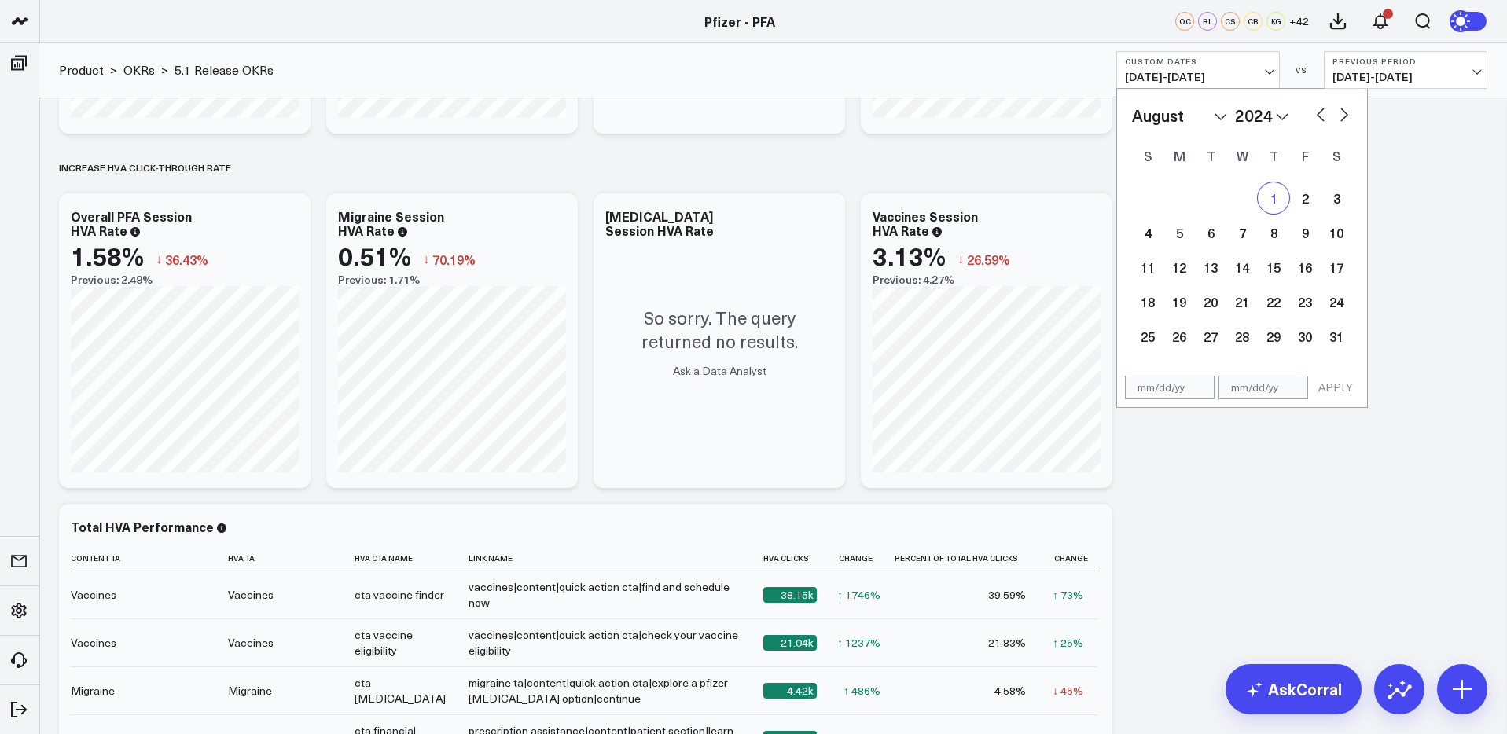
click at [1268, 201] on div "1" at bounding box center [1273, 197] width 31 height 31
type input "08/01/24"
select select "7"
select select "2024"
click at [1338, 116] on button "button" at bounding box center [1344, 113] width 16 height 19
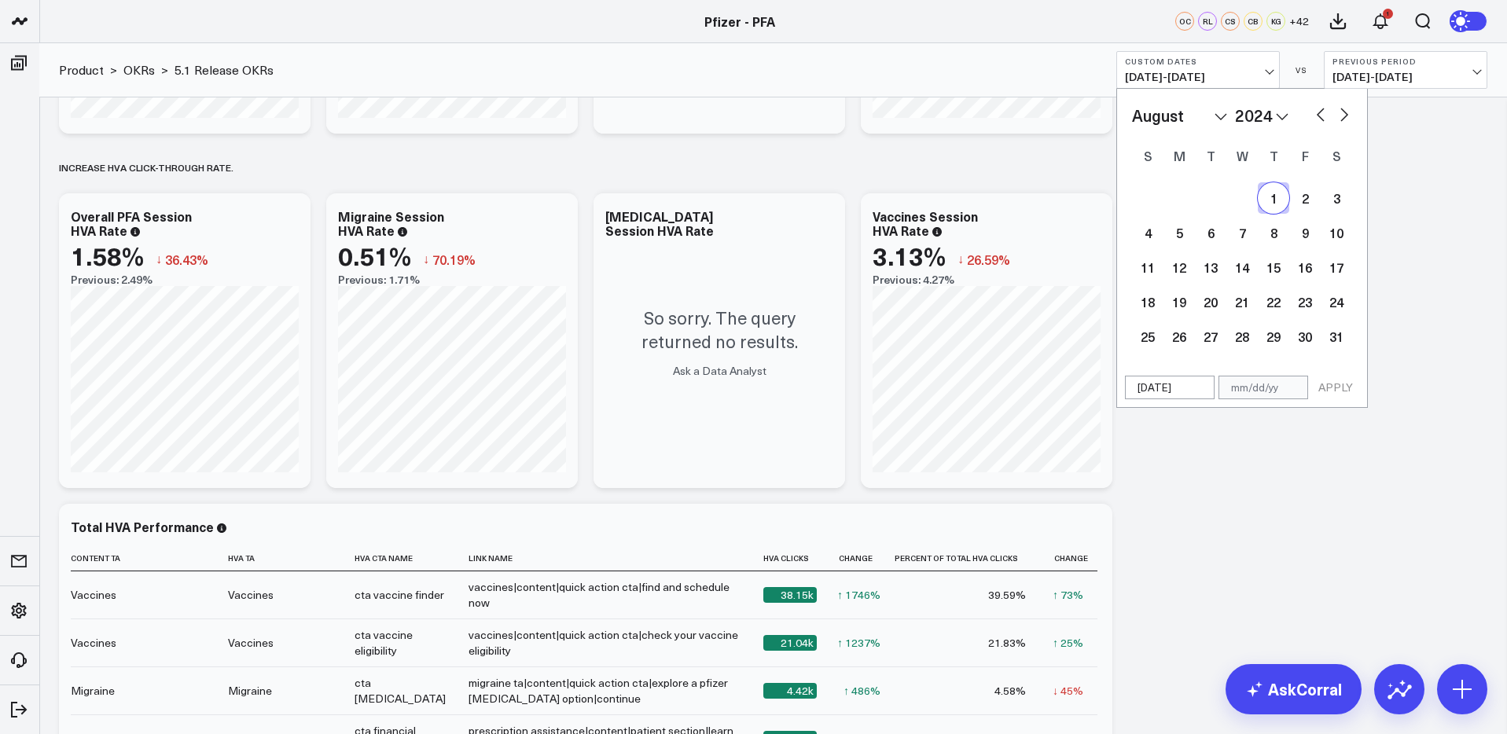
select select "8"
select select "2024"
click at [1338, 116] on button "button" at bounding box center [1344, 113] width 16 height 19
select select "9"
select select "2024"
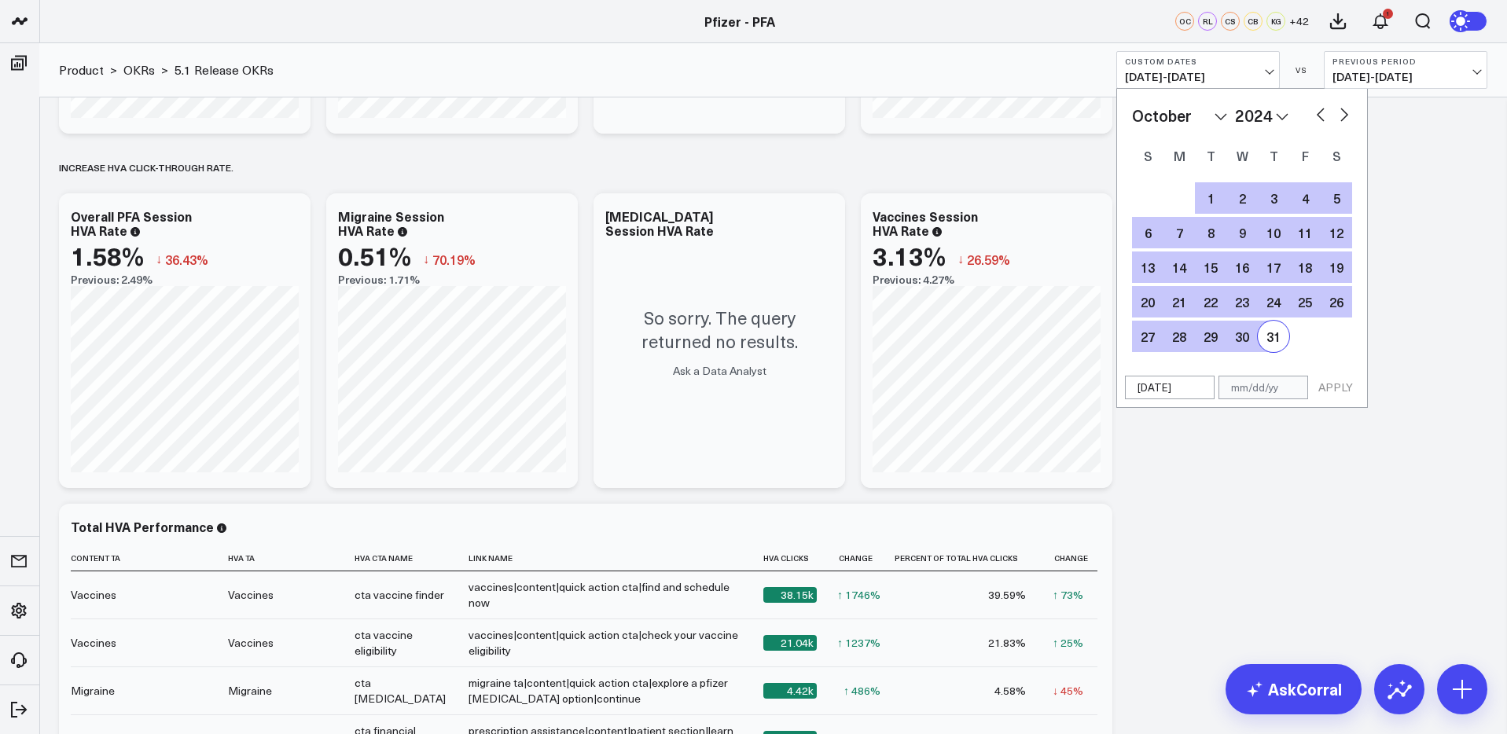
click at [1276, 336] on div "31" at bounding box center [1273, 336] width 31 height 31
type input "10/31/24"
select select "9"
select select "2024"
click at [1333, 388] on button "APPLY" at bounding box center [1335, 388] width 47 height 24
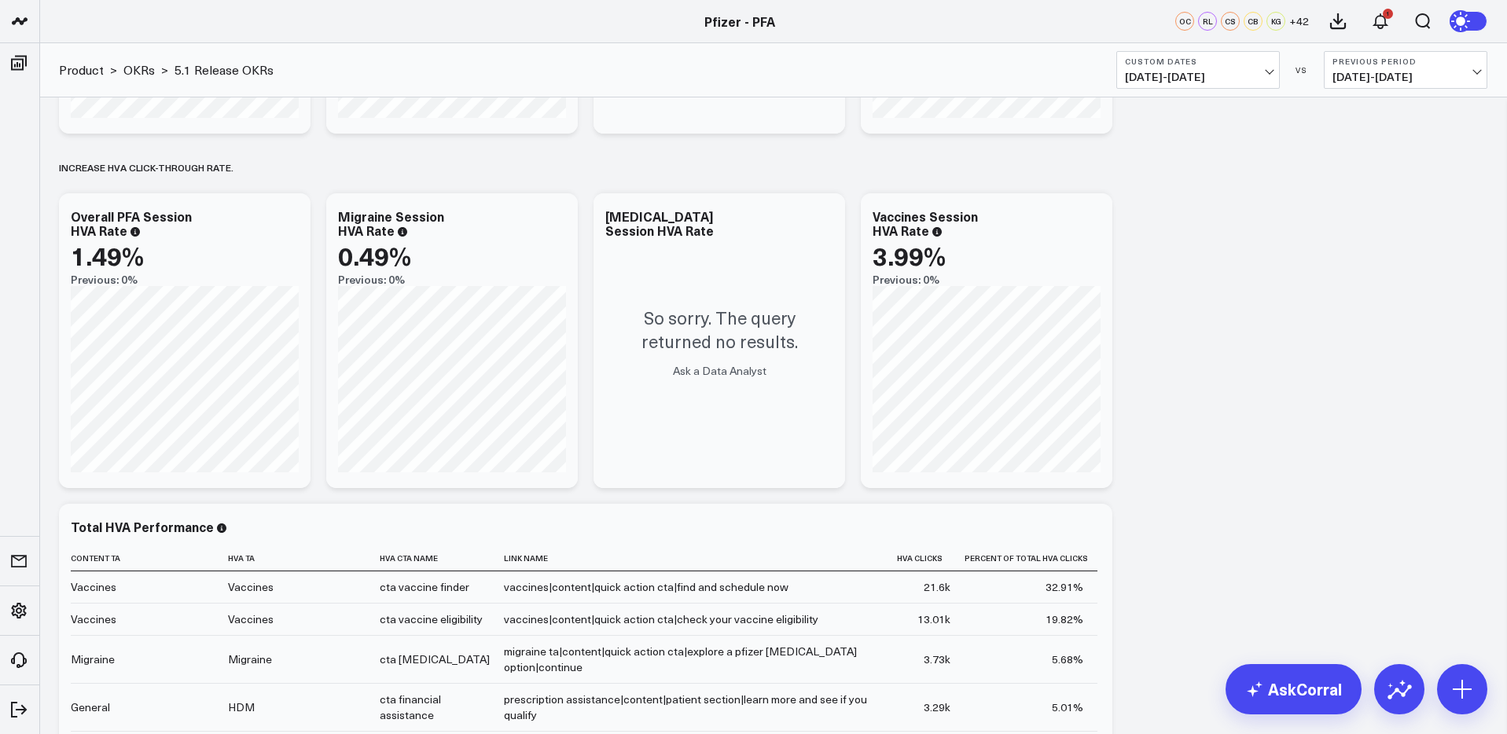
scroll to position [754, 0]
click at [1237, 71] on span "08/01/24 - 10/31/24" at bounding box center [1198, 77] width 146 height 13
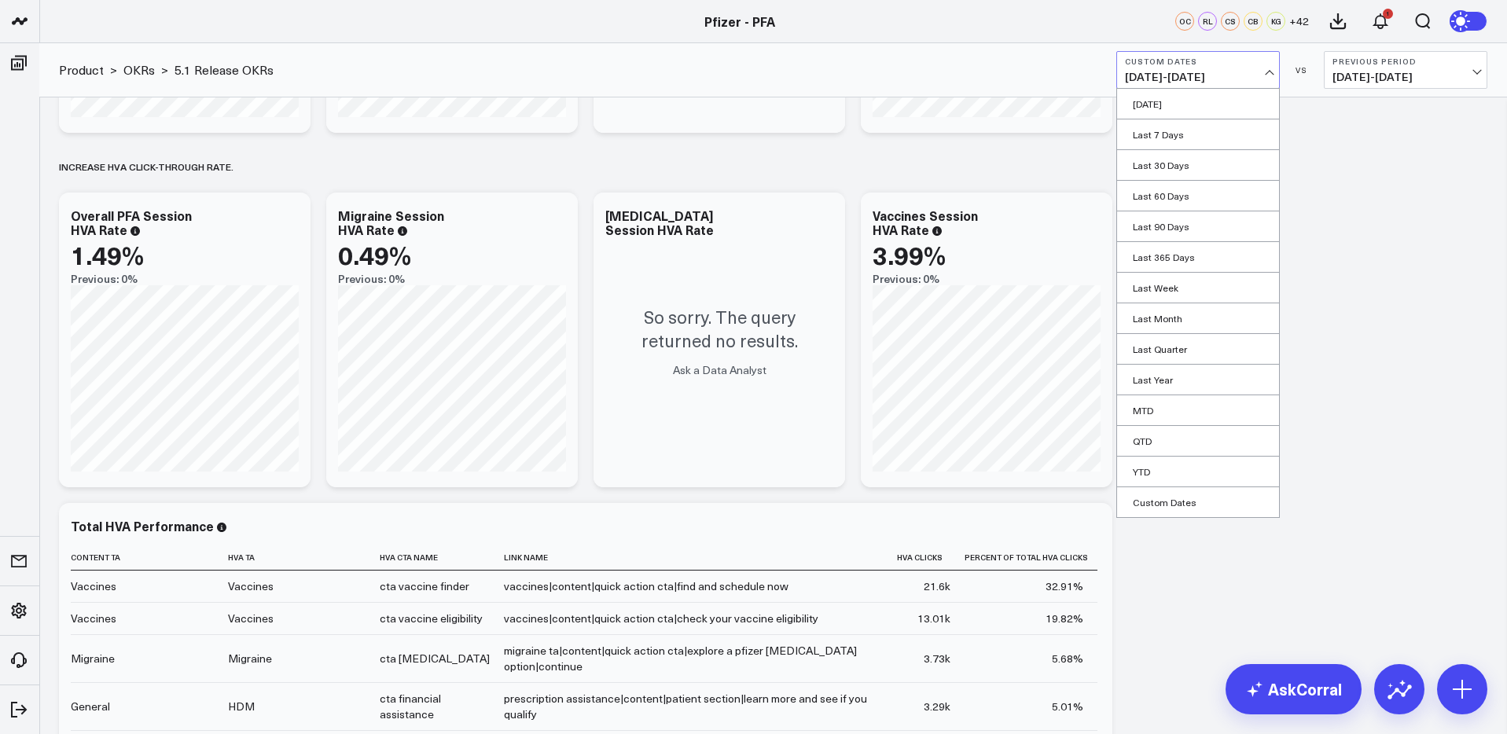
drag, startPoint x: 1165, startPoint y: 498, endPoint x: 1166, endPoint y: 488, distance: 9.5
click at [1164, 498] on link "Custom Dates" at bounding box center [1198, 502] width 162 height 30
select select "7"
select select "2025"
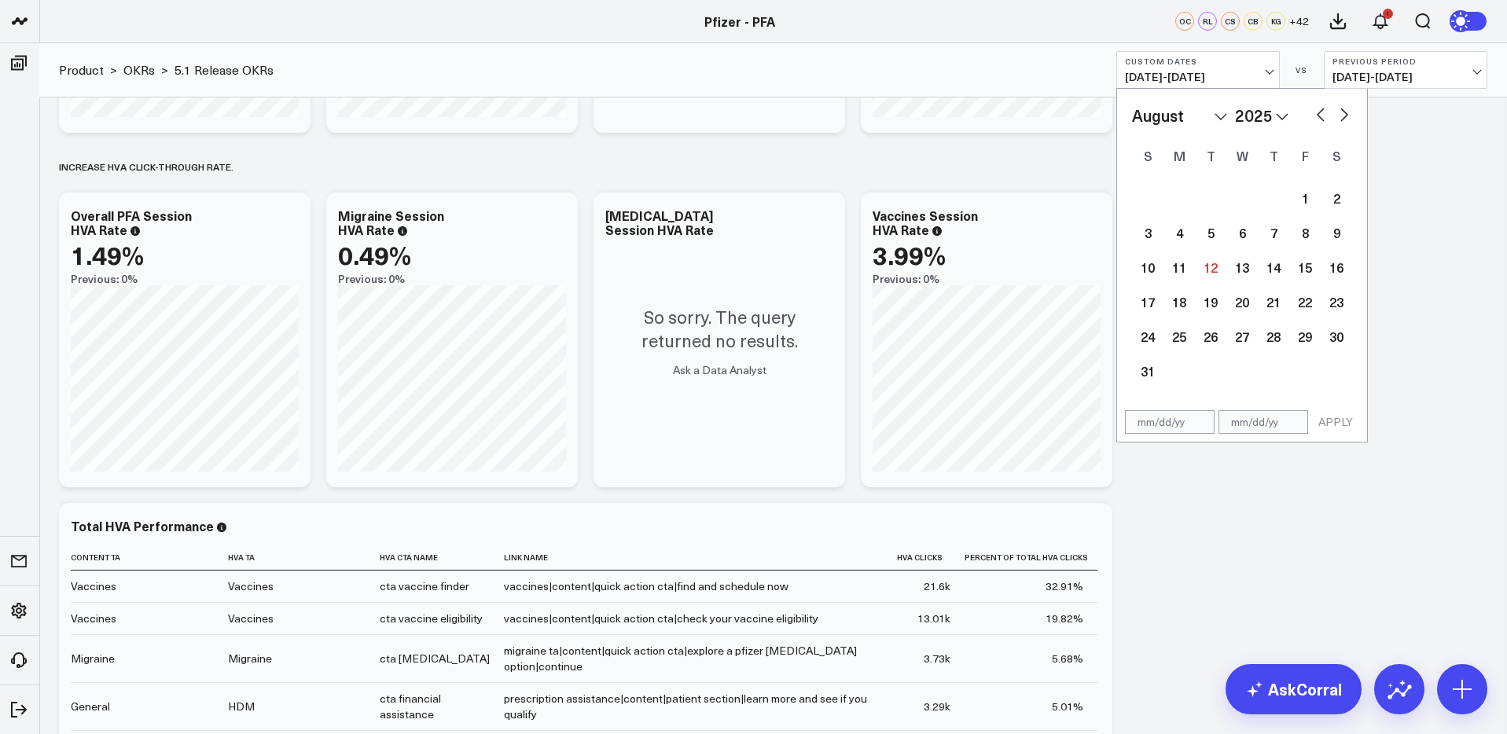
click at [1255, 112] on select "2026 2025 2024 2023 2022 2021 2020 2019 2018 2017 2016 2015 2014 2013 2012 2011…" at bounding box center [1261, 116] width 53 height 24
select select "7"
select select "2024"
click at [1274, 200] on div "1" at bounding box center [1273, 197] width 31 height 31
type input "08/01/24"
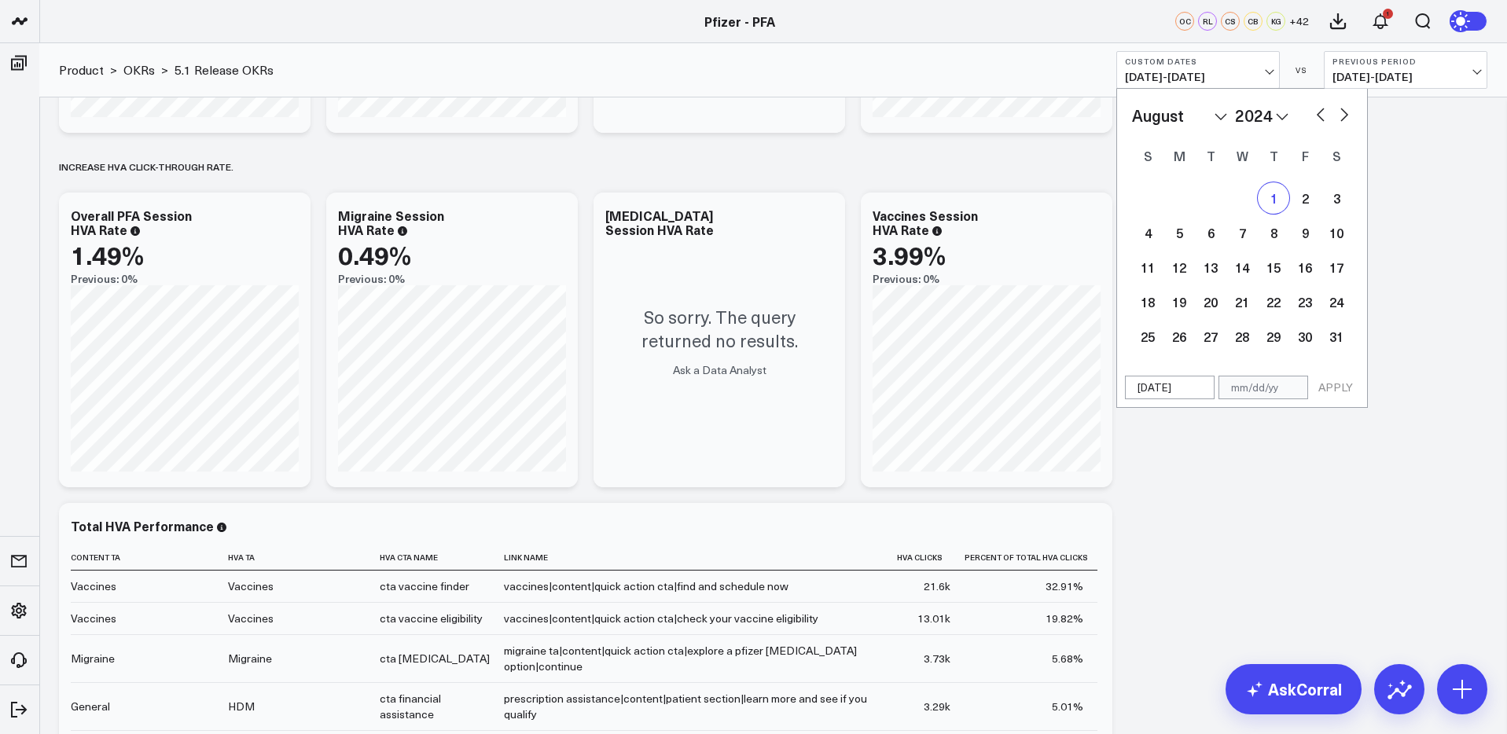
select select "7"
select select "2024"
click at [1344, 115] on button "button" at bounding box center [1344, 113] width 16 height 19
select select "8"
select select "2024"
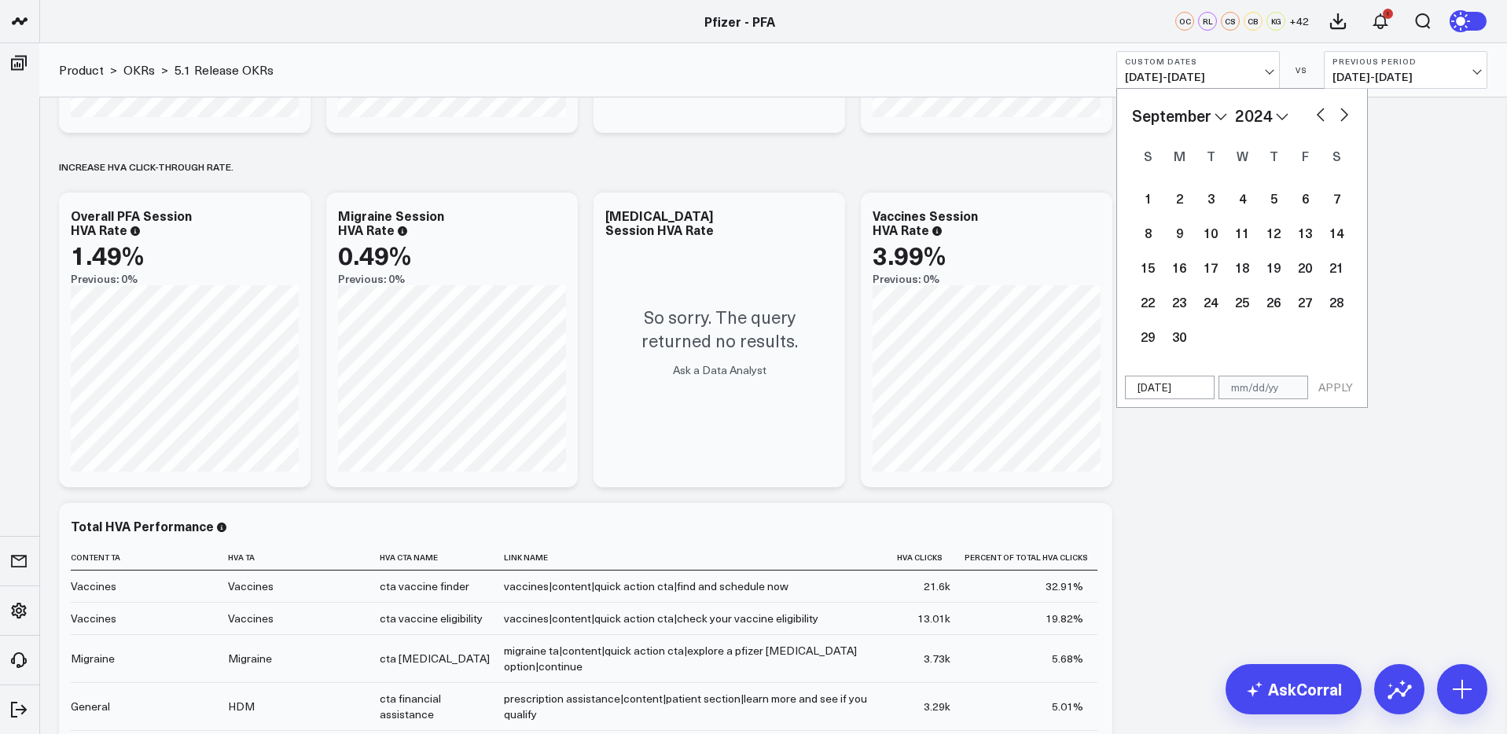
click at [1344, 115] on button "button" at bounding box center [1344, 113] width 16 height 19
select select "9"
select select "2024"
click at [1344, 115] on button "button" at bounding box center [1344, 113] width 16 height 19
select select "10"
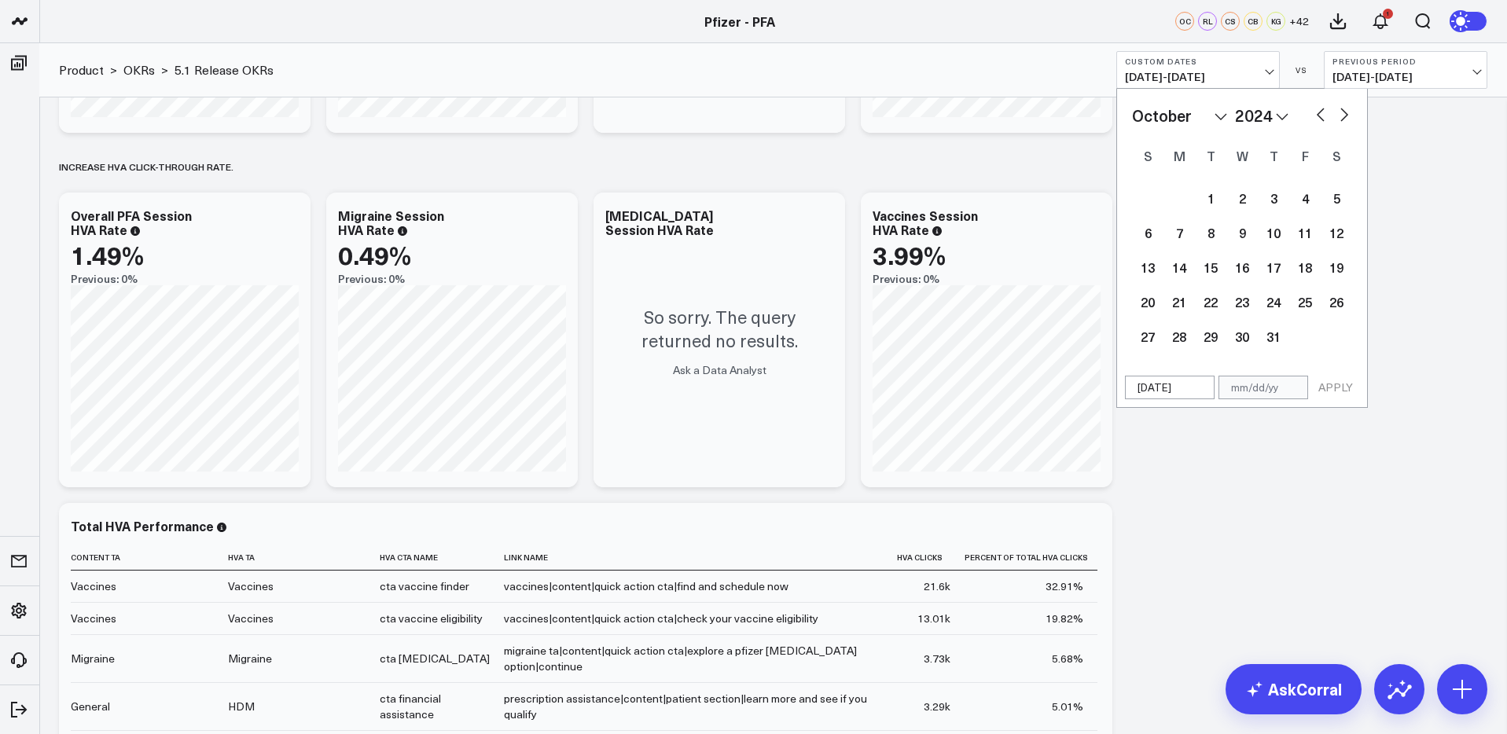
select select "2024"
click at [1344, 115] on button "button" at bounding box center [1344, 113] width 16 height 19
select select "11"
select select "2024"
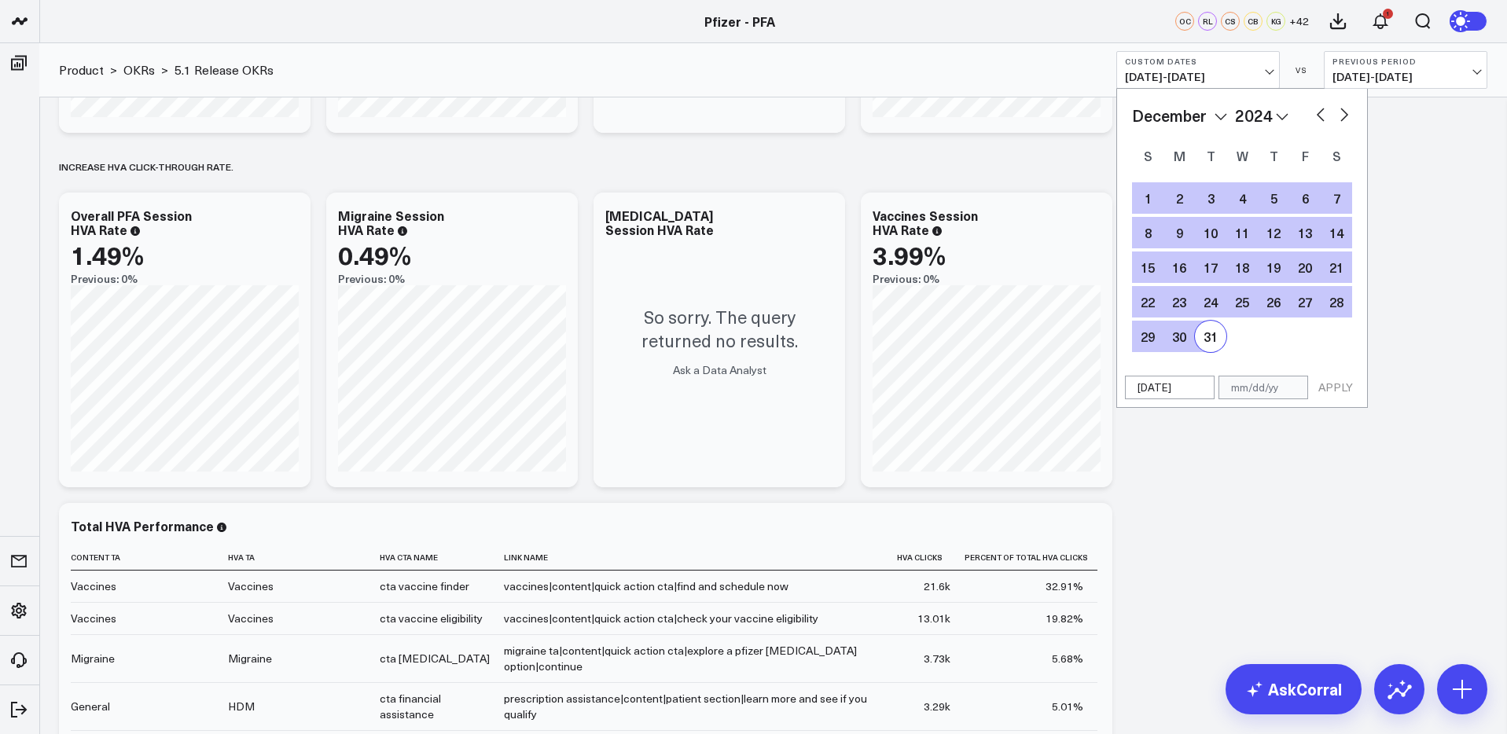
click at [1208, 344] on div "31" at bounding box center [1210, 336] width 31 height 31
type input "12/31/24"
select select "11"
select select "2024"
click at [1338, 394] on button "APPLY" at bounding box center [1335, 388] width 47 height 24
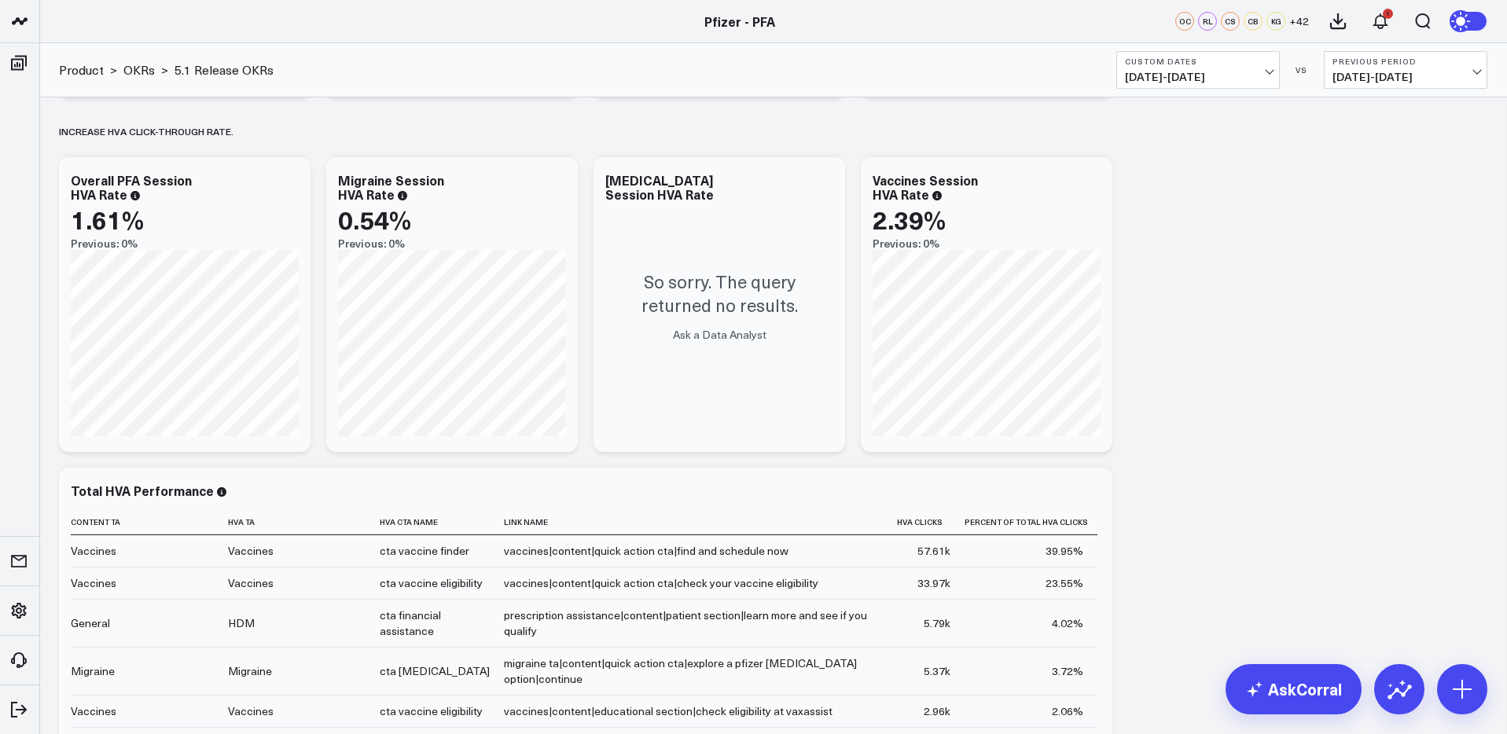
scroll to position [757, 0]
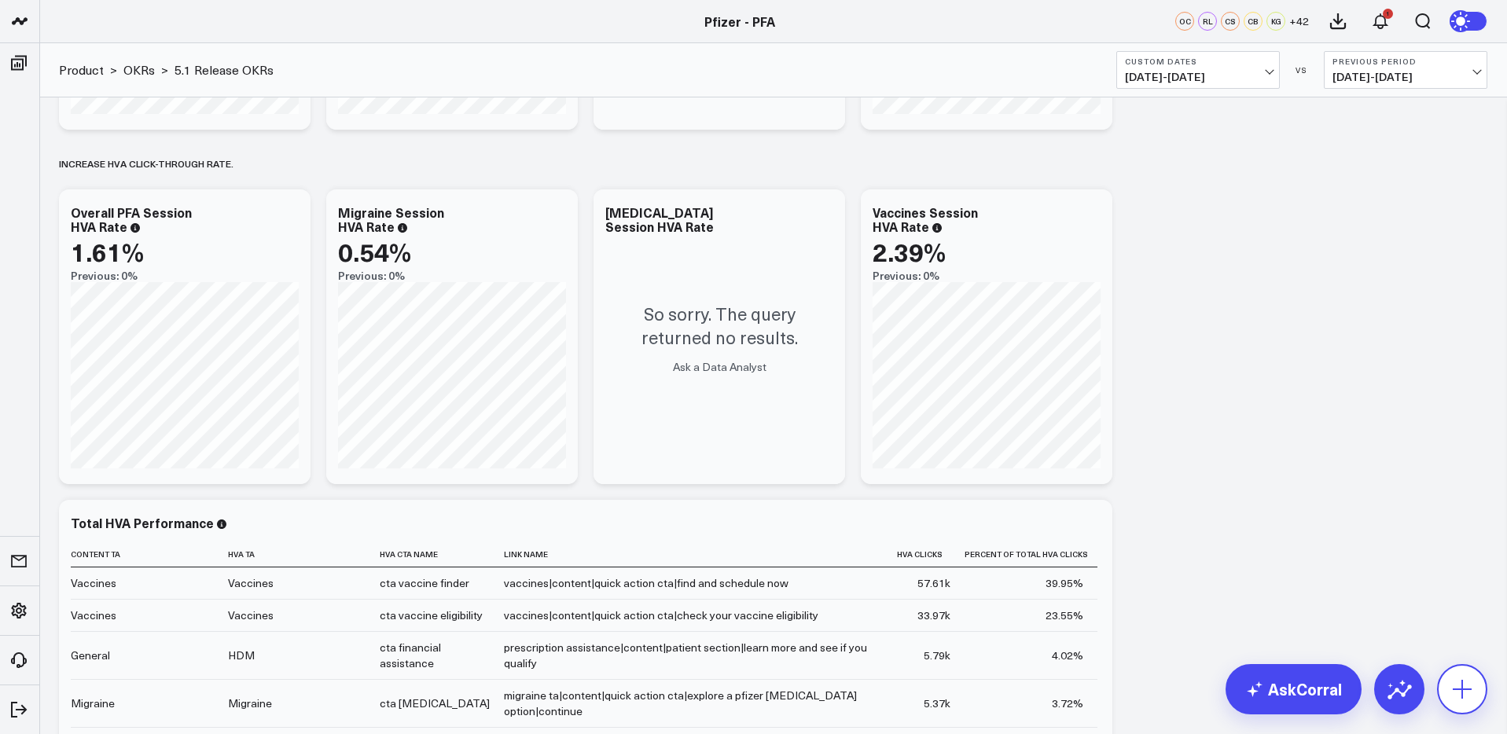
click at [1458, 696] on icon at bounding box center [1462, 689] width 25 height 25
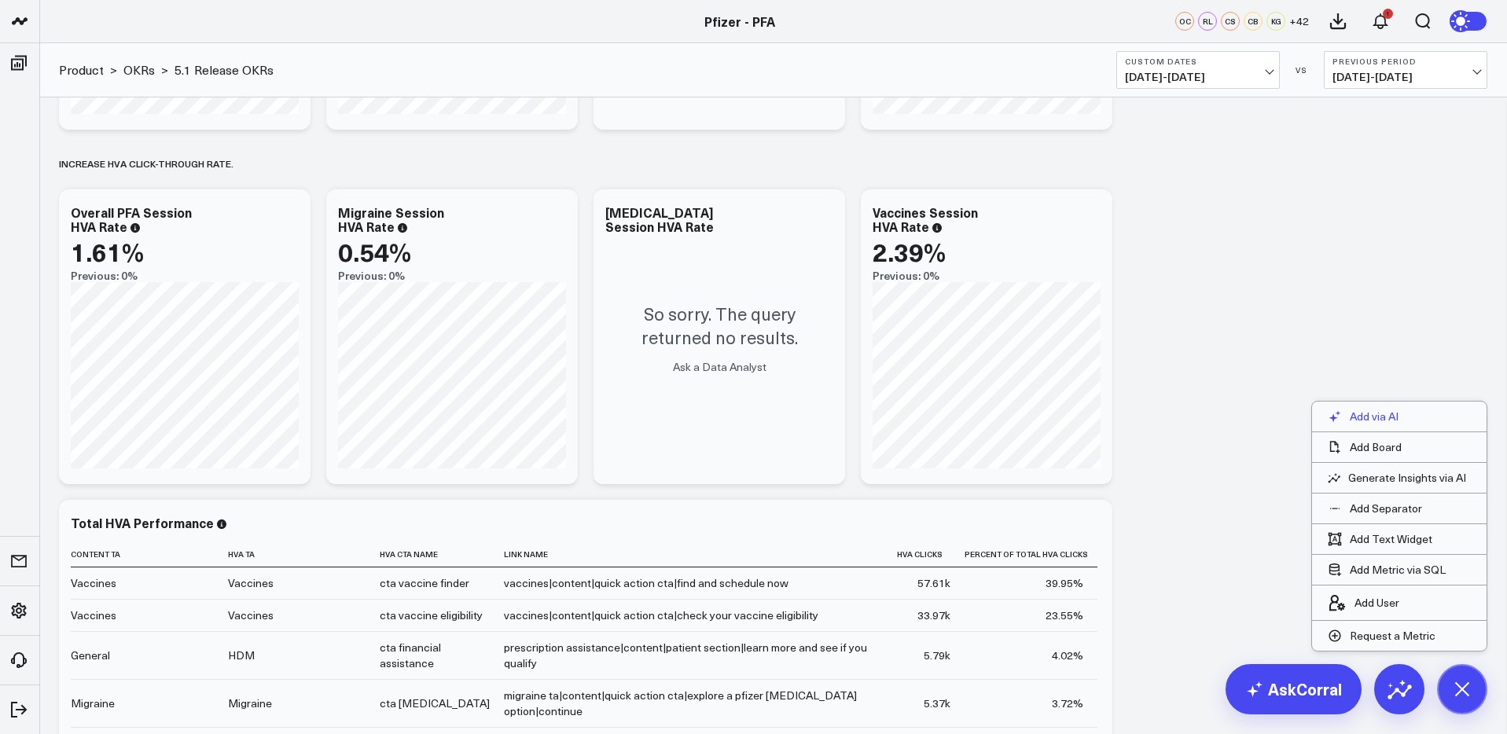
click at [1365, 410] on p "Add via AI" at bounding box center [1374, 417] width 49 height 14
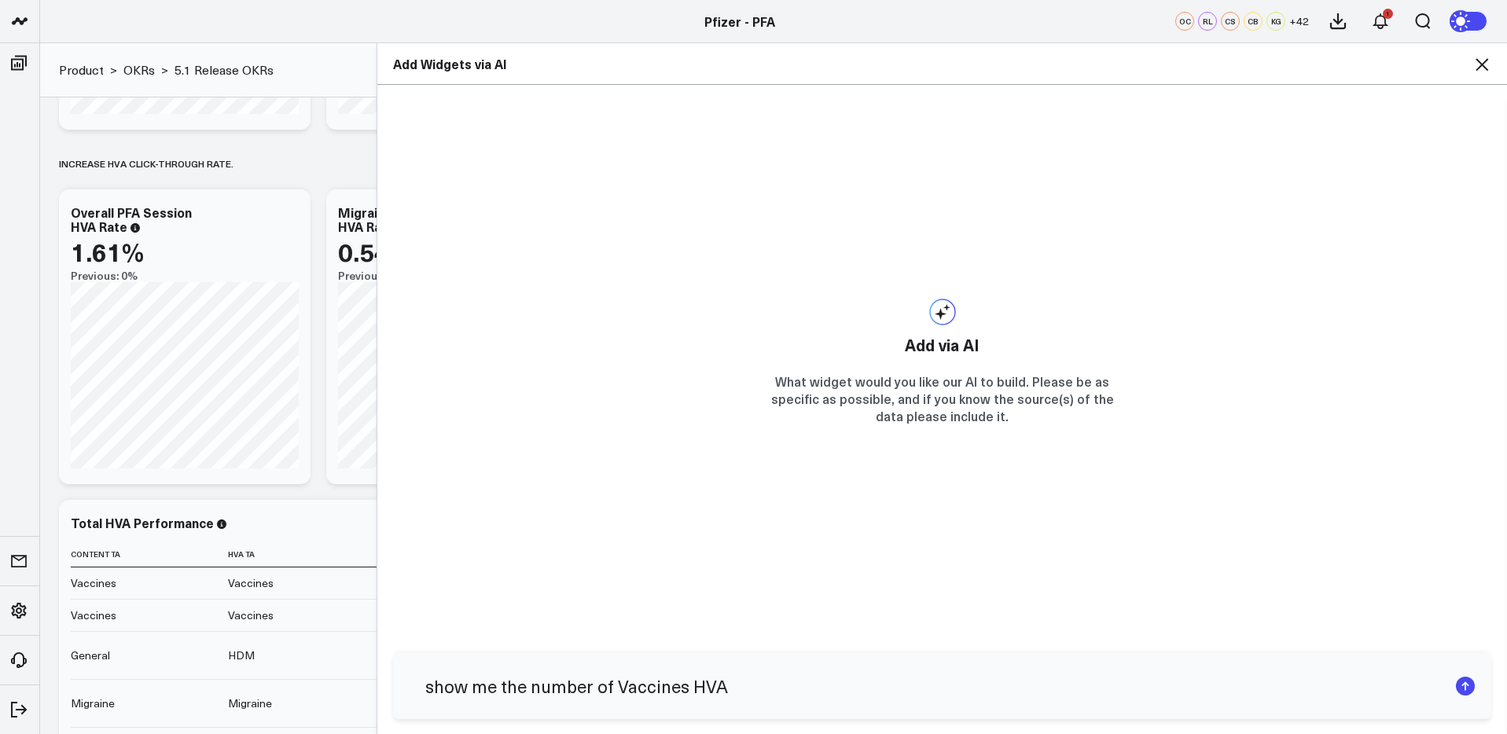
type input "show me the number of Vaccines HVAs"
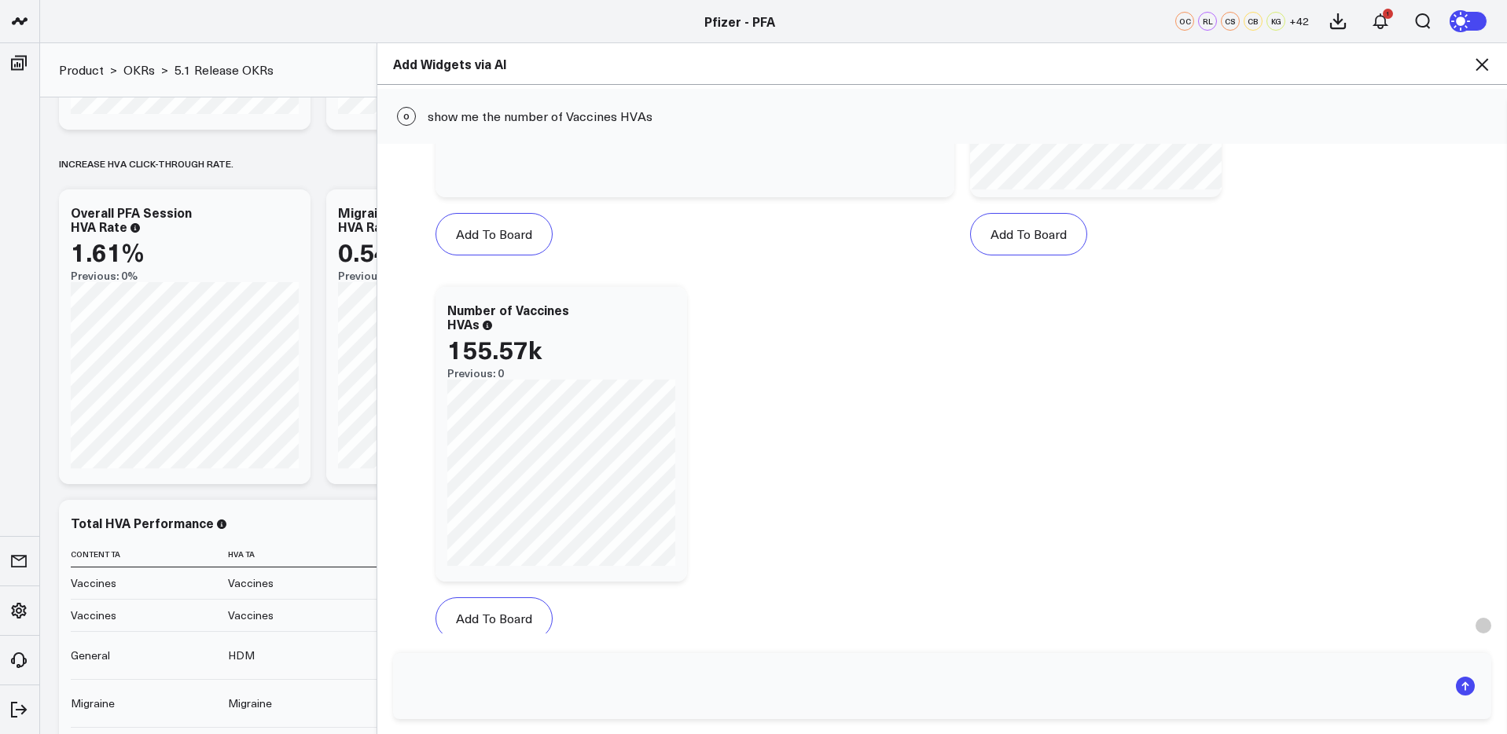
scroll to position [382, 0]
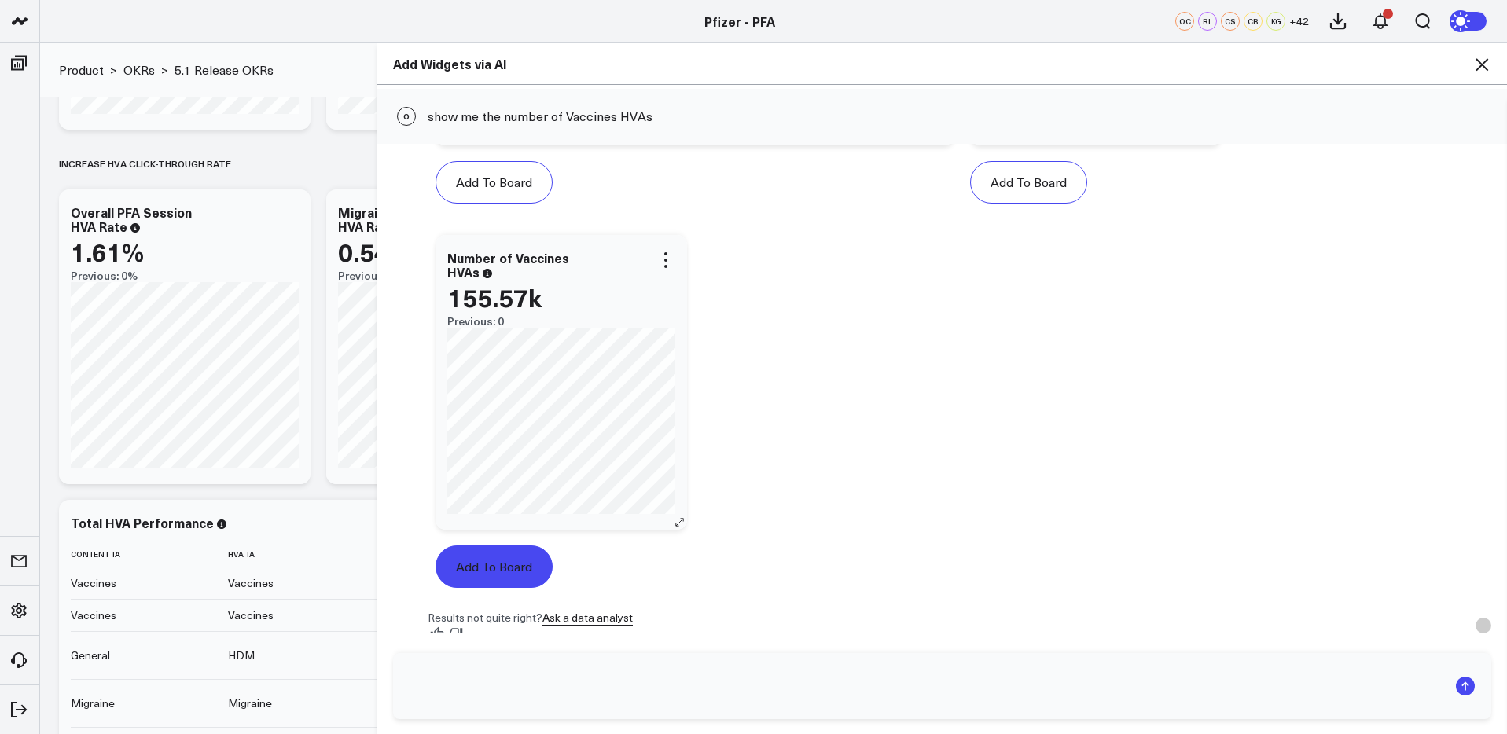
click at [485, 576] on button "Add To Board" at bounding box center [494, 567] width 117 height 42
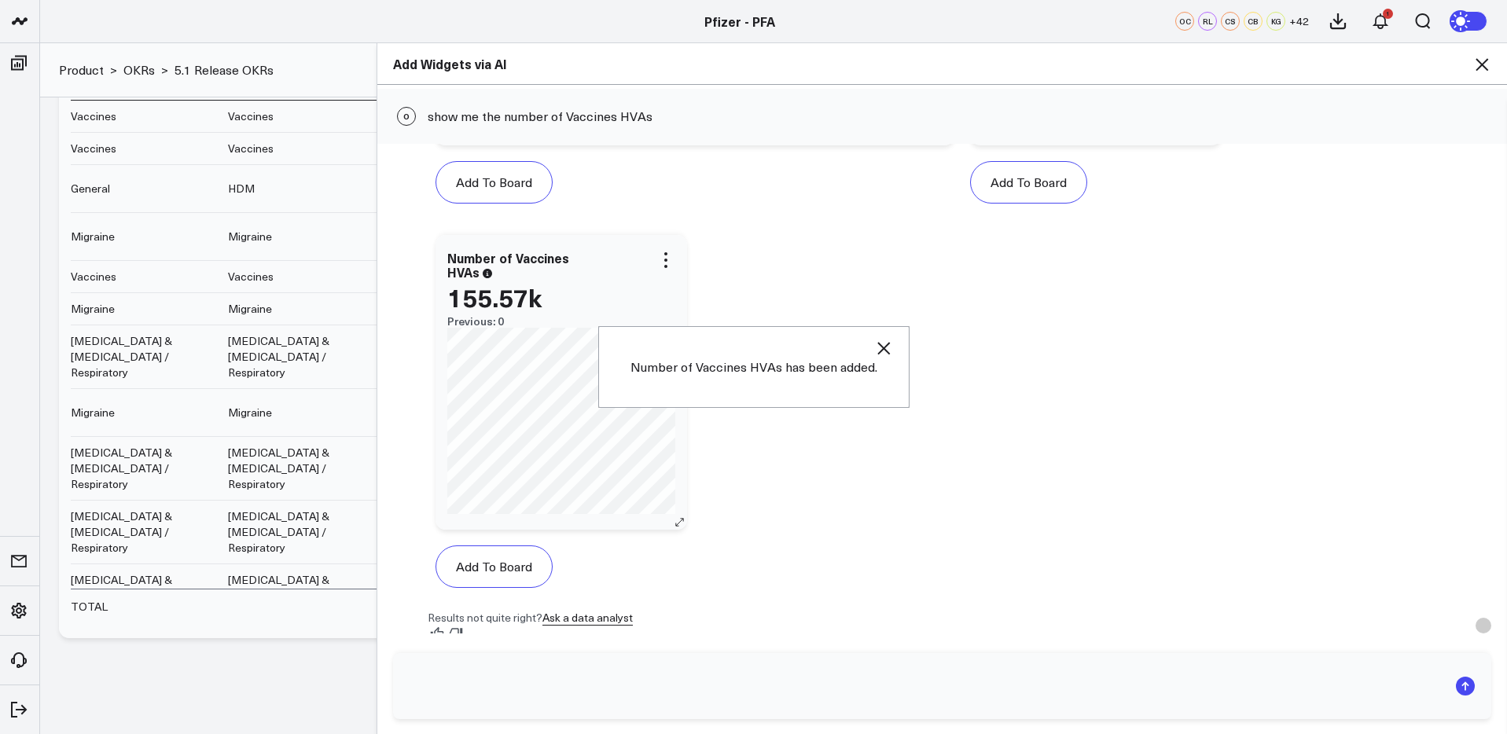
scroll to position [1230, 0]
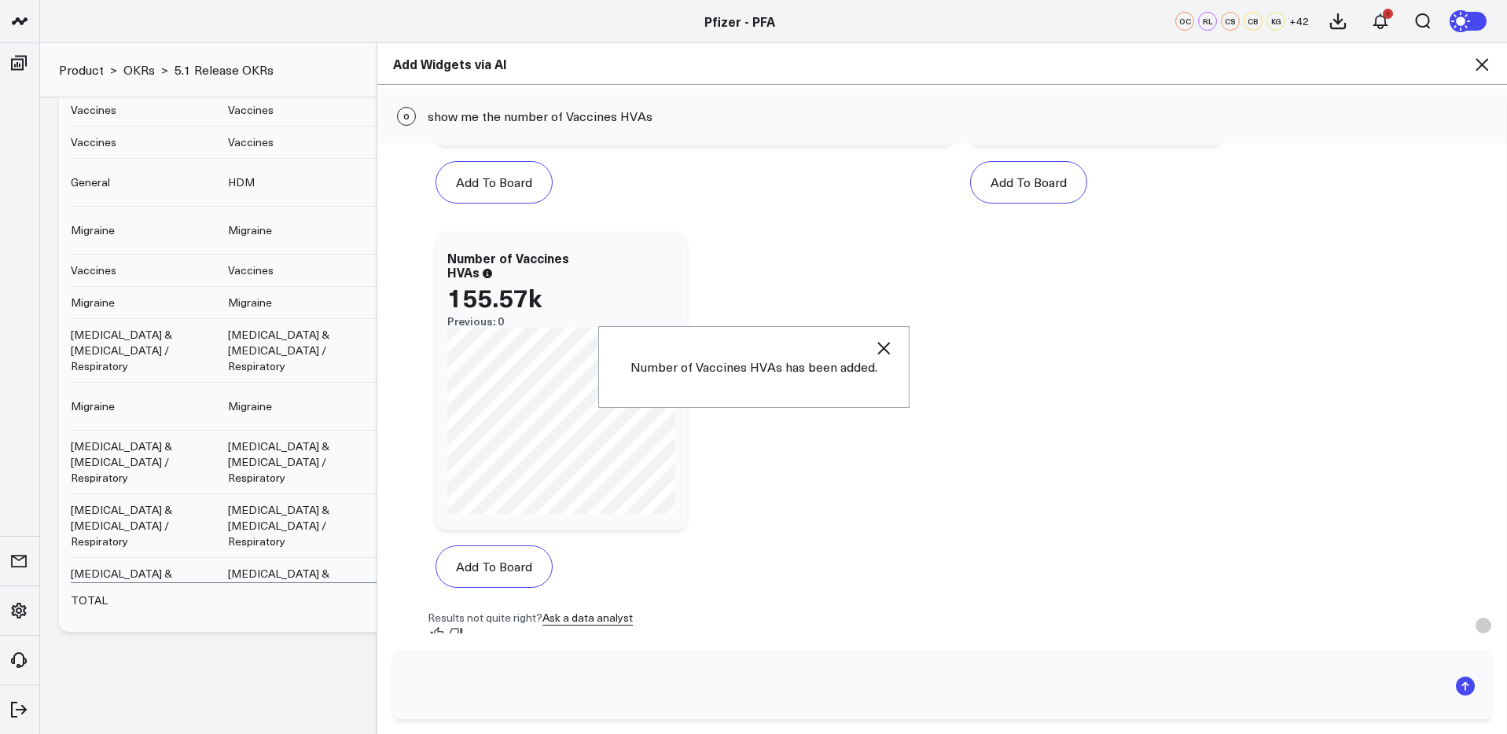
click at [885, 347] on icon "button" at bounding box center [883, 348] width 19 height 19
click at [1483, 58] on icon at bounding box center [1481, 64] width 19 height 19
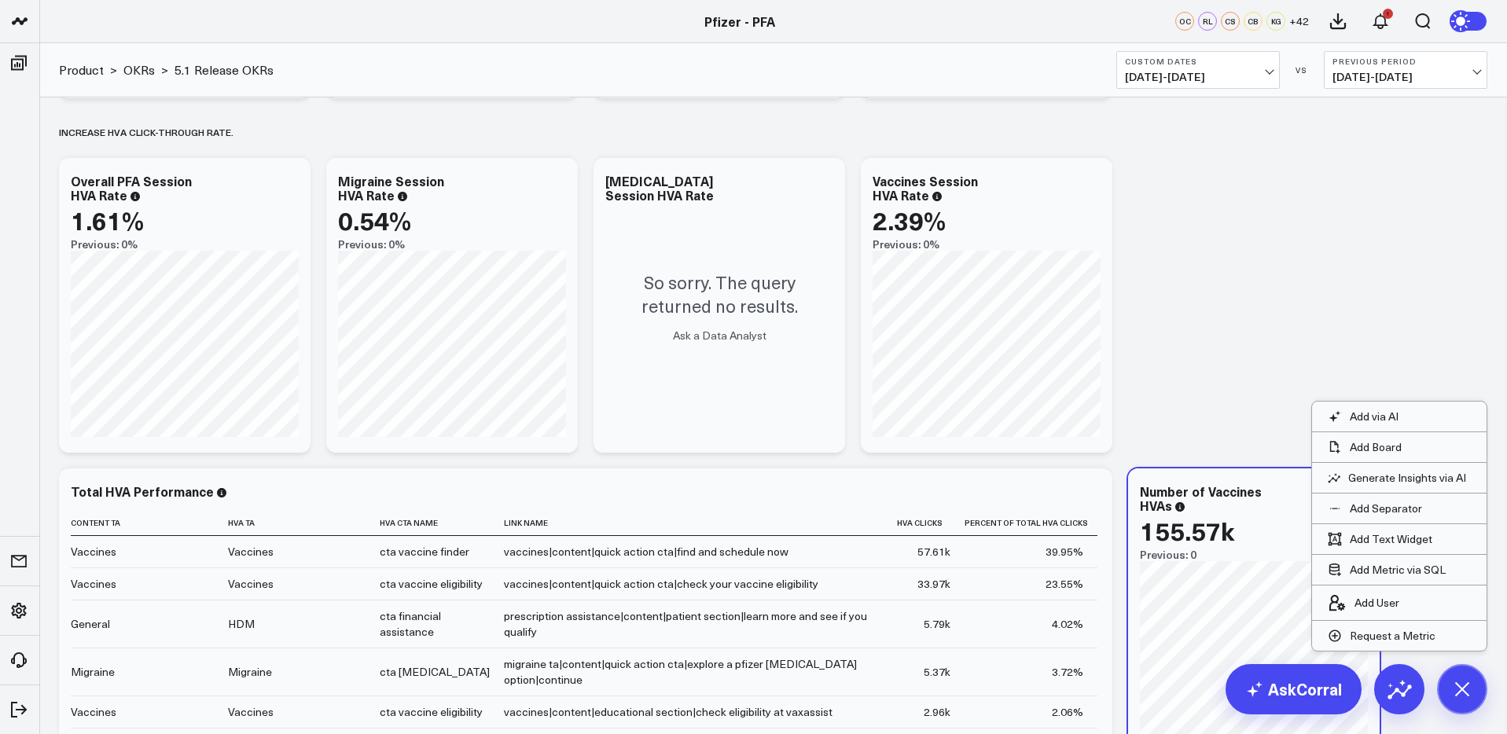
scroll to position [780, 0]
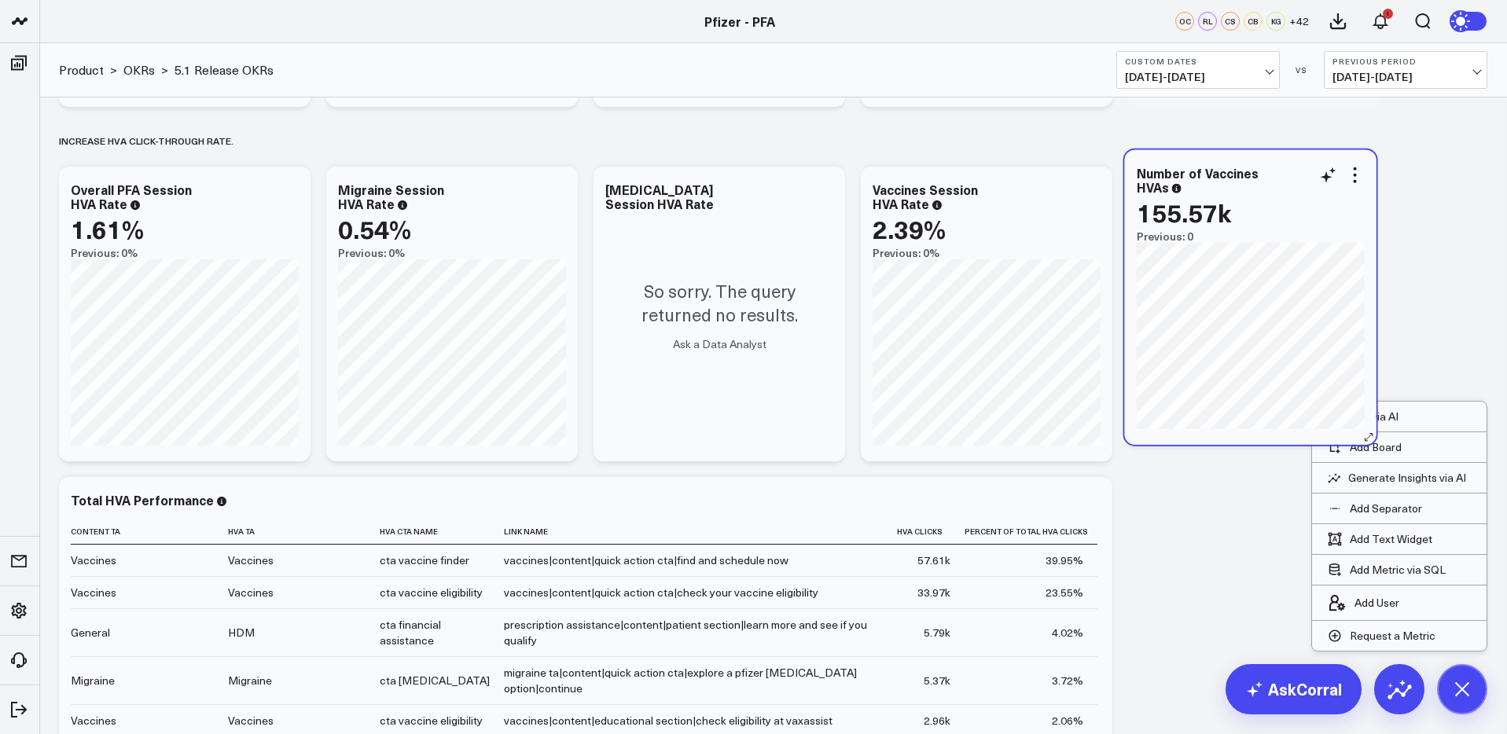
drag, startPoint x: 1243, startPoint y: 488, endPoint x: 1239, endPoint y: 160, distance: 327.8
click at [1239, 160] on div "Number of Vaccines HVAs 155.57k Previous: 0" at bounding box center [1251, 297] width 252 height 295
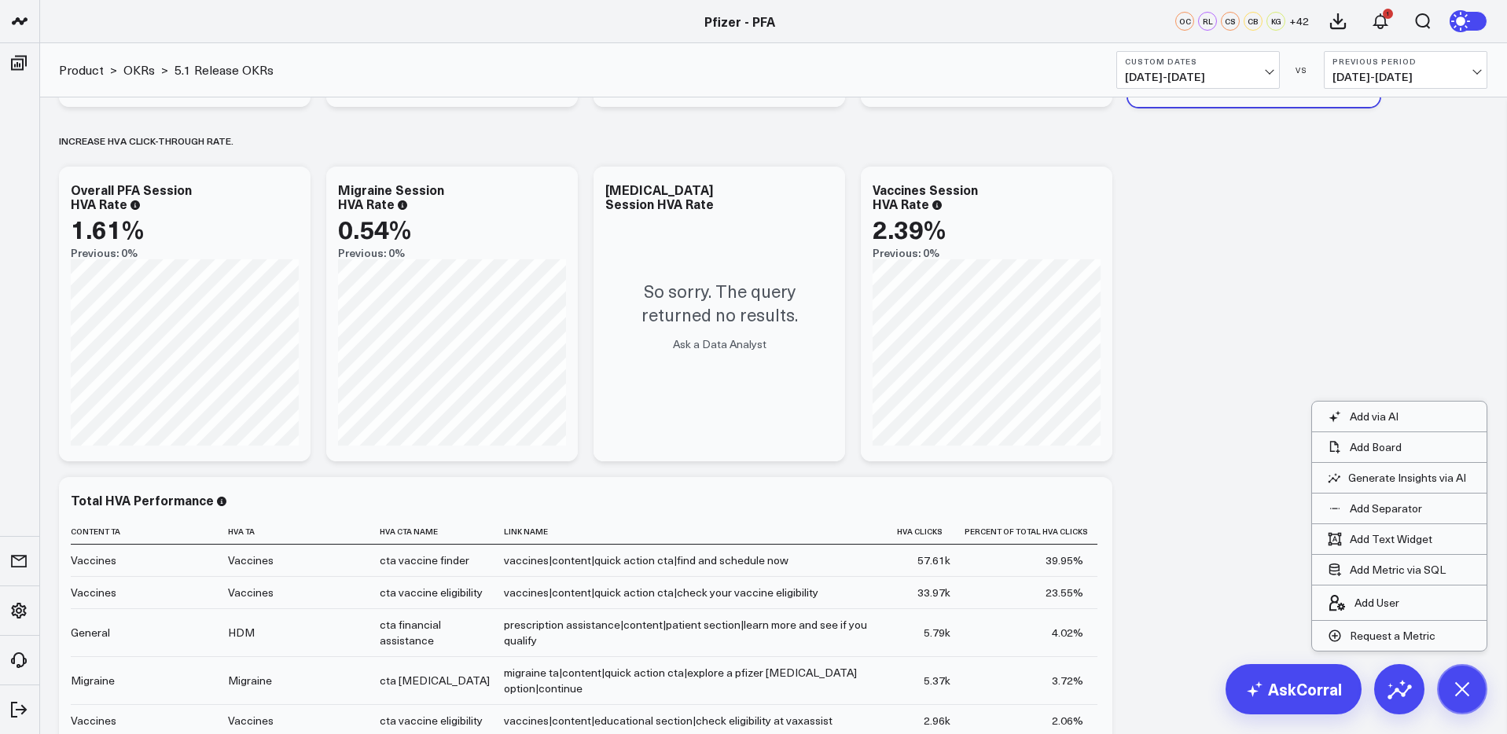
click at [1305, 313] on div "Baseline metrics Increase user engagement with educational content.​ Modify via…" at bounding box center [773, 204] width 1444 height 1773
drag, startPoint x: 1465, startPoint y: 700, endPoint x: 1310, endPoint y: 418, distance: 321.2
click at [1465, 697] on icon at bounding box center [1461, 688] width 35 height 35
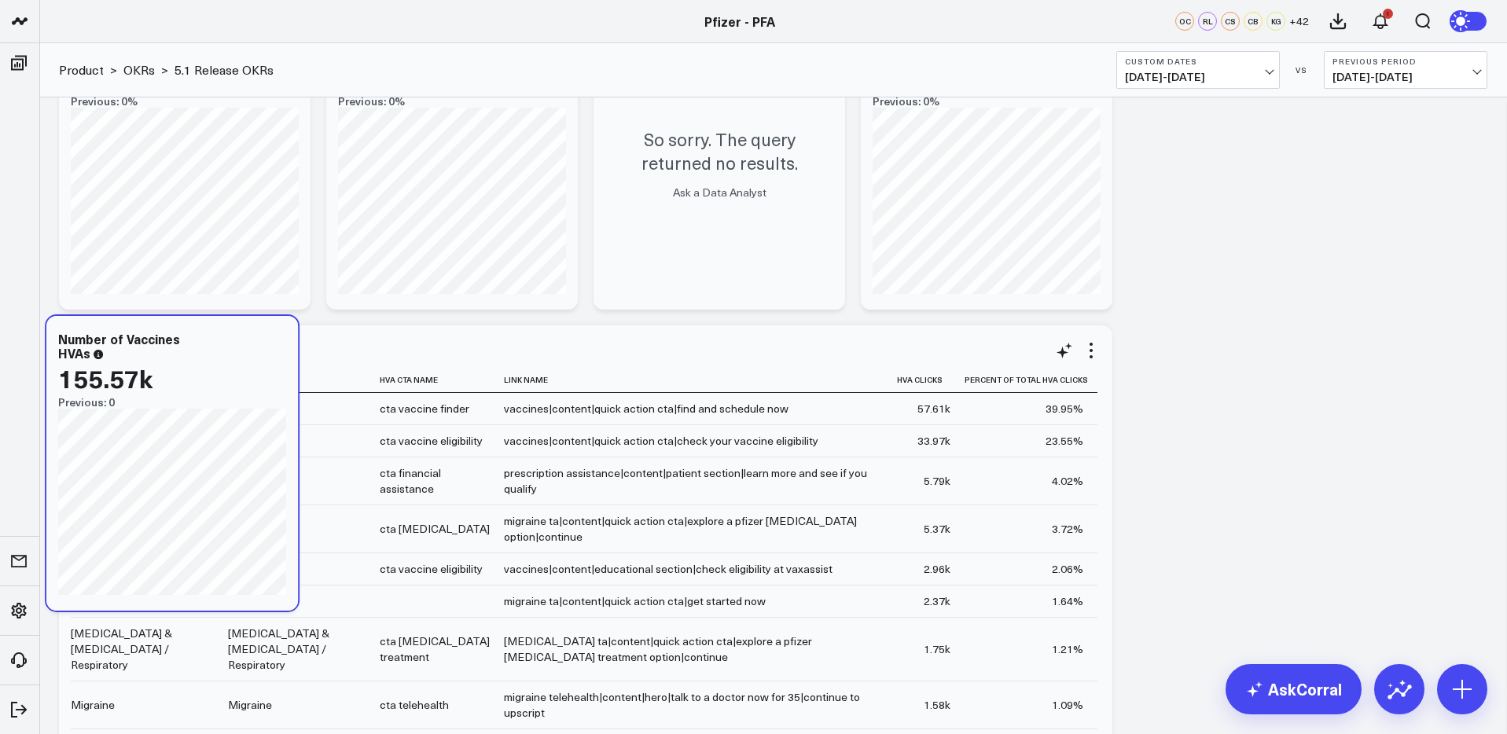
scroll to position [932, 0]
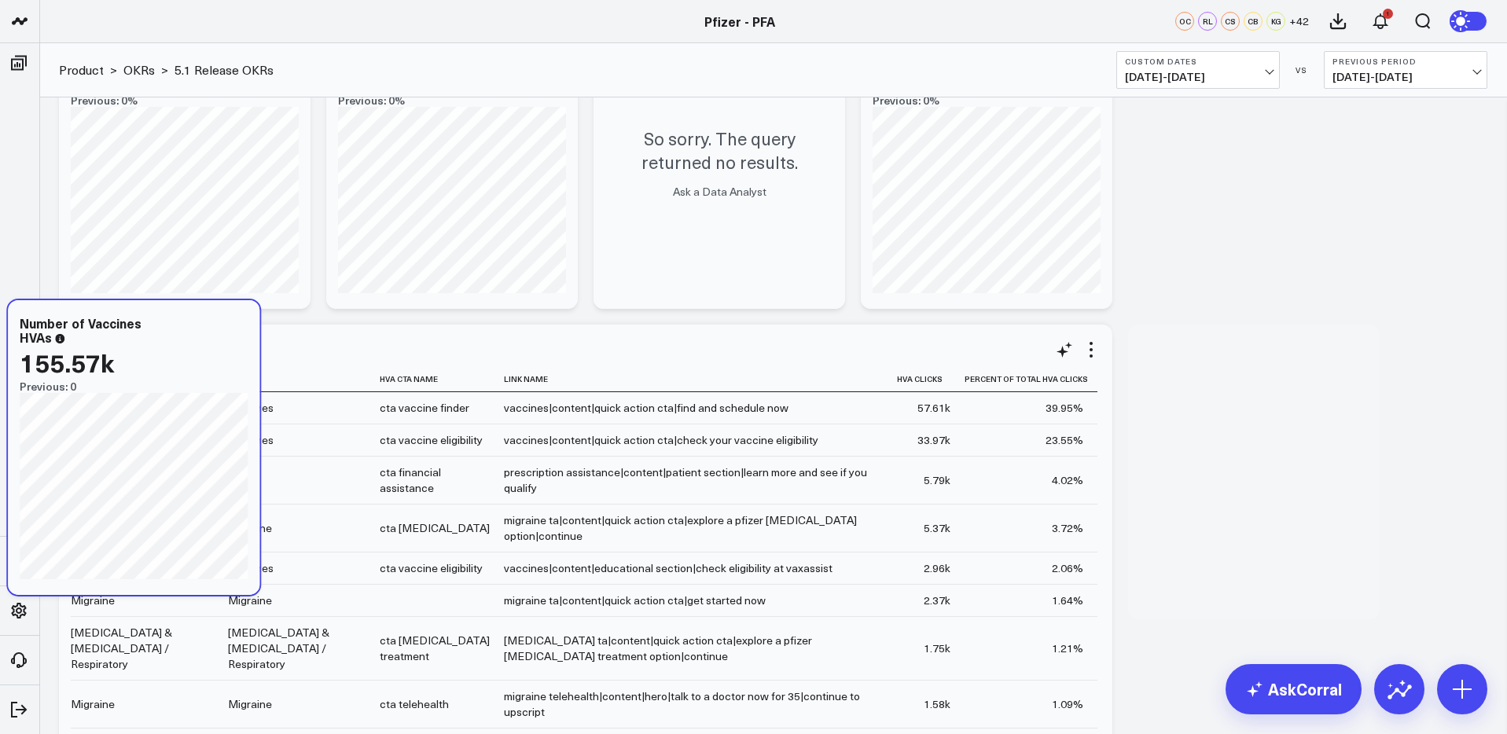
drag, startPoint x: 1197, startPoint y: 105, endPoint x: 73, endPoint y: 604, distance: 1229.0
click at [73, 595] on div "Number of Vaccines HVAs 155.57k Previous: 0" at bounding box center [134, 447] width 252 height 295
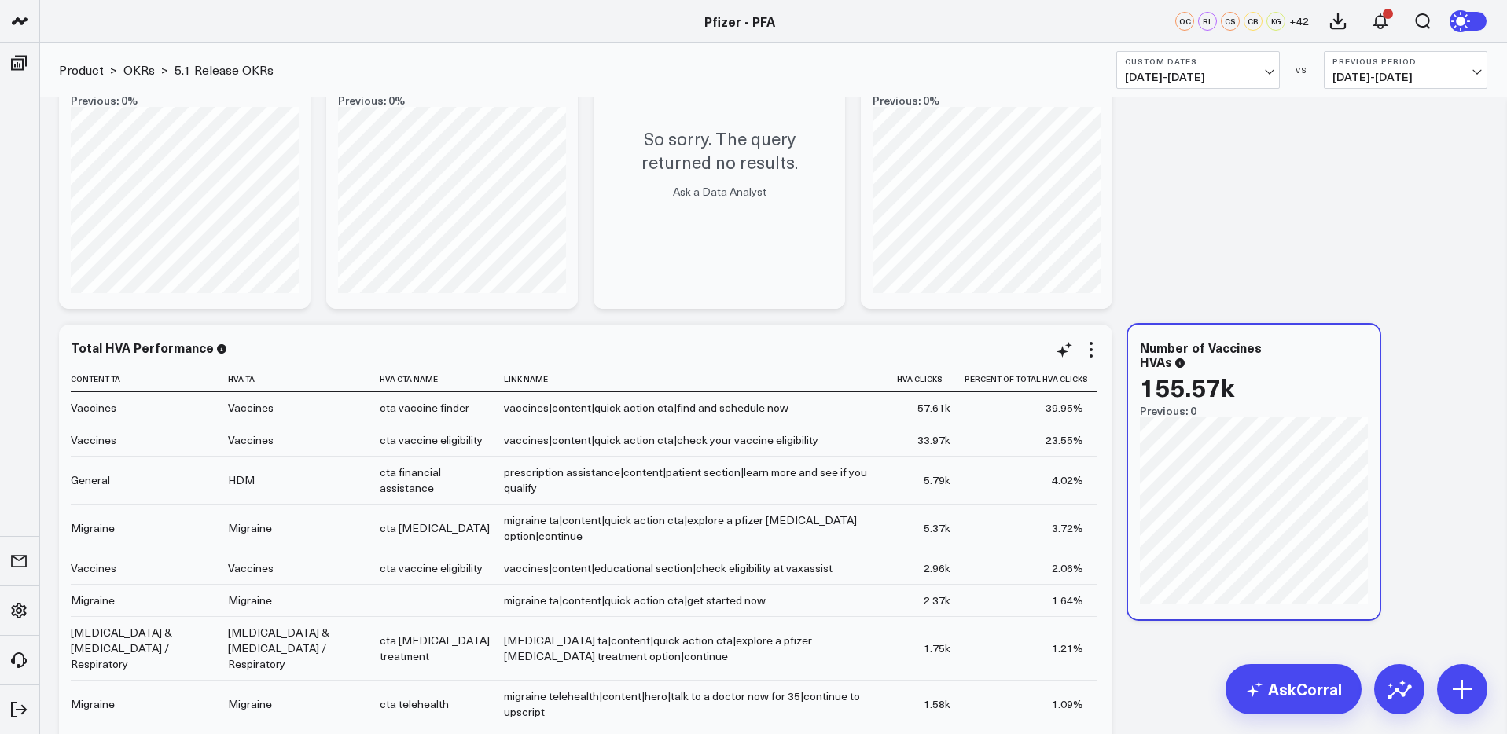
scroll to position [917, 0]
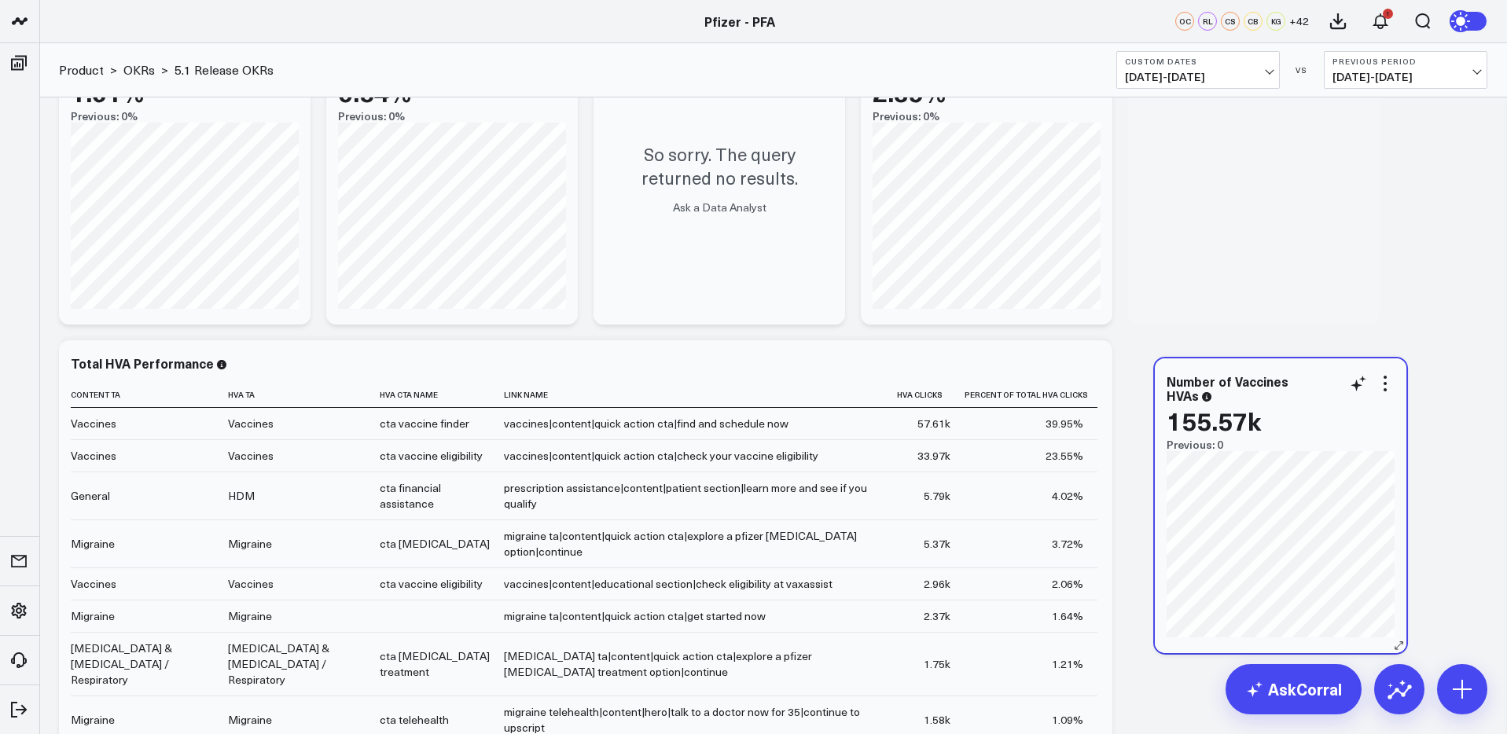
drag, startPoint x: 1298, startPoint y: 344, endPoint x: 1321, endPoint y: 361, distance: 28.6
click at [1322, 361] on div "Number of Vaccines HVAs 155.57k Previous: 0" at bounding box center [1281, 505] width 252 height 295
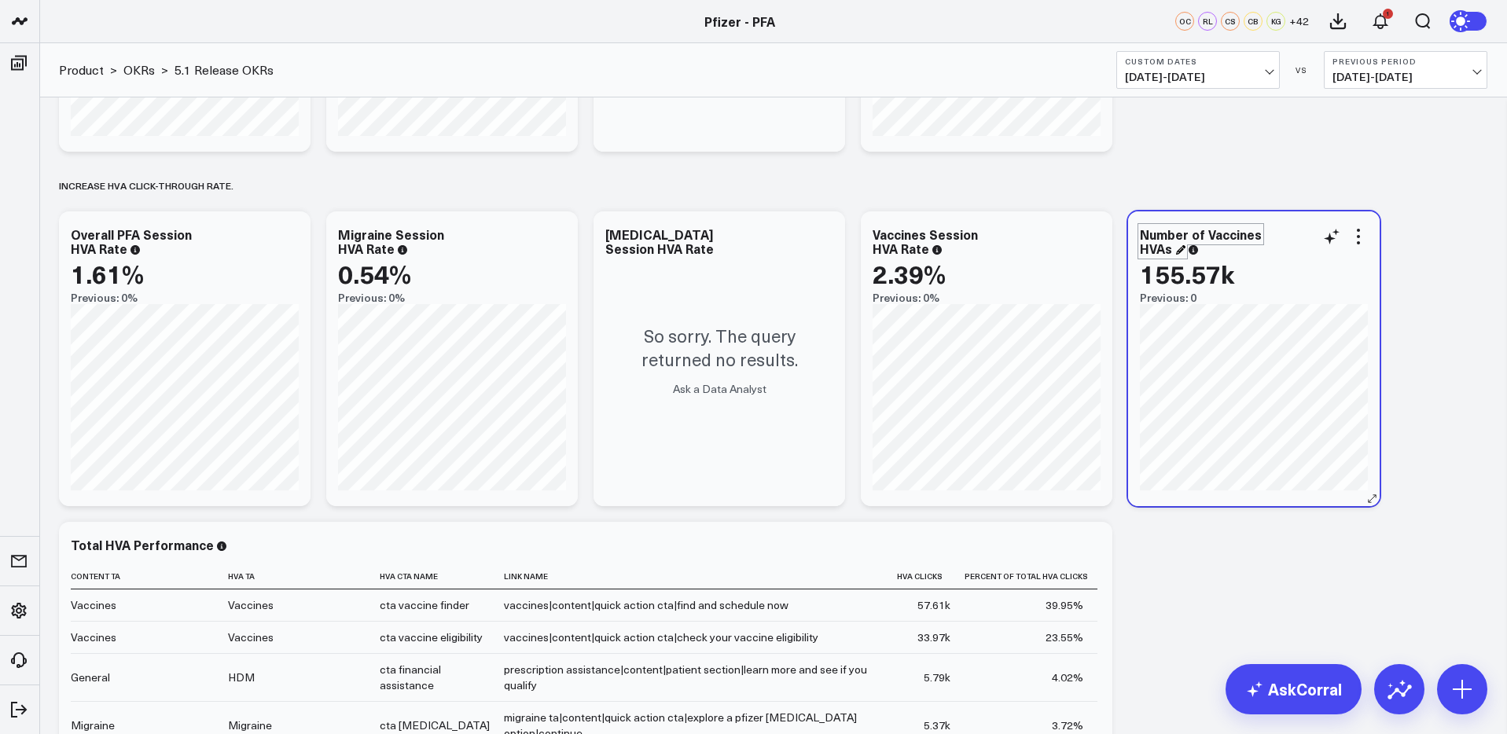
scroll to position [733, 0]
click at [1189, 233] on div "Number of Vaccines HVAs" at bounding box center [1201, 242] width 122 height 31
drag, startPoint x: 1204, startPoint y: 239, endPoint x: 1147, endPoint y: 239, distance: 56.6
click at [1147, 239] on div "Number of Vaccines HVAs" at bounding box center [1201, 242] width 122 height 31
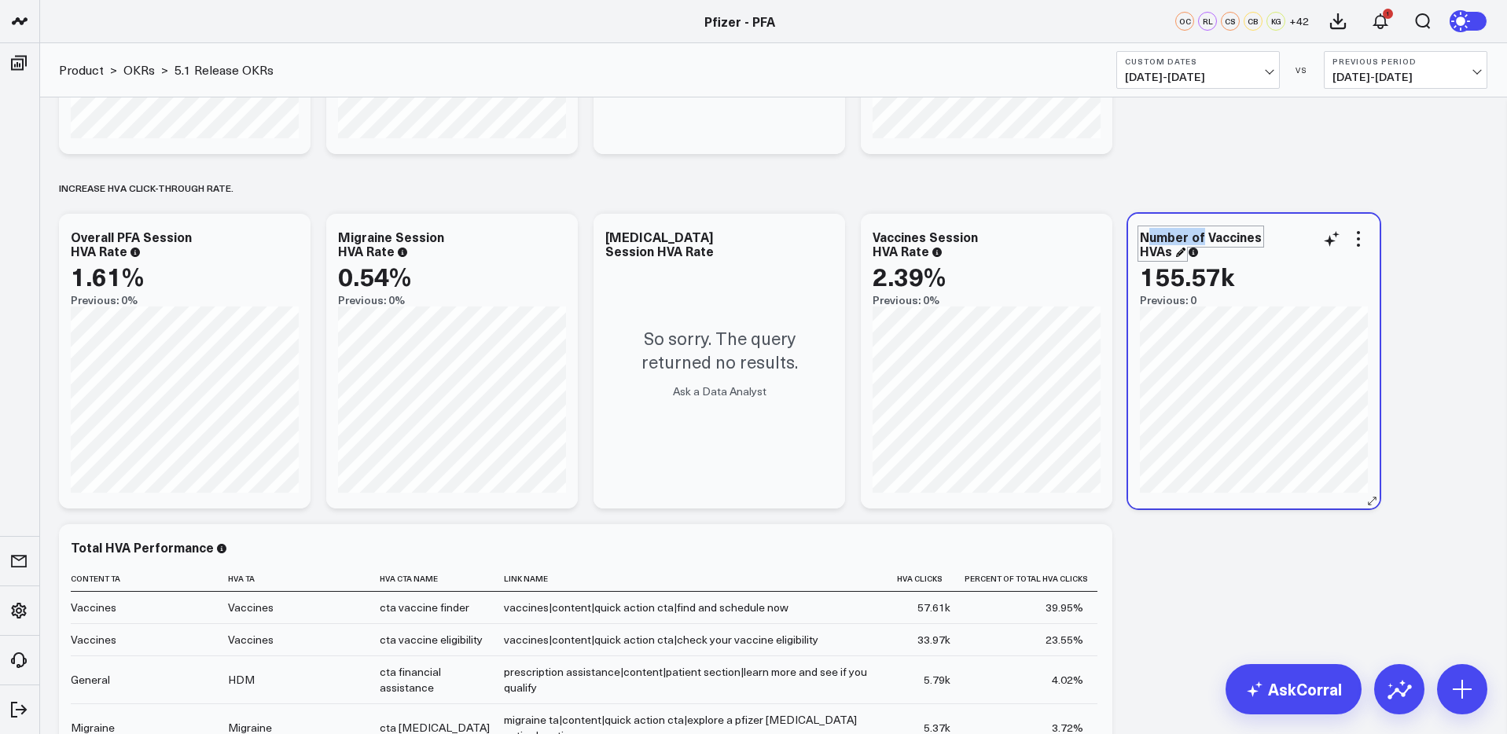
click at [1149, 239] on div "Number of Vaccines HVAs" at bounding box center [1201, 243] width 122 height 31
drag, startPoint x: 1422, startPoint y: 255, endPoint x: 1356, endPoint y: 241, distance: 67.7
click at [1421, 255] on div "Baseline metrics Increase user engagement with educational content.​ Modify via…" at bounding box center [773, 251] width 1444 height 1773
click at [1365, 239] on icon at bounding box center [1358, 239] width 19 height 19
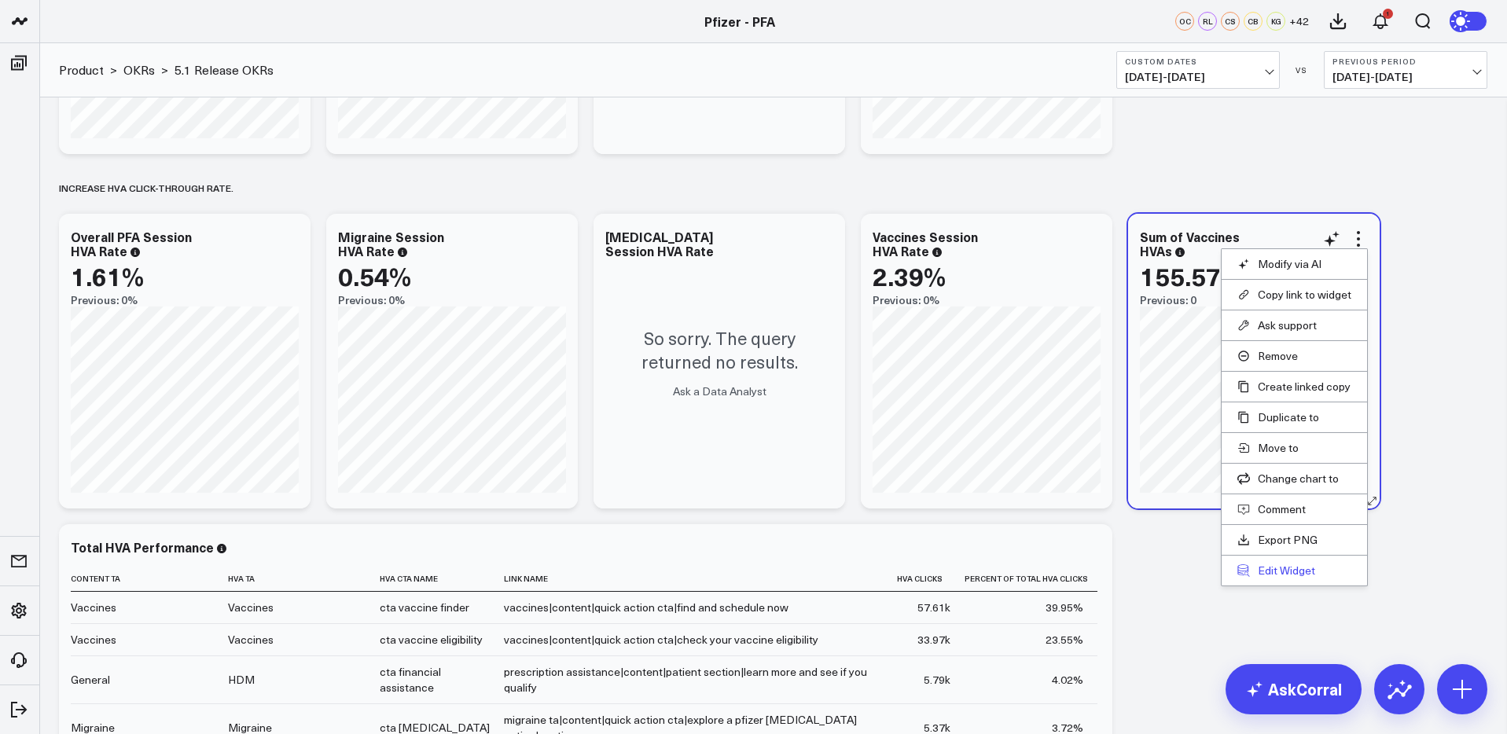
click at [1270, 572] on button "Edit Widget" at bounding box center [1294, 571] width 114 height 14
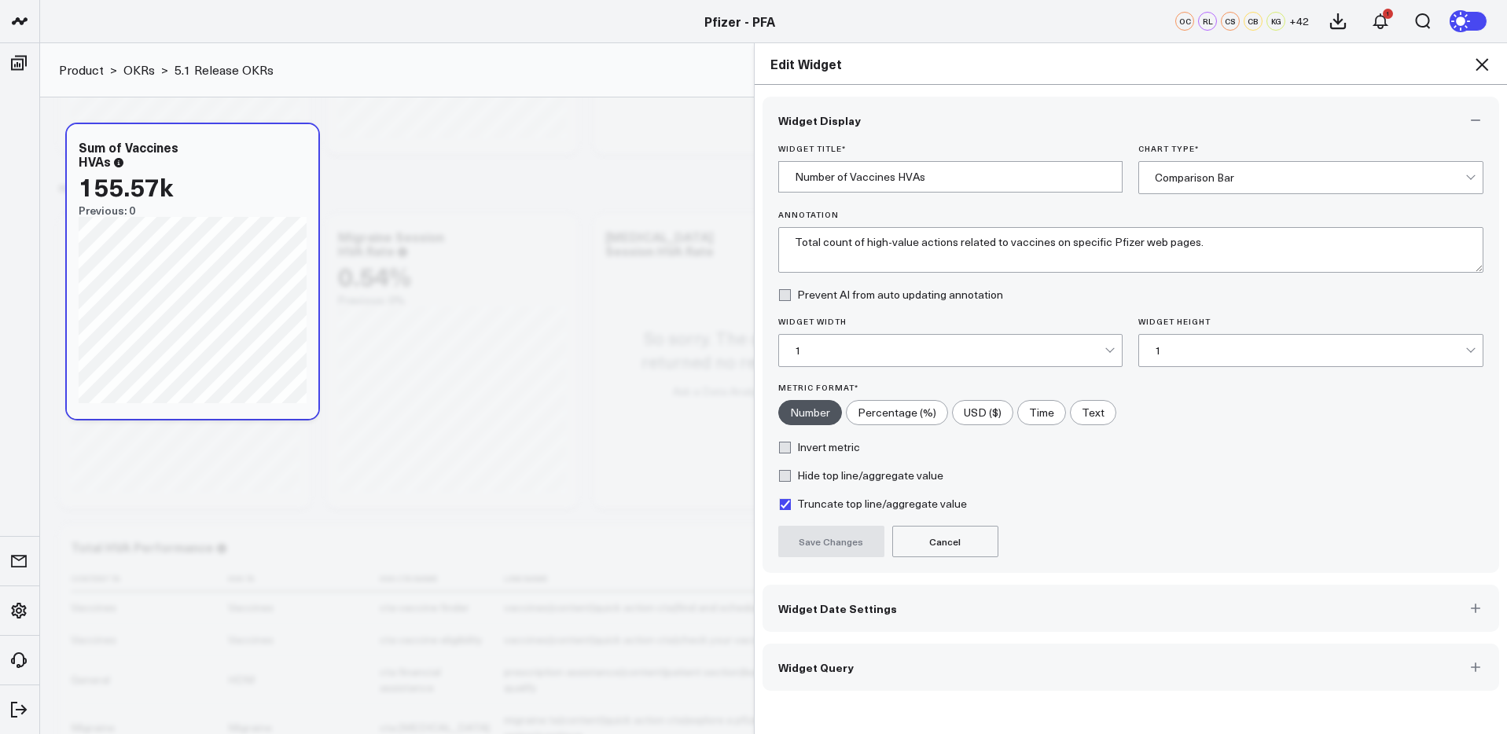
click at [907, 660] on button "Widget Query" at bounding box center [1131, 667] width 737 height 47
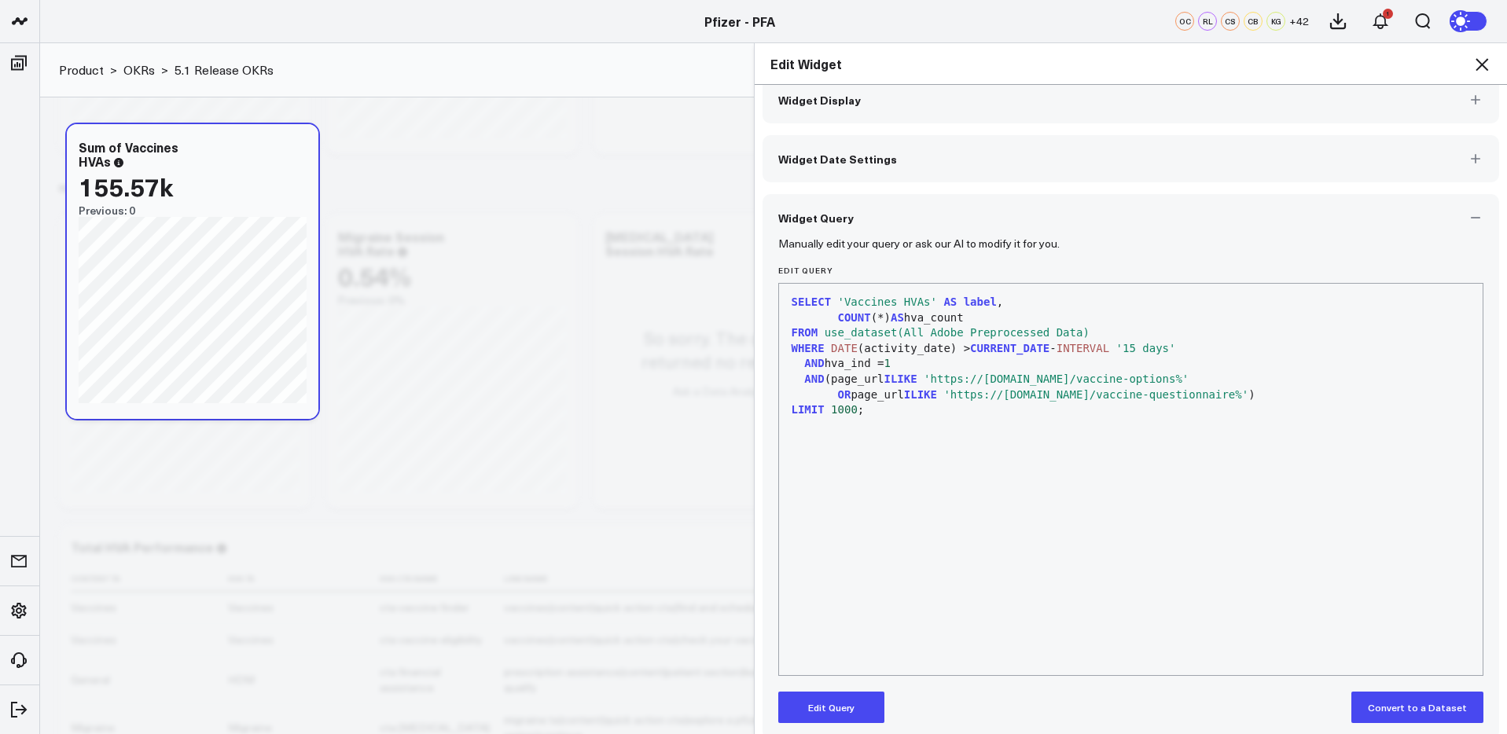
scroll to position [36, 0]
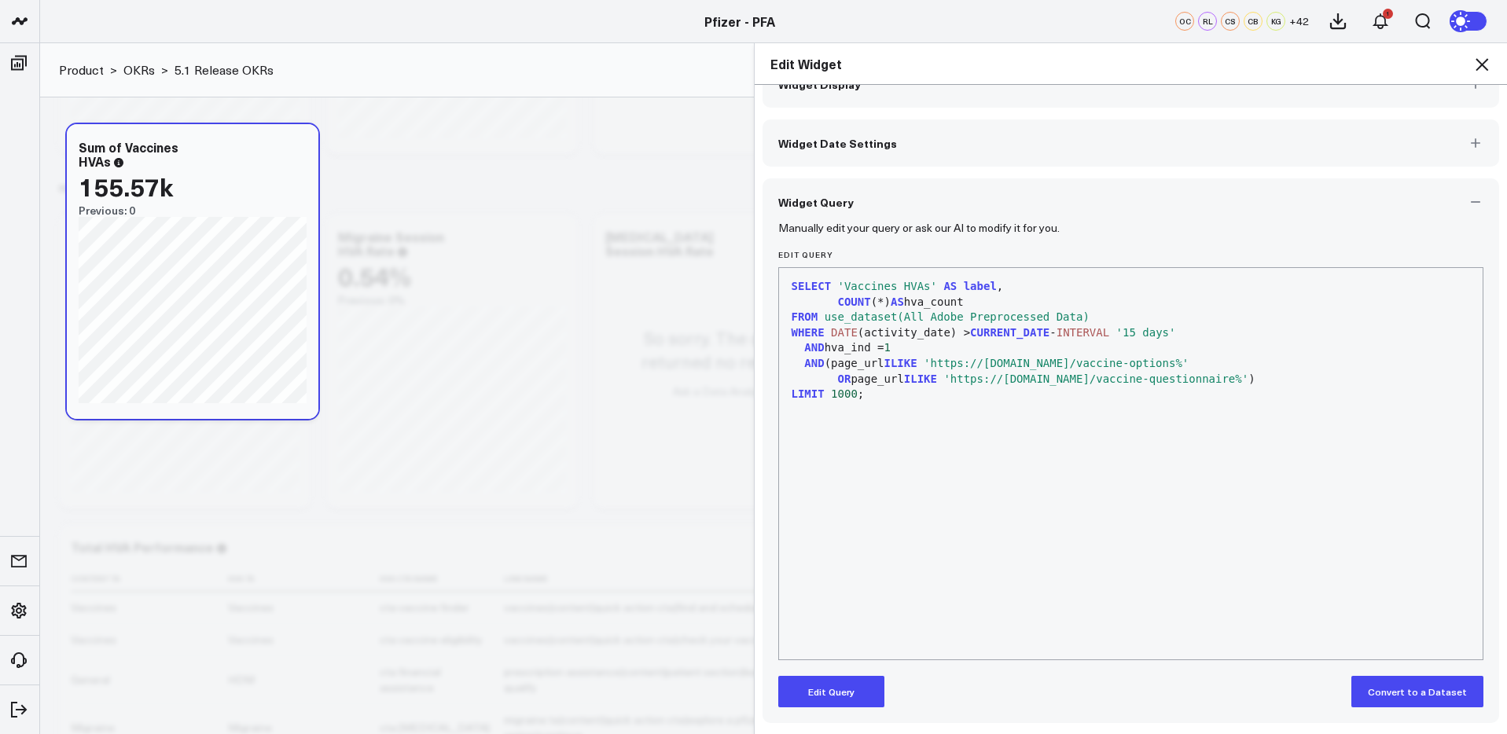
click at [1482, 68] on icon at bounding box center [1481, 64] width 19 height 19
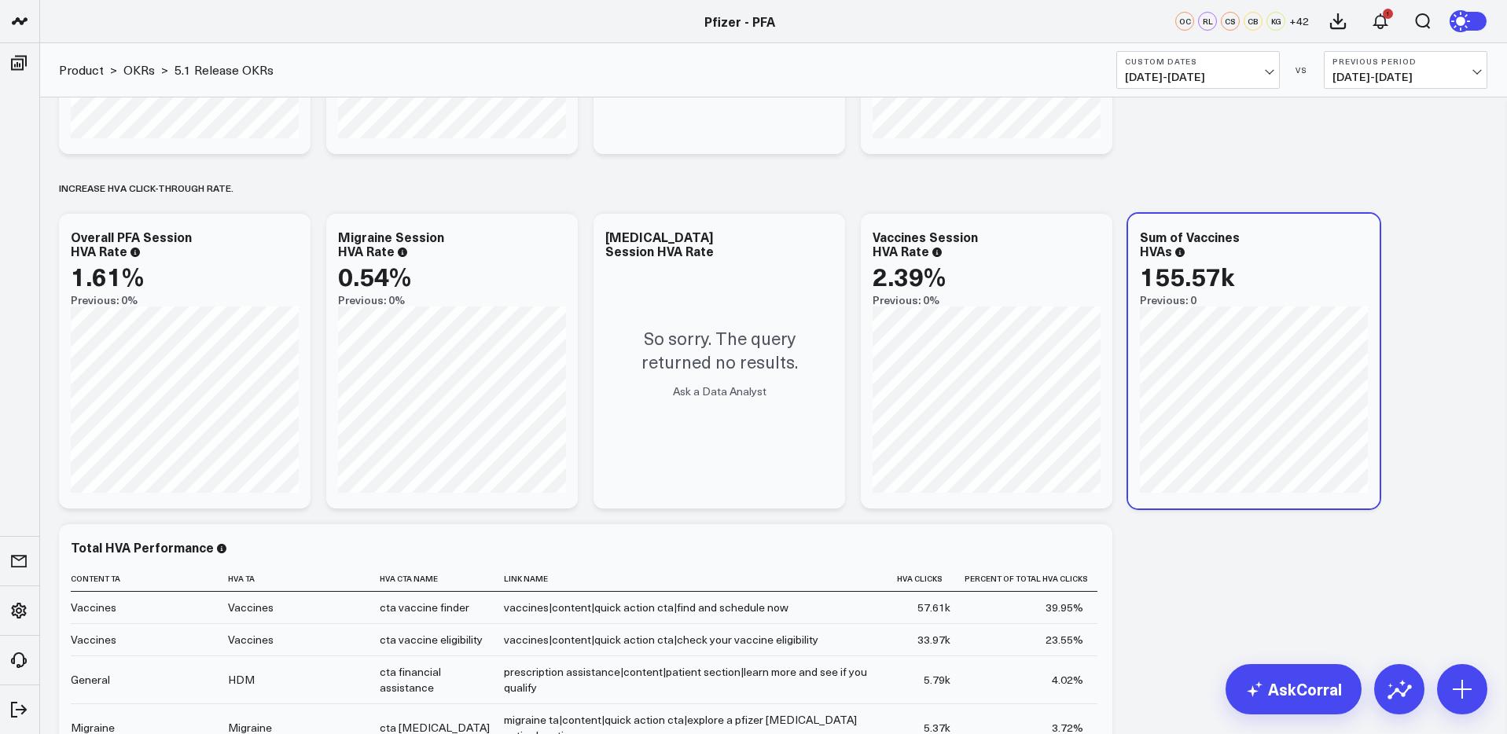
click at [1475, 211] on div "Baseline metrics Increase user engagement with educational content.​ Modify via…" at bounding box center [773, 251] width 1444 height 1773
click at [1440, 247] on div "Baseline metrics Increase user engagement with educational content.​ Modify via…" at bounding box center [773, 251] width 1444 height 1773
click at [1446, 693] on button at bounding box center [1462, 689] width 50 height 50
click at [1352, 418] on p "Add via AI" at bounding box center [1374, 417] width 49 height 14
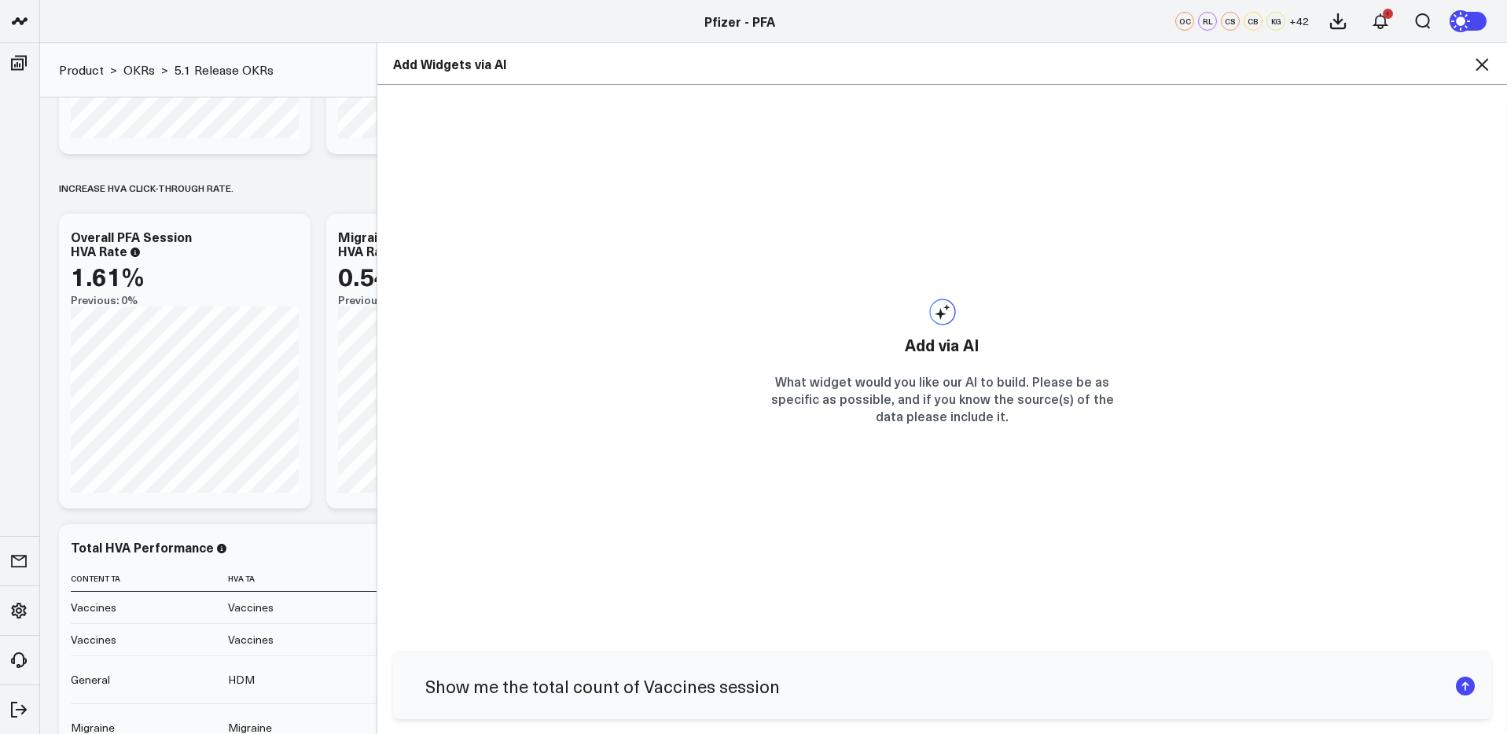
type input "Show me the total count of Vaccines sessions"
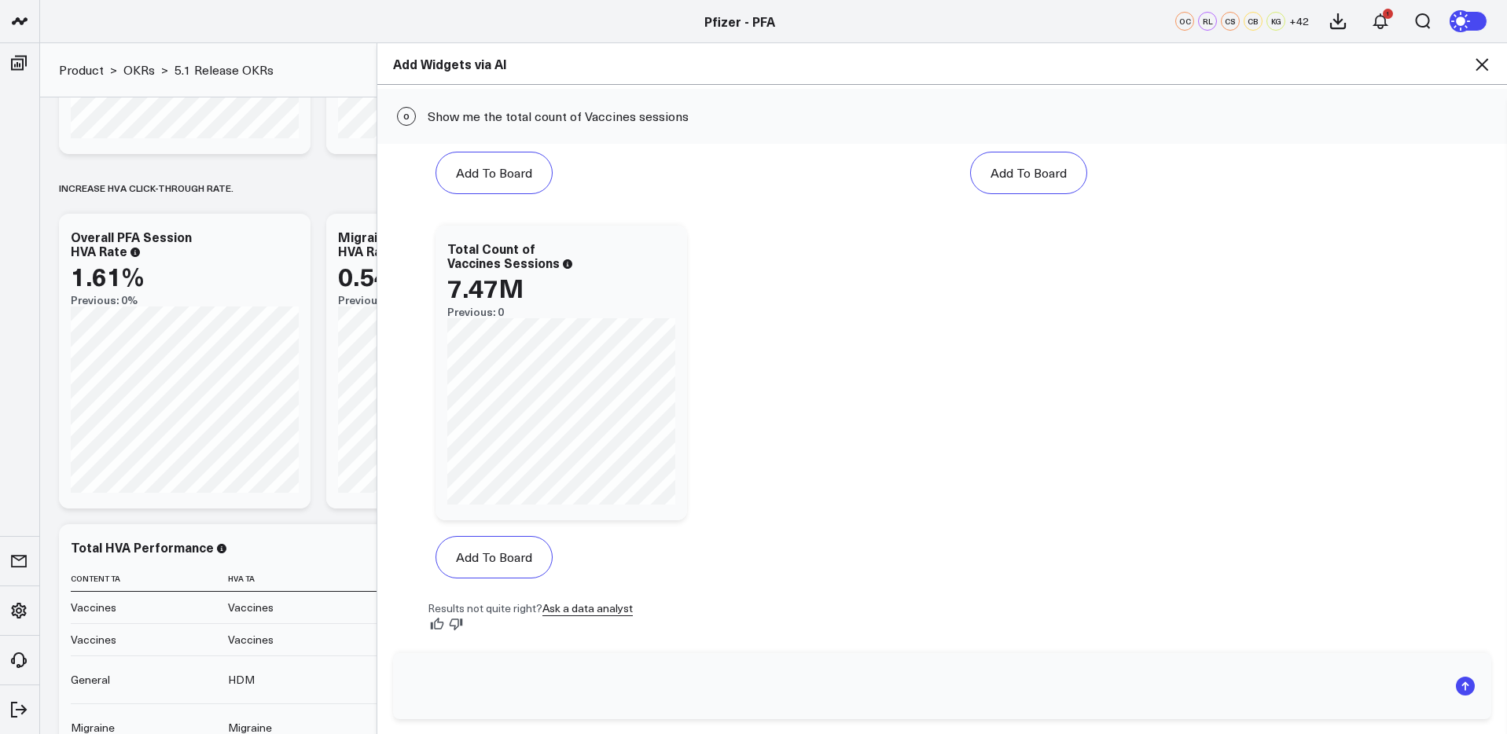
scroll to position [391, 0]
click at [506, 561] on button "Add To Board" at bounding box center [494, 557] width 117 height 42
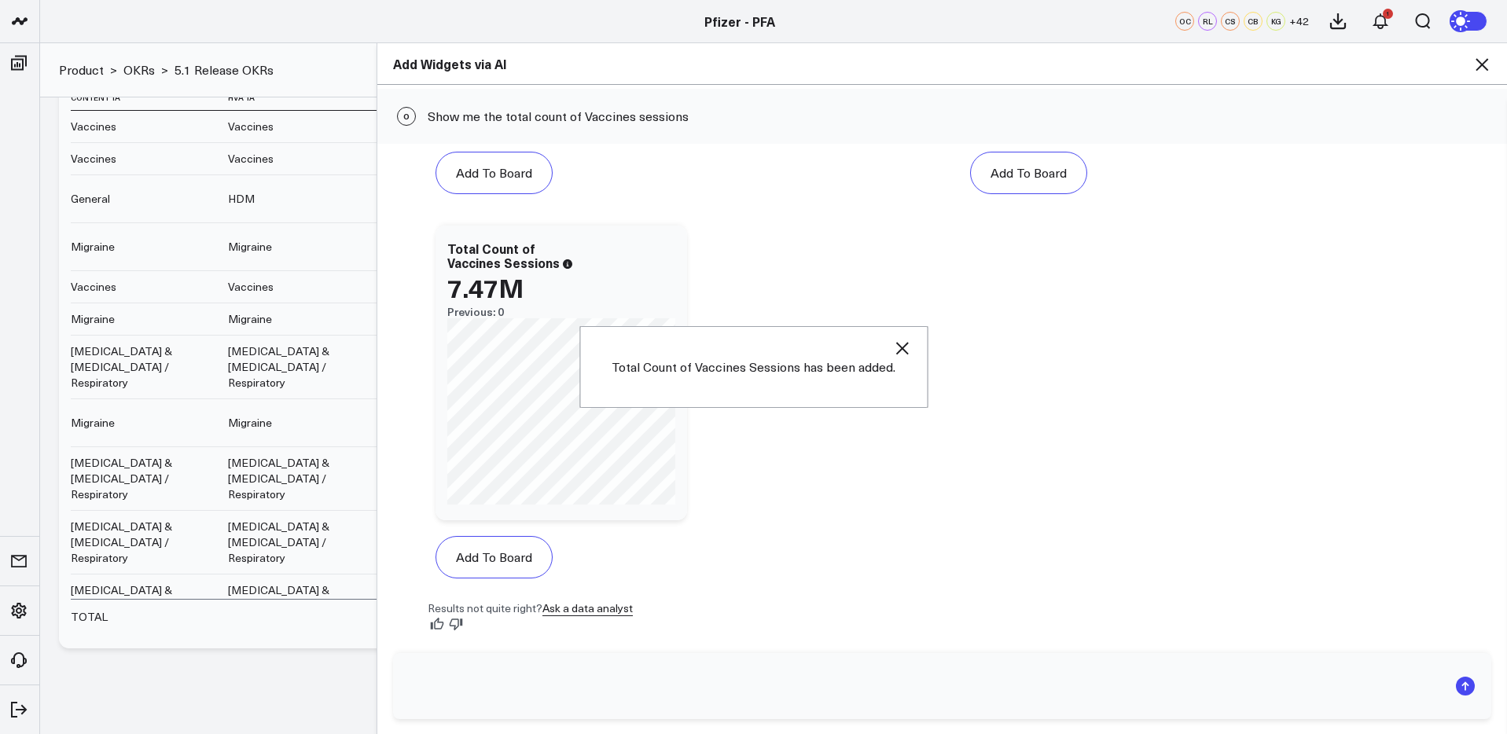
scroll to position [1230, 0]
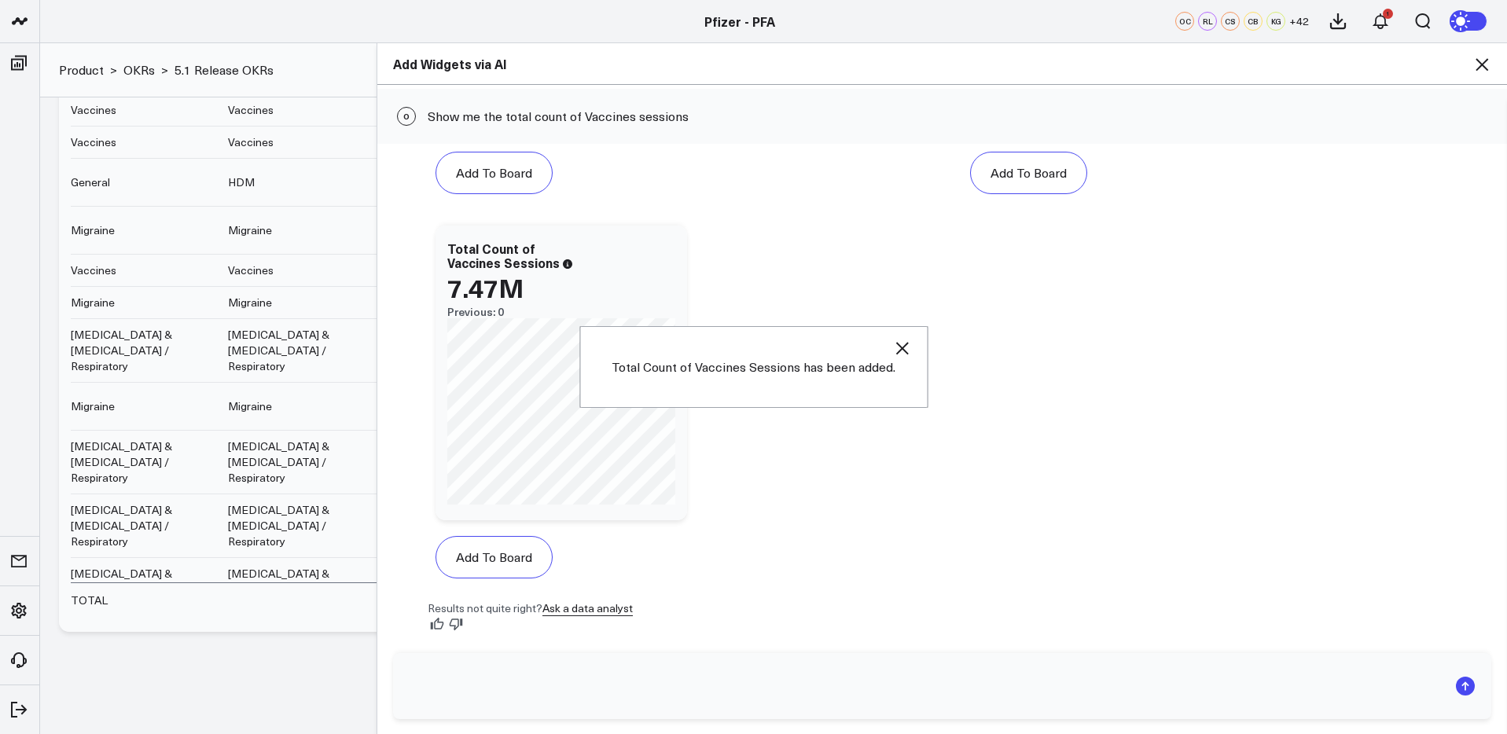
click at [1481, 66] on use at bounding box center [1482, 64] width 13 height 13
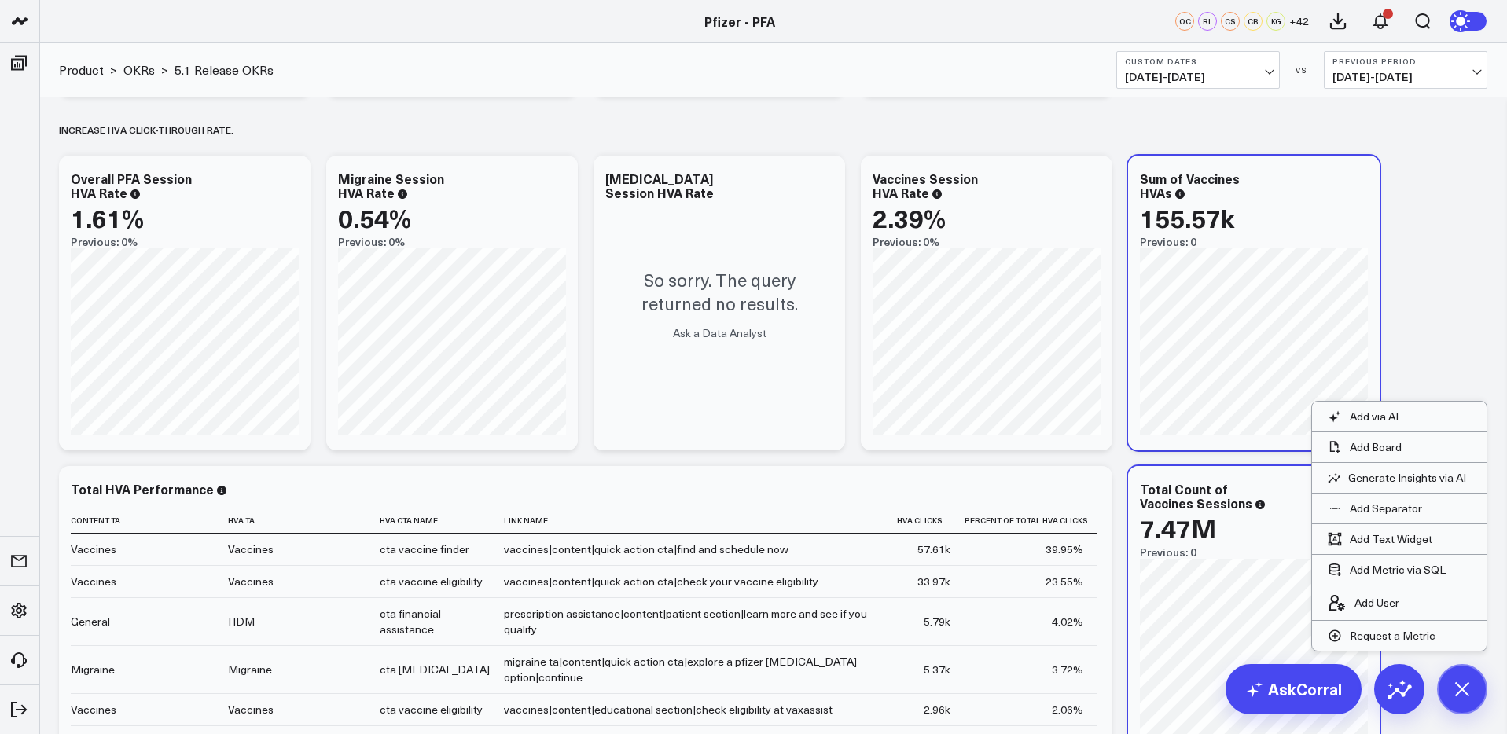
scroll to position [780, 0]
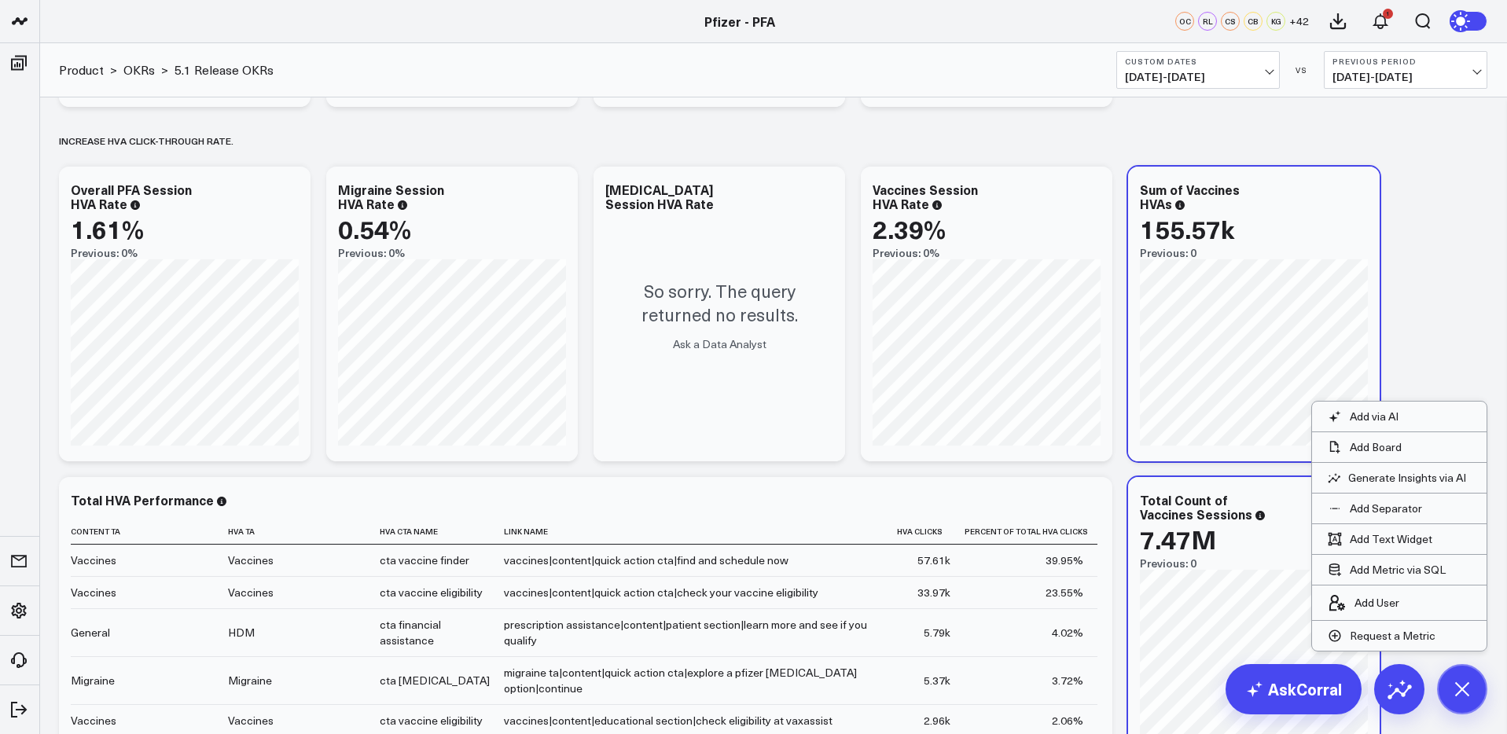
click at [1430, 266] on div "Baseline metrics Increase user engagement with educational content.​ Modify via…" at bounding box center [773, 204] width 1444 height 1773
drag, startPoint x: 1467, startPoint y: 697, endPoint x: 1420, endPoint y: 483, distance: 219.0
click at [1463, 686] on icon at bounding box center [1461, 688] width 35 height 35
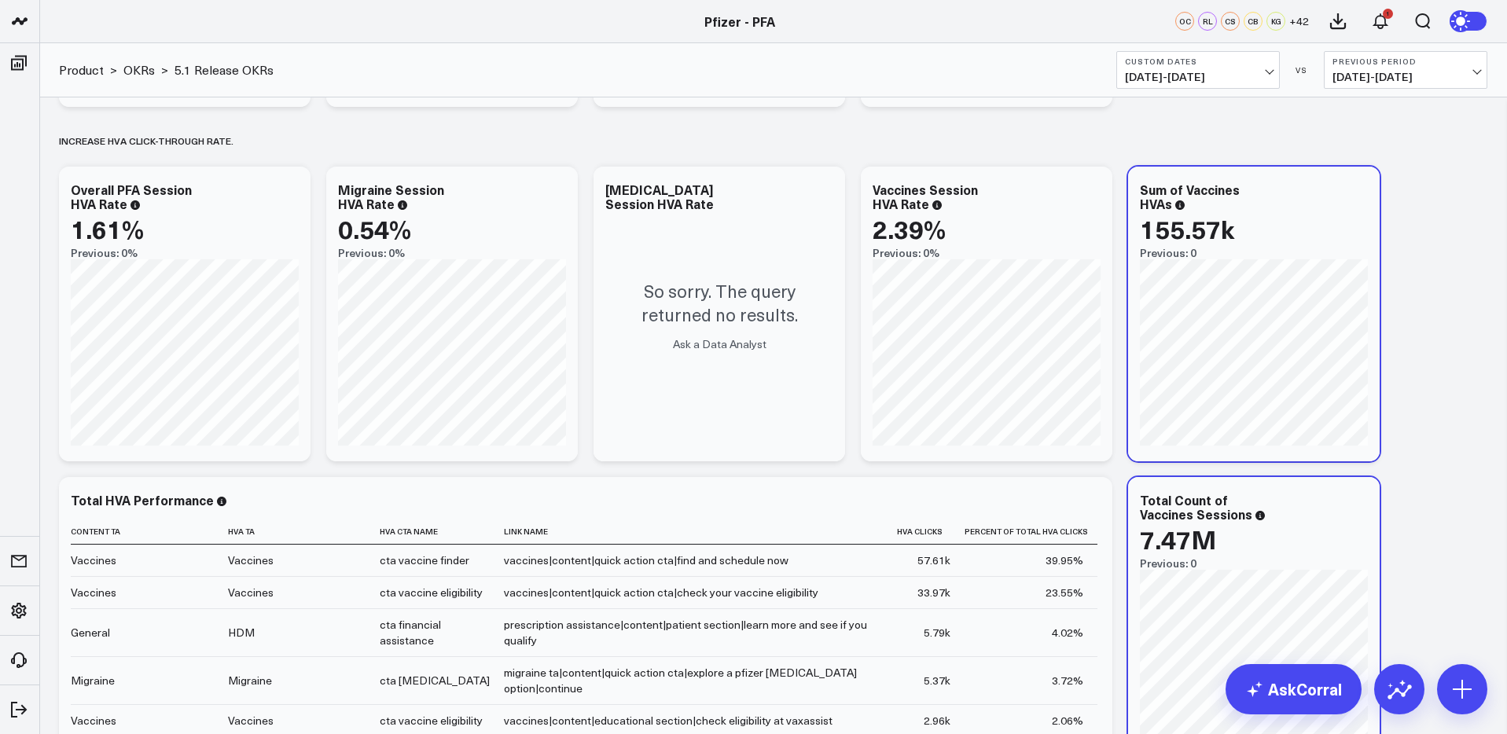
click at [1418, 314] on div "Baseline metrics Increase user engagement with educational content.​ Modify via…" at bounding box center [773, 204] width 1444 height 1773
drag, startPoint x: 1454, startPoint y: 689, endPoint x: 1438, endPoint y: 653, distance: 39.0
click at [1454, 687] on icon at bounding box center [1462, 689] width 25 height 25
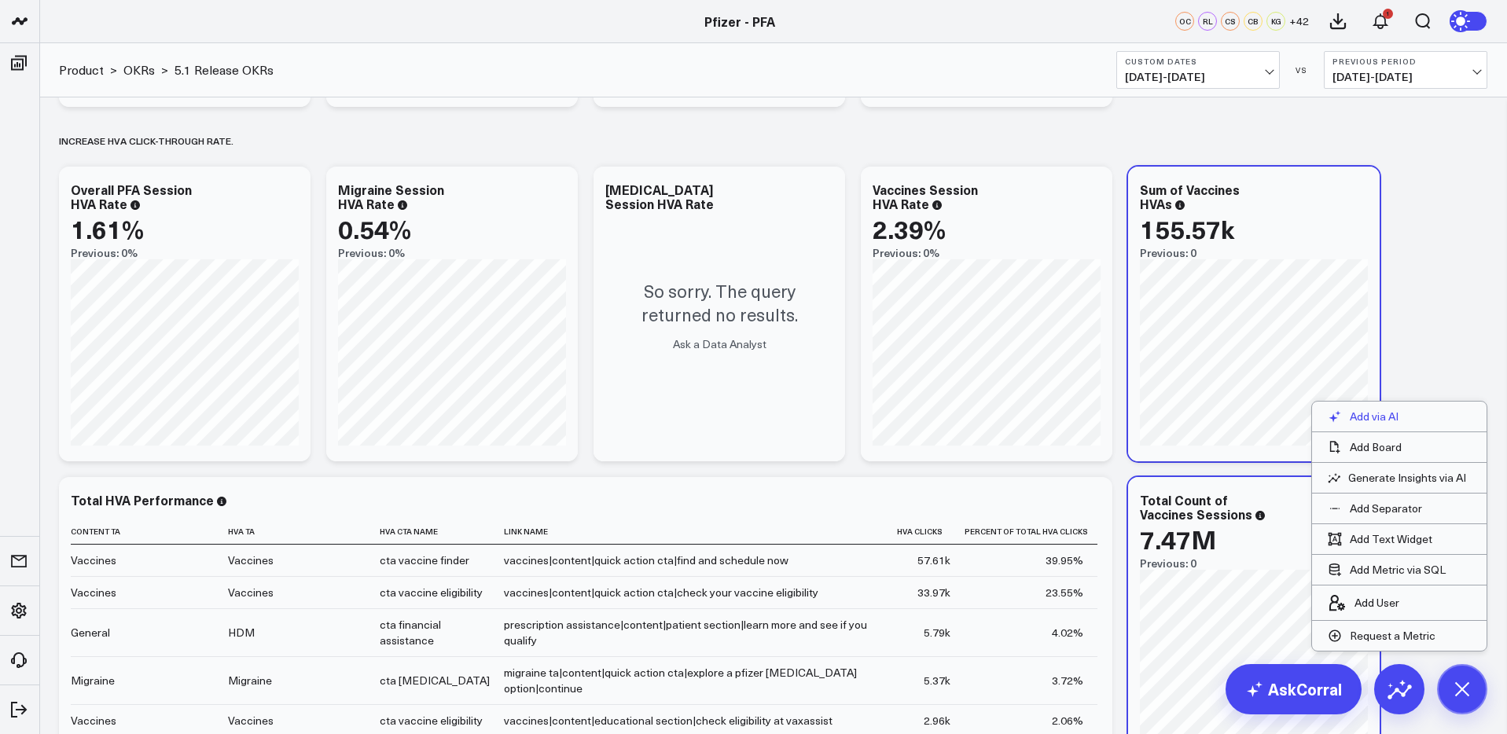
click at [1375, 416] on p "Add via AI" at bounding box center [1374, 417] width 49 height 14
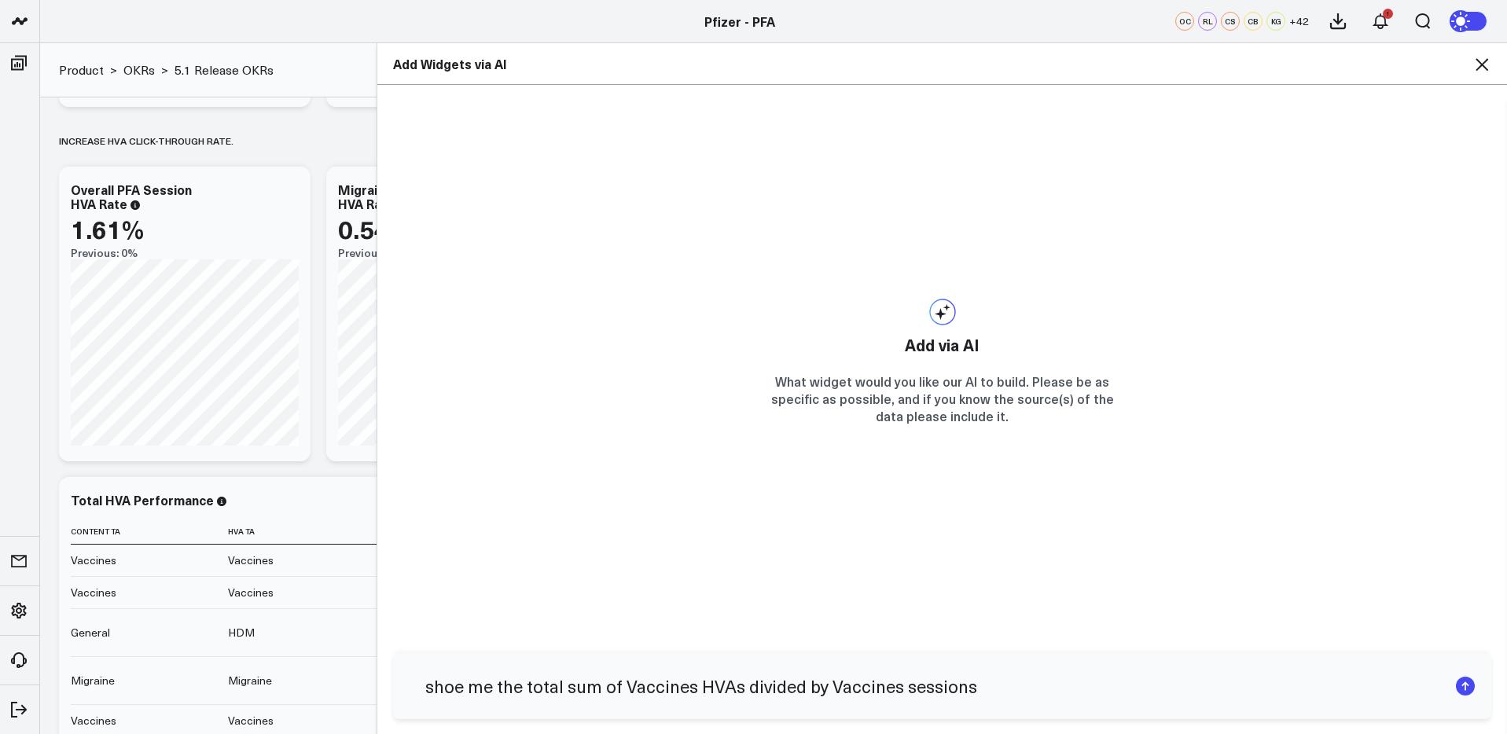
click at [824, 685] on input "shoe me the total sum of Vaccines HVAs divided by Vaccines sessions" at bounding box center [929, 686] width 1038 height 41
type input "shoe me the total sum of Vaccines HVAs divided by the total sum of Vaccines ses…"
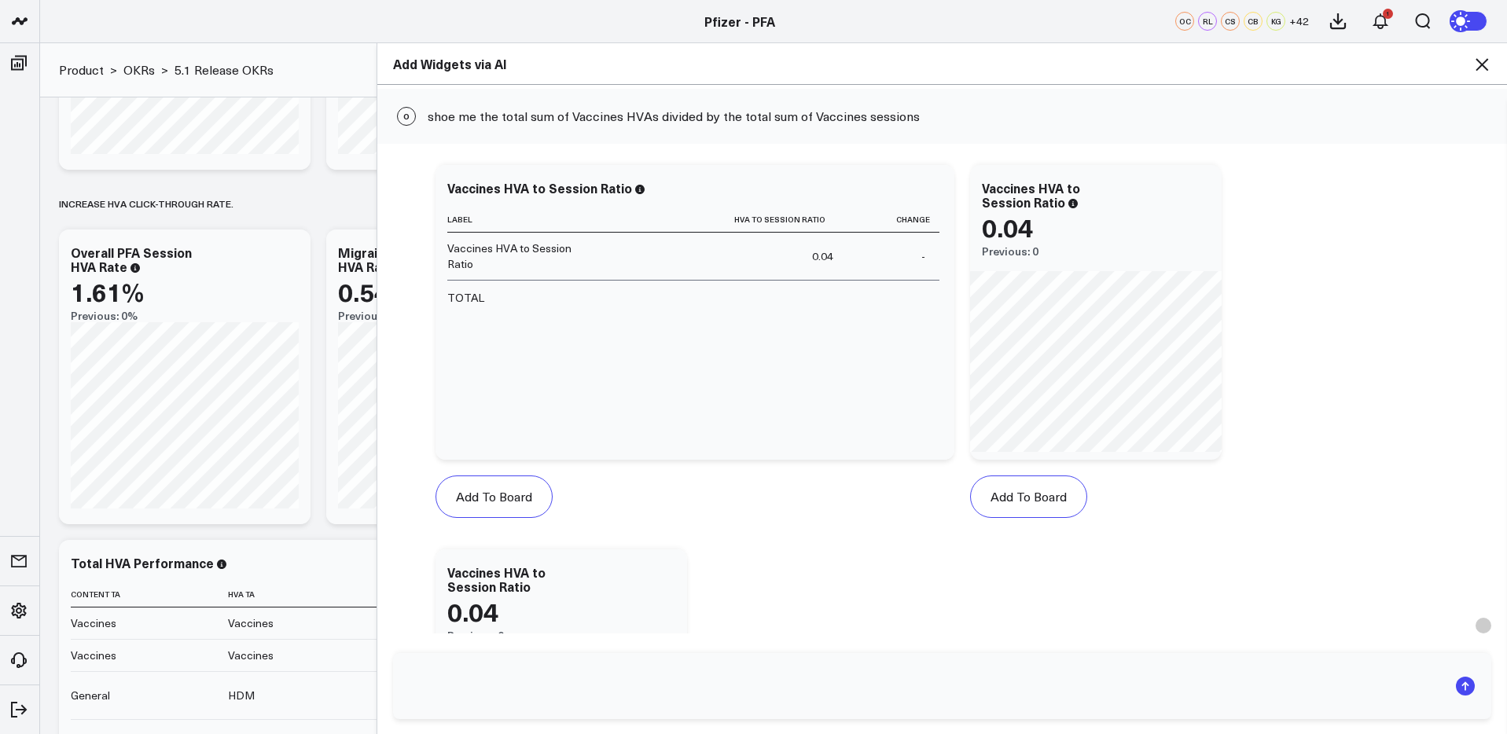
scroll to position [71, 0]
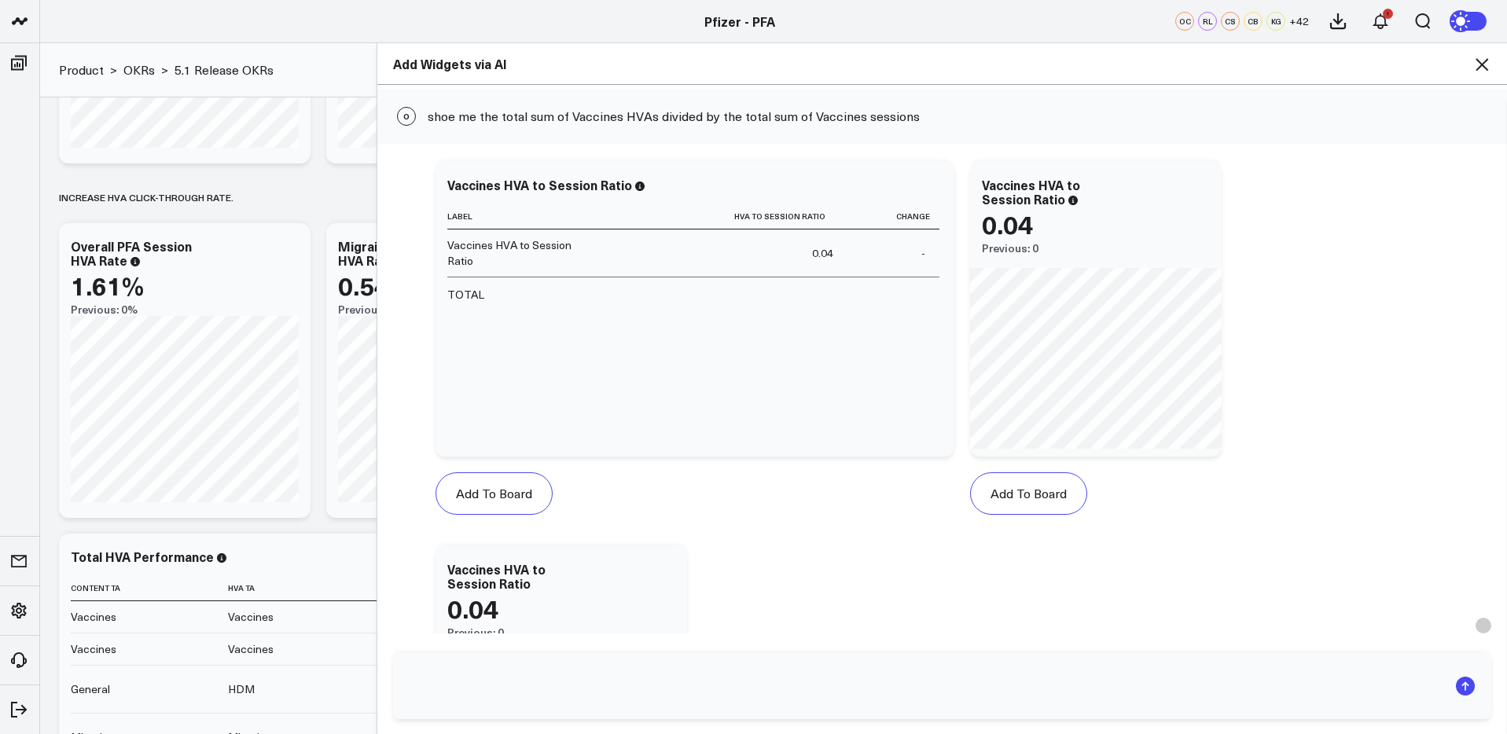
click at [1480, 64] on icon at bounding box center [1481, 64] width 19 height 19
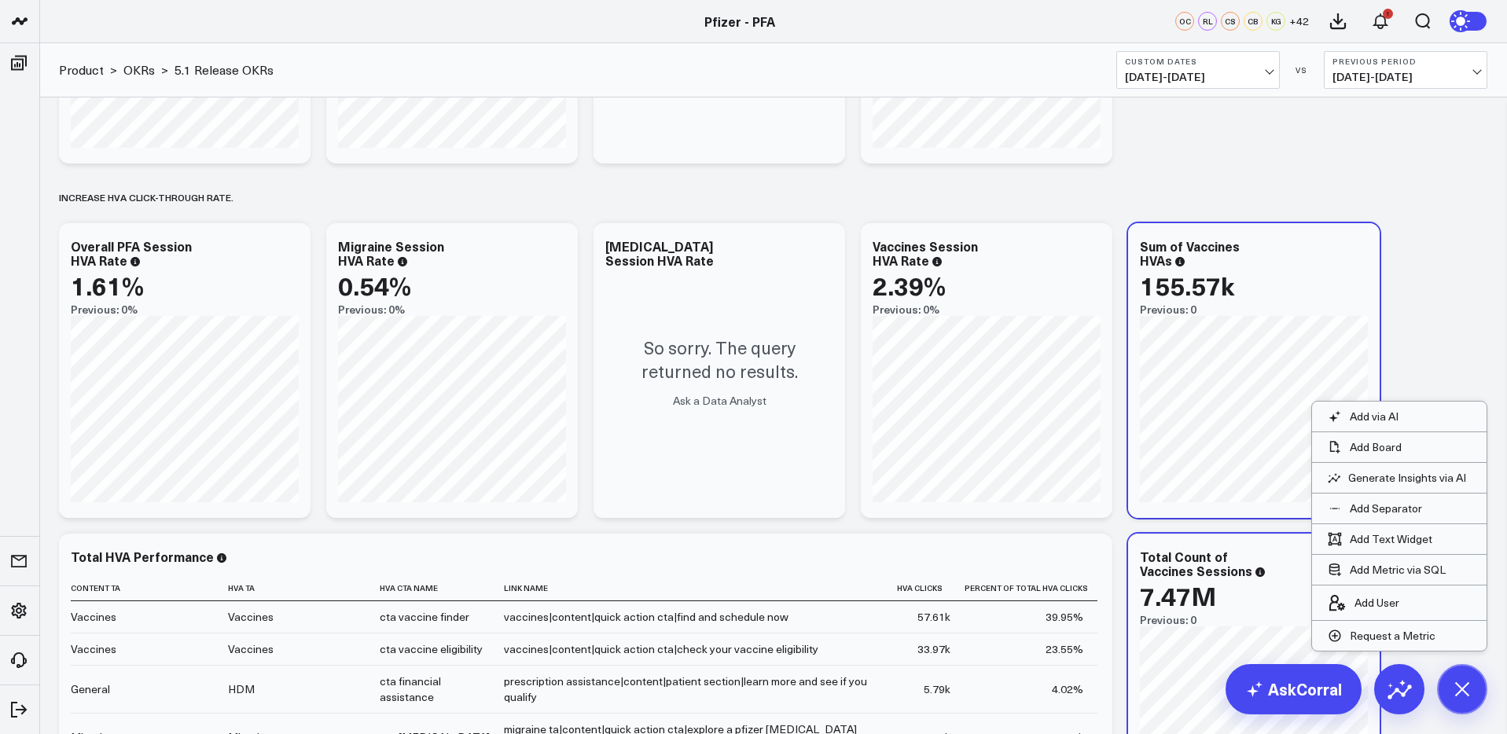
scroll to position [721, 0]
click at [1414, 226] on div "Baseline metrics Increase user engagement with educational content.​ Modify via…" at bounding box center [773, 263] width 1444 height 1773
click at [1360, 254] on icon at bounding box center [1358, 250] width 19 height 19
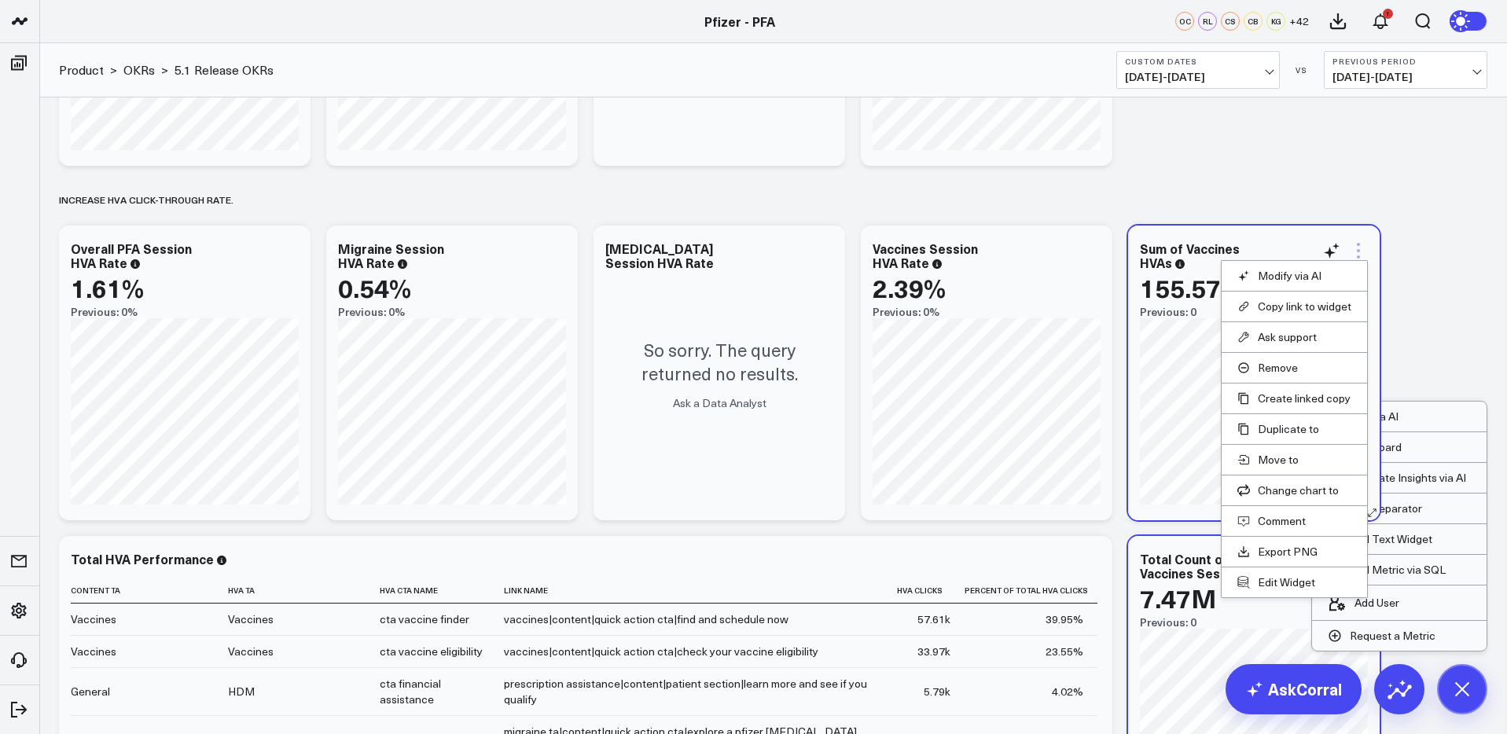
scroll to position [720, 0]
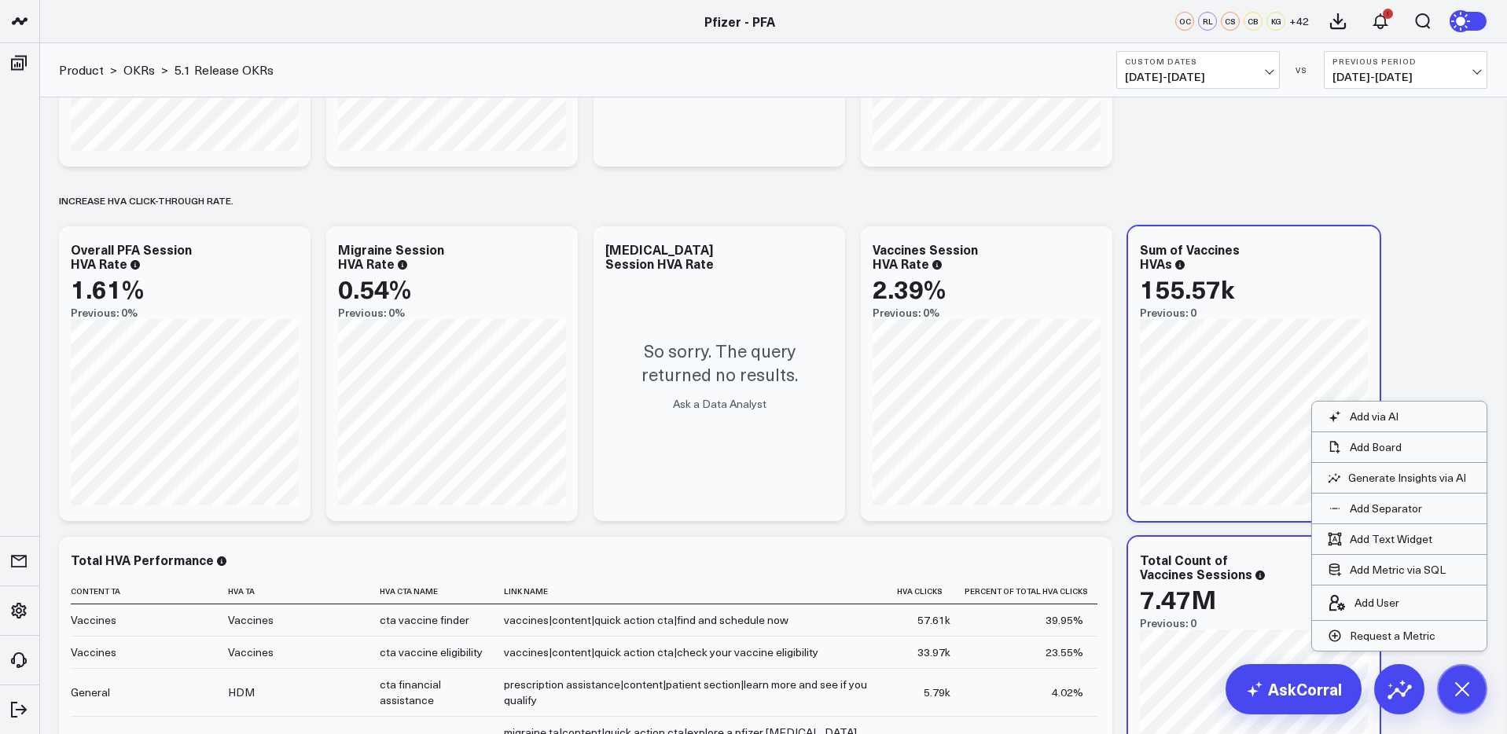
click at [1463, 296] on div "Baseline metrics Increase user engagement with educational content.​ Modify via…" at bounding box center [773, 263] width 1444 height 1773
click at [1458, 315] on div "Baseline metrics Increase user engagement with educational content.​ Modify via…" at bounding box center [773, 263] width 1444 height 1773
click at [1469, 693] on icon at bounding box center [1461, 688] width 35 height 35
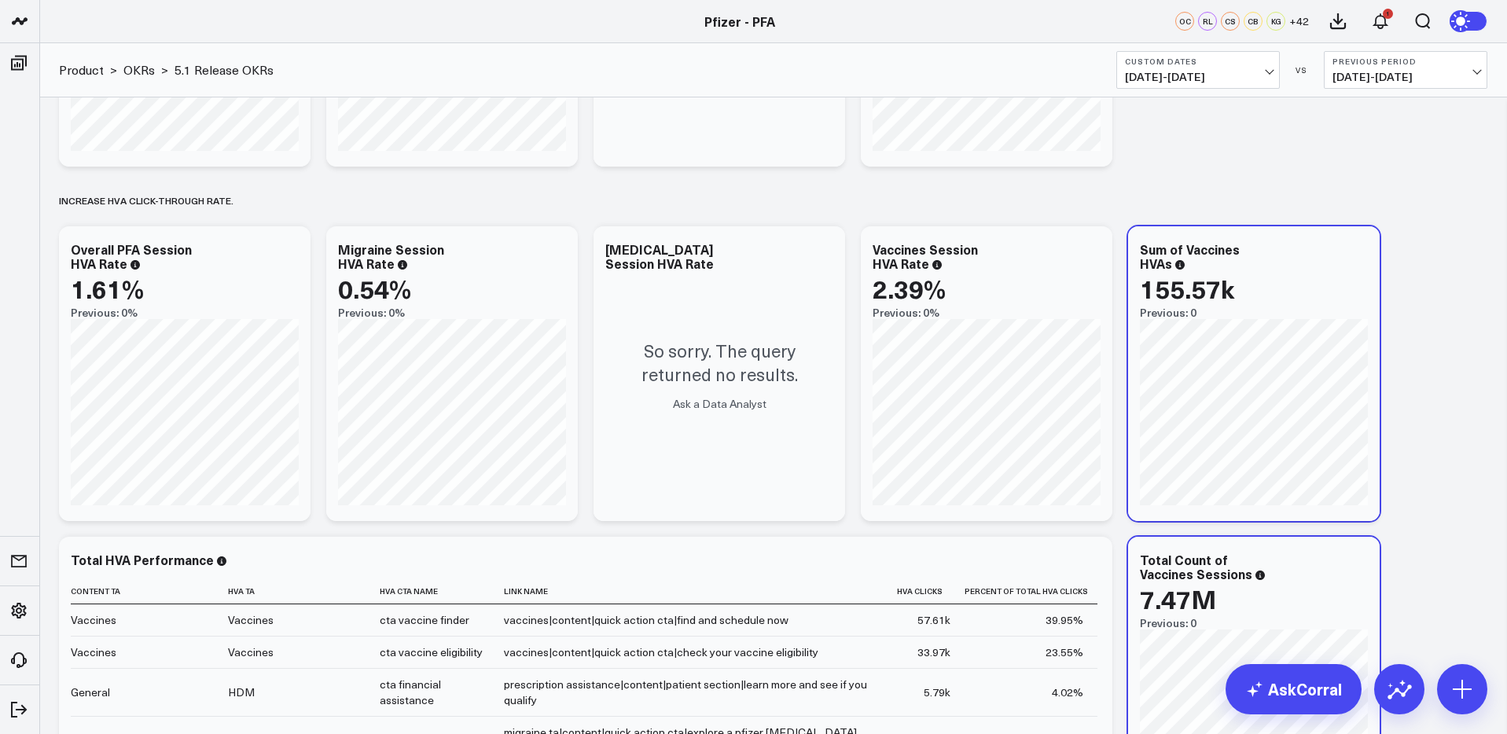
click at [1469, 314] on div "Baseline metrics Increase user engagement with educational content.​ Modify via…" at bounding box center [773, 263] width 1444 height 1773
click at [1086, 255] on icon at bounding box center [1091, 251] width 19 height 19
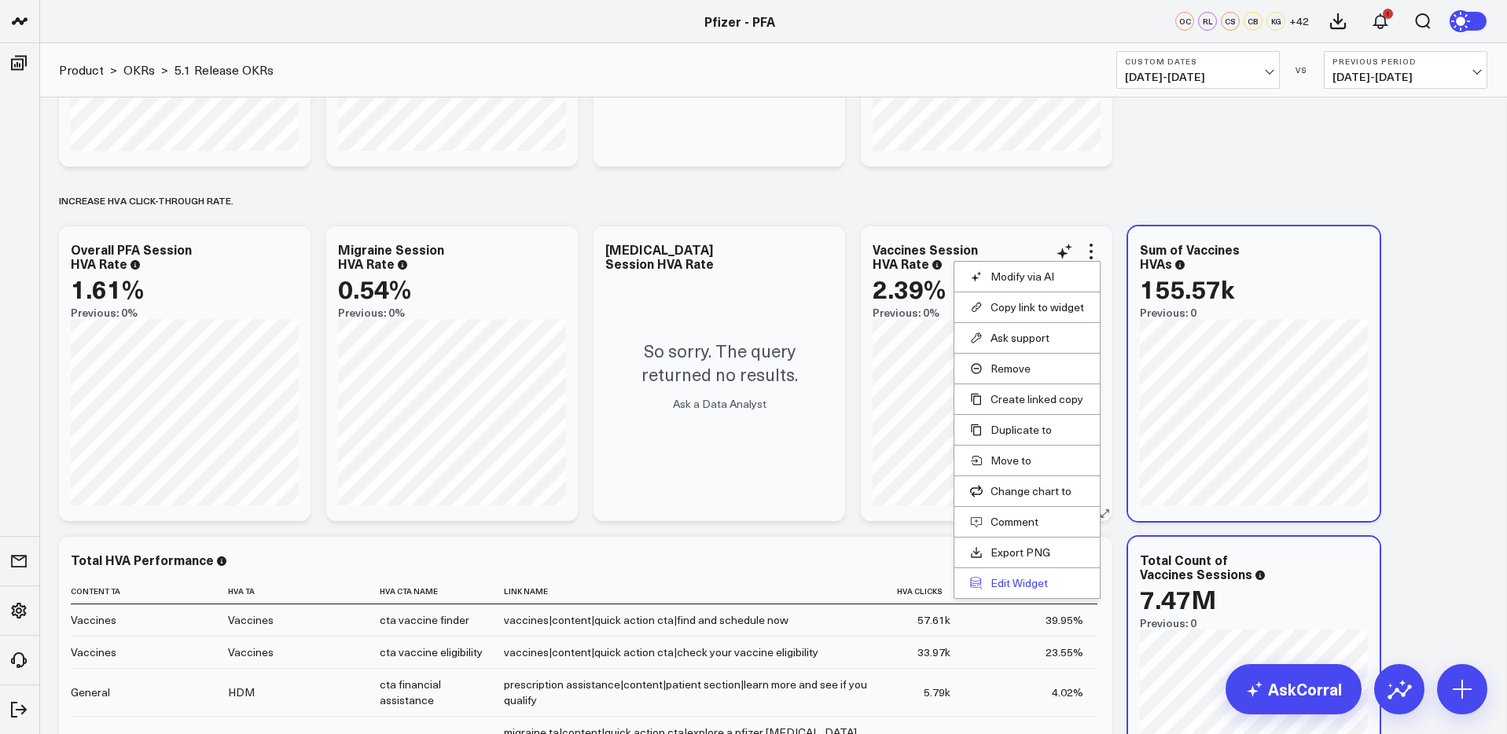
click at [1017, 582] on button "Edit Widget" at bounding box center [1027, 583] width 114 height 14
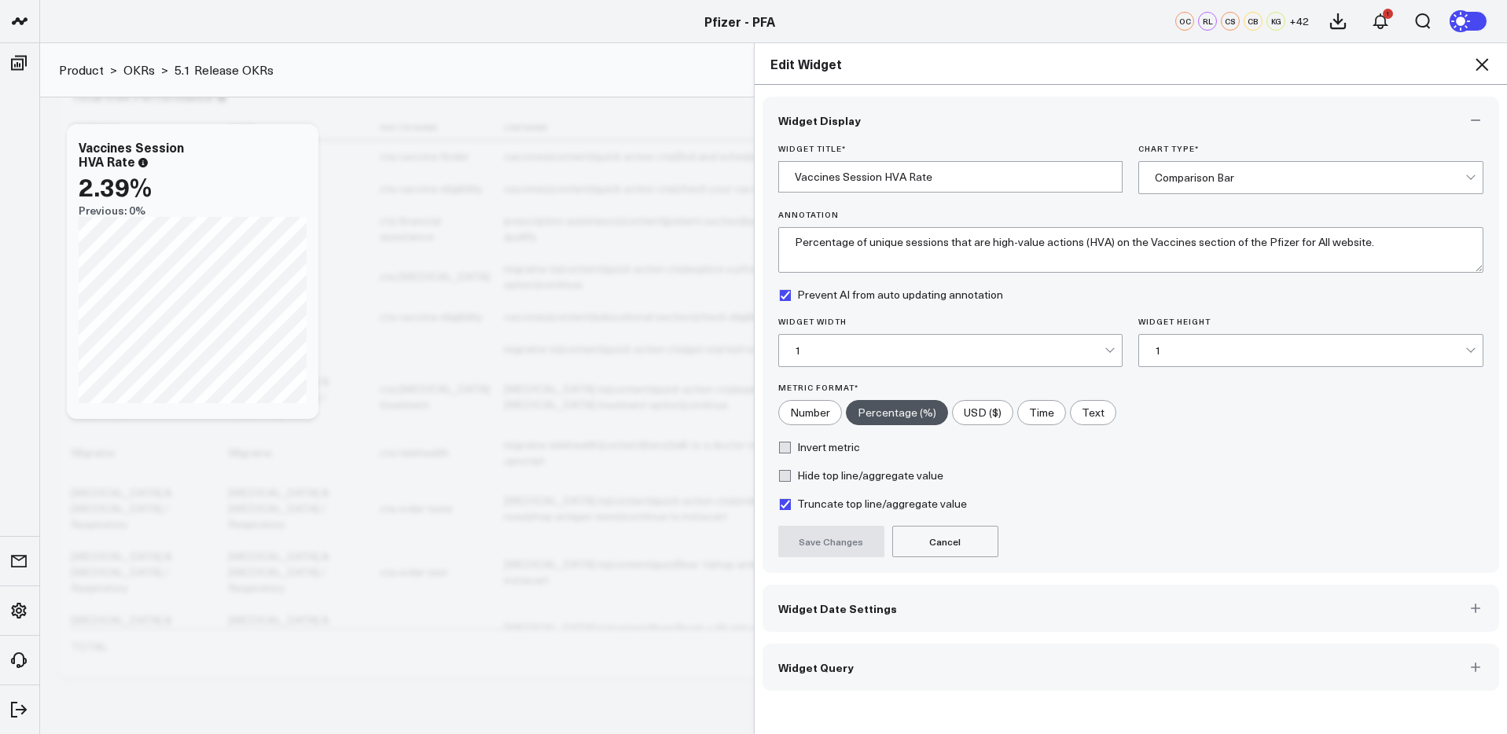
scroll to position [1230, 0]
click at [1000, 665] on button "Widget Query" at bounding box center [1131, 667] width 737 height 47
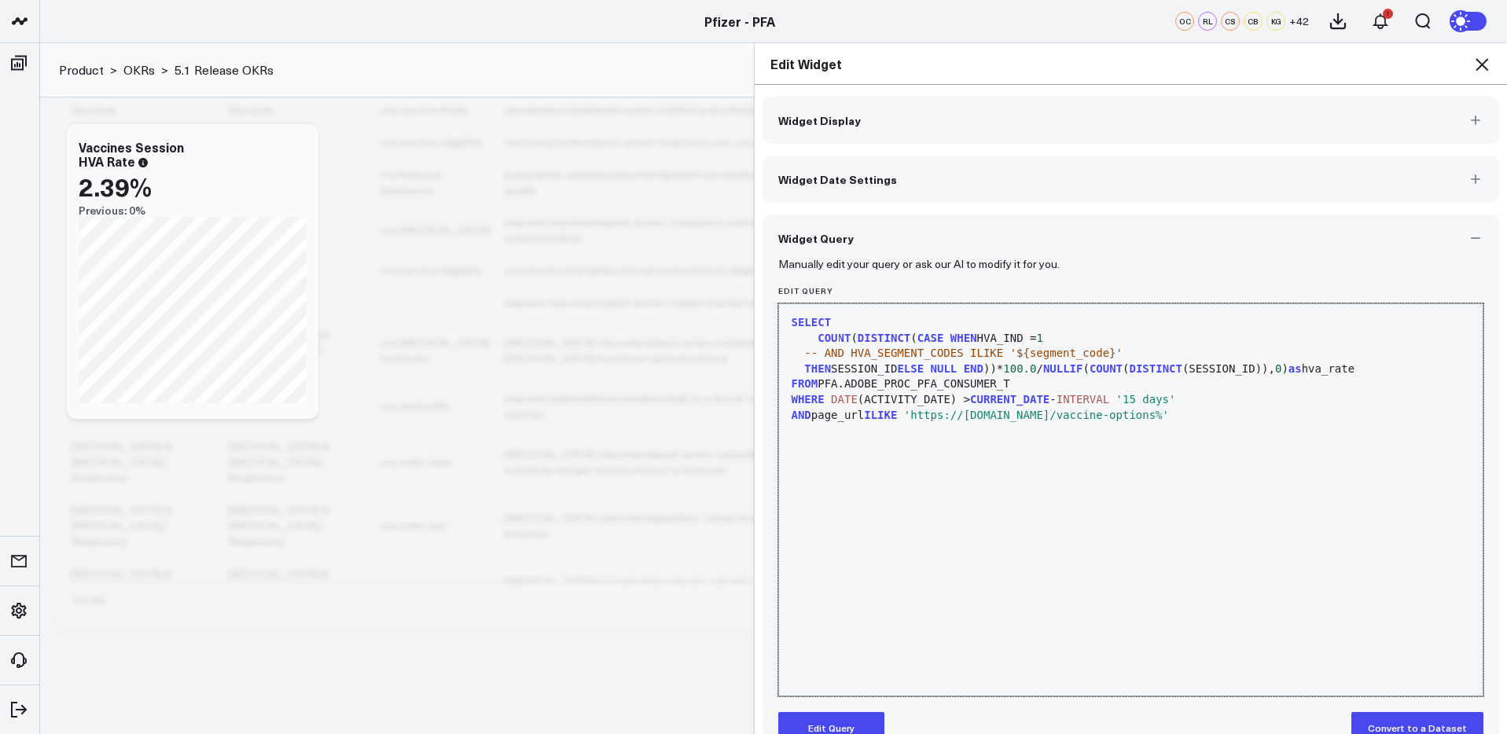
click at [840, 338] on span "COUNT" at bounding box center [834, 338] width 33 height 13
click at [1485, 69] on icon at bounding box center [1481, 64] width 19 height 19
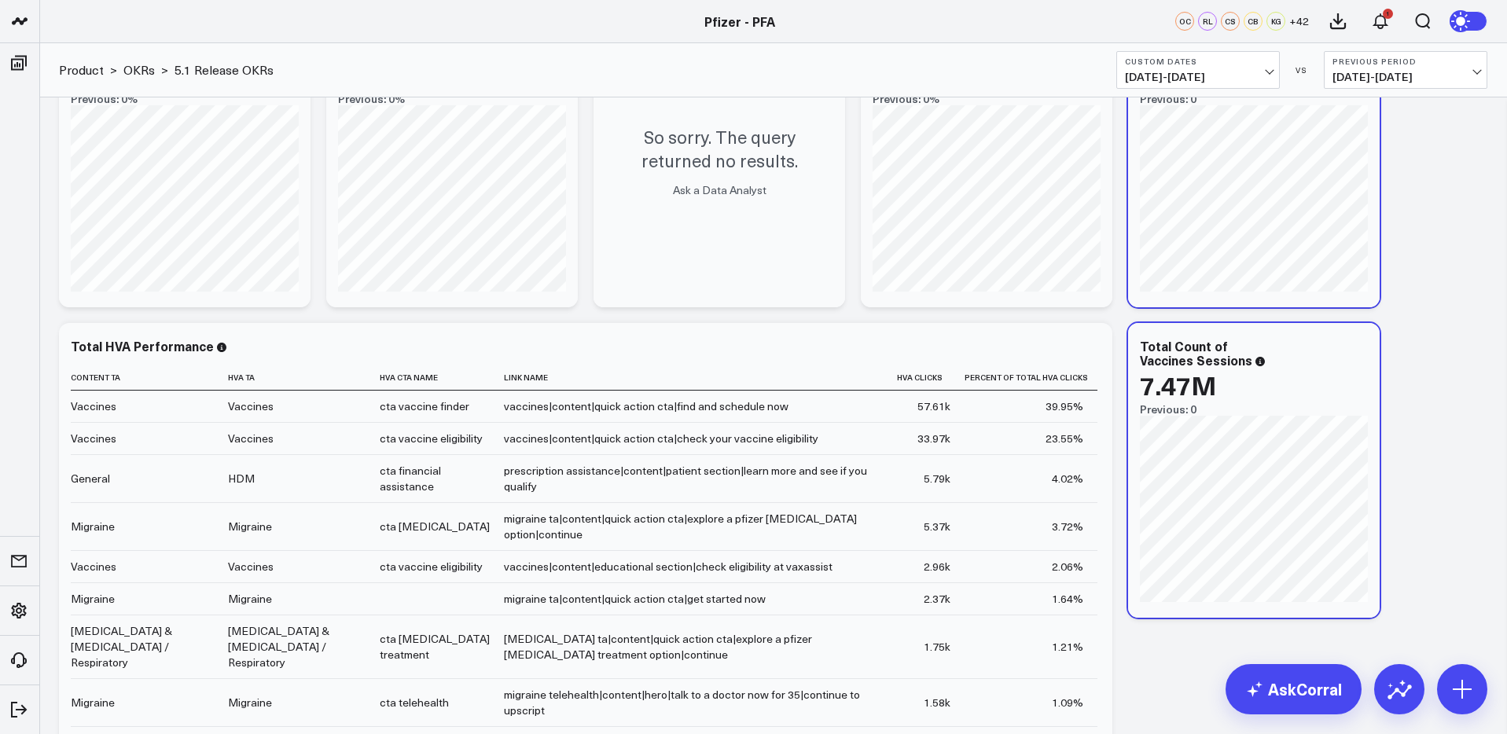
scroll to position [1004, 0]
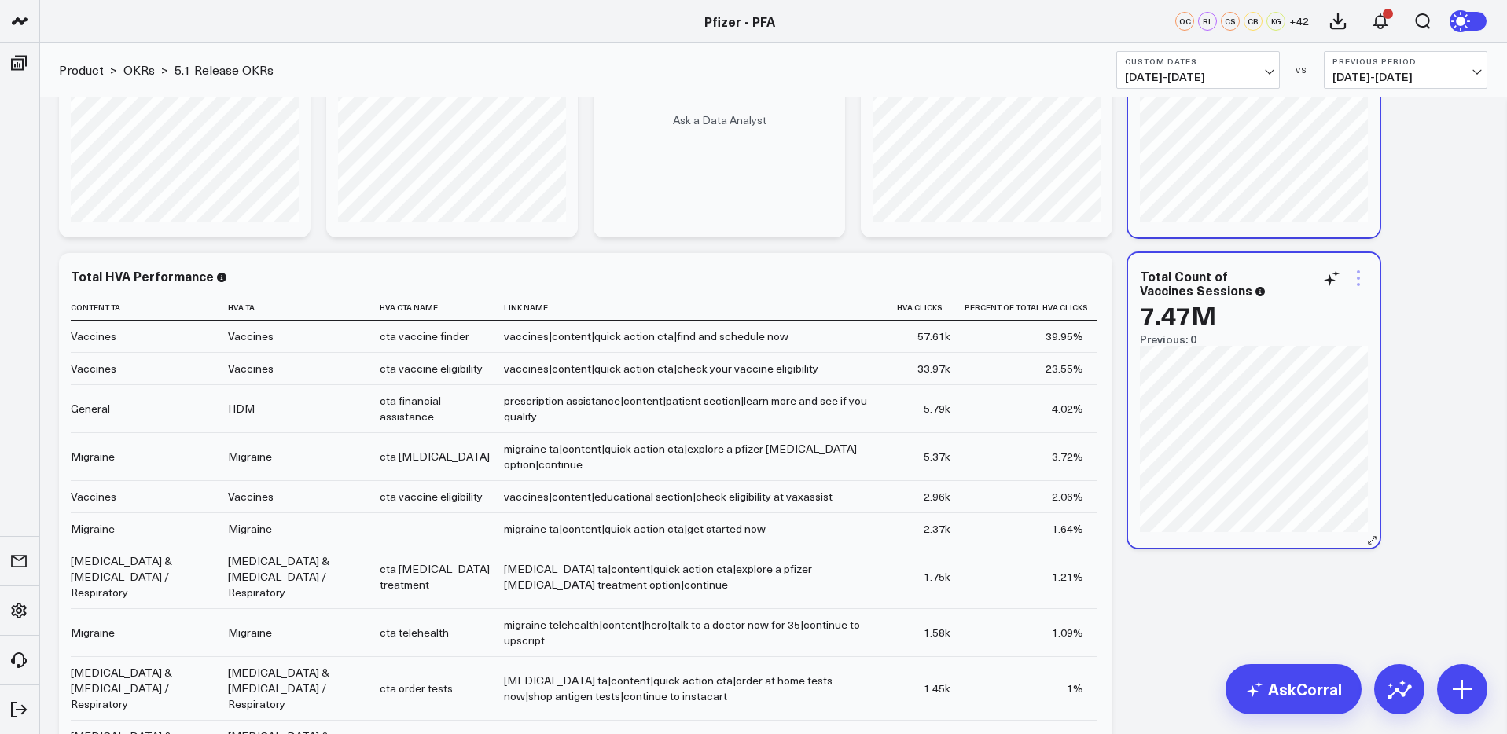
click at [1352, 280] on icon at bounding box center [1358, 278] width 19 height 19
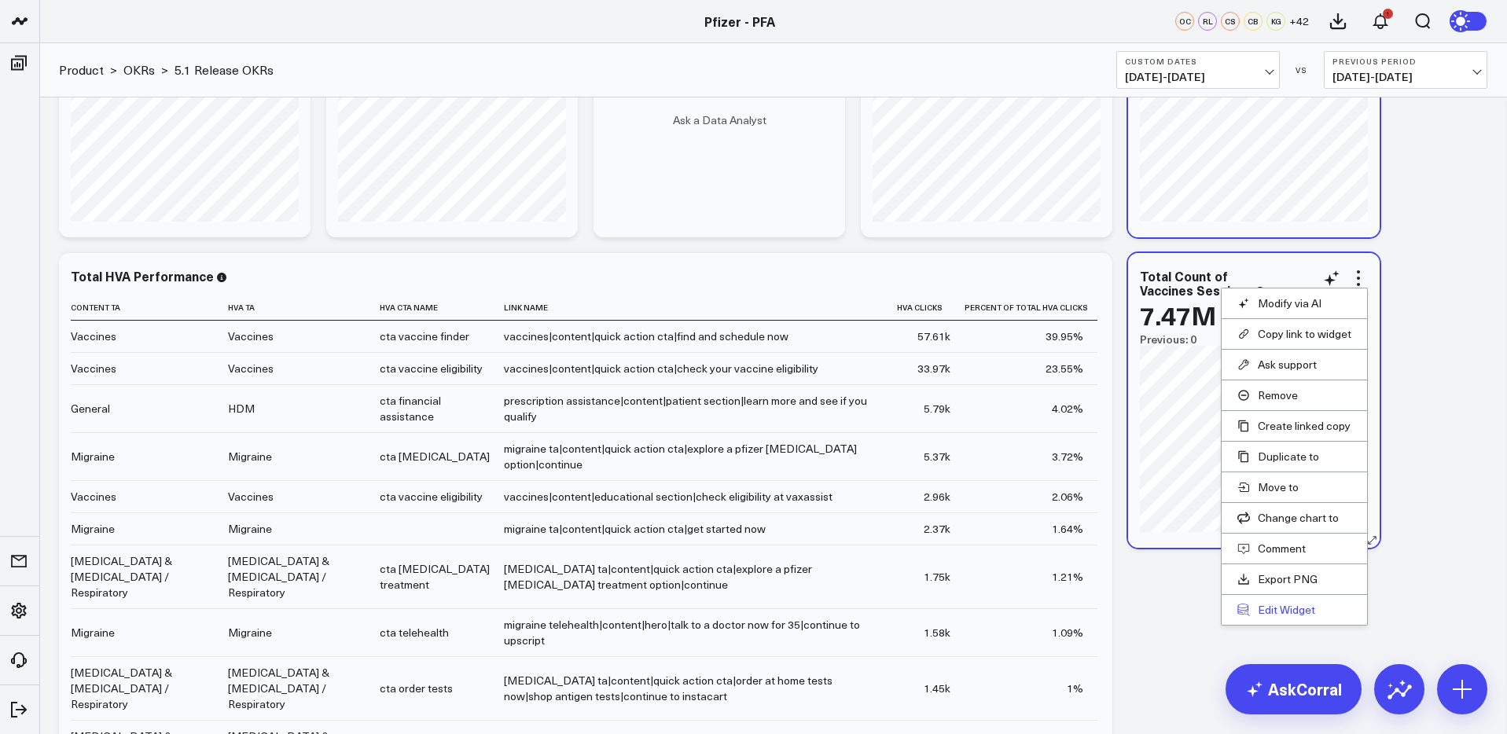
click at [1292, 609] on button "Edit Widget" at bounding box center [1294, 610] width 114 height 14
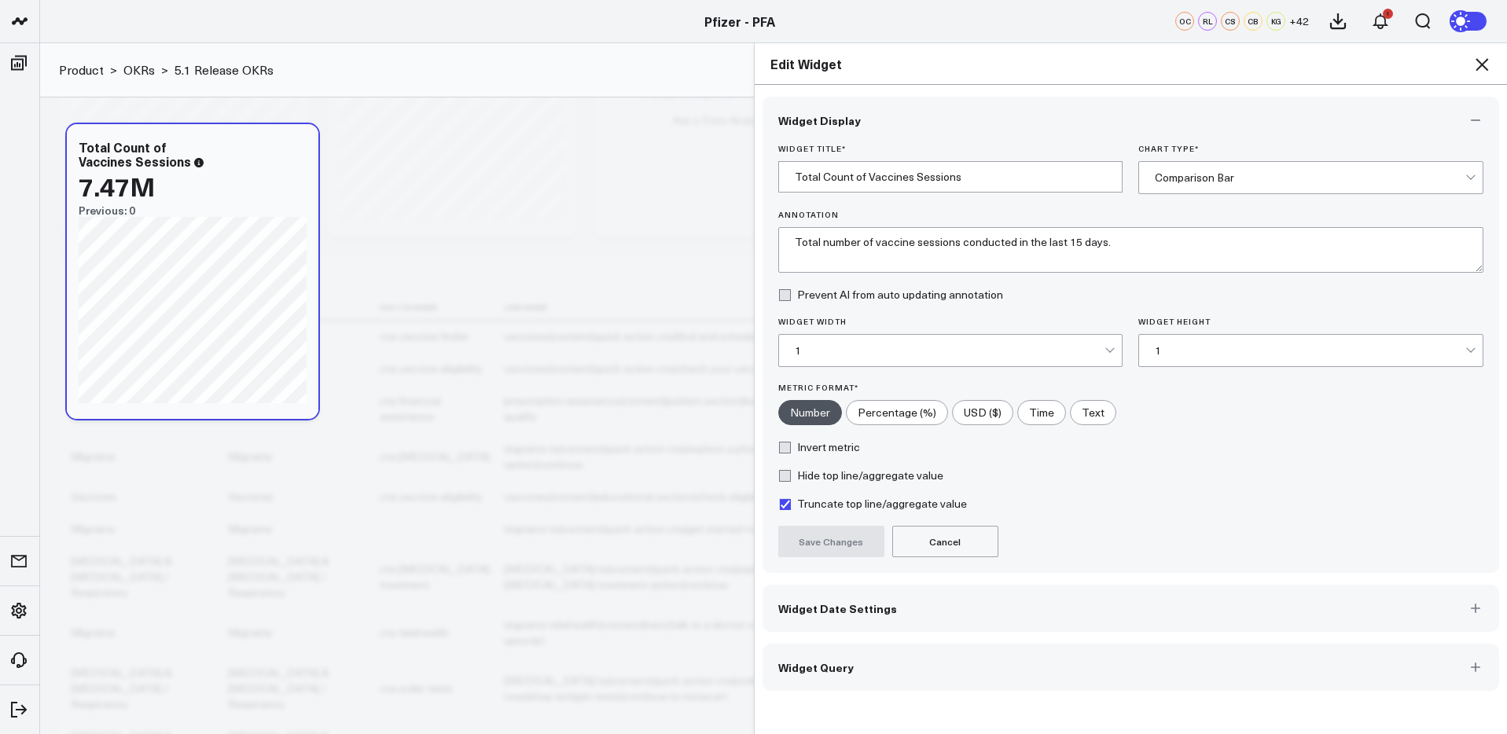
click at [1015, 664] on button "Widget Query" at bounding box center [1131, 667] width 737 height 47
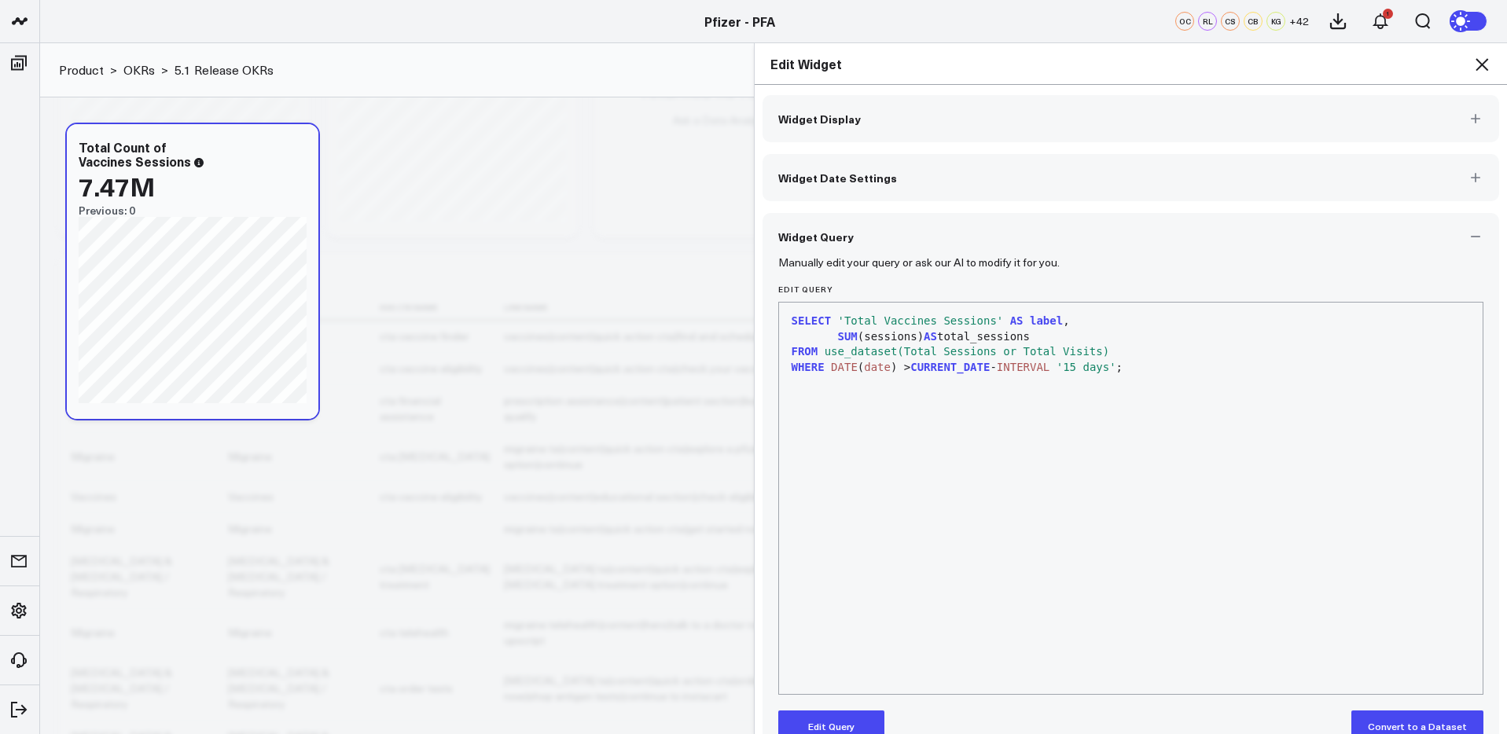
scroll to position [2, 0]
click at [1480, 61] on icon at bounding box center [1482, 64] width 13 height 13
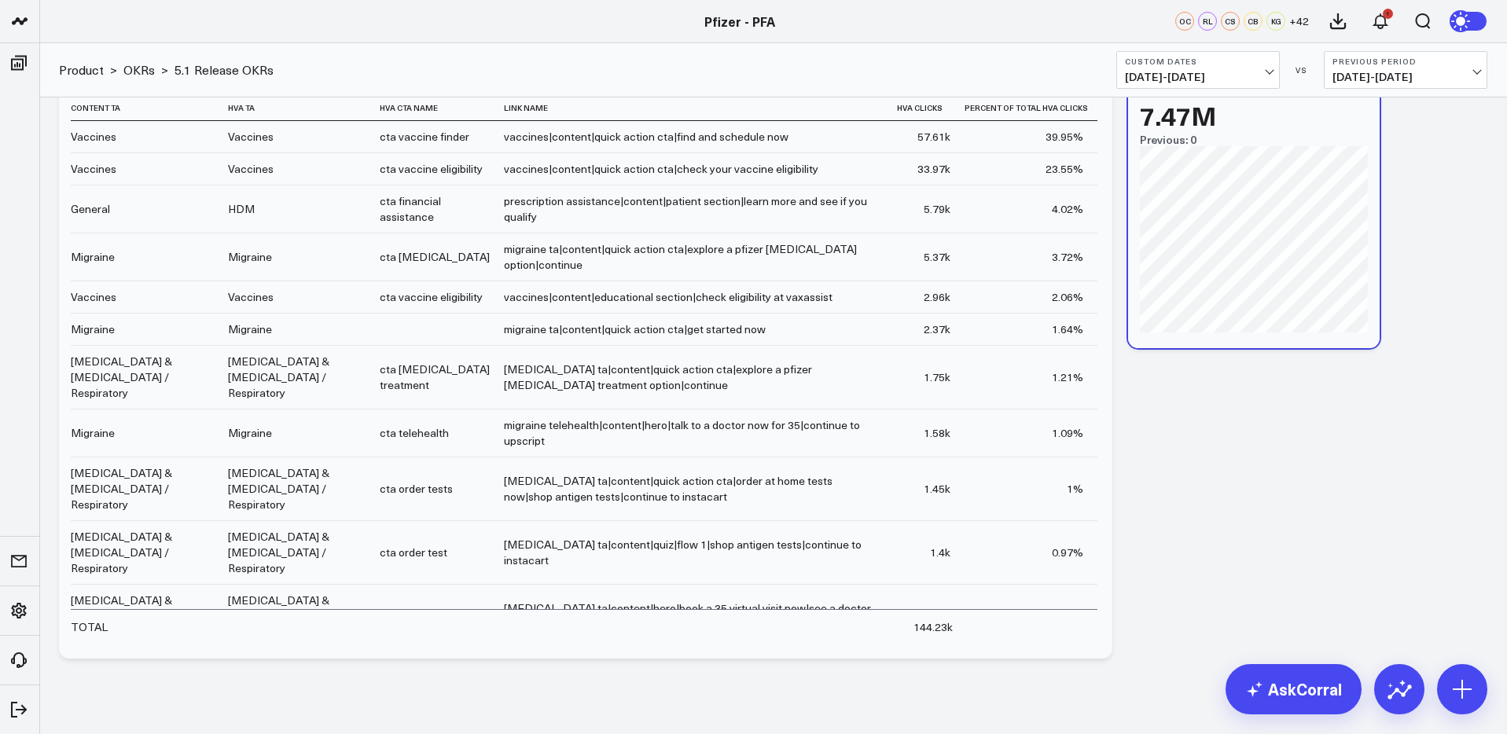
scroll to position [1230, 0]
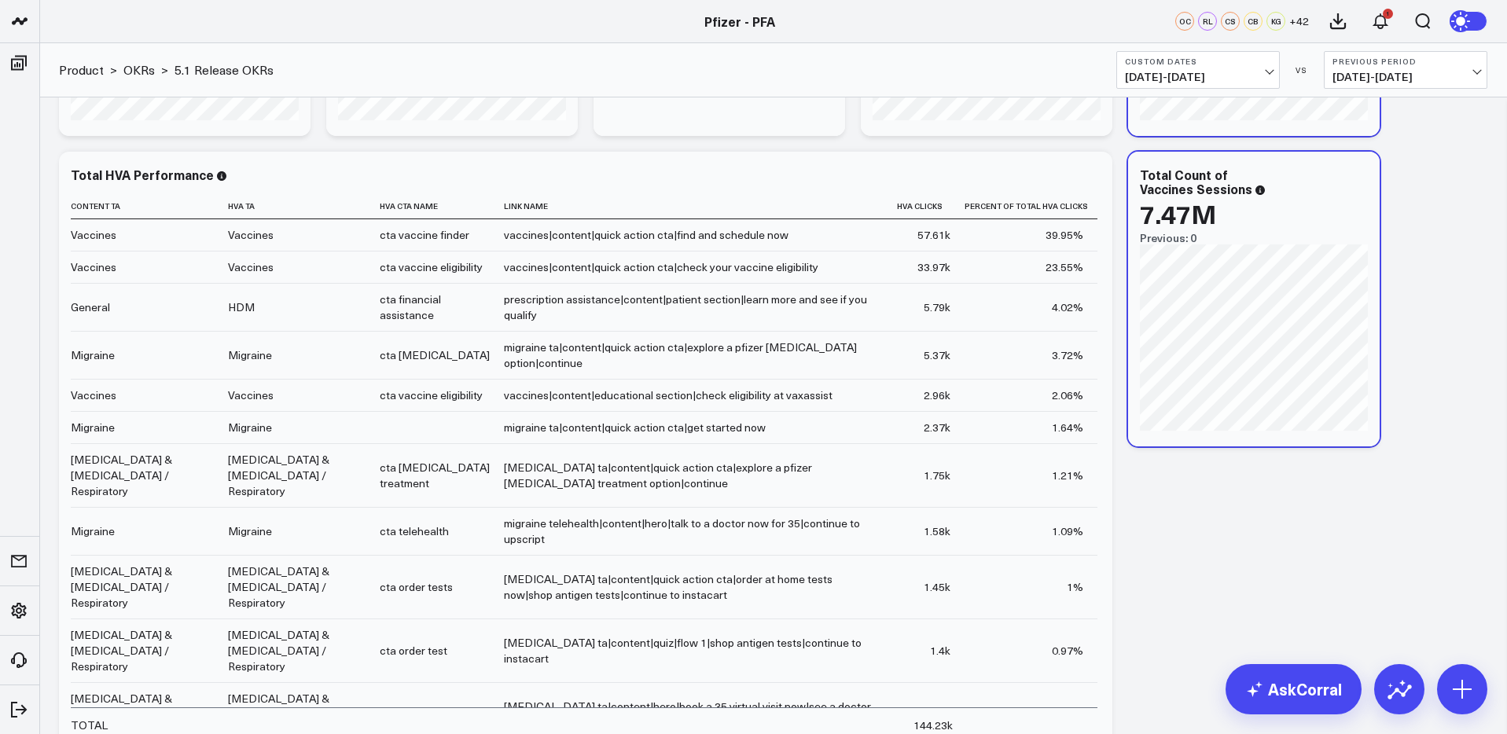
scroll to position [1118, 0]
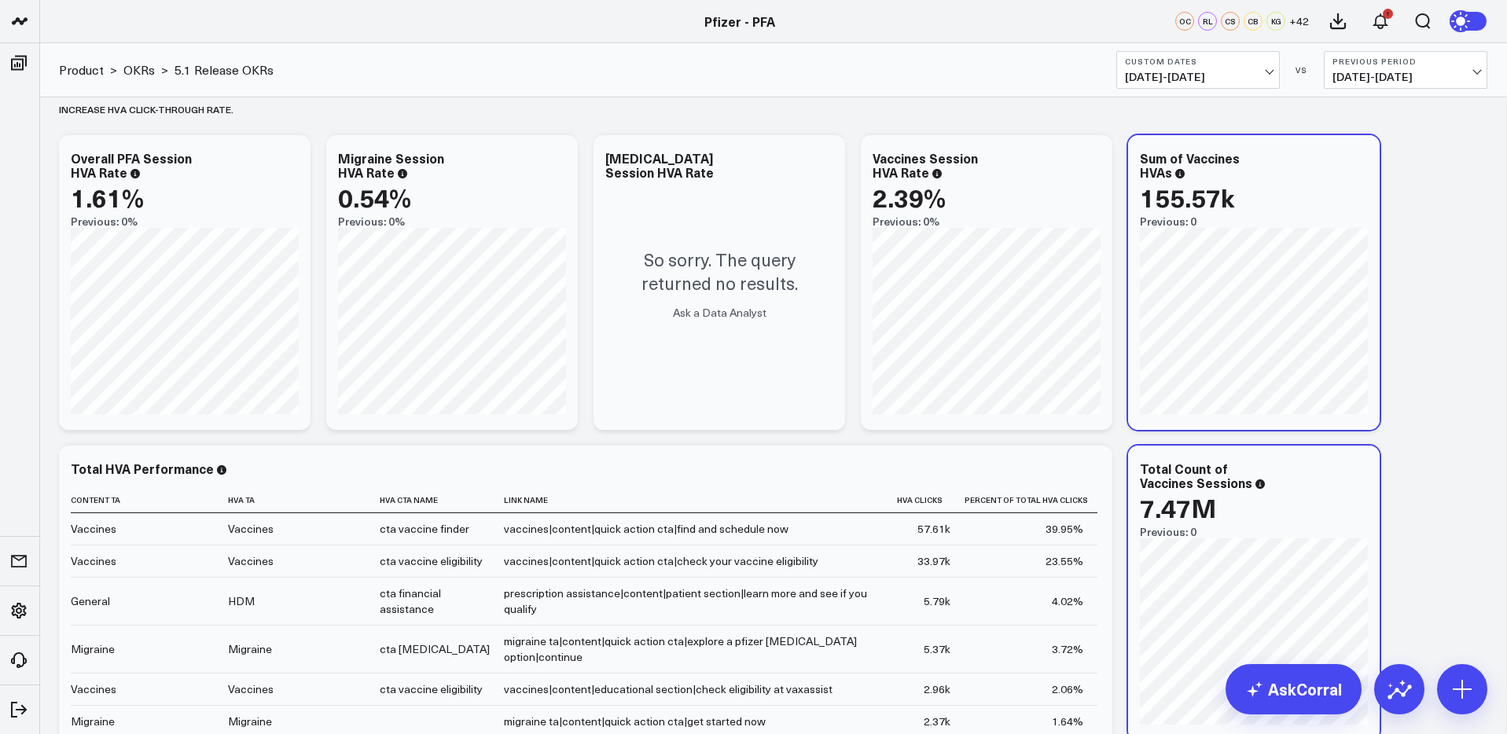
scroll to position [811, 0]
